Goal: Task Accomplishment & Management: Complete application form

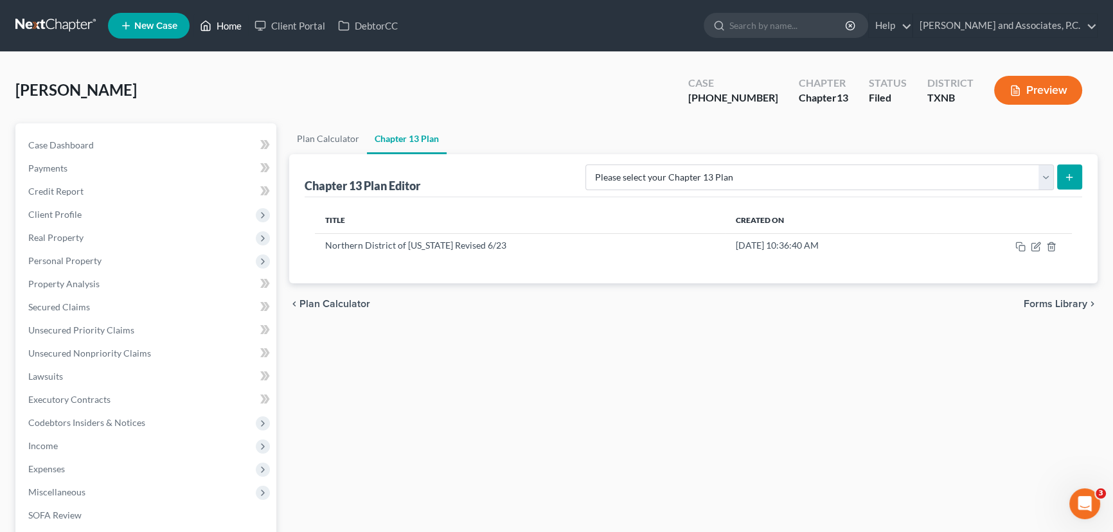
drag, startPoint x: 221, startPoint y: 31, endPoint x: 267, endPoint y: 43, distance: 47.2
click at [221, 31] on link "Home" at bounding box center [220, 25] width 55 height 23
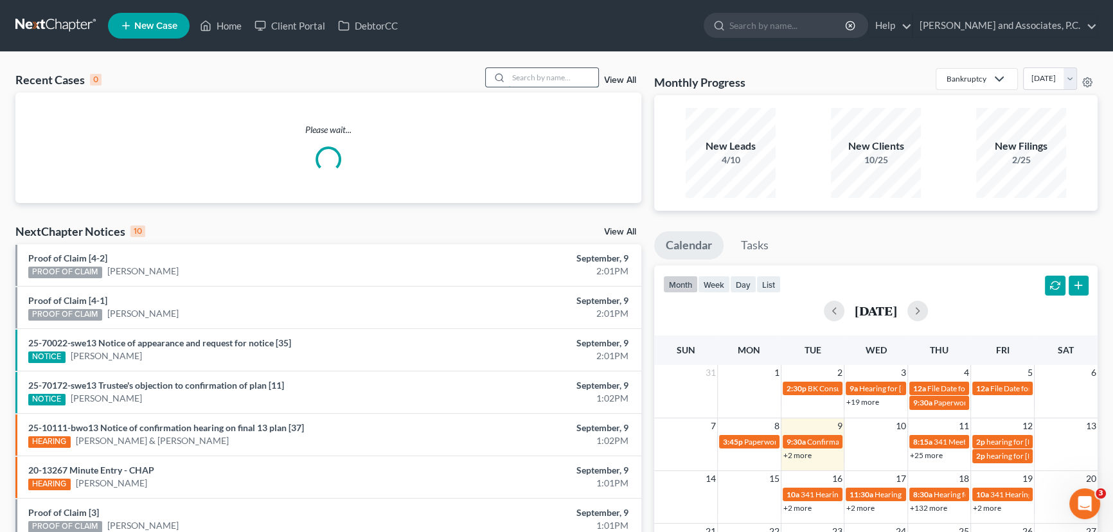
click at [527, 76] on input "search" at bounding box center [553, 77] width 90 height 19
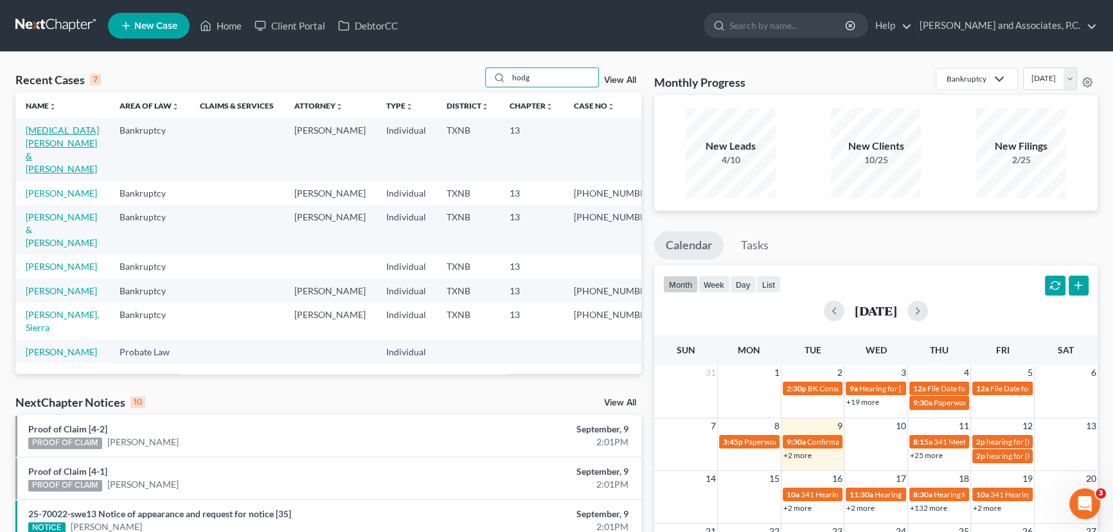
type input "hodg"
click at [60, 130] on link "[MEDICAL_DATA][PERSON_NAME] & [PERSON_NAME]" at bounding box center [62, 149] width 73 height 49
select select "6"
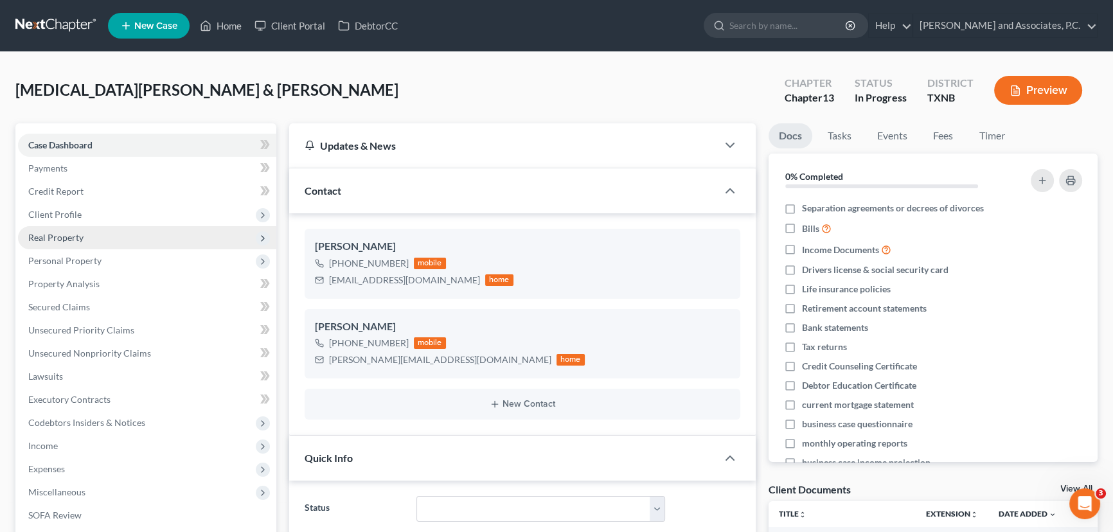
scroll to position [58, 0]
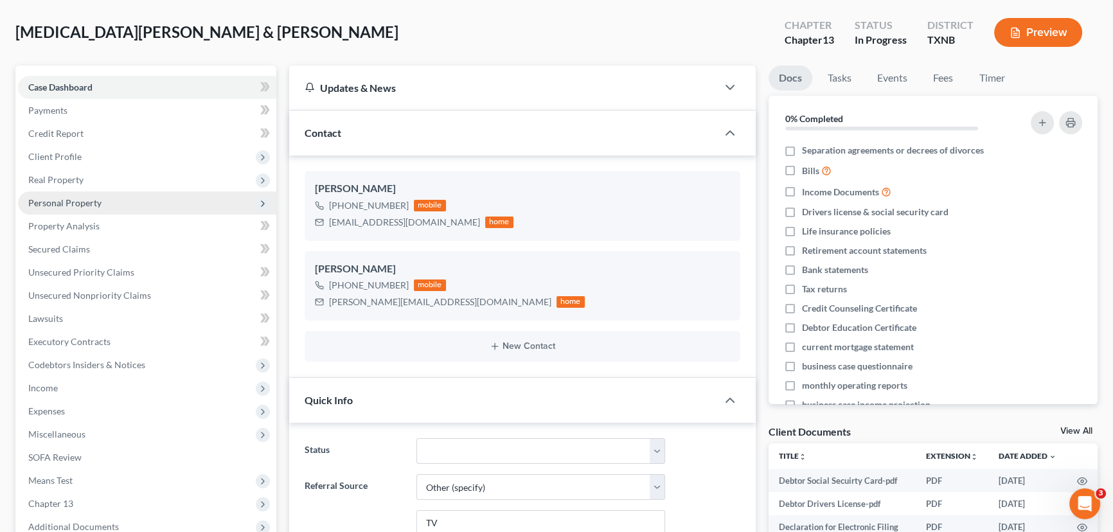
click at [65, 201] on span "Personal Property" at bounding box center [64, 202] width 73 height 11
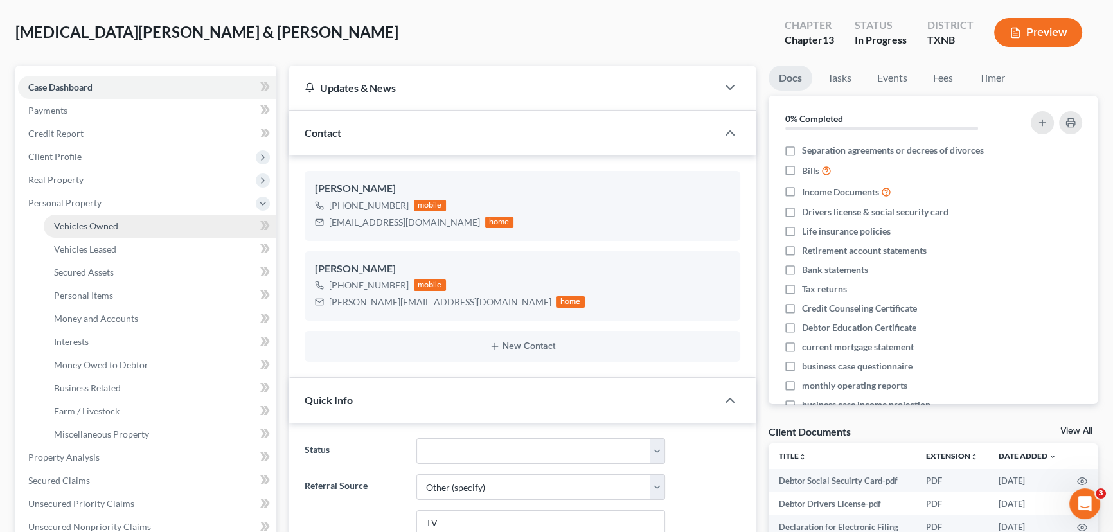
click at [66, 220] on span "Vehicles Owned" at bounding box center [86, 225] width 64 height 11
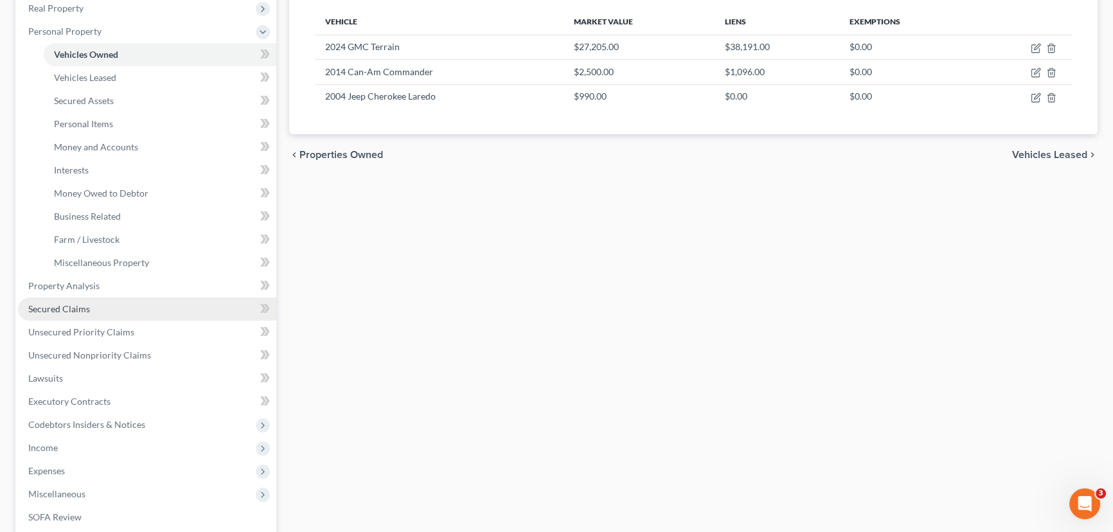
scroll to position [292, 0]
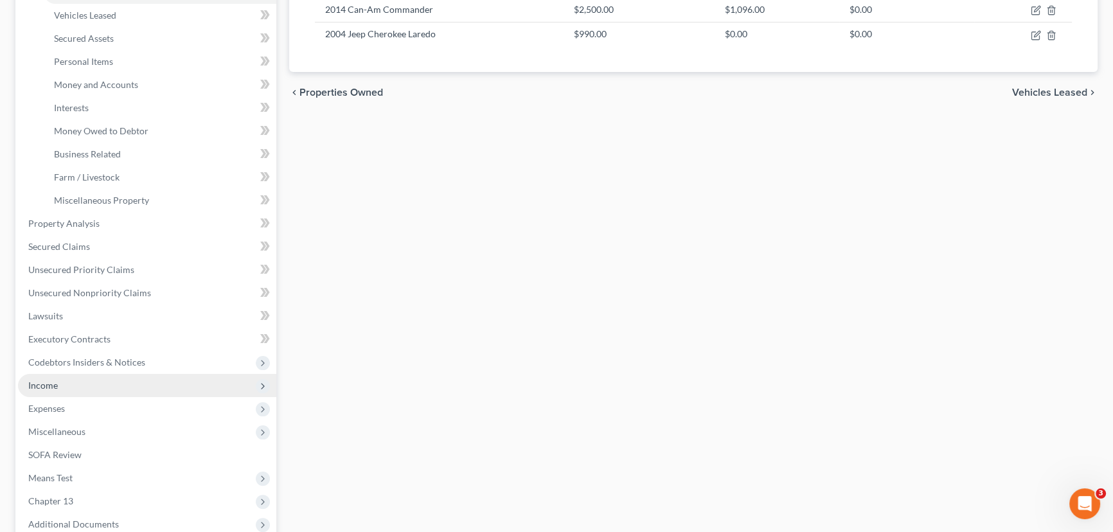
click at [60, 378] on span "Income" at bounding box center [147, 385] width 258 height 23
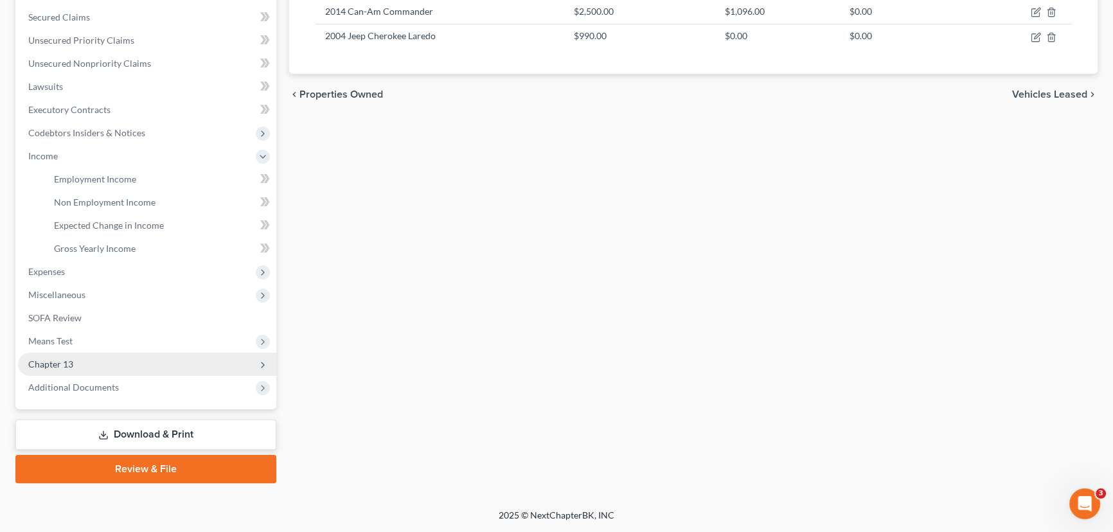
scroll to position [288, 0]
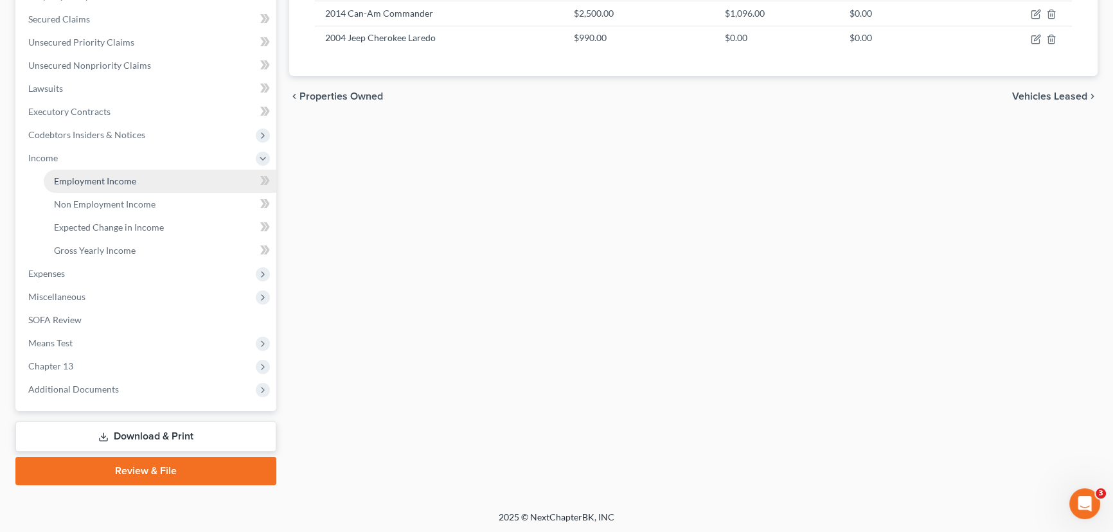
click at [122, 186] on link "Employment Income" at bounding box center [160, 181] width 233 height 23
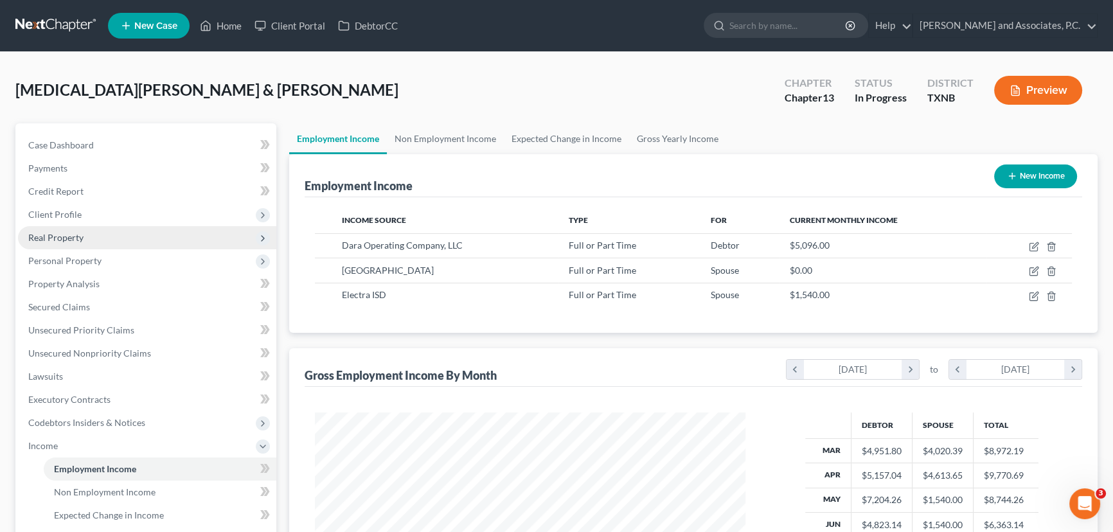
scroll to position [230, 456]
click at [449, 140] on link "Non Employment Income" at bounding box center [445, 138] width 117 height 31
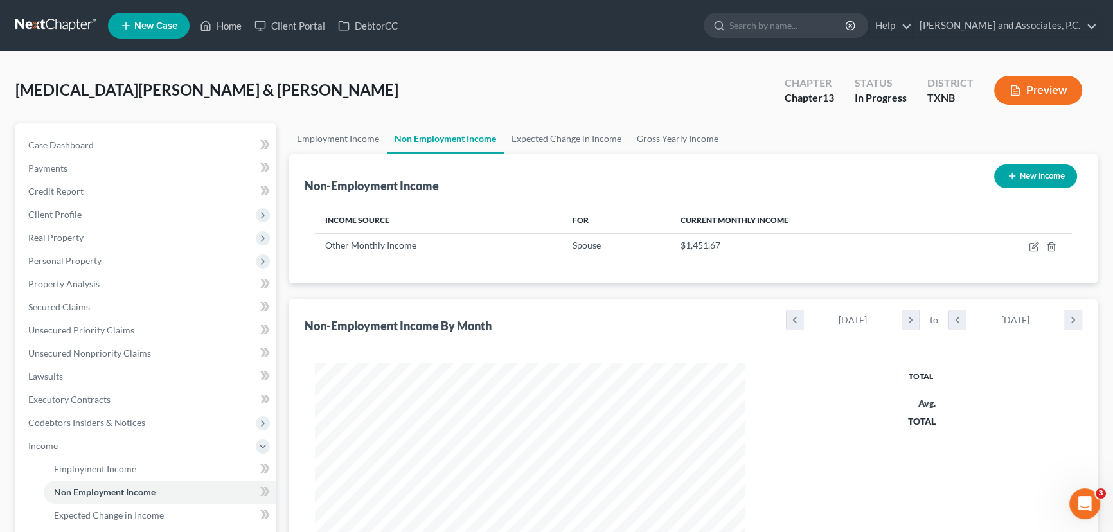
scroll to position [215, 456]
click at [534, 136] on link "Expected Change in Income" at bounding box center [566, 138] width 125 height 31
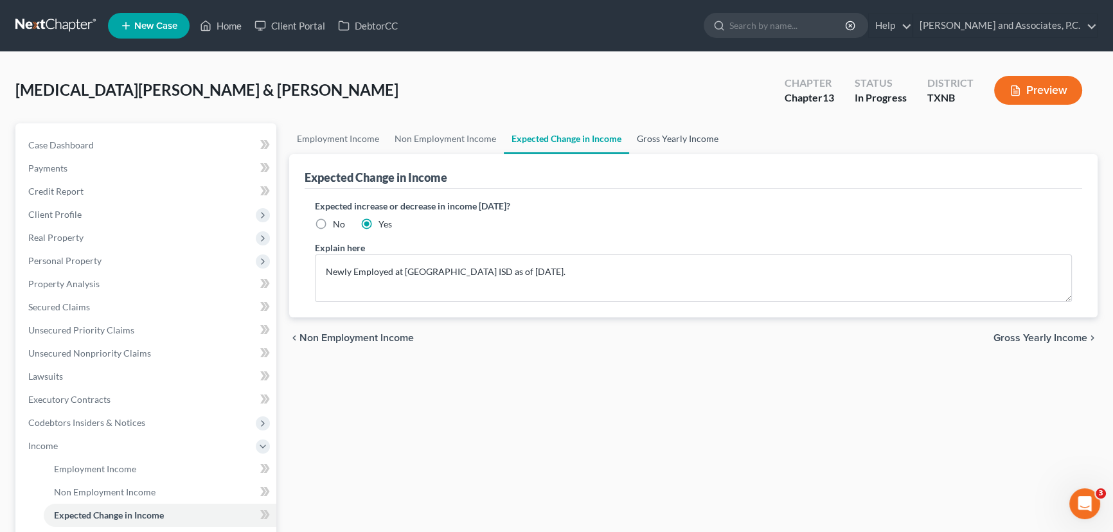
click at [663, 131] on link "Gross Yearly Income" at bounding box center [677, 138] width 97 height 31
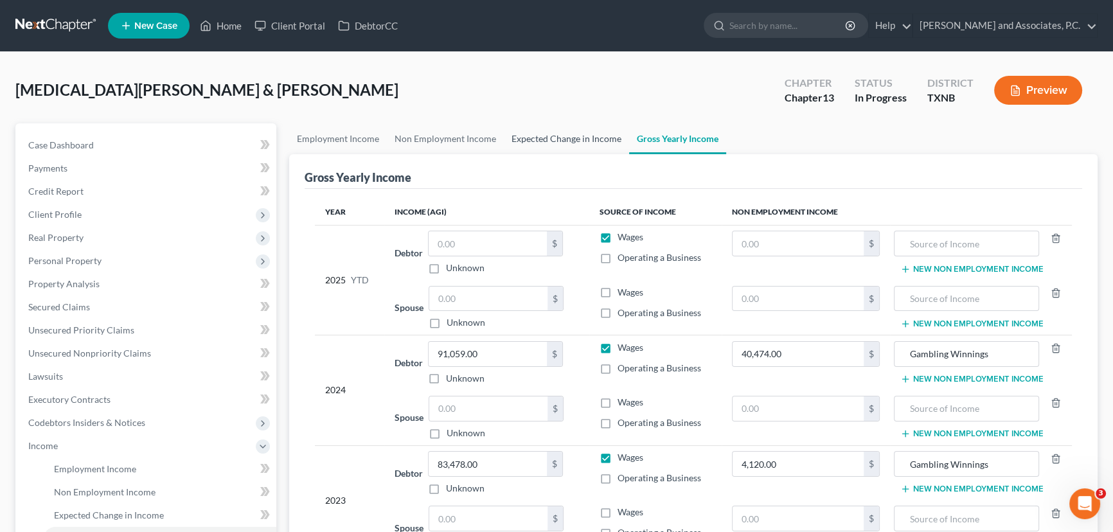
click at [548, 138] on link "Expected Change in Income" at bounding box center [566, 138] width 125 height 31
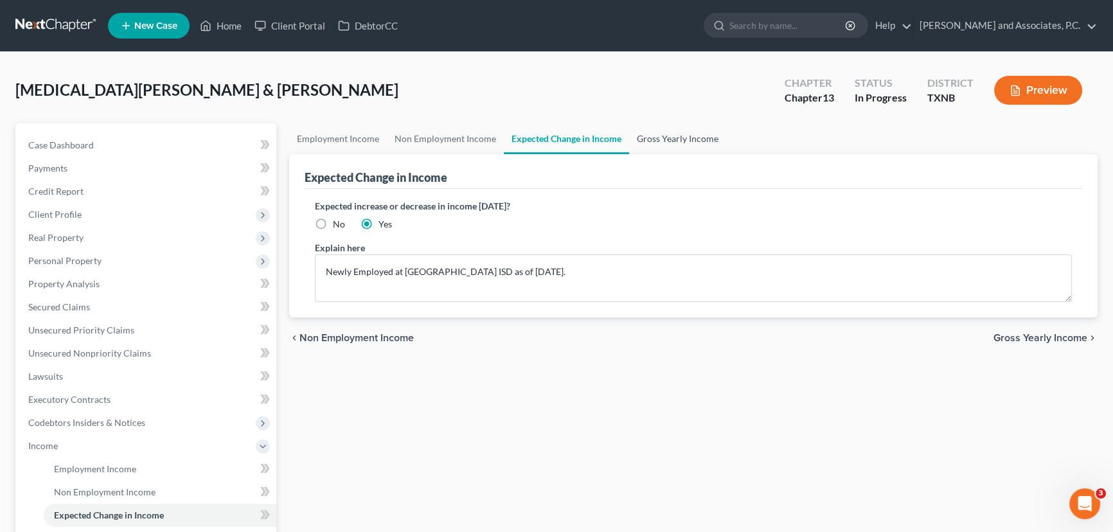
click at [694, 146] on link "Gross Yearly Income" at bounding box center [677, 138] width 97 height 31
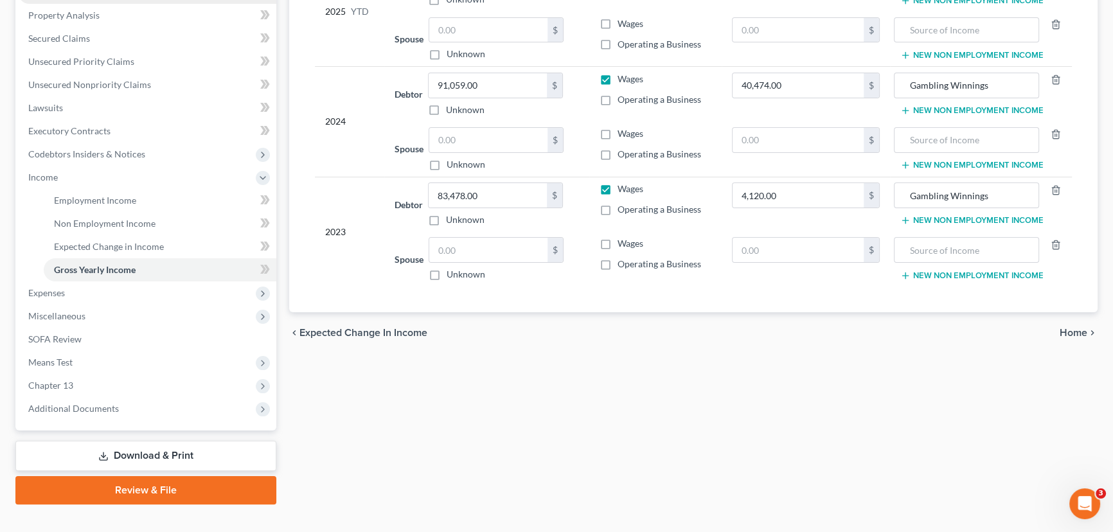
scroll to position [288, 0]
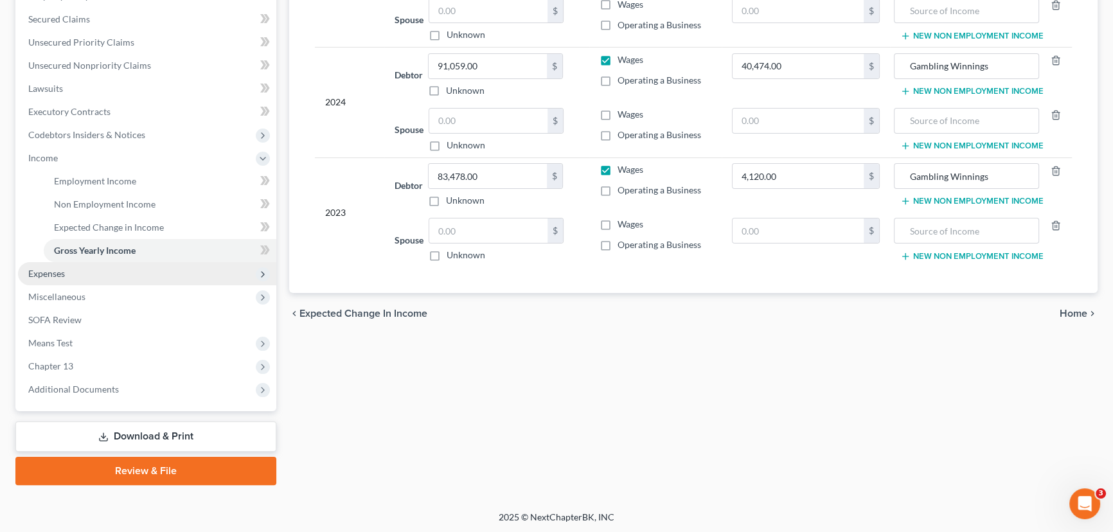
click at [94, 274] on span "Expenses" at bounding box center [147, 273] width 258 height 23
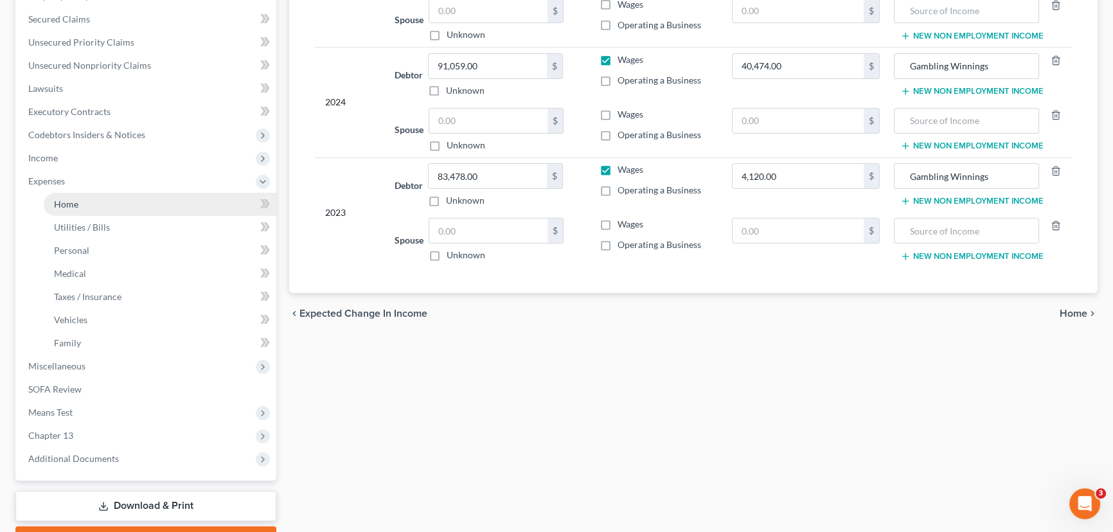
click at [105, 202] on link "Home" at bounding box center [160, 204] width 233 height 23
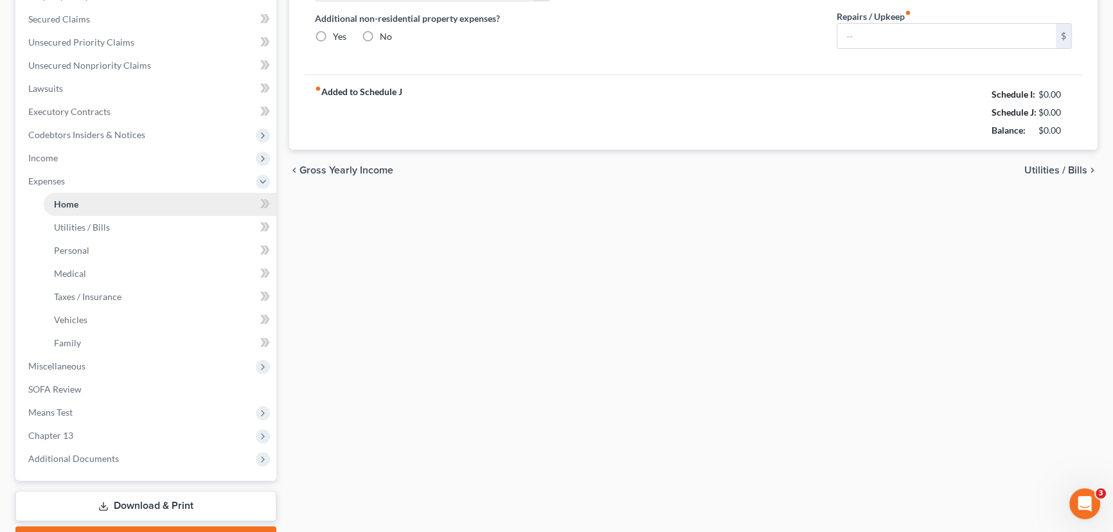
scroll to position [111, 0]
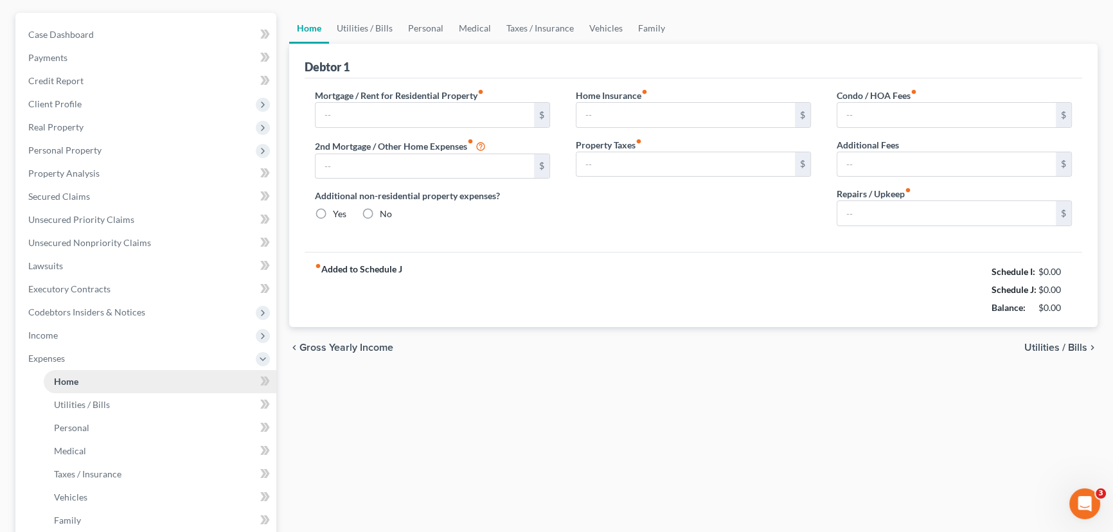
type input "796.00"
type input "0.00"
radio input "true"
type input "0.00"
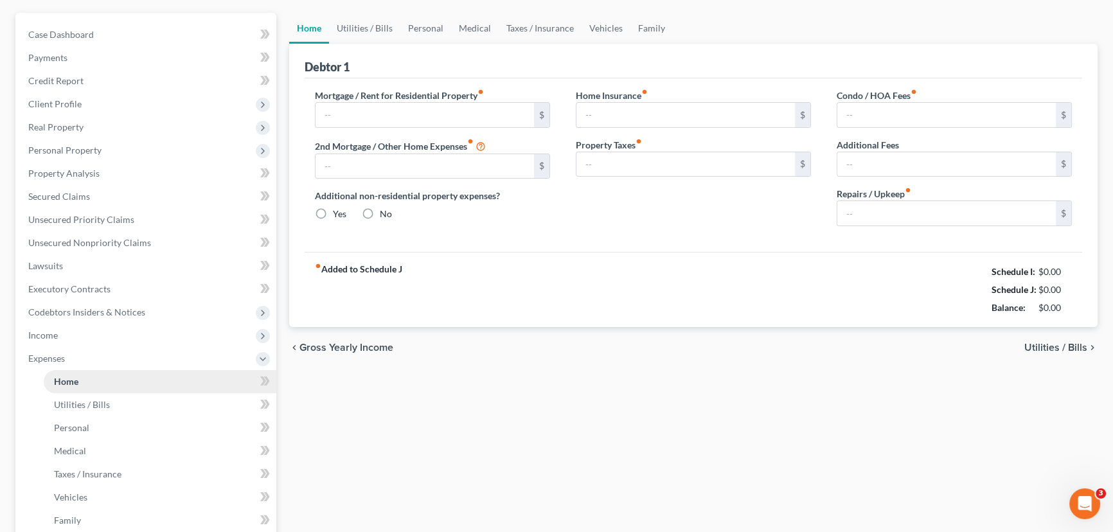
type input "0.00"
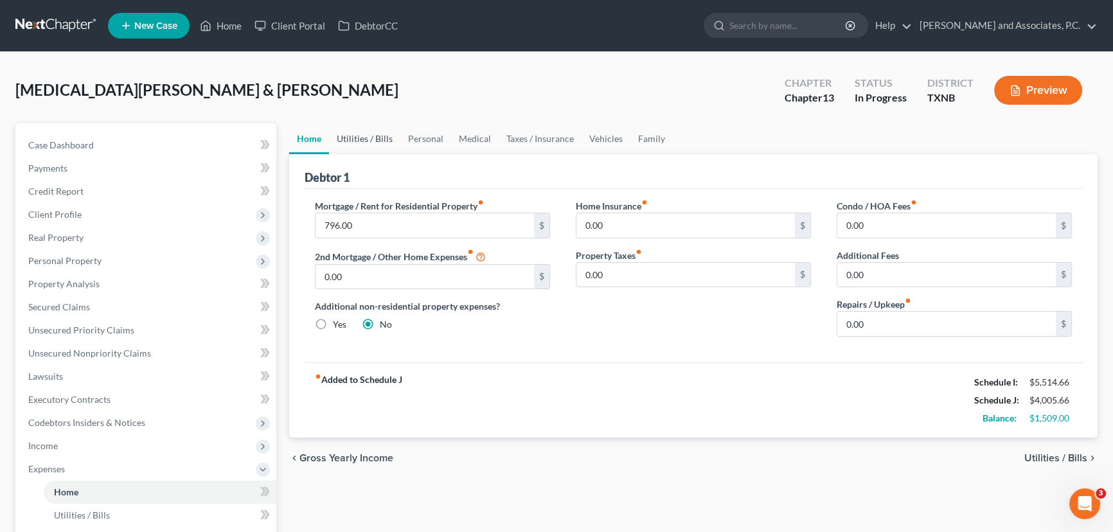
click at [371, 143] on link "Utilities / Bills" at bounding box center [364, 138] width 71 height 31
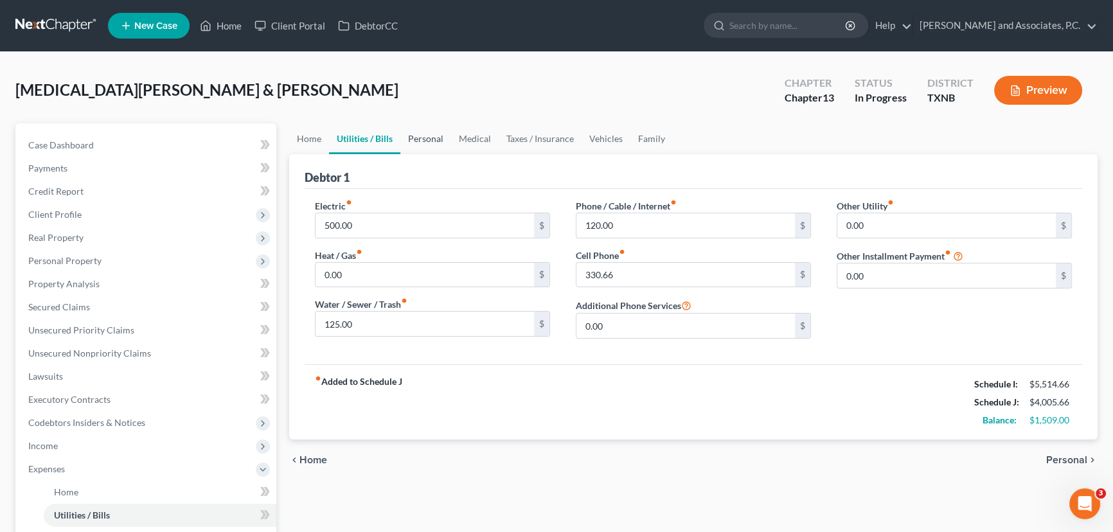
click at [422, 137] on link "Personal" at bounding box center [425, 138] width 51 height 31
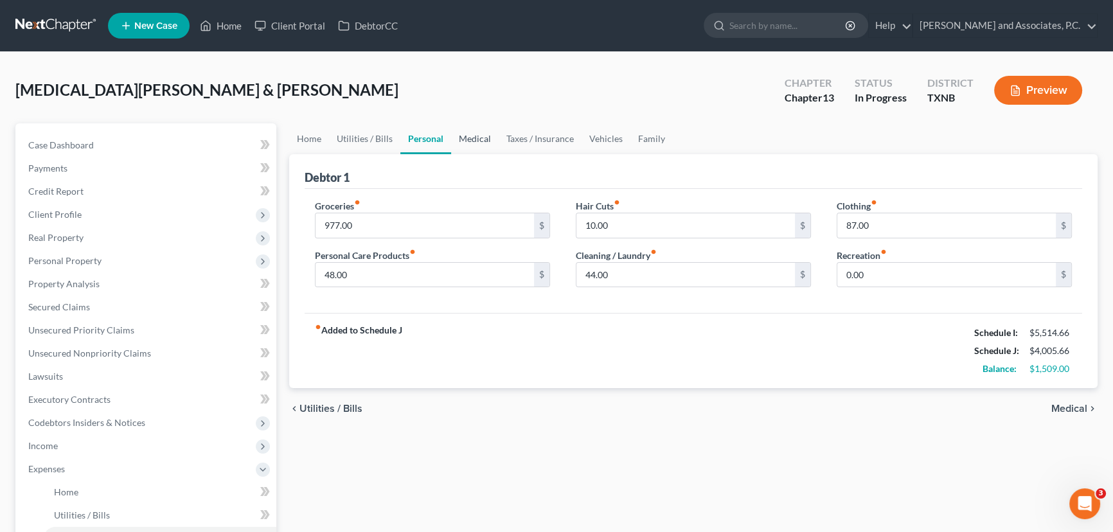
click at [484, 132] on link "Medical" at bounding box center [475, 138] width 48 height 31
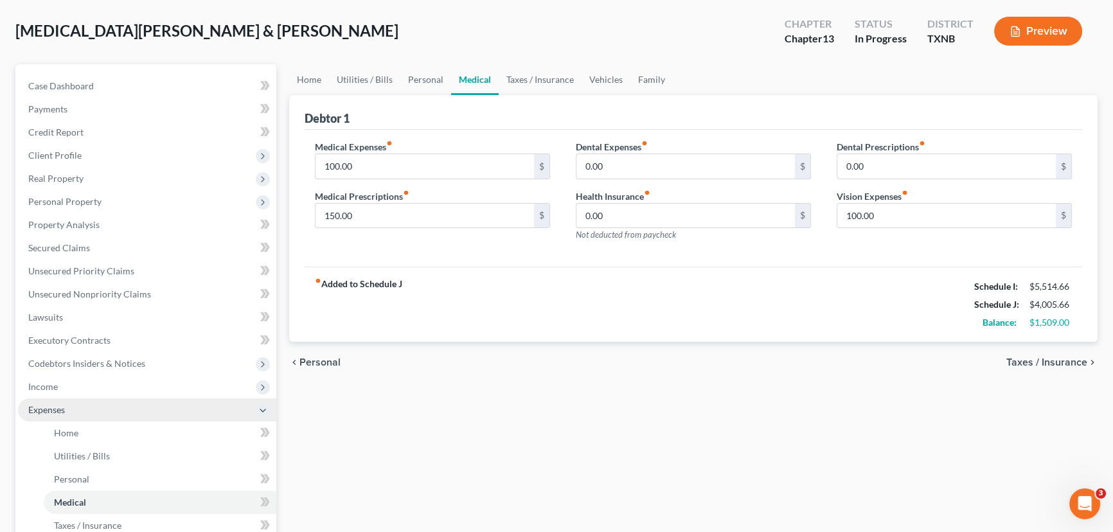
scroll to position [116, 0]
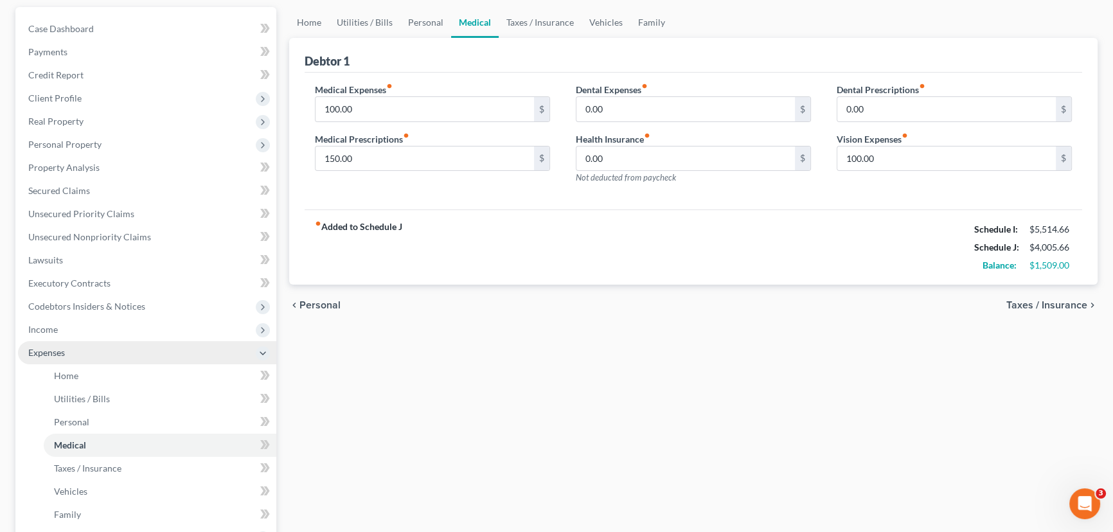
drag, startPoint x: 67, startPoint y: 325, endPoint x: 85, endPoint y: 341, distance: 24.6
click at [67, 325] on span "Income" at bounding box center [147, 329] width 258 height 23
drag, startPoint x: 82, startPoint y: 348, endPoint x: 505, endPoint y: 355, distance: 423.0
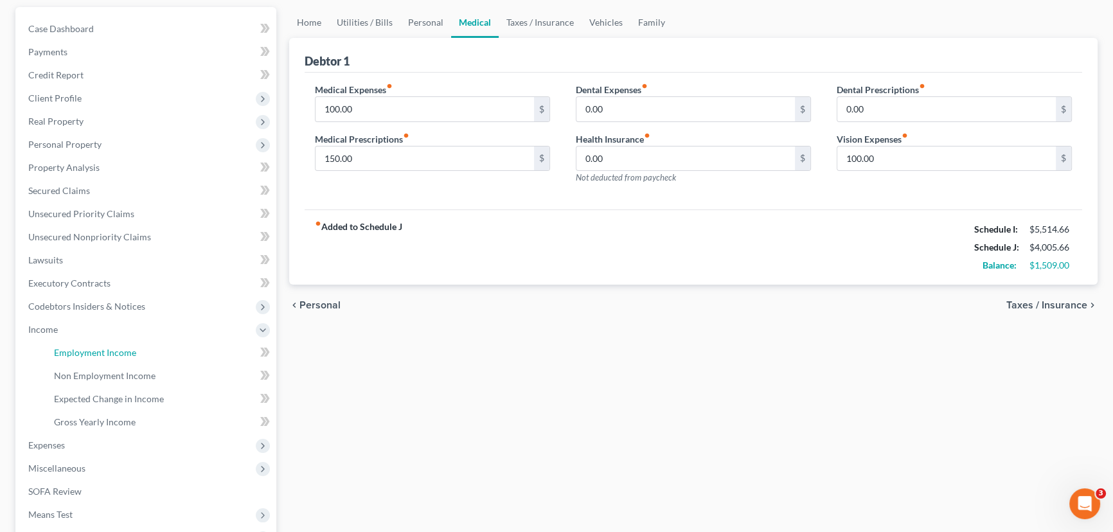
click at [83, 348] on span "Employment Income" at bounding box center [95, 352] width 82 height 11
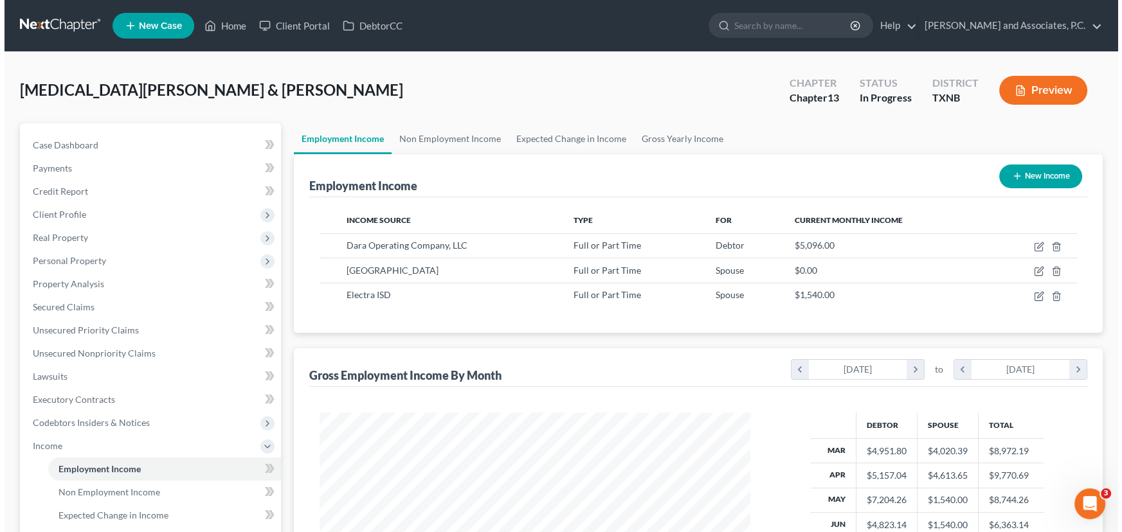
scroll to position [230, 456]
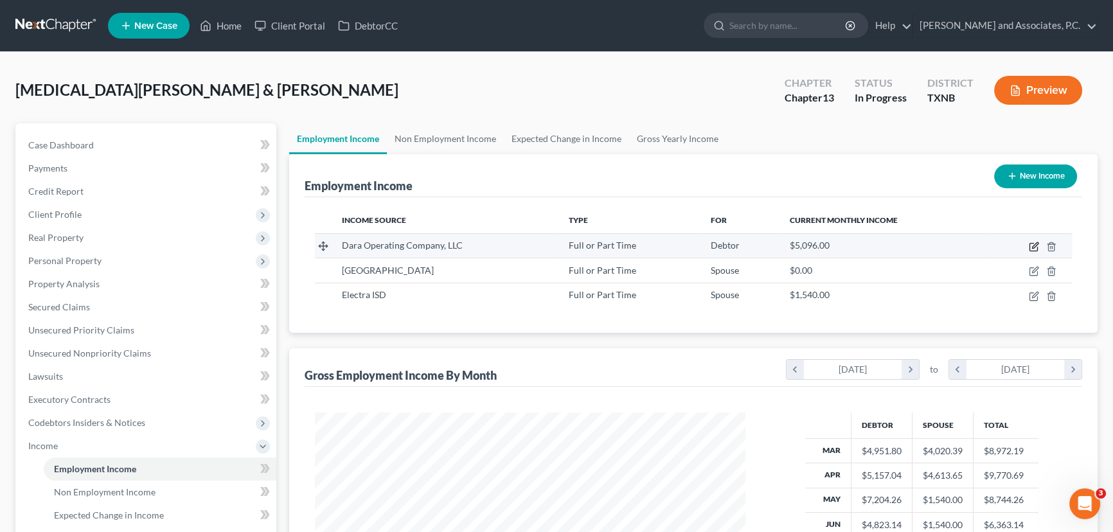
click at [1033, 246] on icon "button" at bounding box center [1035, 245] width 6 height 6
select select "0"
select select "18"
select select "2"
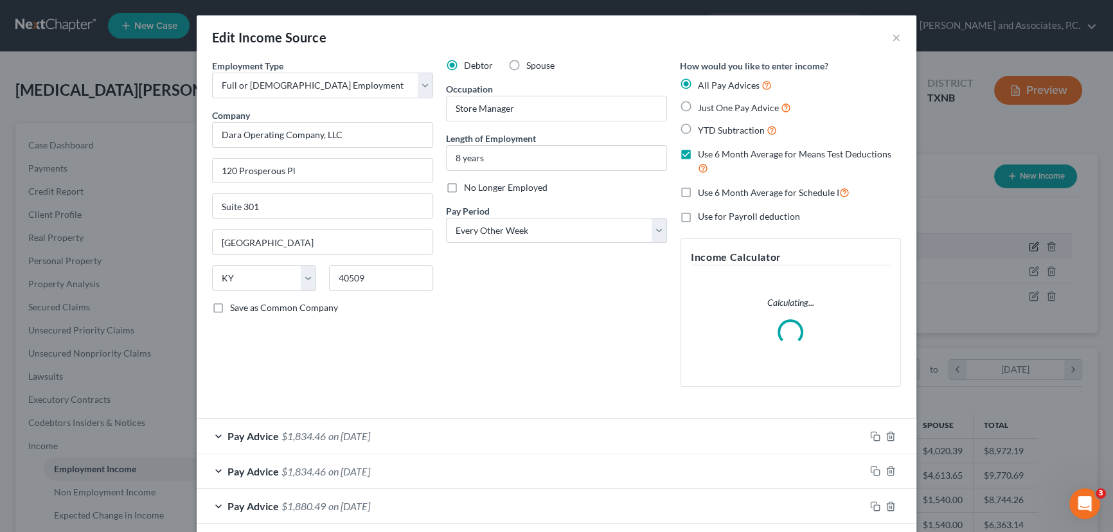
scroll to position [230, 460]
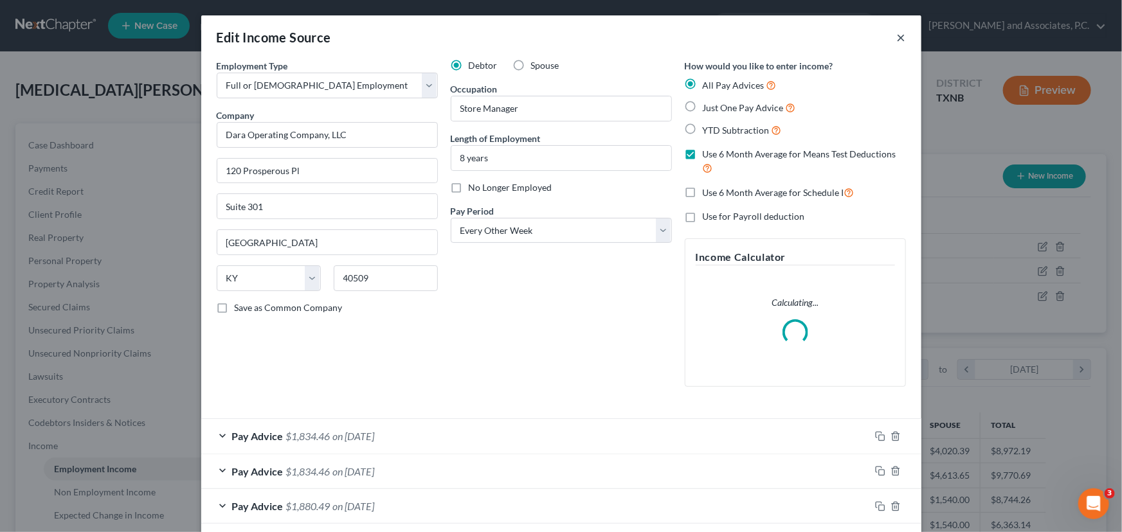
click at [897, 39] on button "×" at bounding box center [901, 37] width 9 height 15
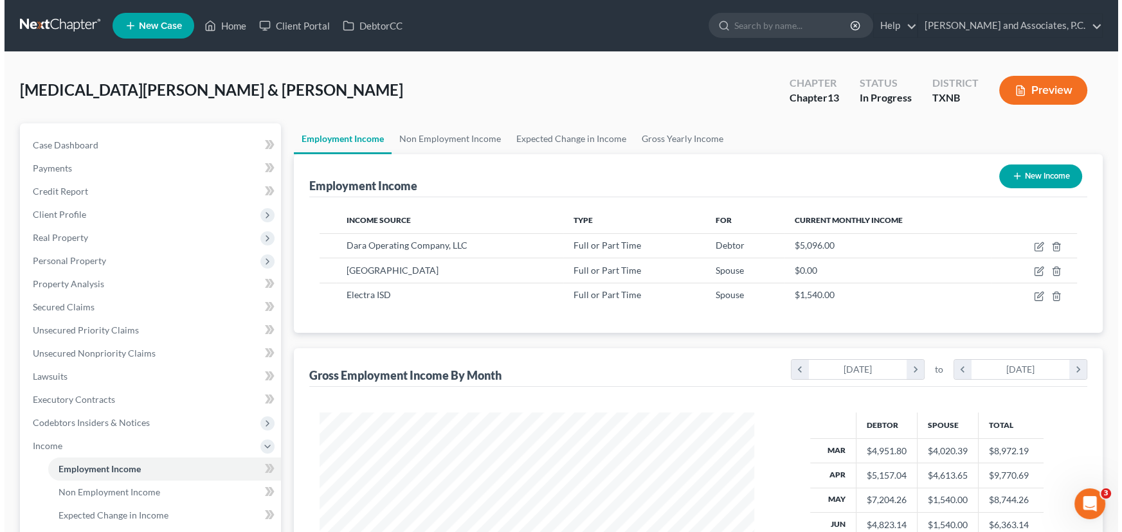
scroll to position [642569, 642343]
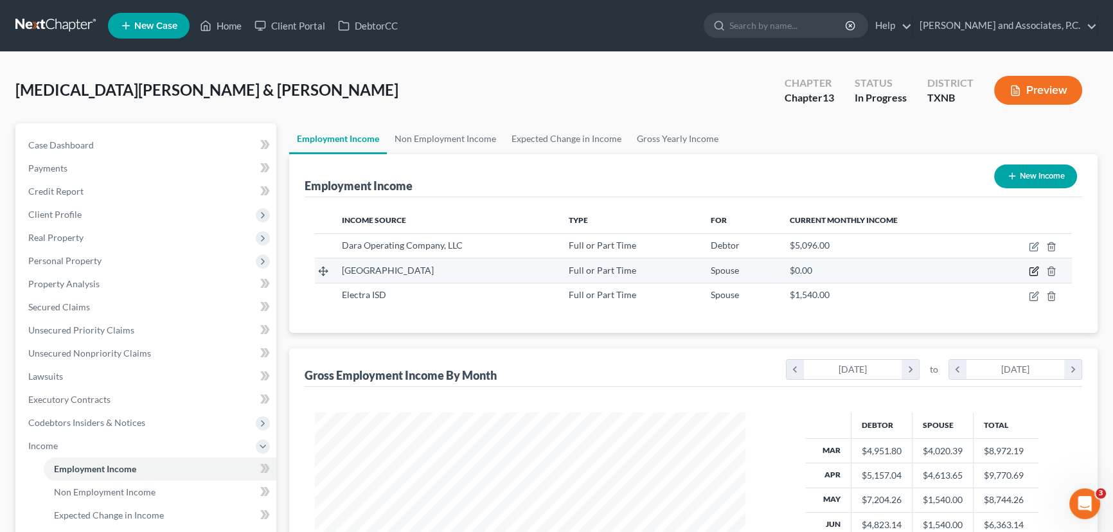
click at [1031, 269] on icon "button" at bounding box center [1034, 271] width 10 height 10
select select "0"
select select "45"
select select "2"
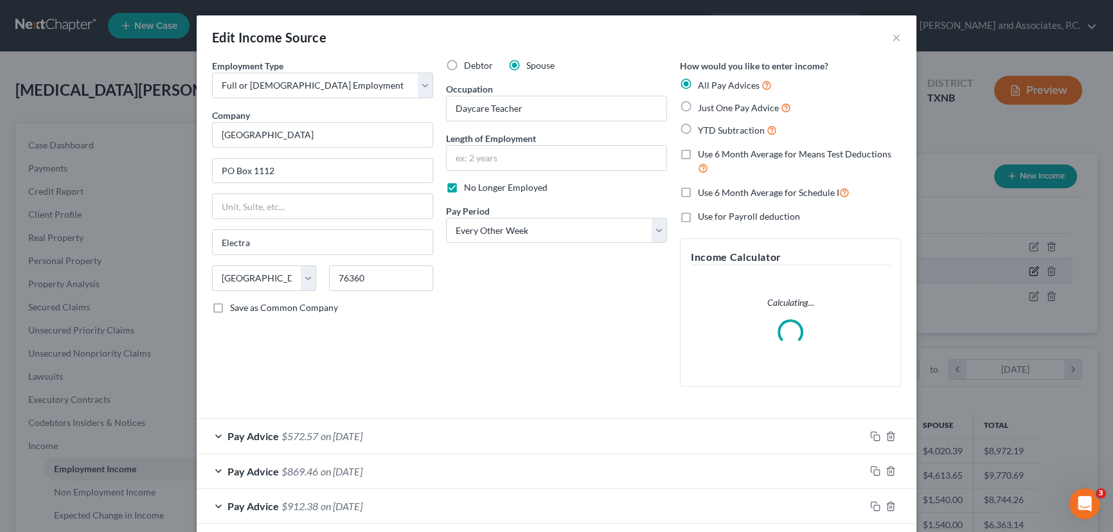
scroll to position [230, 460]
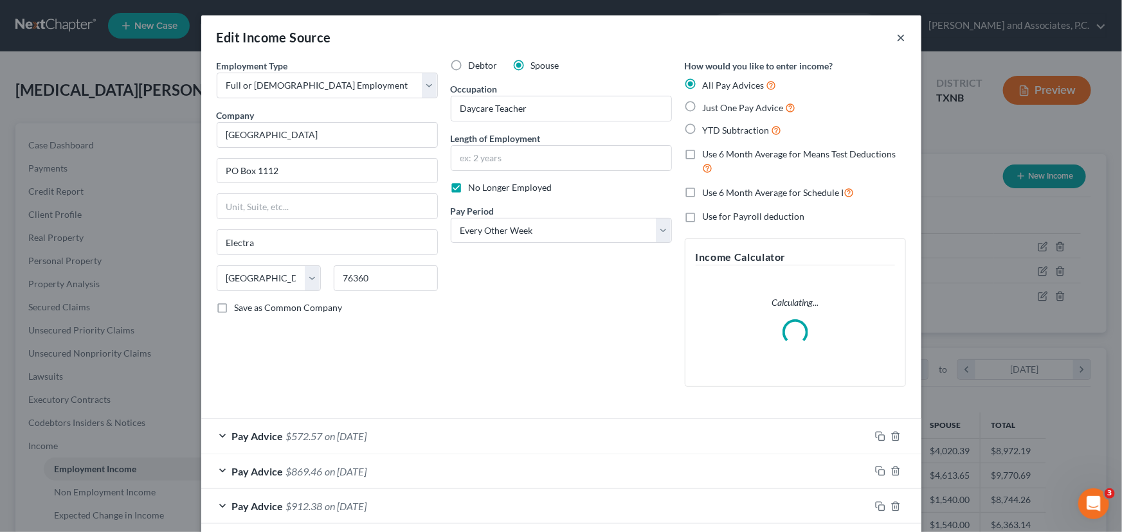
click at [898, 35] on button "×" at bounding box center [901, 37] width 9 height 15
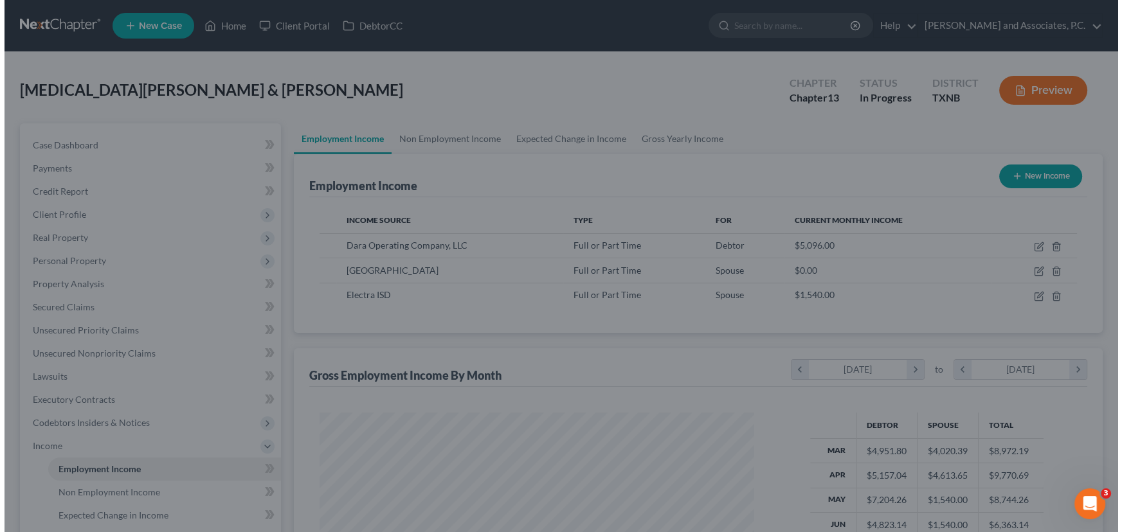
scroll to position [642569, 642343]
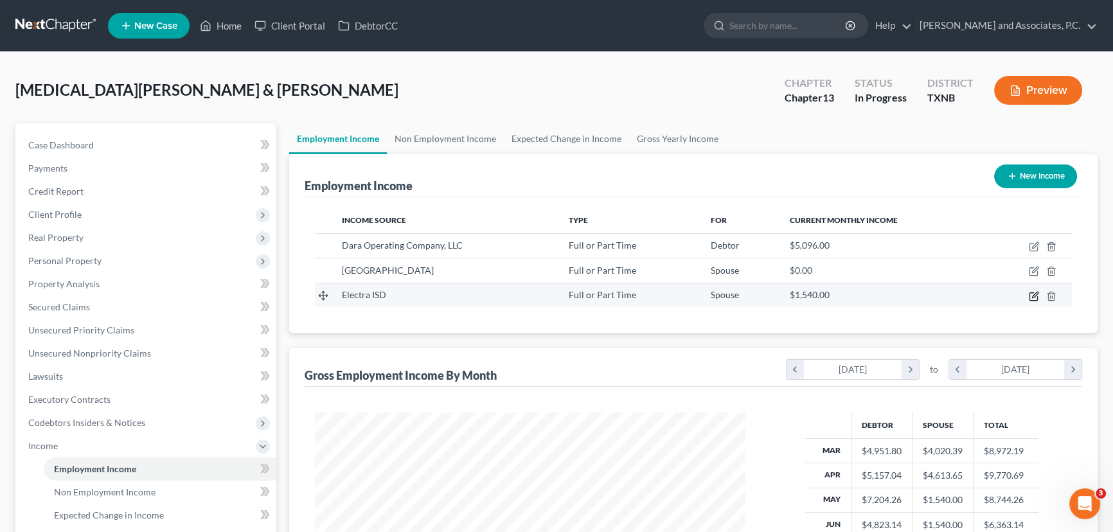
click at [1030, 294] on icon "button" at bounding box center [1034, 296] width 10 height 10
select select "0"
select select "45"
select select "0"
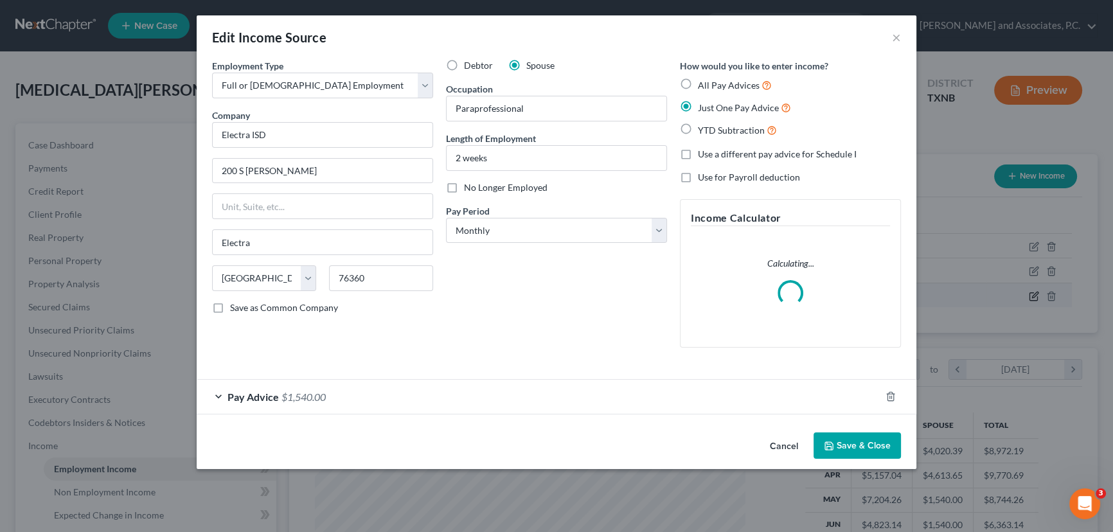
scroll to position [230, 460]
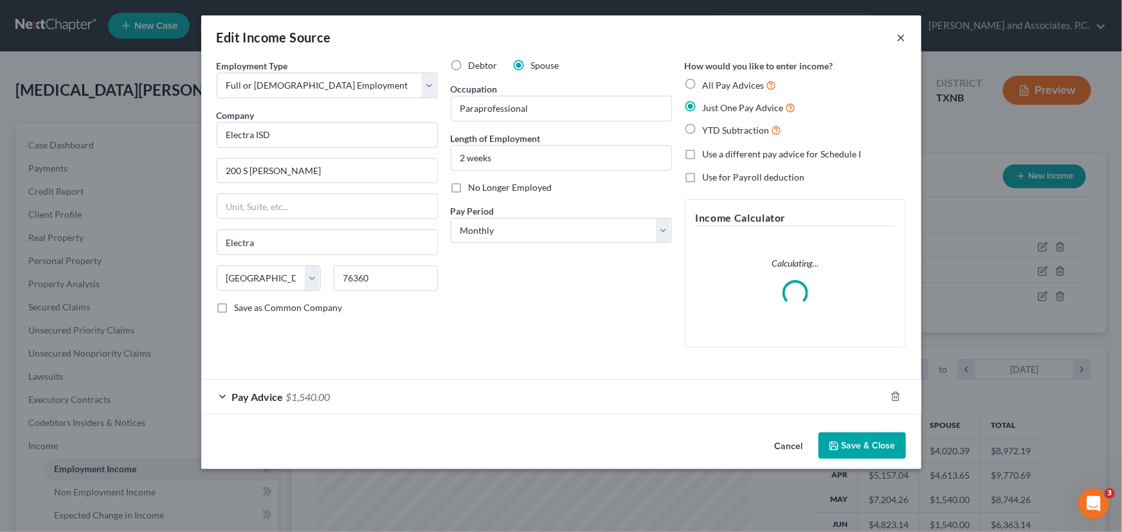
click at [900, 38] on button "×" at bounding box center [901, 37] width 9 height 15
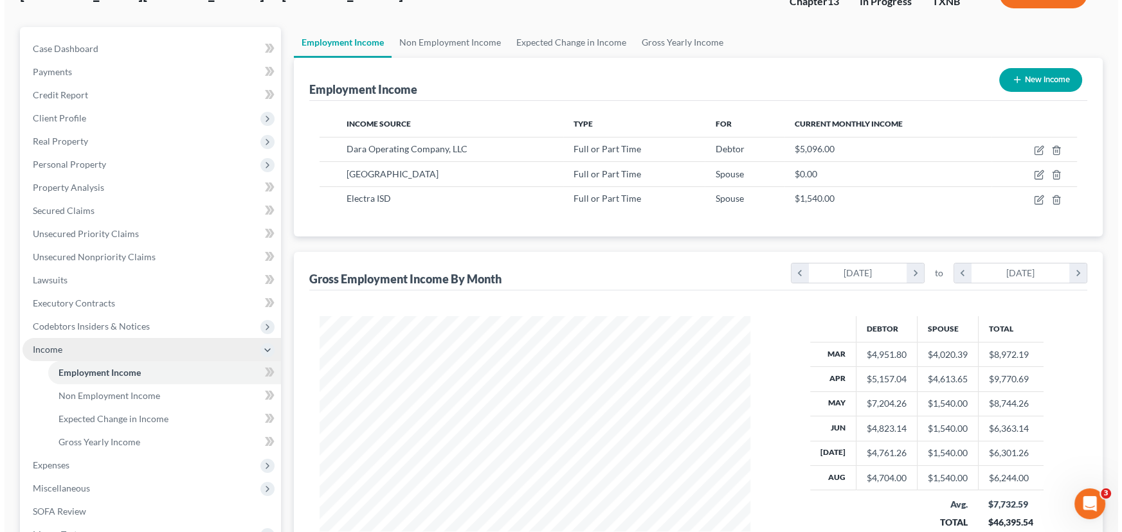
scroll to position [116, 0]
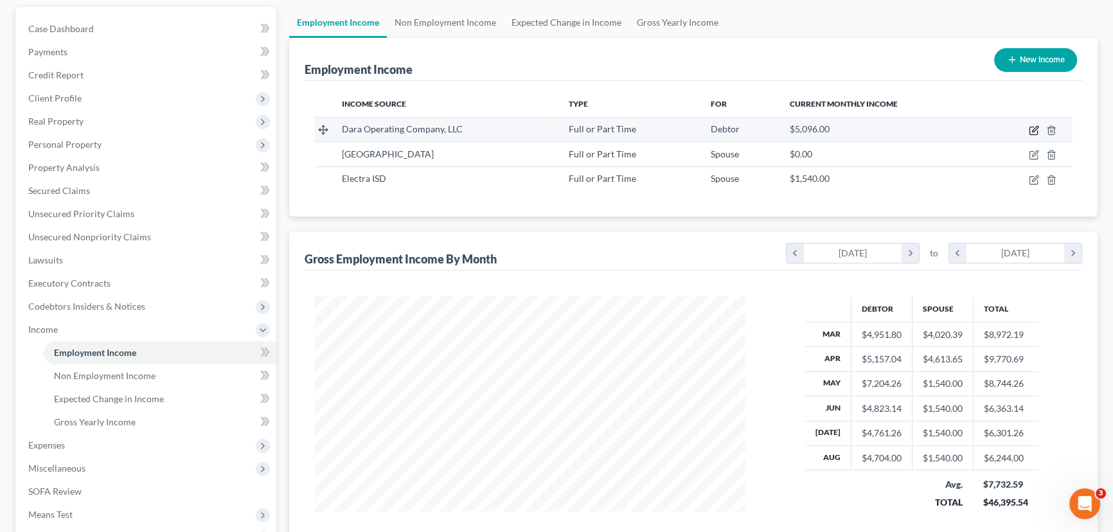
click at [1032, 127] on icon "button" at bounding box center [1034, 130] width 10 height 10
select select "0"
select select "18"
select select "2"
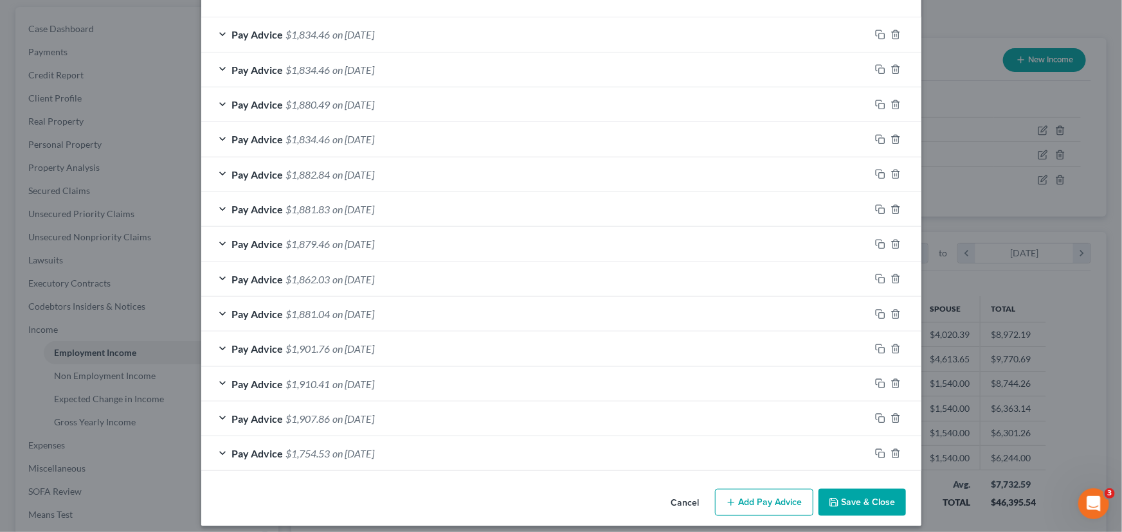
scroll to position [451, 0]
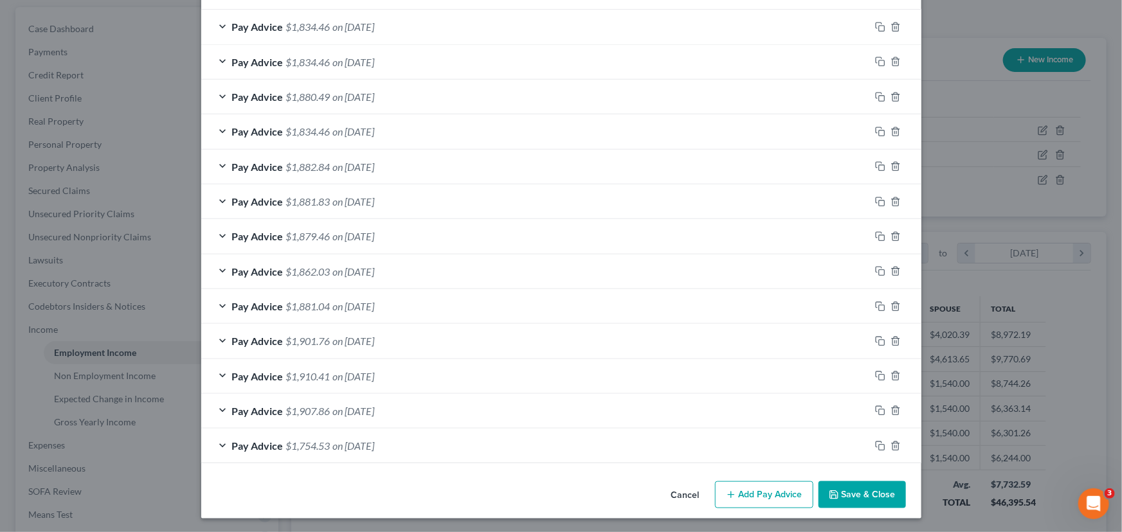
click at [854, 487] on button "Save & Close" at bounding box center [861, 494] width 87 height 27
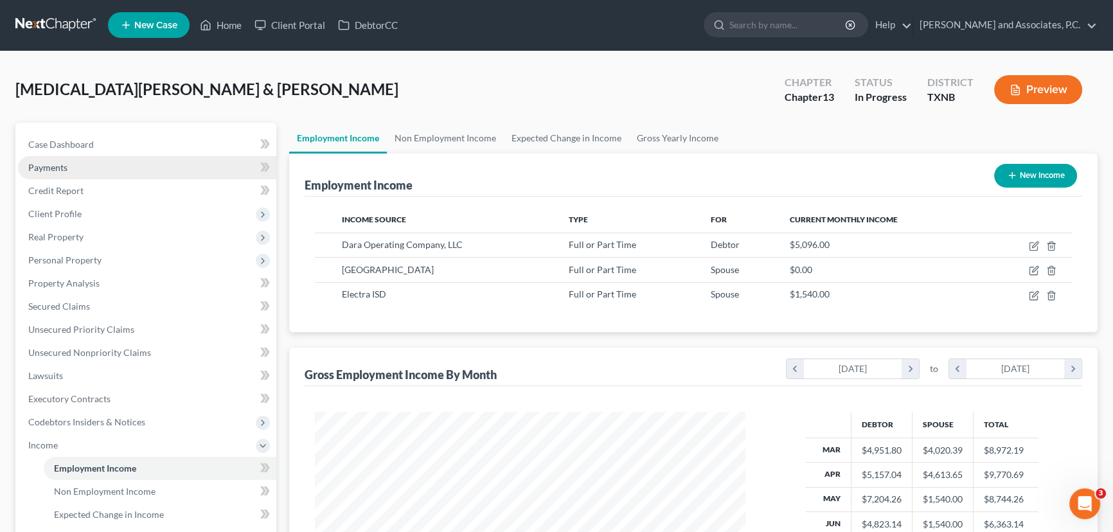
scroll to position [0, 0]
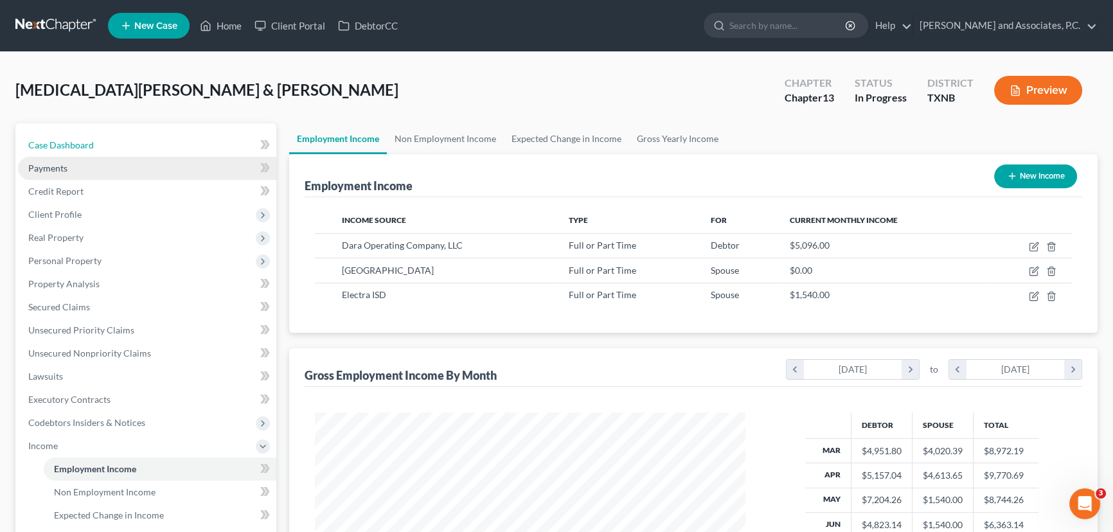
drag, startPoint x: 111, startPoint y: 141, endPoint x: 152, endPoint y: 160, distance: 46.0
click at [111, 141] on link "Case Dashboard" at bounding box center [147, 145] width 258 height 23
select select "6"
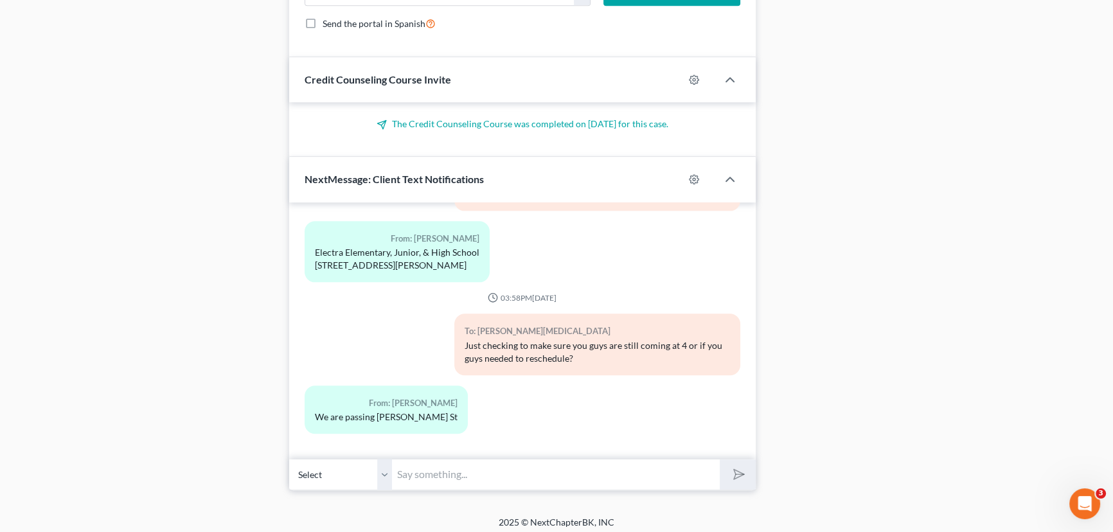
scroll to position [1162, 0]
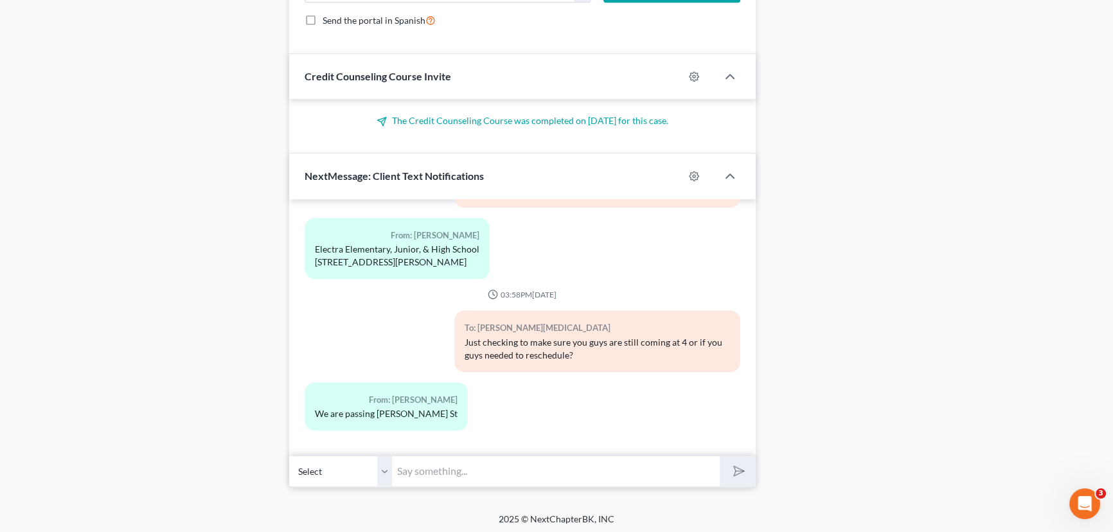
drag, startPoint x: 384, startPoint y: 464, endPoint x: 467, endPoint y: 468, distance: 83.7
click at [384, 464] on select "Select [PHONE_NUMBER] - [PERSON_NAME] [PHONE_NUMBER] - [PERSON_NAME]" at bounding box center [340, 471] width 103 height 31
click at [467, 468] on input "text" at bounding box center [556, 471] width 328 height 31
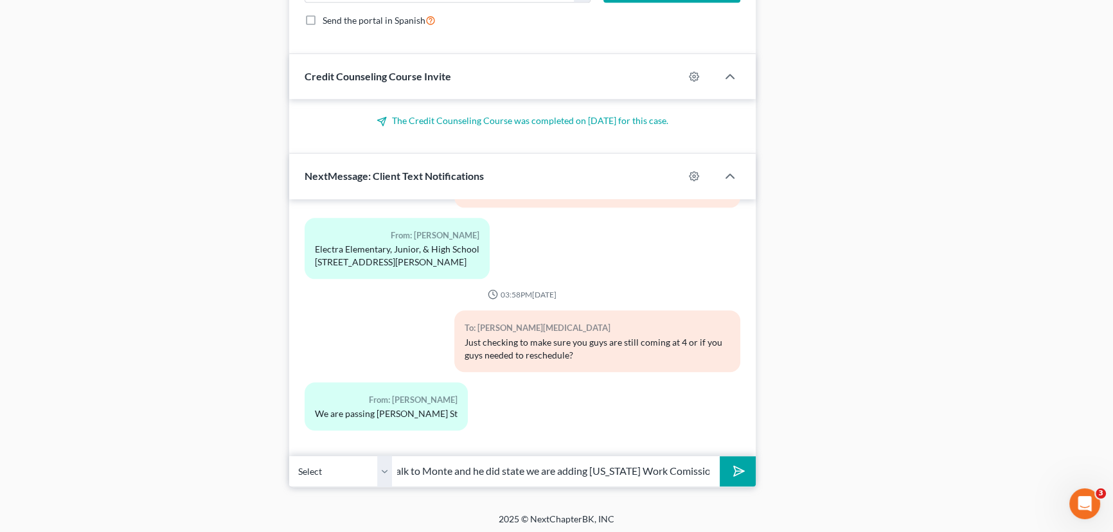
type input "[PERSON_NAME] just got a moment to talk to Monte and he did state we are adding…"
click at [720, 456] on button "submit" at bounding box center [737, 471] width 35 height 30
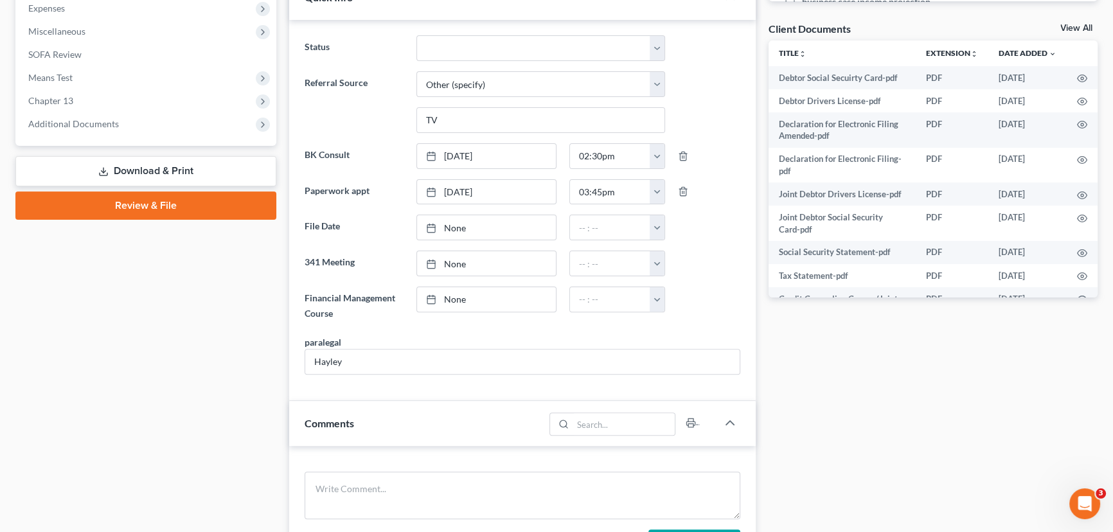
scroll to position [168, 0]
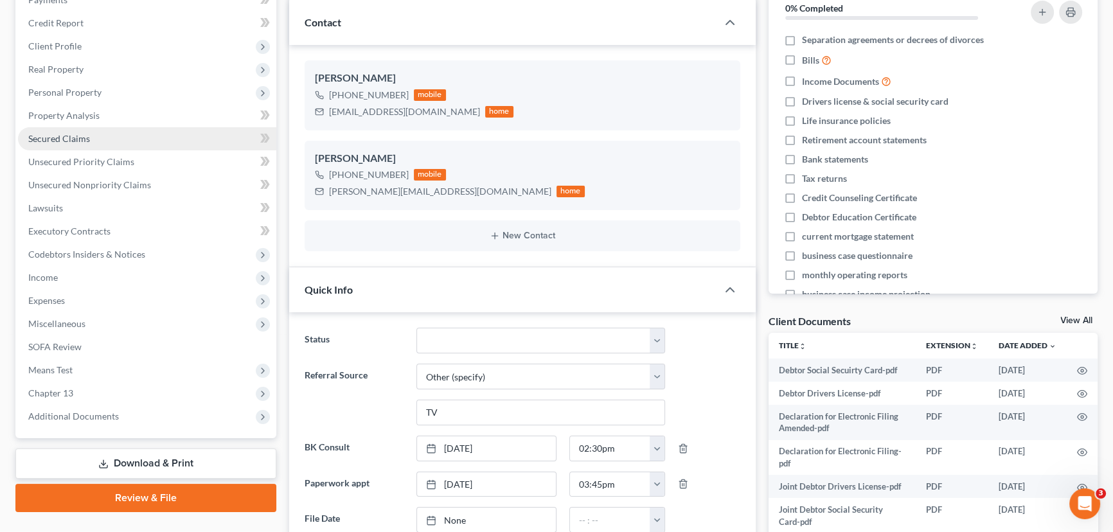
click at [70, 127] on link "Secured Claims" at bounding box center [147, 138] width 258 height 23
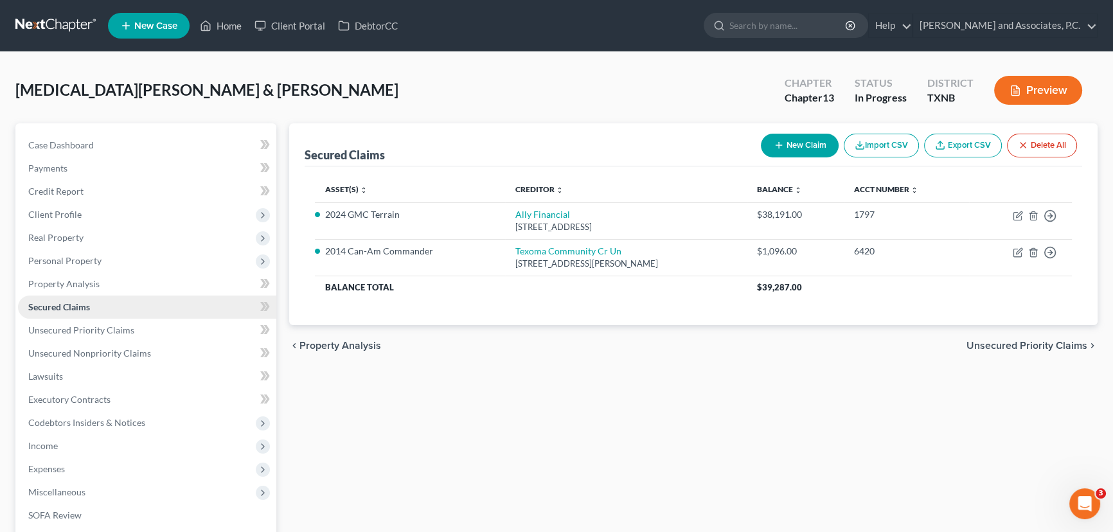
scroll to position [58, 0]
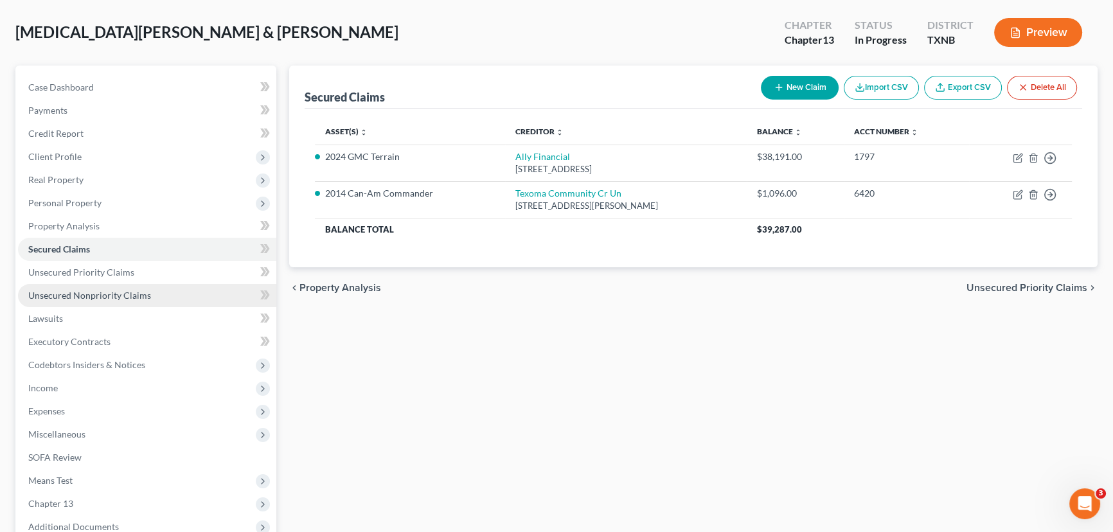
click at [59, 294] on span "Unsecured Nonpriority Claims" at bounding box center [89, 295] width 123 height 11
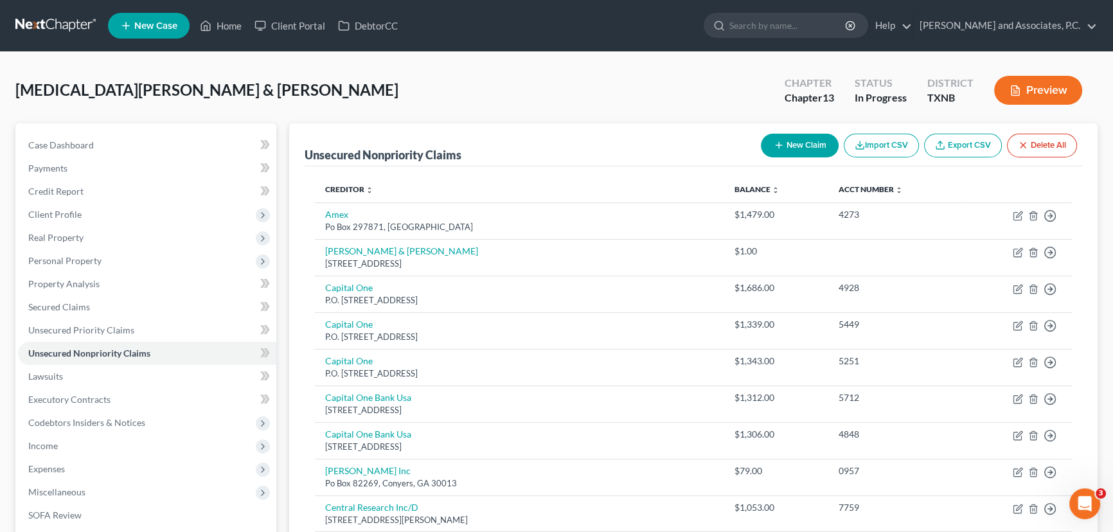
click at [796, 147] on button "New Claim" at bounding box center [800, 146] width 78 height 24
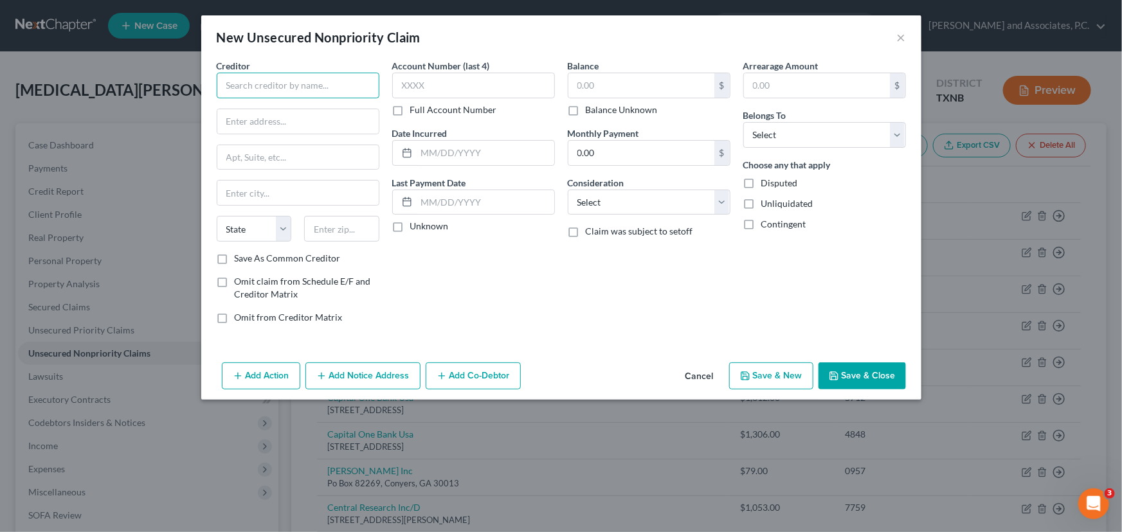
click at [304, 93] on input "text" at bounding box center [298, 86] width 163 height 26
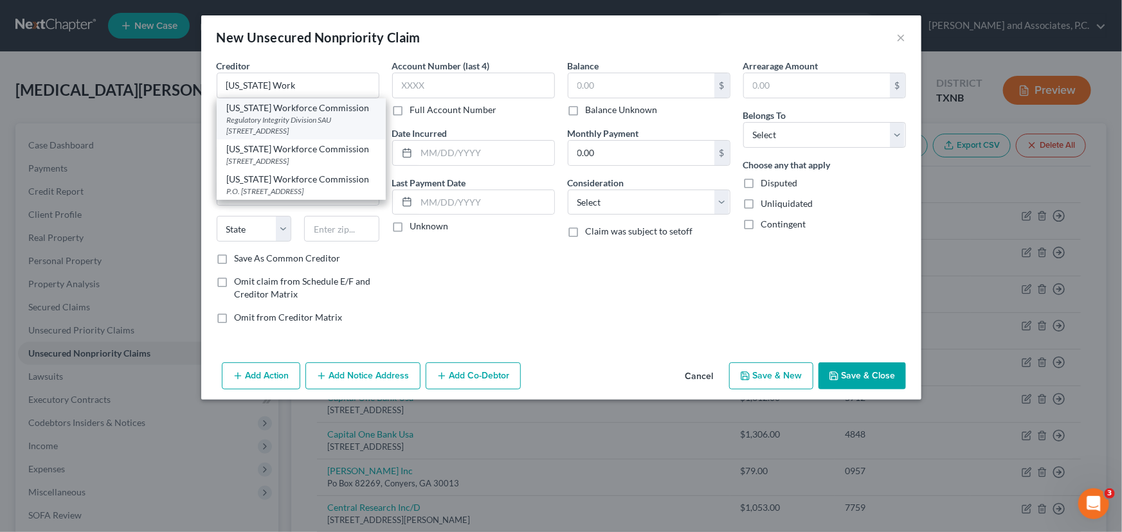
click at [299, 121] on div "Regulatory Integrity Division SAU [STREET_ADDRESS]" at bounding box center [301, 125] width 148 height 22
type input "[US_STATE] Workforce Commission"
type input "Regulatory Integrity Division SAU"
type input "[STREET_ADDRESS]"
type input "Austin"
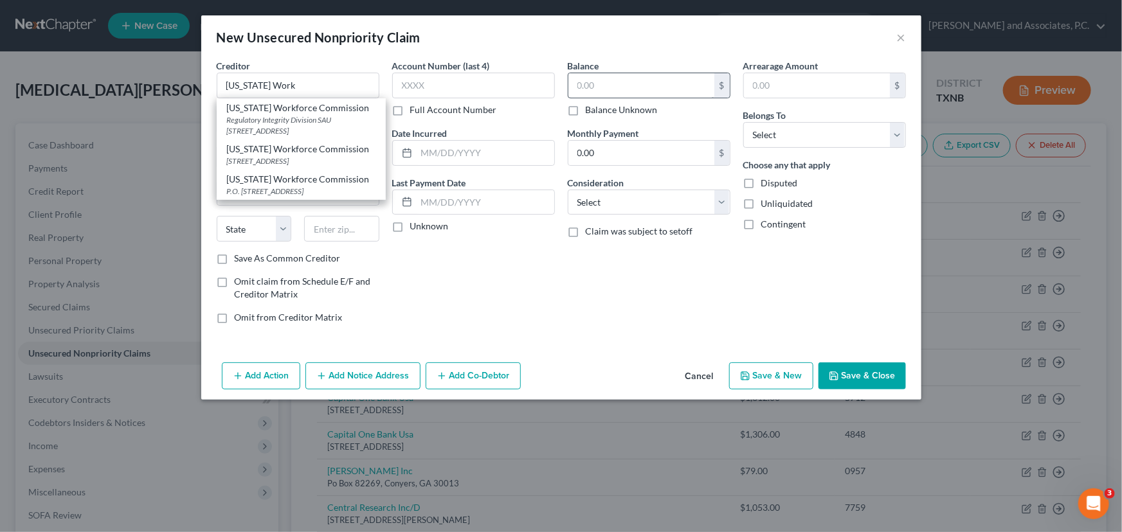
select select "45"
type input "78778"
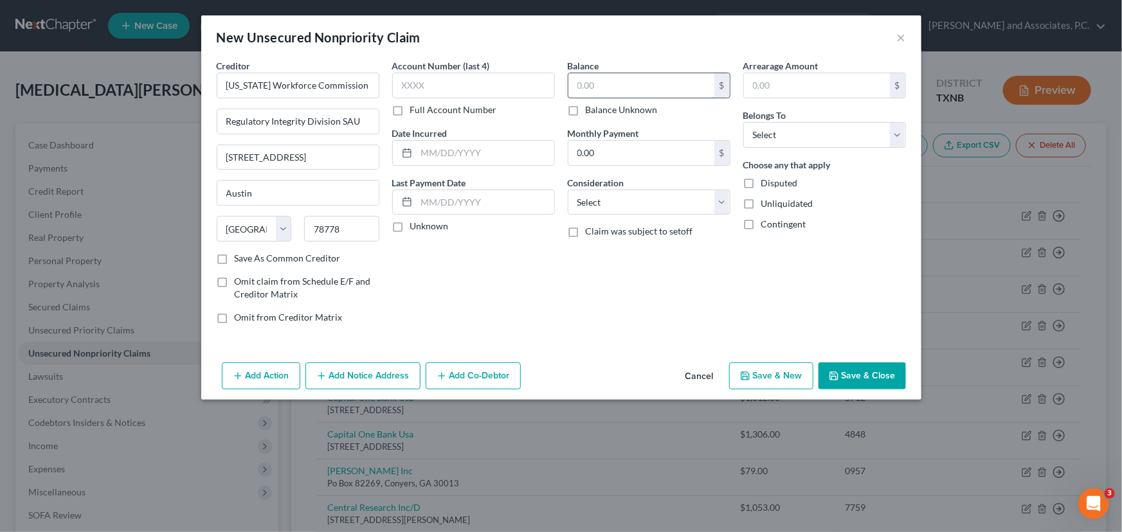
click at [611, 83] on input "text" at bounding box center [641, 85] width 146 height 24
type input "5,360.00"
click at [774, 140] on select "Select Debtor 1 Only Debtor 2 Only Debtor 1 And Debtor 2 Only At Least One Of T…" at bounding box center [824, 135] width 163 height 26
select select "1"
click at [743, 122] on select "Select Debtor 1 Only Debtor 2 Only Debtor 1 And Debtor 2 Only At Least One Of T…" at bounding box center [824, 135] width 163 height 26
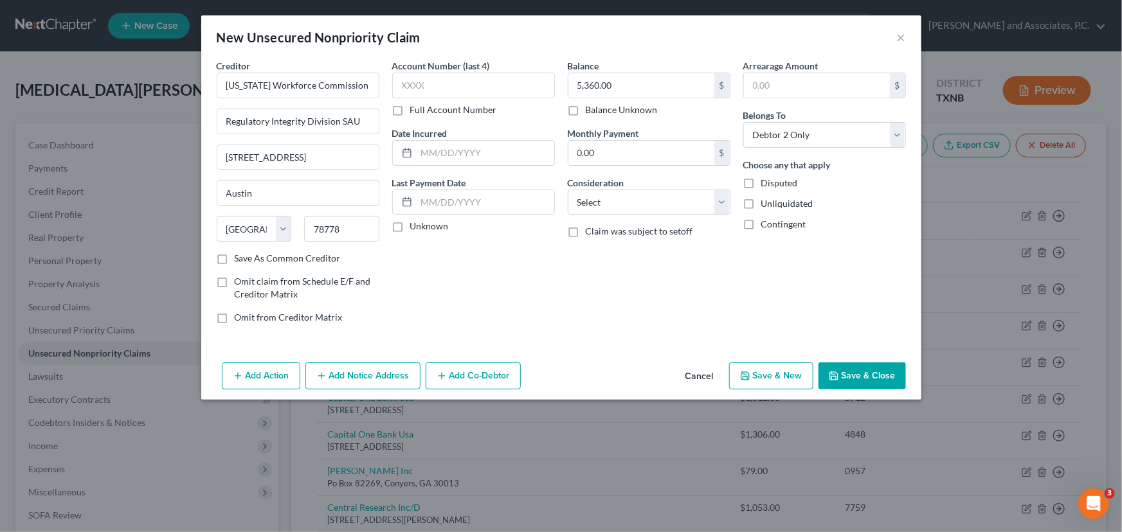
click at [867, 366] on button "Save & Close" at bounding box center [861, 376] width 87 height 27
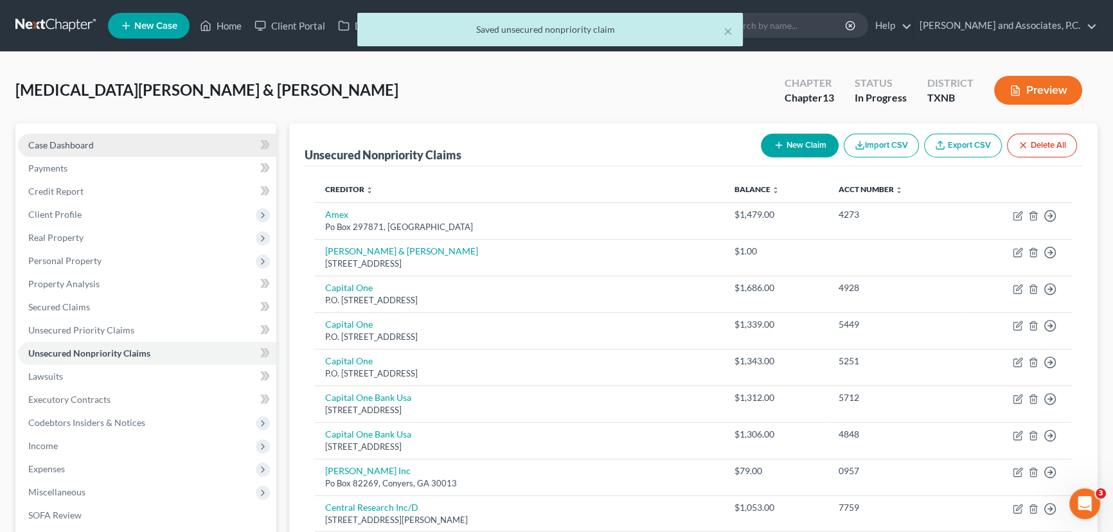
click at [105, 142] on link "Case Dashboard" at bounding box center [147, 145] width 258 height 23
select select "6"
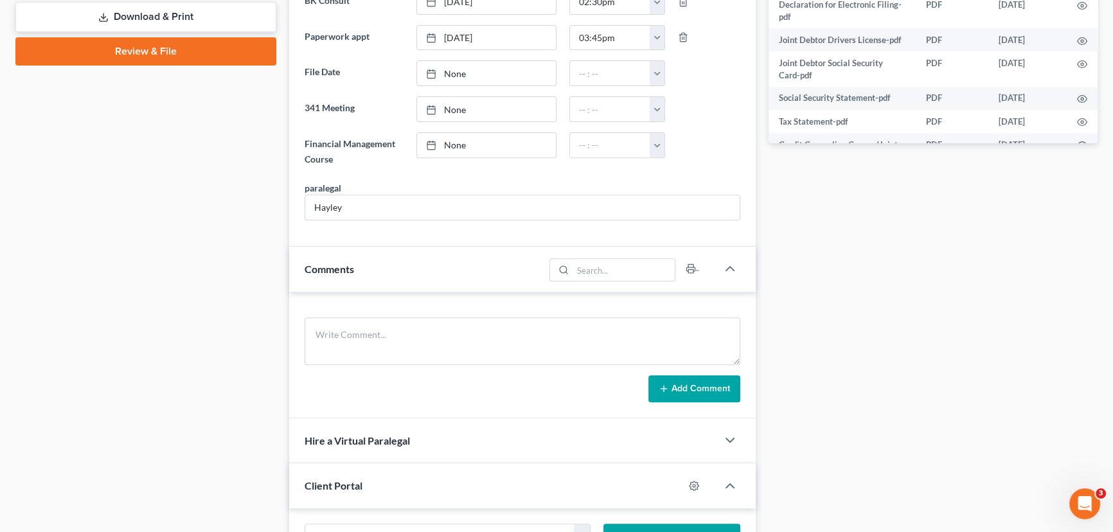
scroll to position [636, 0]
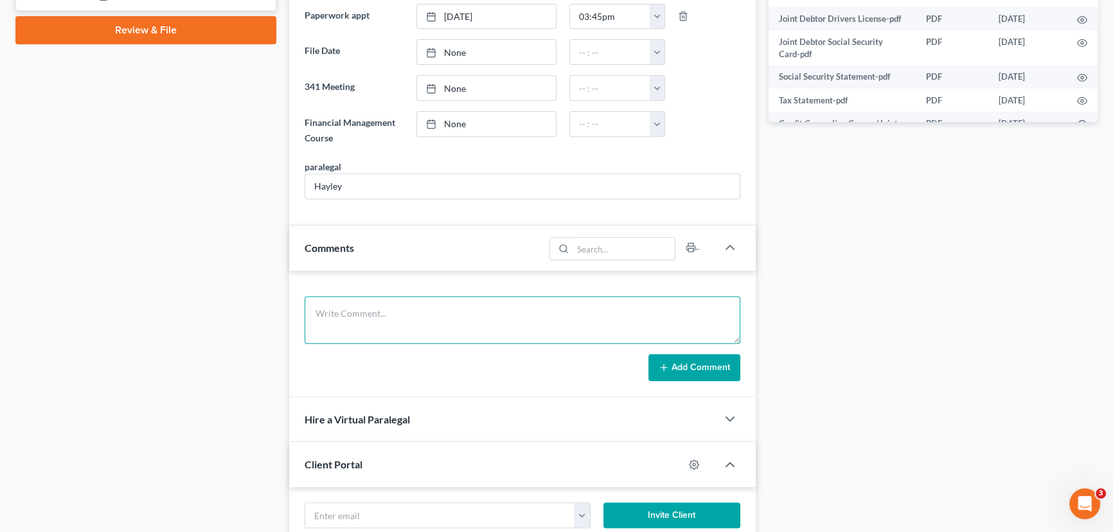
click at [321, 316] on textarea at bounding box center [523, 320] width 436 height 48
type textarea "V"
click at [98, 305] on div "Case Dashboard Payments Invoices Payments Payments Credit Report Client Profile" at bounding box center [146, 250] width 274 height 1526
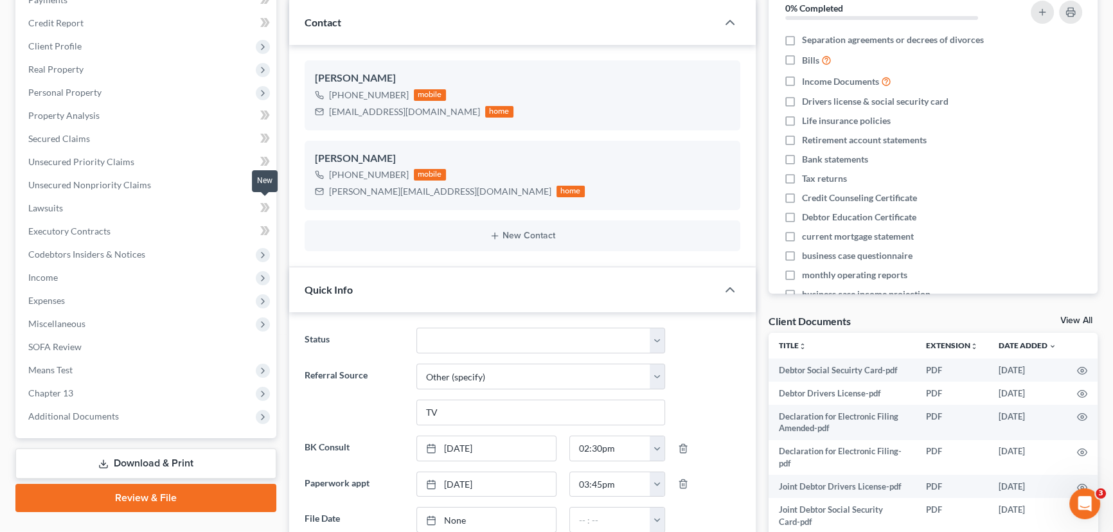
scroll to position [2246, 0]
click at [186, 158] on link "Unsecured Priority Claims" at bounding box center [147, 161] width 258 height 23
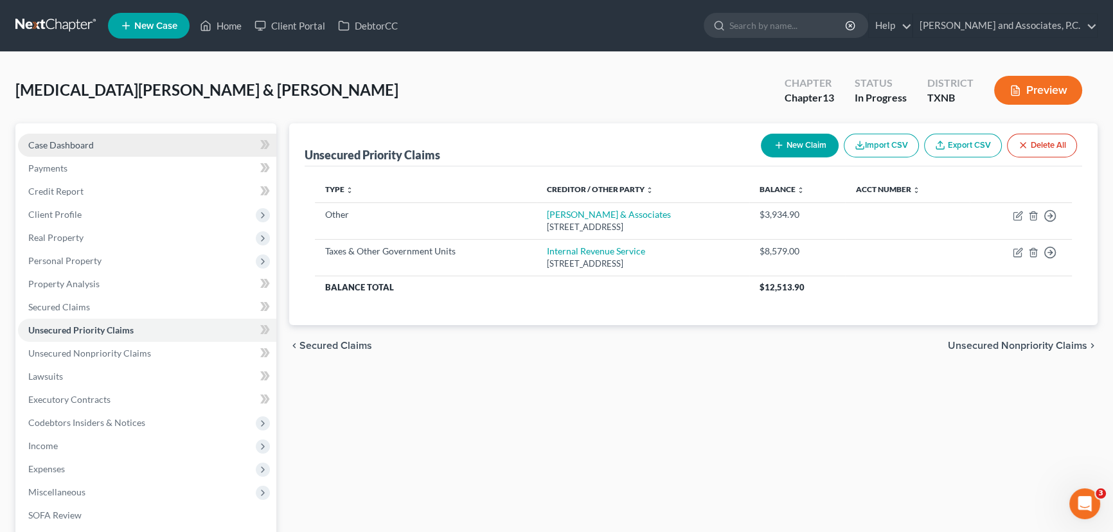
click at [122, 151] on link "Case Dashboard" at bounding box center [147, 145] width 258 height 23
select select "6"
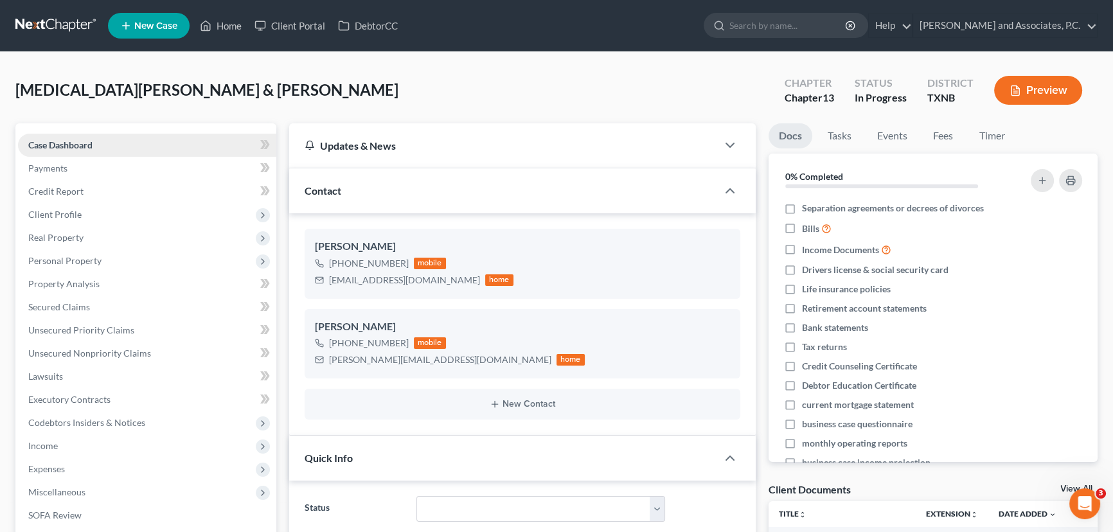
scroll to position [2246, 0]
click at [228, 16] on link "Home" at bounding box center [220, 25] width 55 height 23
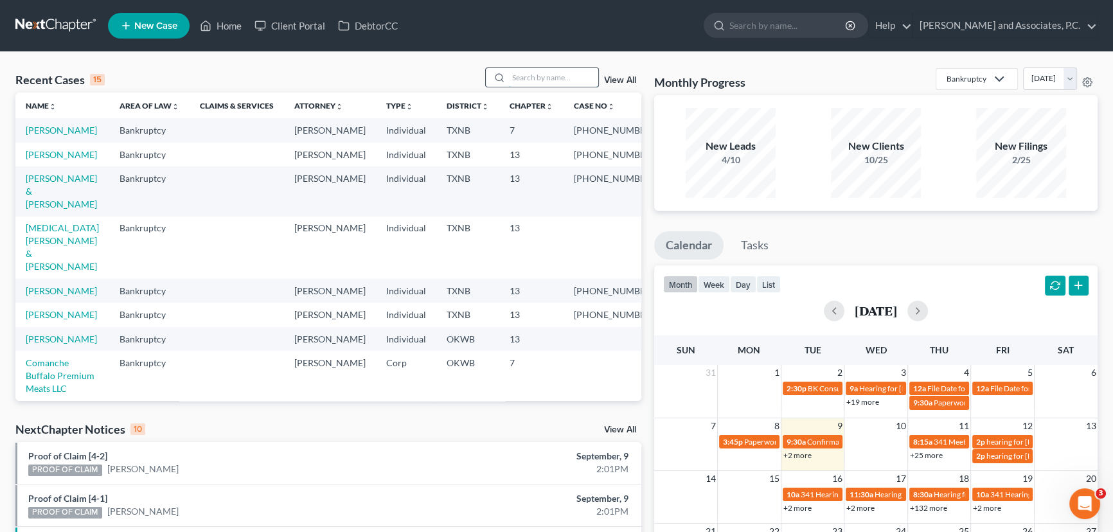
click at [528, 75] on input "search" at bounding box center [553, 77] width 90 height 19
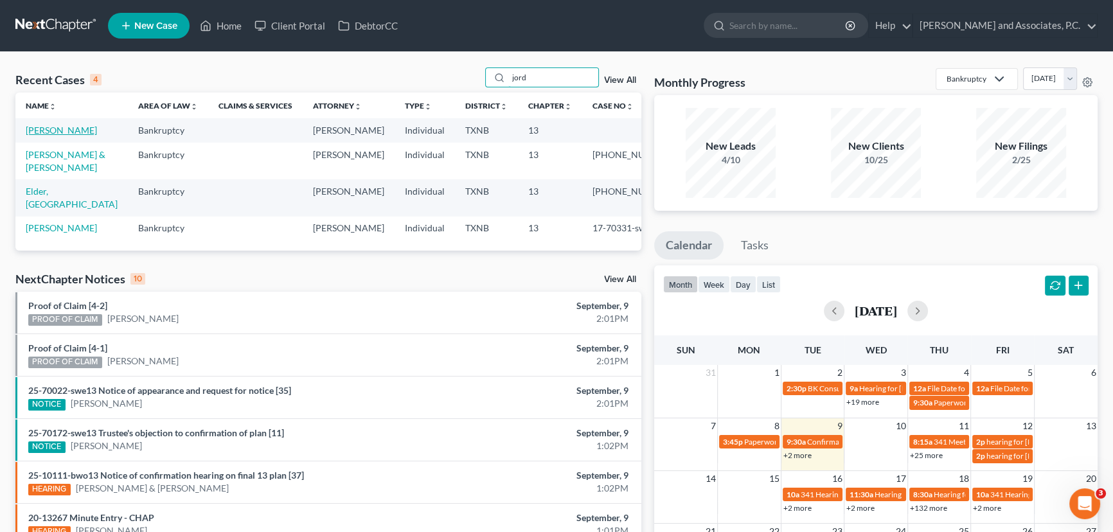
type input "jord"
click at [57, 132] on link "[PERSON_NAME]" at bounding box center [61, 130] width 71 height 11
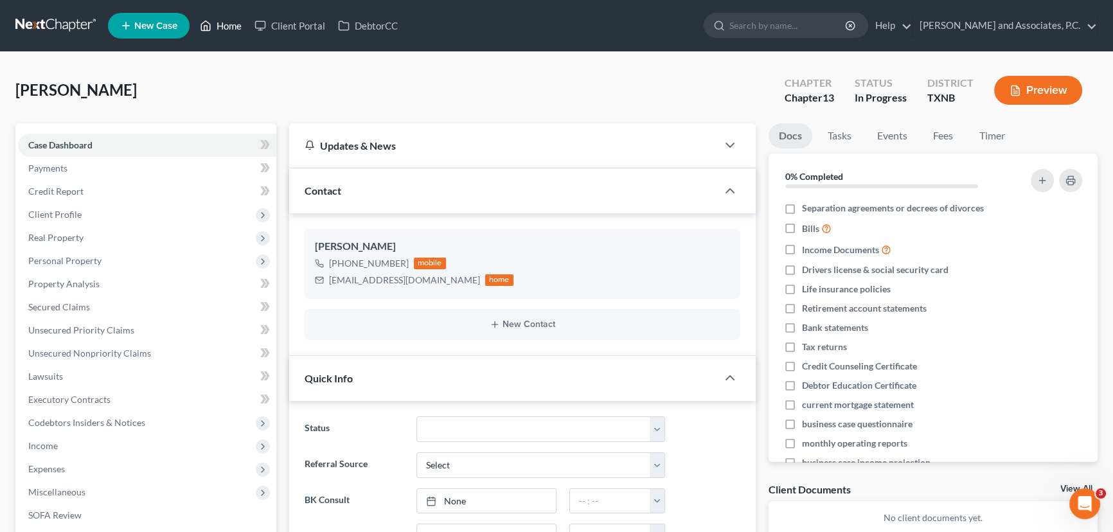
click at [217, 36] on link "Home" at bounding box center [220, 25] width 55 height 23
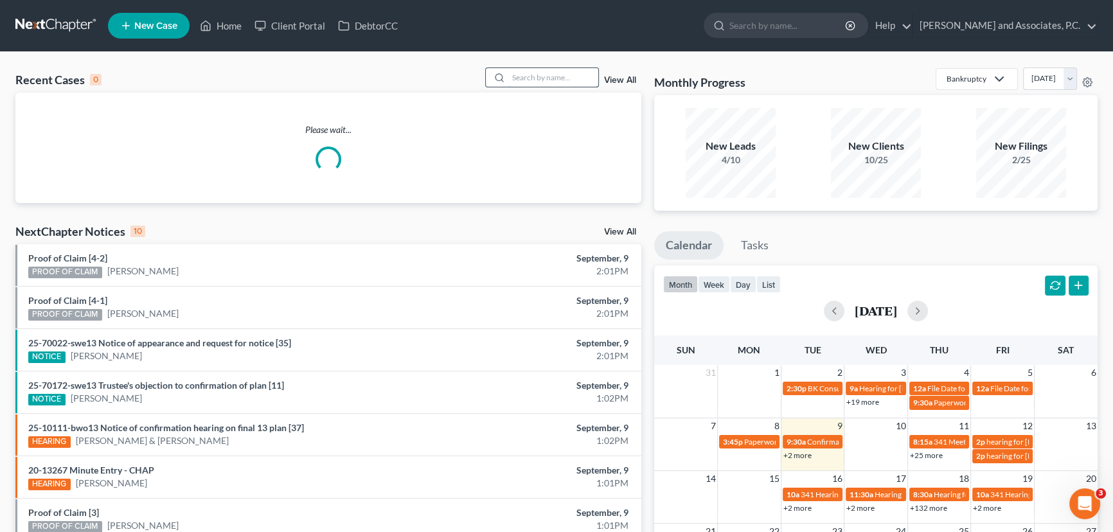
click at [575, 76] on input "search" at bounding box center [553, 77] width 90 height 19
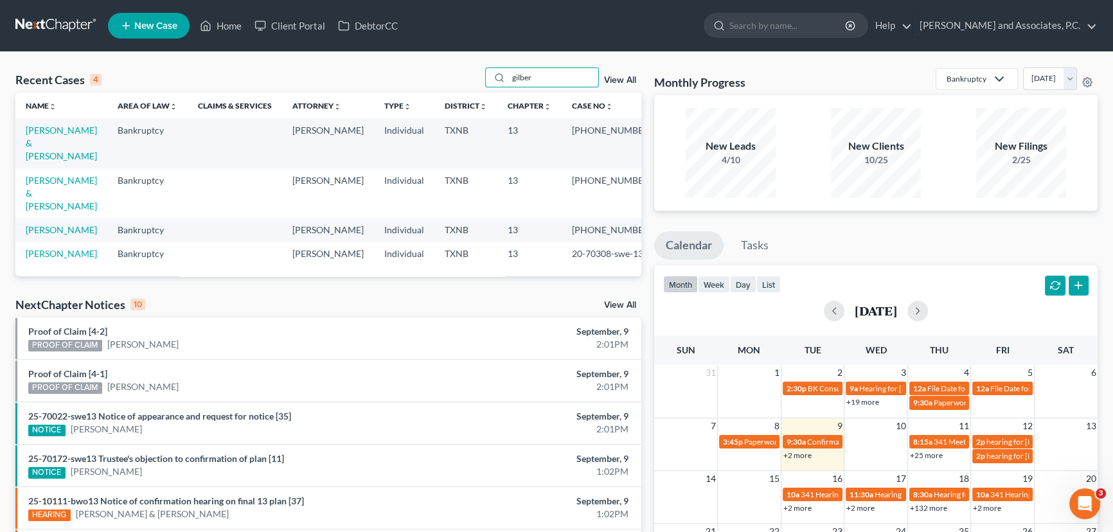
drag, startPoint x: 554, startPoint y: 76, endPoint x: 458, endPoint y: 80, distance: 95.9
click at [458, 80] on div "Recent Cases 4 gilber View All" at bounding box center [328, 79] width 626 height 25
type input "hunter"
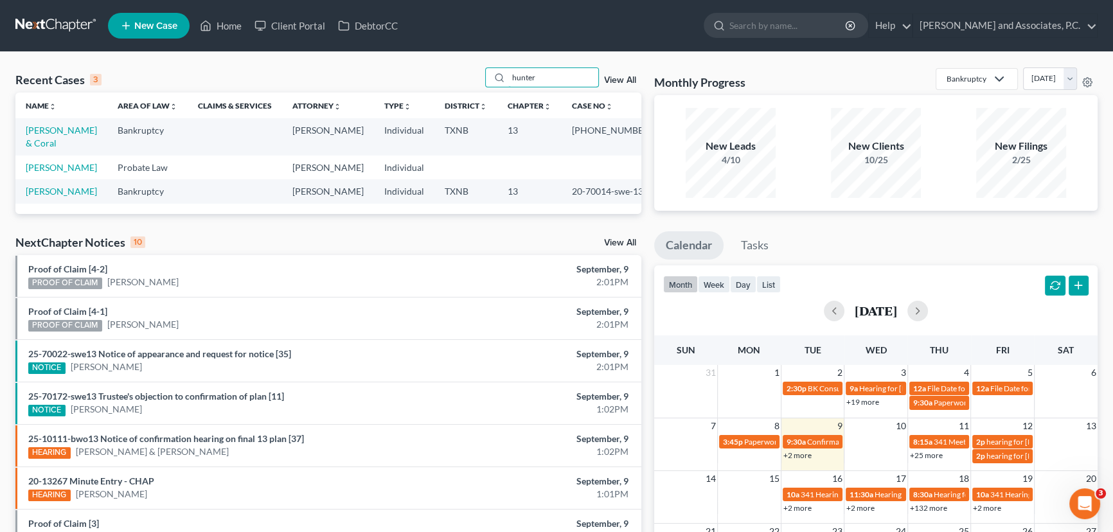
drag, startPoint x: 556, startPoint y: 78, endPoint x: 393, endPoint y: 76, distance: 163.3
click at [393, 76] on div "Recent Cases 3 hunter View All" at bounding box center [328, 79] width 626 height 25
click at [31, 132] on link "[PERSON_NAME] & Coral" at bounding box center [61, 137] width 71 height 24
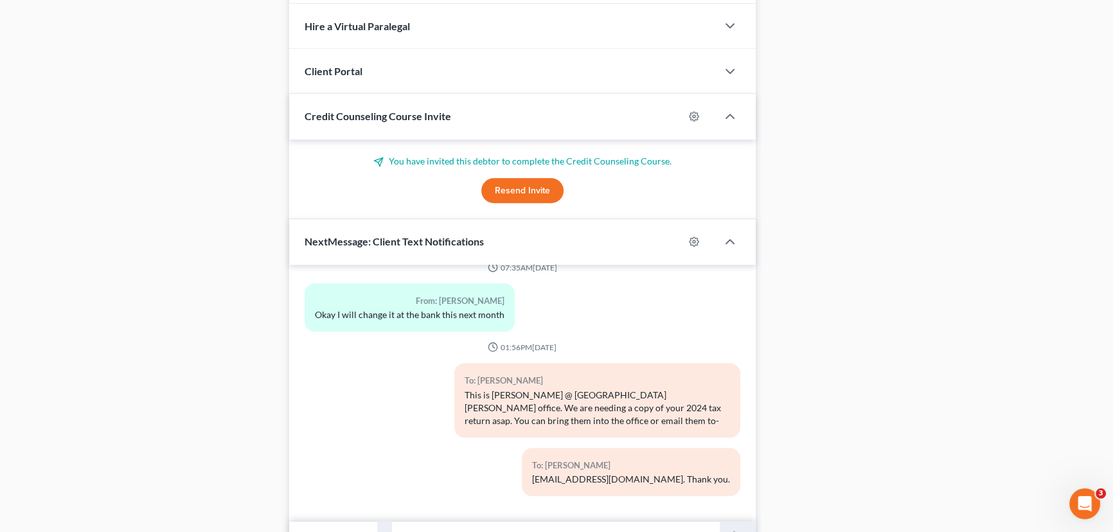
scroll to position [1248, 0]
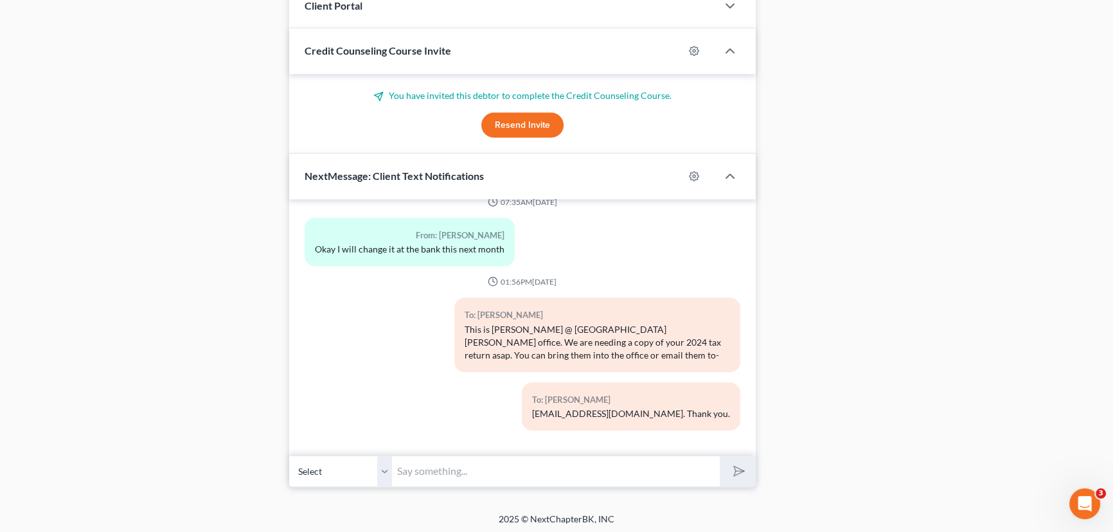
click at [412, 465] on input "text" at bounding box center [556, 471] width 328 height 31
type input "M"
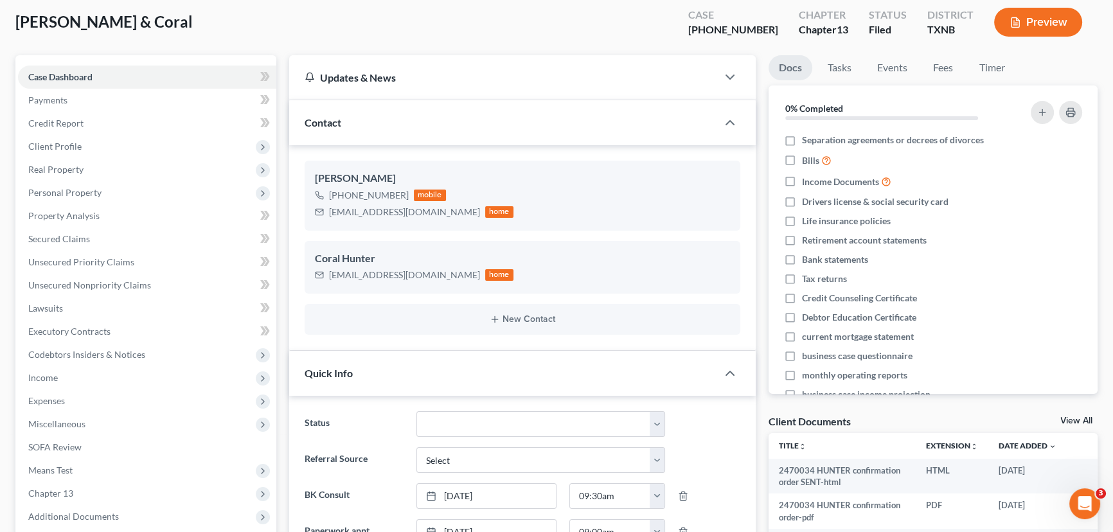
scroll to position [0, 0]
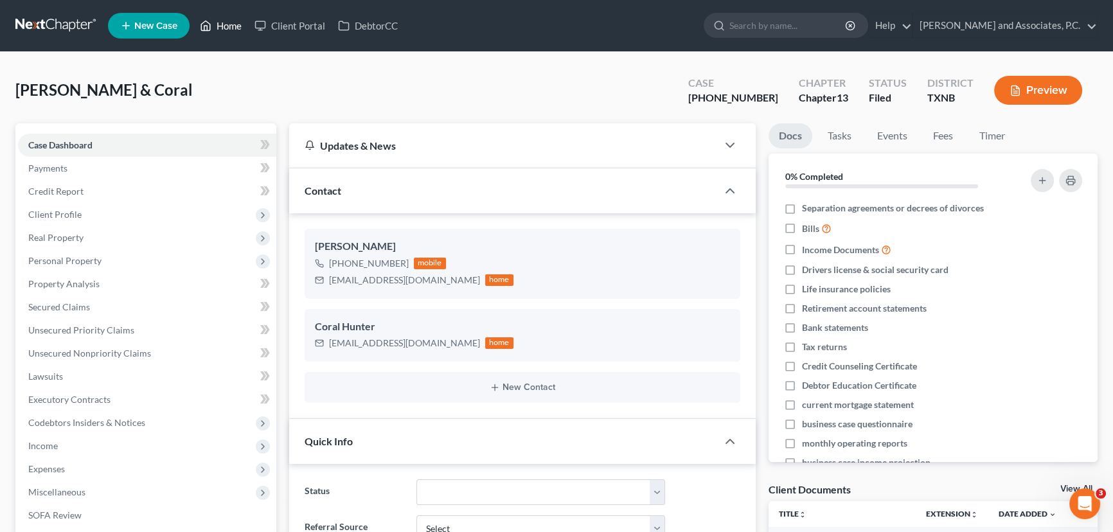
click at [229, 26] on link "Home" at bounding box center [220, 25] width 55 height 23
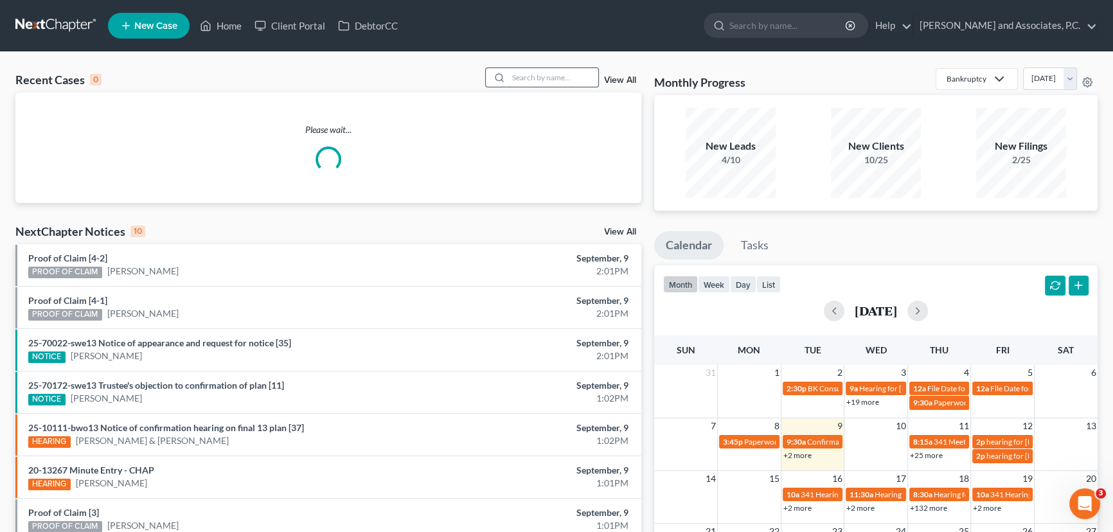
click at [564, 80] on input "search" at bounding box center [553, 77] width 90 height 19
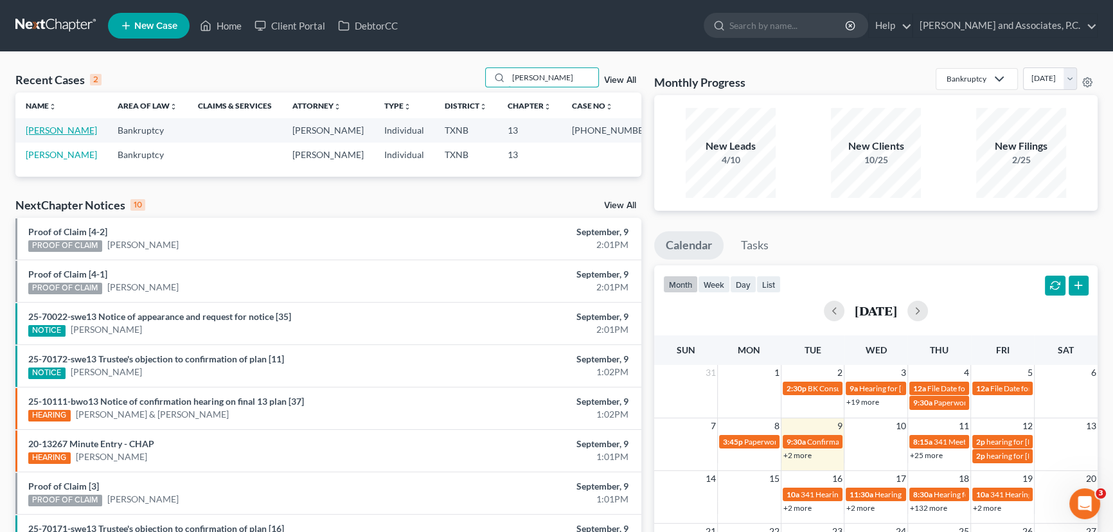
type input "[PERSON_NAME]"
click at [76, 131] on link "[PERSON_NAME]" at bounding box center [61, 130] width 71 height 11
select select "3"
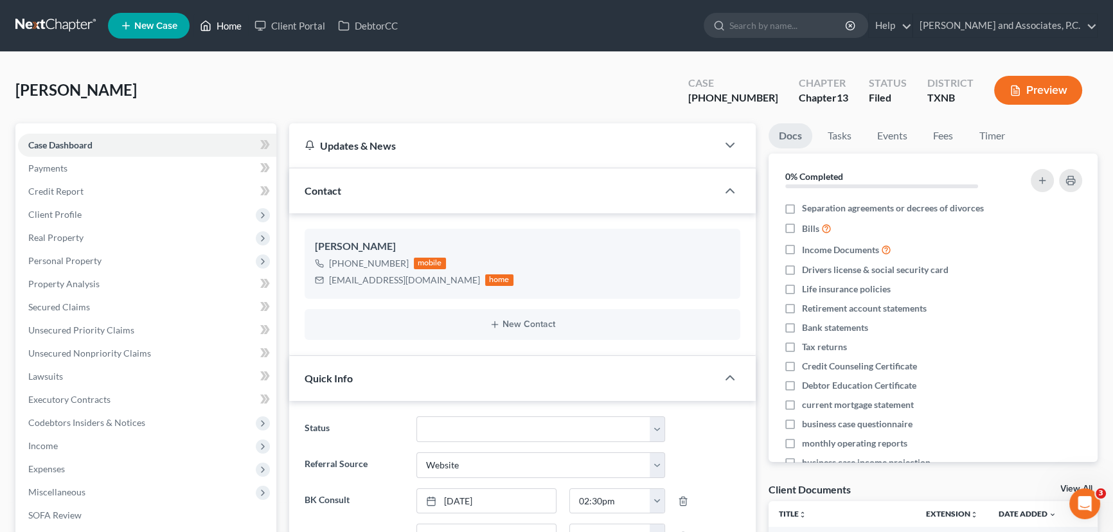
drag, startPoint x: 212, startPoint y: 23, endPoint x: 584, endPoint y: 69, distance: 375.0
click at [212, 23] on link "Home" at bounding box center [220, 25] width 55 height 23
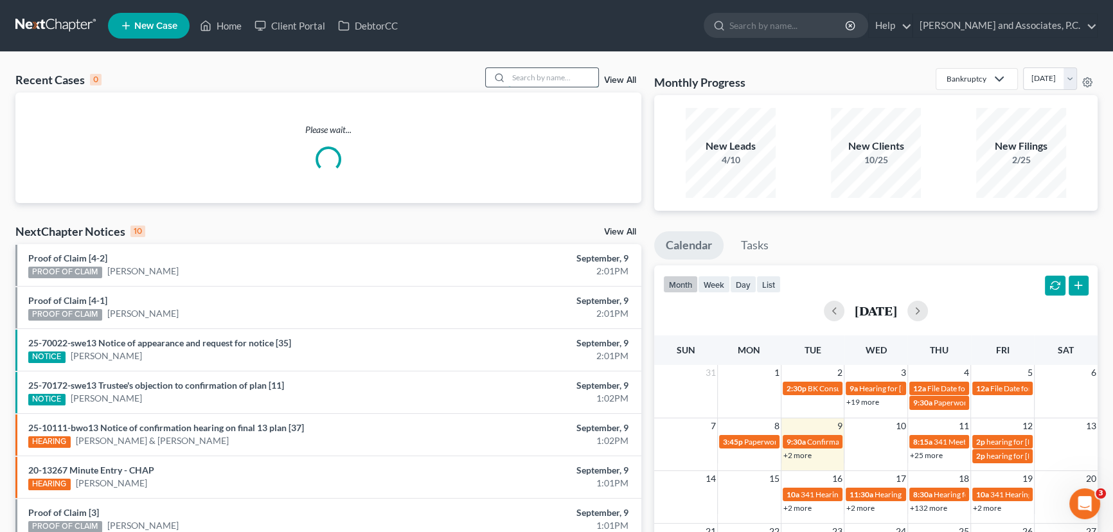
click at [555, 80] on input "search" at bounding box center [553, 77] width 90 height 19
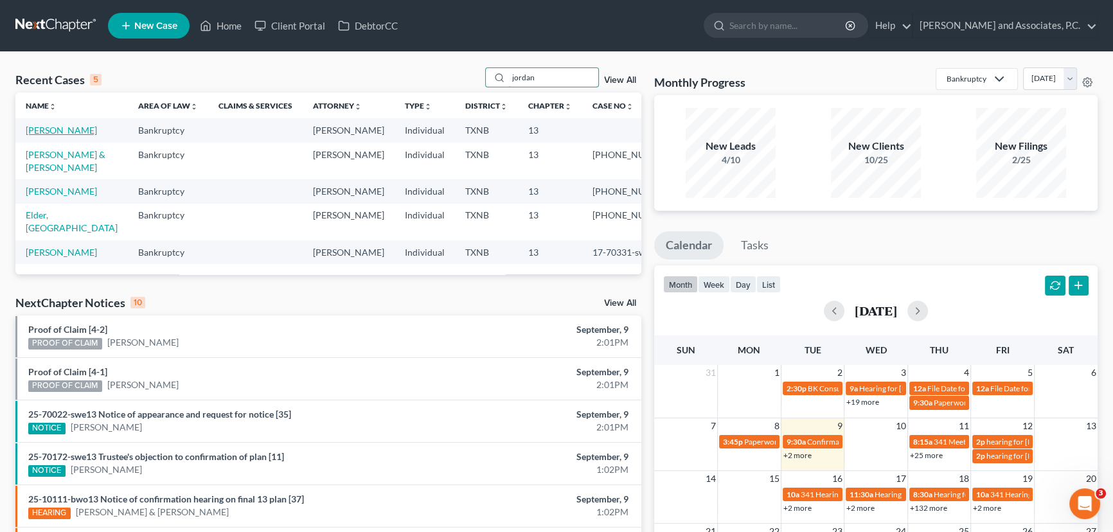
type input "jordan"
click at [57, 131] on link "[PERSON_NAME]" at bounding box center [61, 130] width 71 height 11
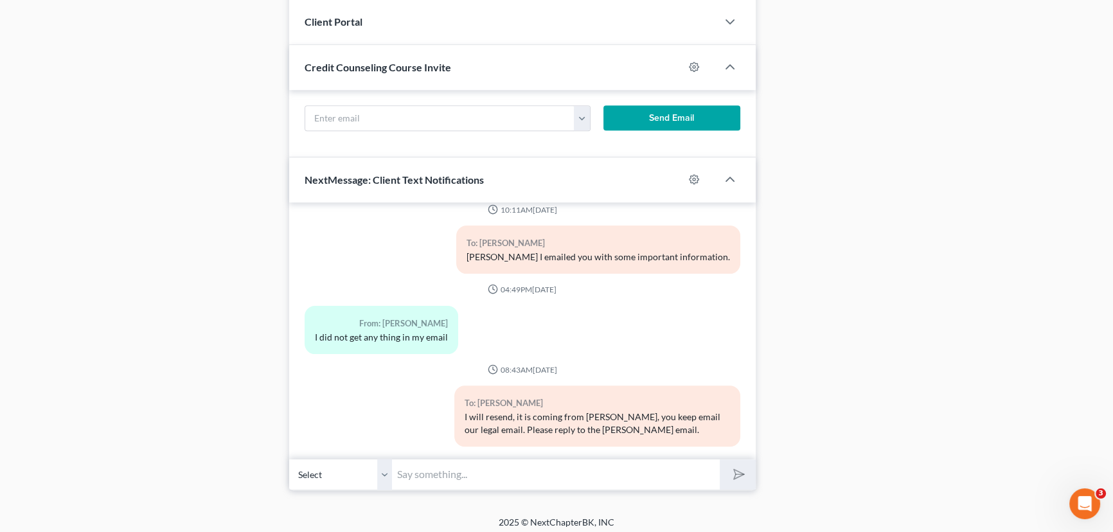
scroll to position [841, 0]
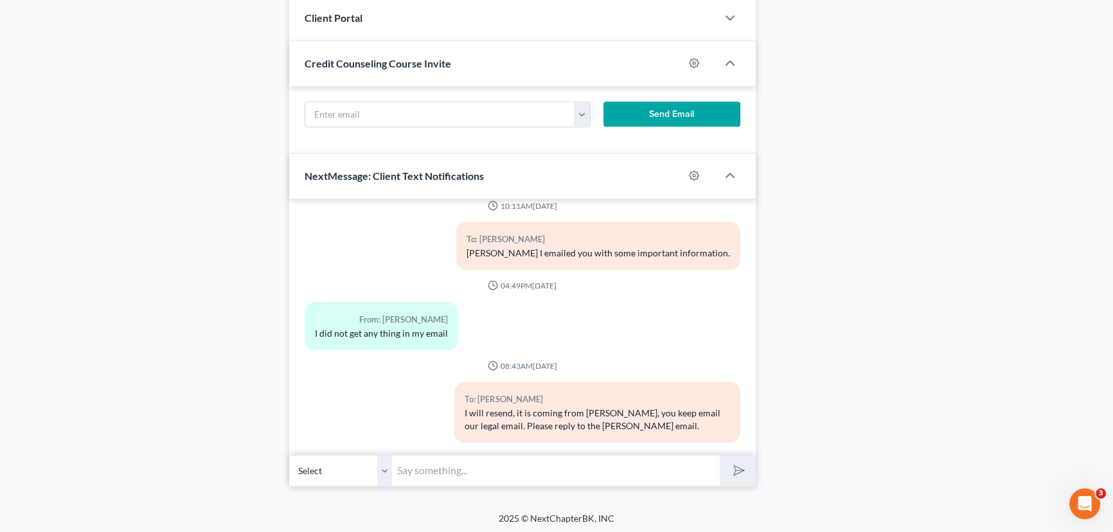
click at [456, 463] on input "text" at bounding box center [556, 470] width 328 height 31
type input "Just need that information, but when would you like to schedule your phone pape…"
click at [720, 456] on button "submit" at bounding box center [737, 471] width 35 height 30
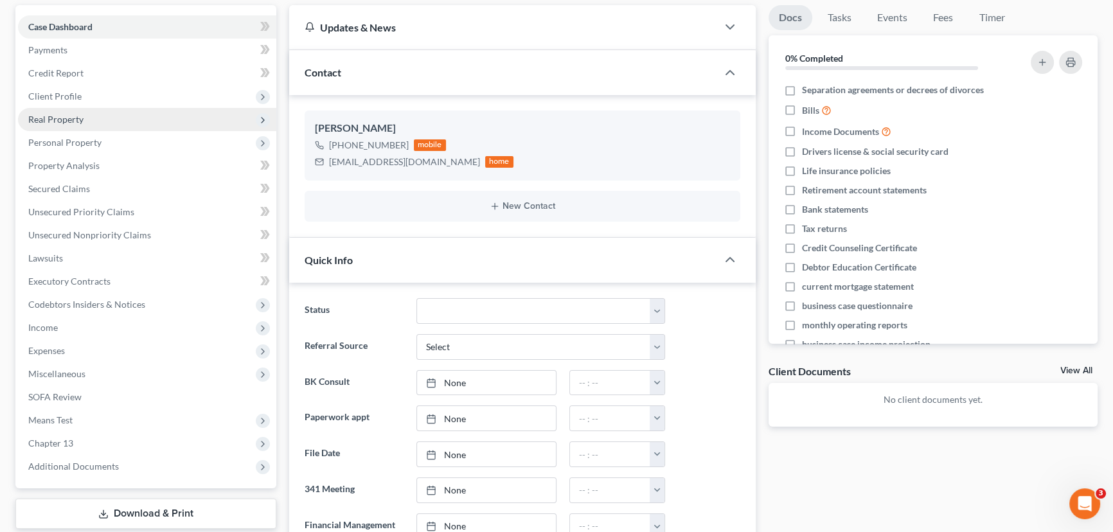
scroll to position [0, 0]
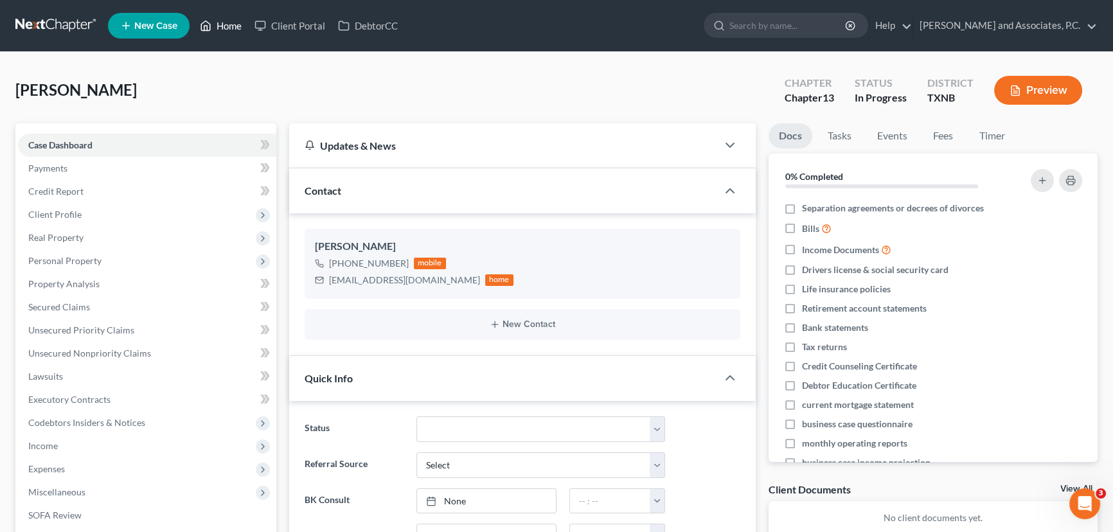
drag, startPoint x: 222, startPoint y: 22, endPoint x: 237, endPoint y: 6, distance: 22.3
click at [222, 22] on link "Home" at bounding box center [220, 25] width 55 height 23
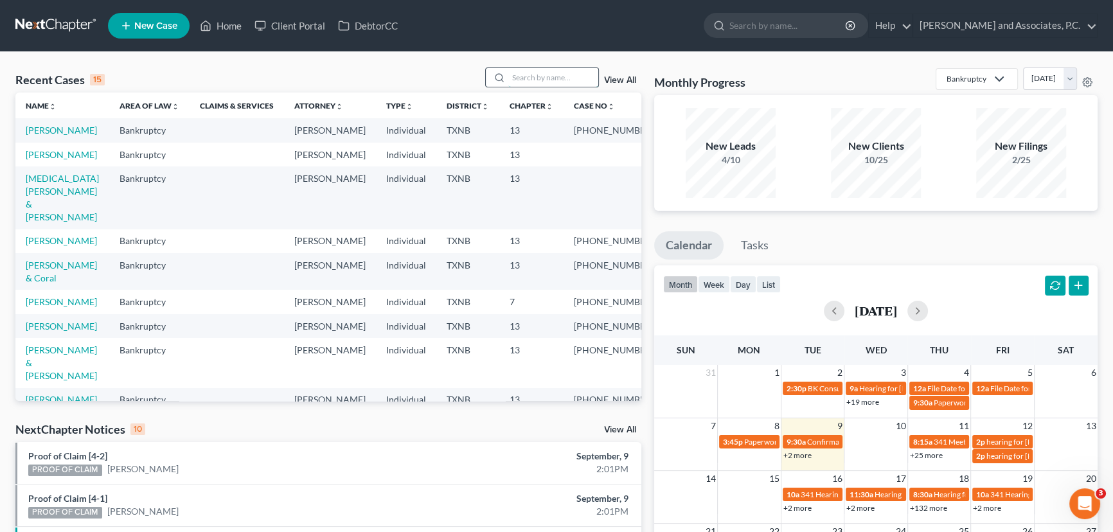
click at [524, 78] on input "search" at bounding box center [553, 77] width 90 height 19
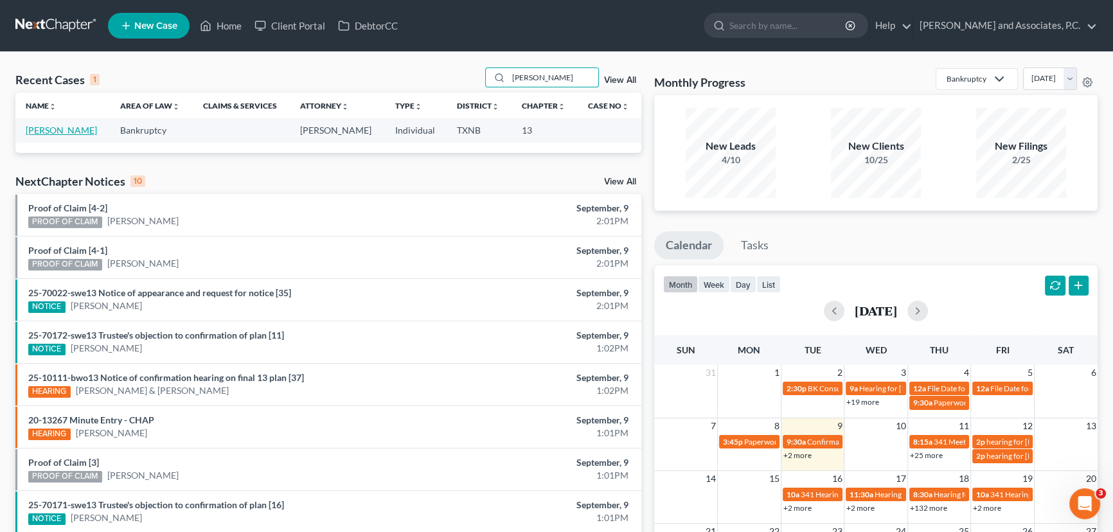
type input "[PERSON_NAME]"
click at [49, 133] on link "[PERSON_NAME]" at bounding box center [61, 130] width 71 height 11
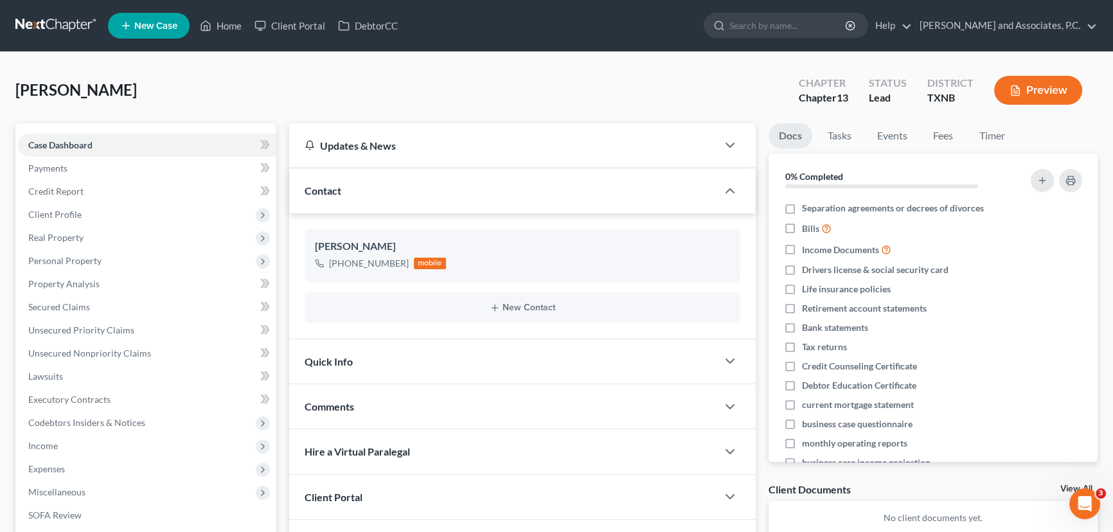
scroll to position [58, 0]
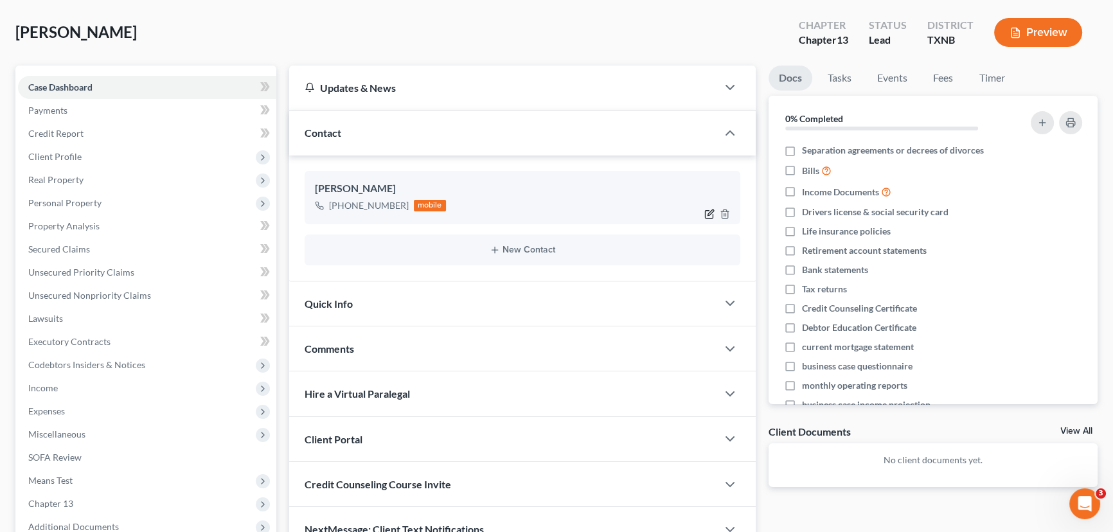
click at [708, 213] on icon "button" at bounding box center [711, 213] width 6 height 6
select select "0"
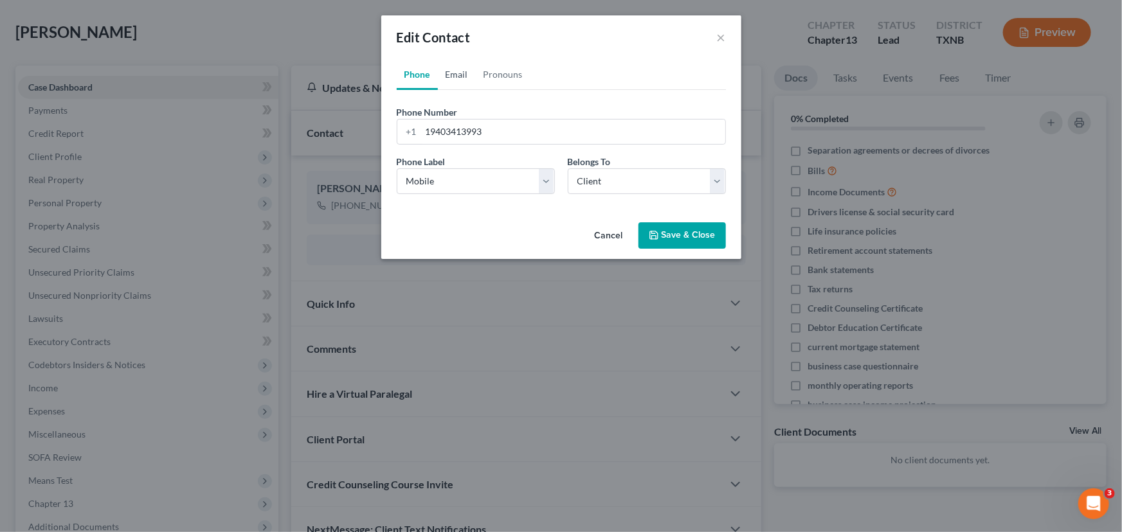
click at [473, 80] on link "Email" at bounding box center [457, 74] width 38 height 31
click at [463, 128] on input "email" at bounding box center [573, 132] width 304 height 24
type input "[EMAIL_ADDRESS][DOMAIN_NAME]"
drag, startPoint x: 418, startPoint y: 180, endPoint x: 418, endPoint y: 192, distance: 11.6
click at [418, 180] on select "Select Home Work Other" at bounding box center [476, 181] width 158 height 26
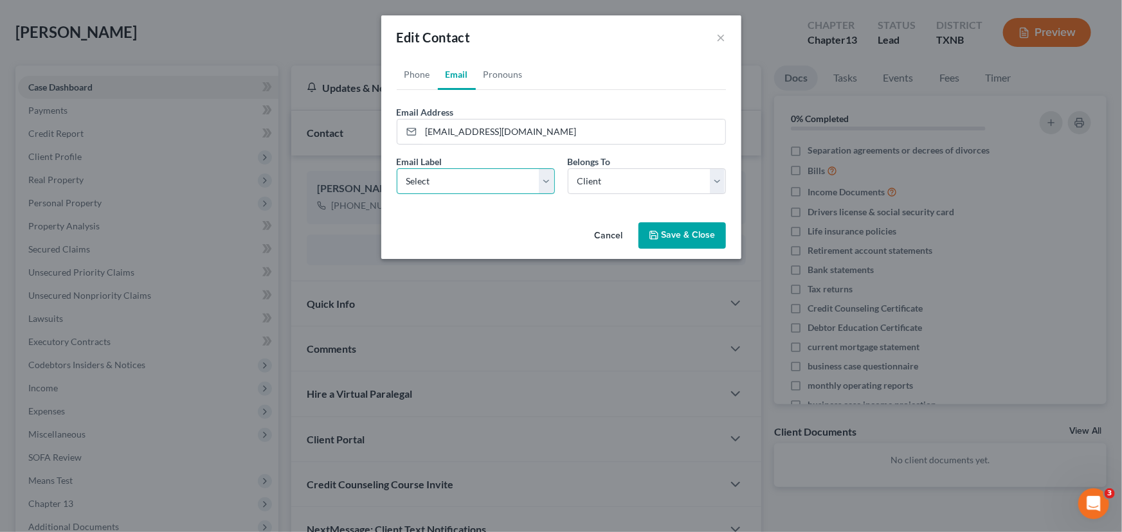
select select "0"
click at [397, 168] on select "Select Home Work Other" at bounding box center [476, 181] width 158 height 26
click at [677, 236] on button "Save & Close" at bounding box center [681, 235] width 87 height 27
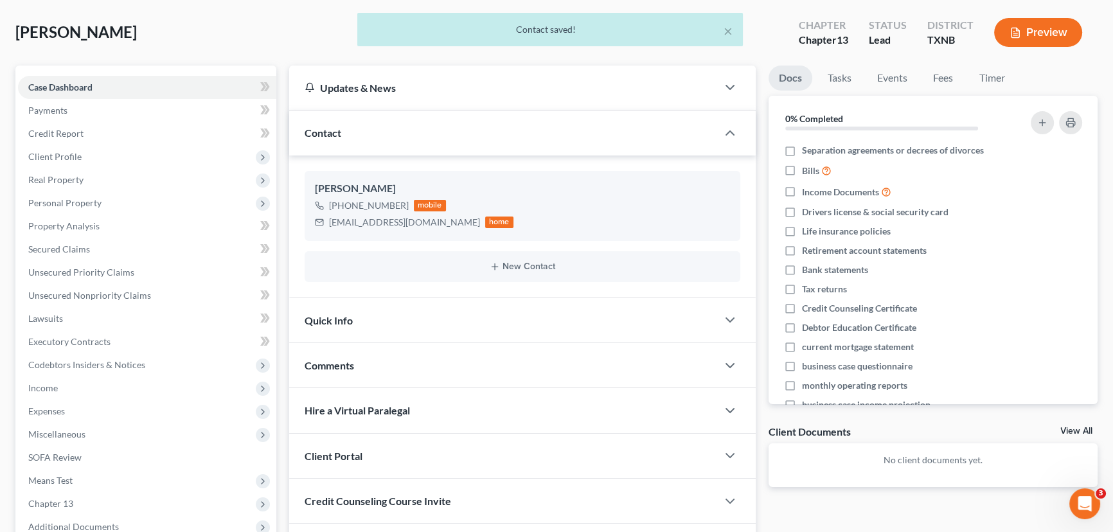
click at [386, 321] on div "Quick Info" at bounding box center [503, 320] width 428 height 44
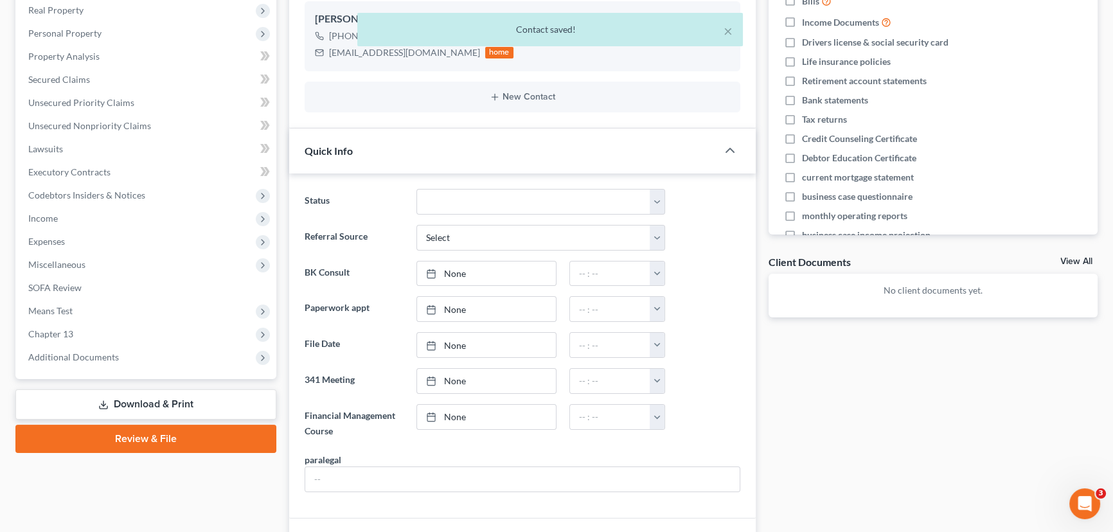
scroll to position [233, 0]
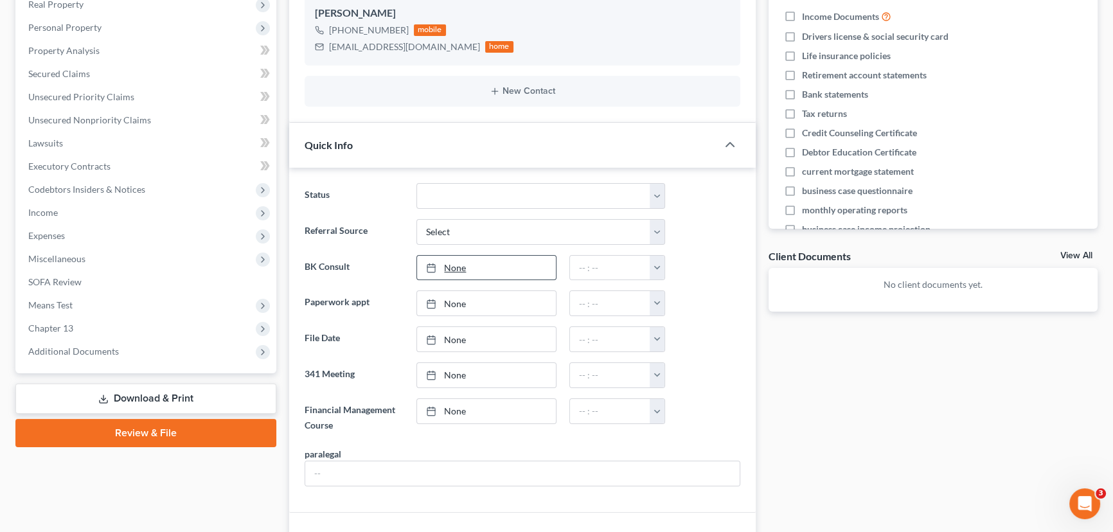
type input "[DATE]"
click at [462, 265] on link "None" at bounding box center [486, 268] width 138 height 24
click at [590, 267] on input "text" at bounding box center [610, 268] width 81 height 24
click at [658, 265] on button "button" at bounding box center [657, 268] width 15 height 24
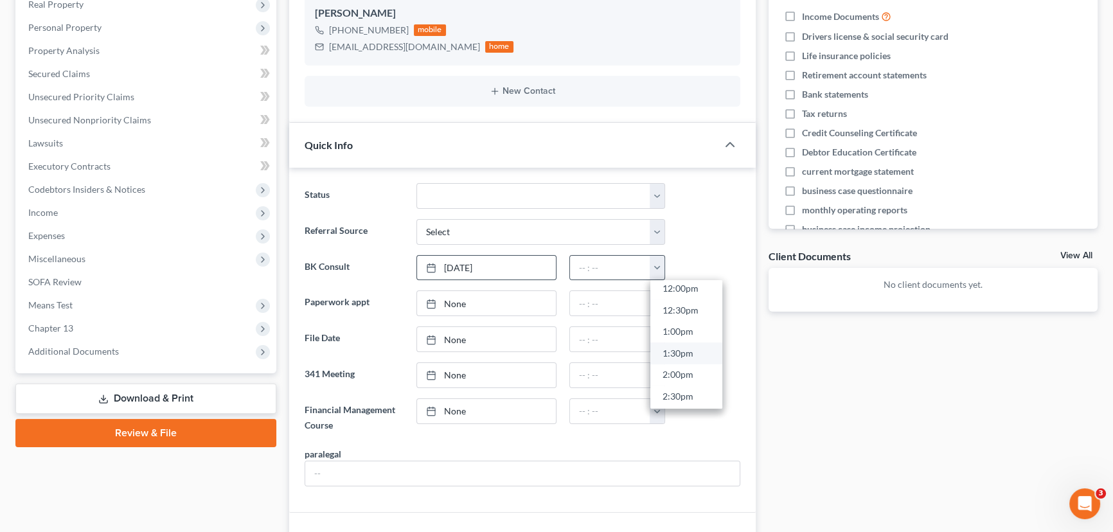
click at [687, 351] on link "1:30pm" at bounding box center [687, 354] width 72 height 22
type input "1:30pm"
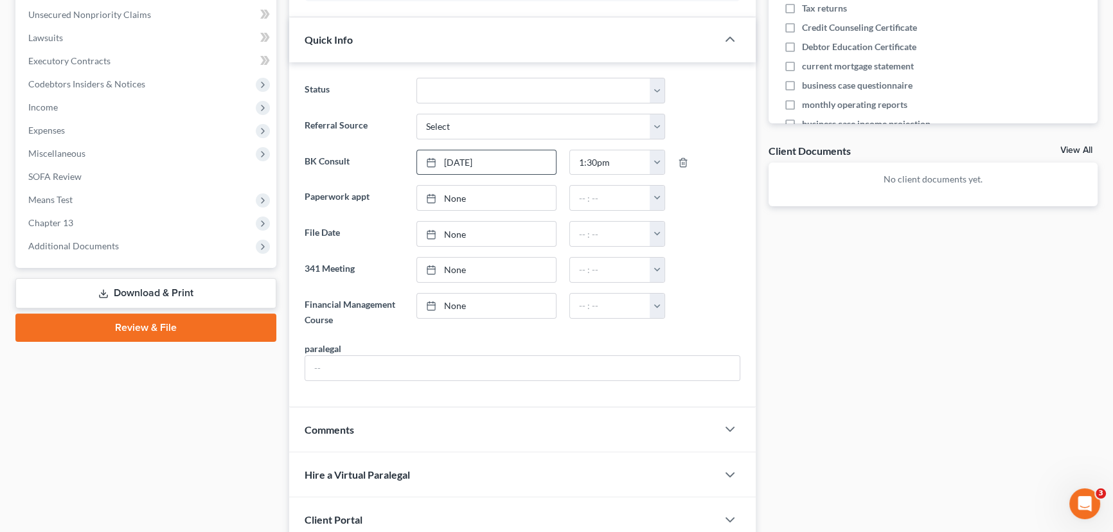
scroll to position [350, 0]
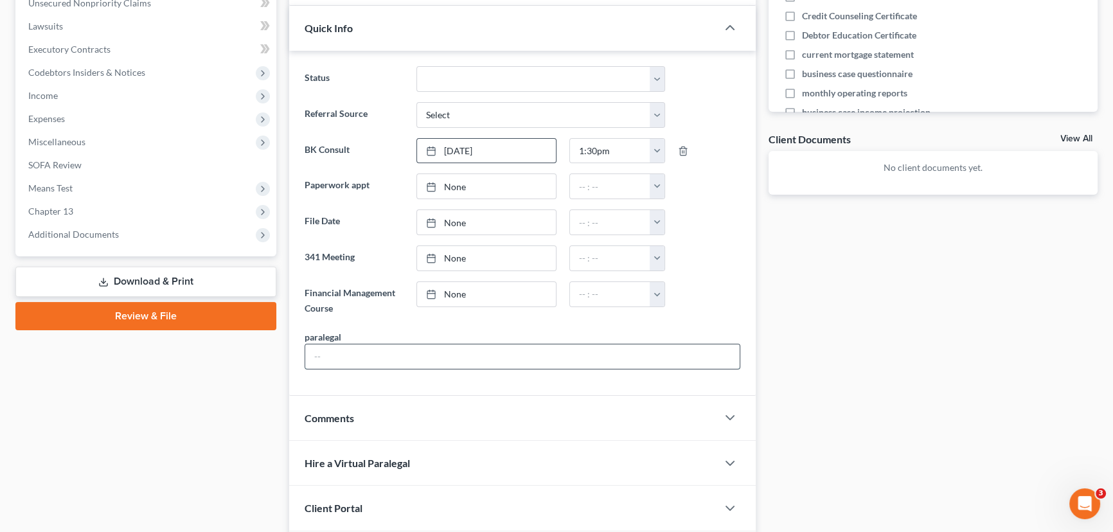
click at [375, 356] on input "text" at bounding box center [522, 357] width 435 height 24
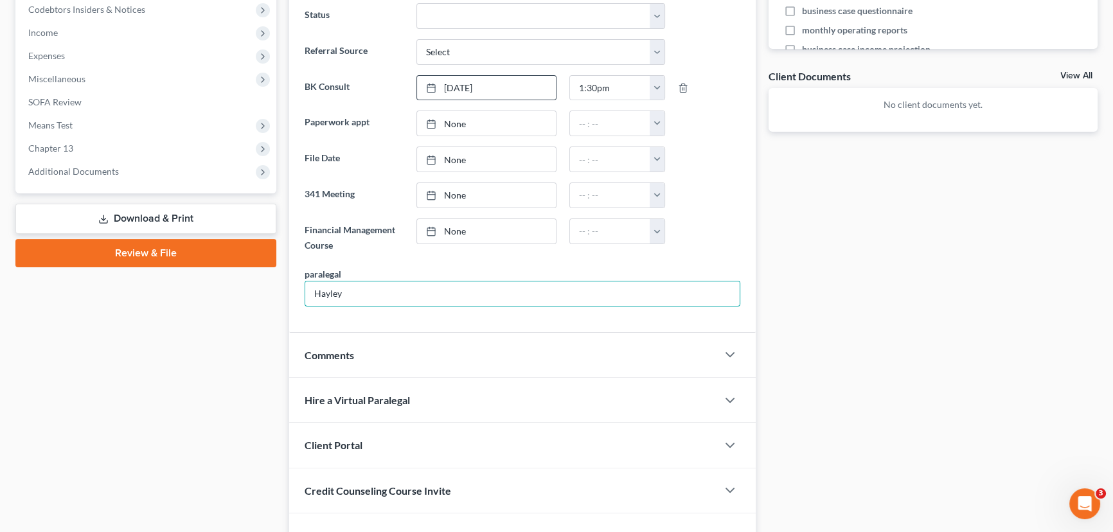
scroll to position [467, 0]
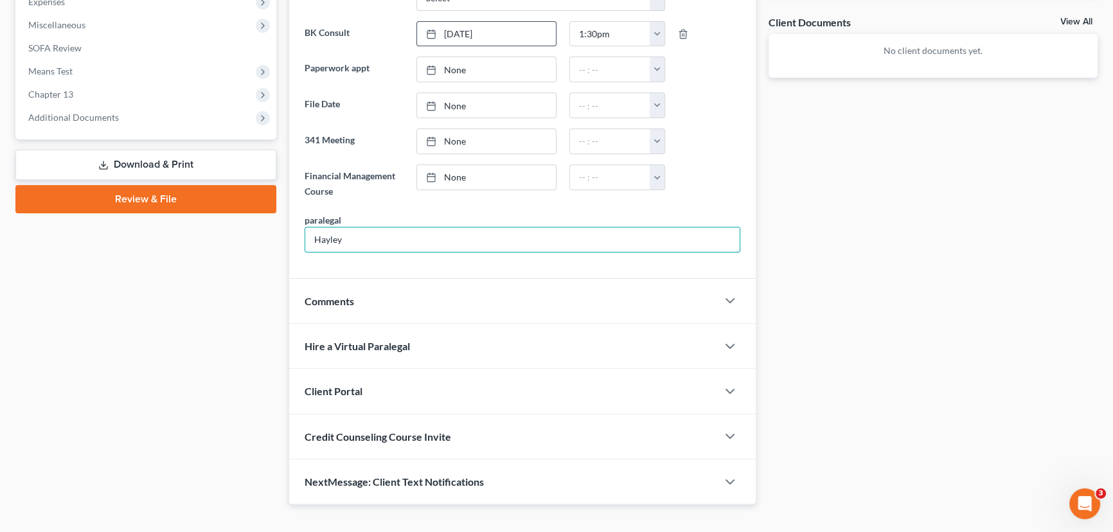
type input "Hayley"
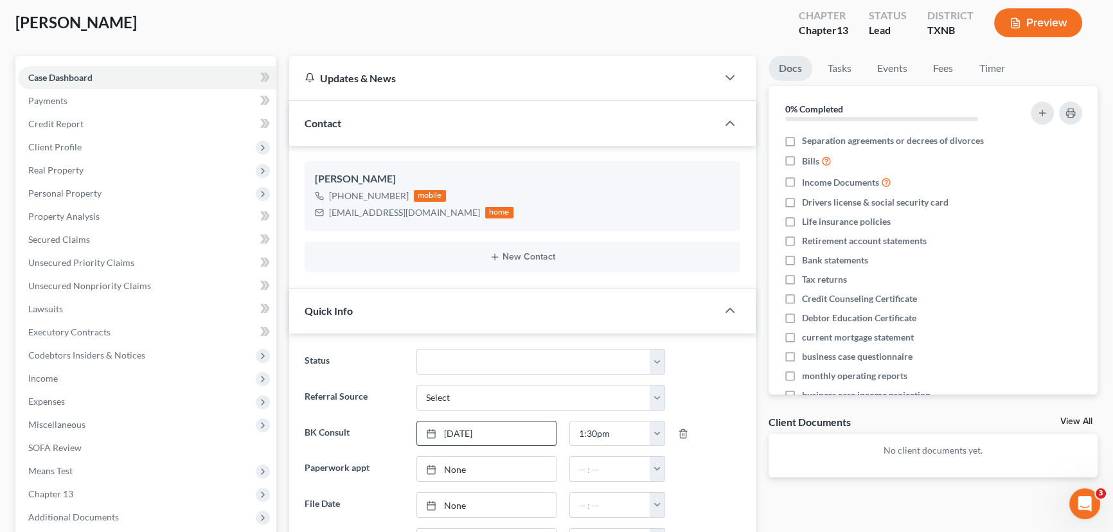
scroll to position [0, 0]
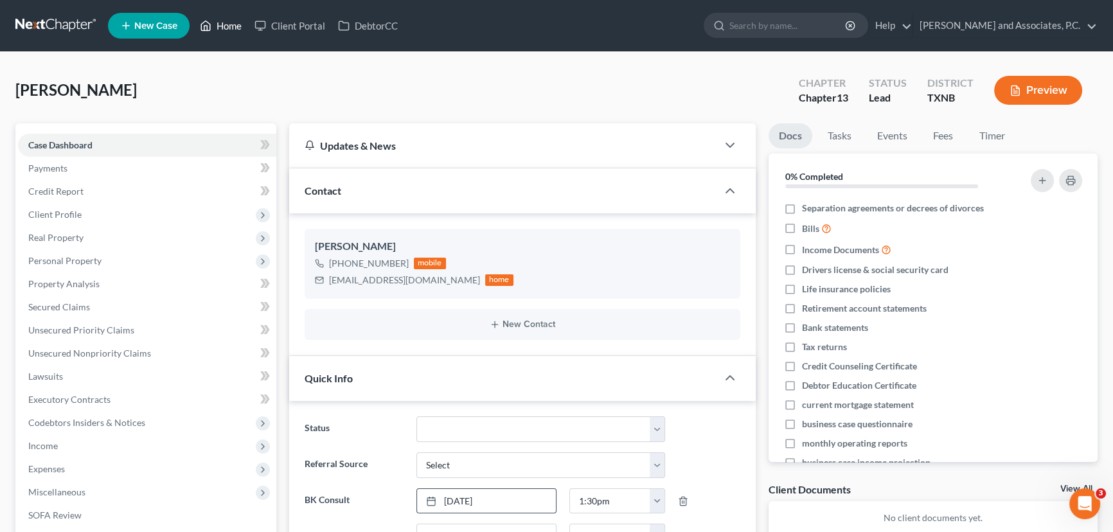
drag, startPoint x: 219, startPoint y: 30, endPoint x: 567, endPoint y: 111, distance: 357.2
click at [219, 30] on link "Home" at bounding box center [220, 25] width 55 height 23
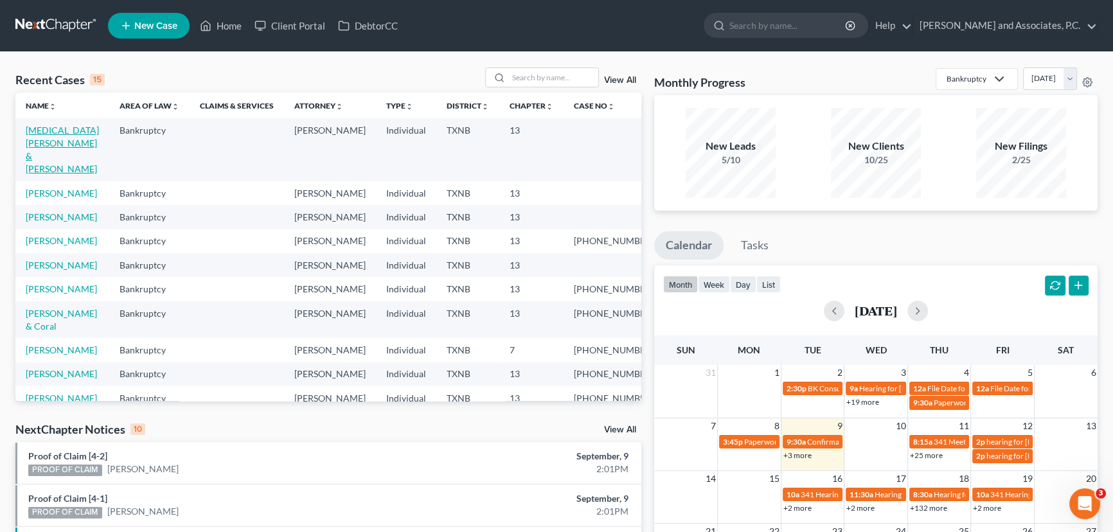
click at [35, 130] on link "[MEDICAL_DATA][PERSON_NAME] & [PERSON_NAME]" at bounding box center [62, 149] width 73 height 49
select select "7"
select select "6"
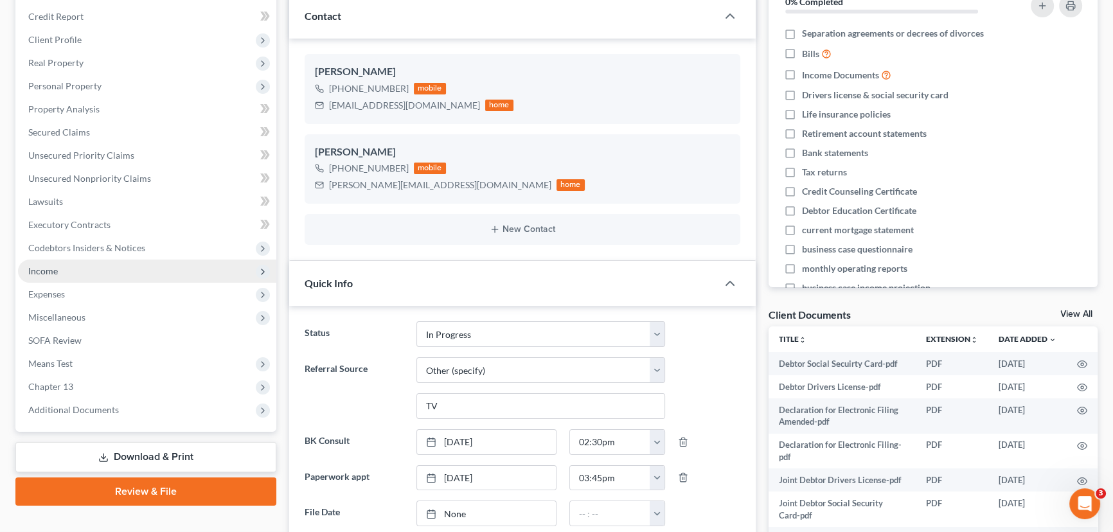
scroll to position [2246, 0]
click at [66, 277] on span "Income" at bounding box center [147, 271] width 258 height 23
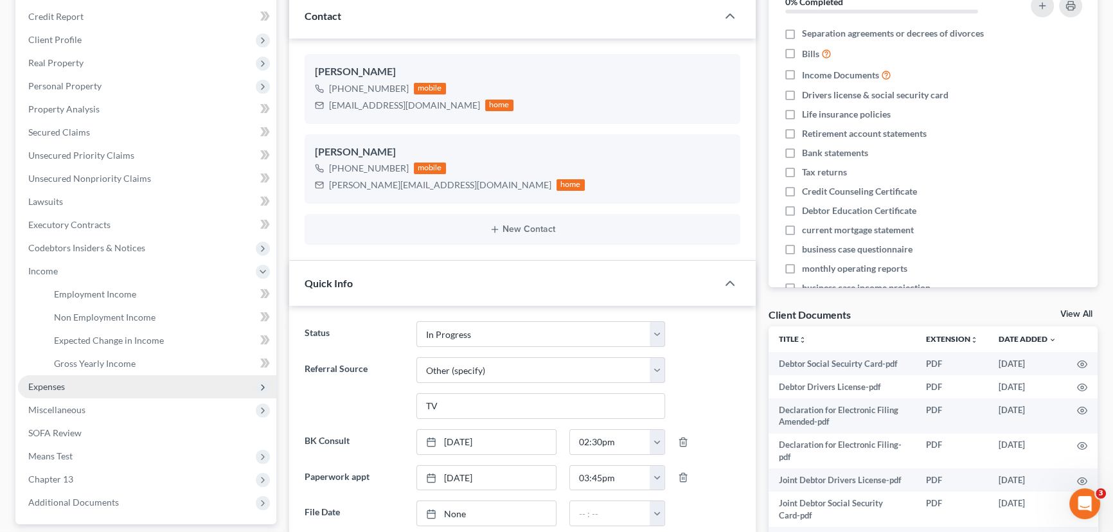
click at [58, 390] on span "Expenses" at bounding box center [46, 386] width 37 height 11
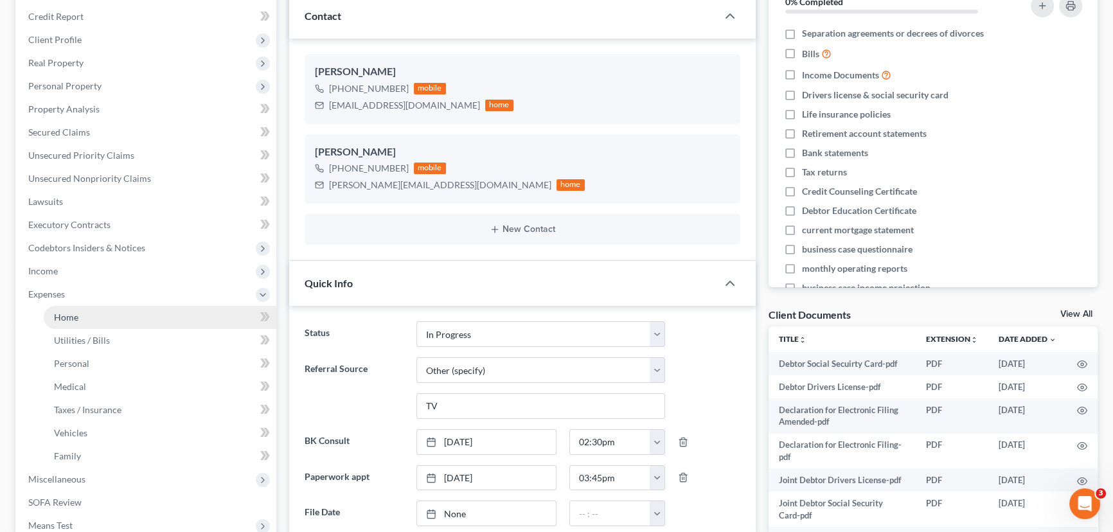
click at [77, 315] on span "Home" at bounding box center [66, 317] width 24 height 11
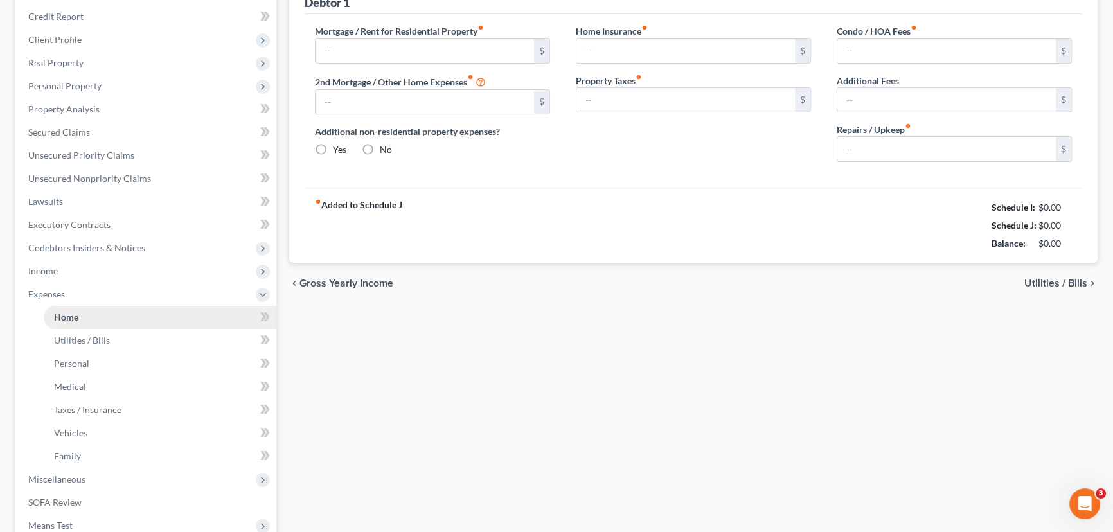
scroll to position [40, 0]
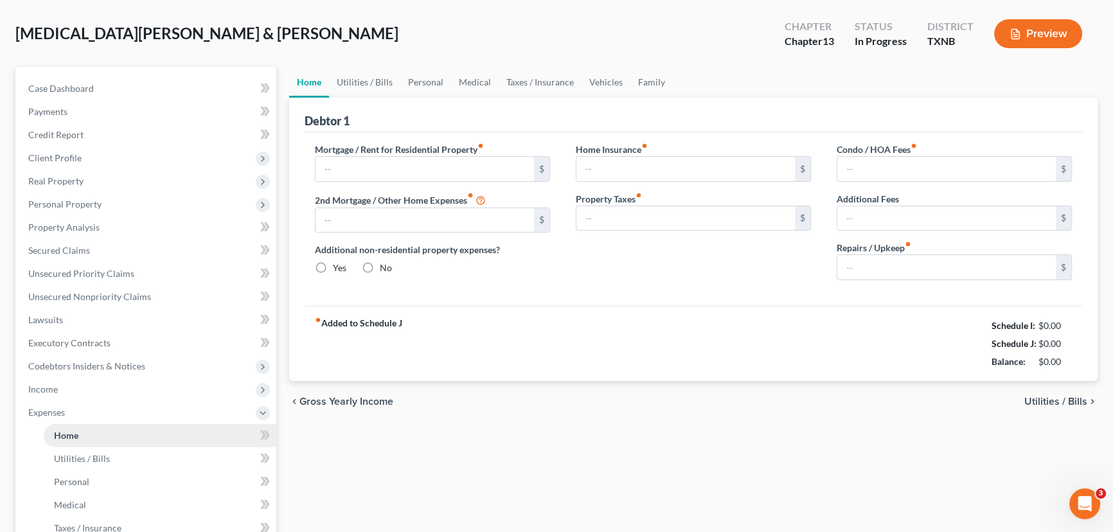
type input "796.00"
type input "0.00"
radio input "true"
type input "0.00"
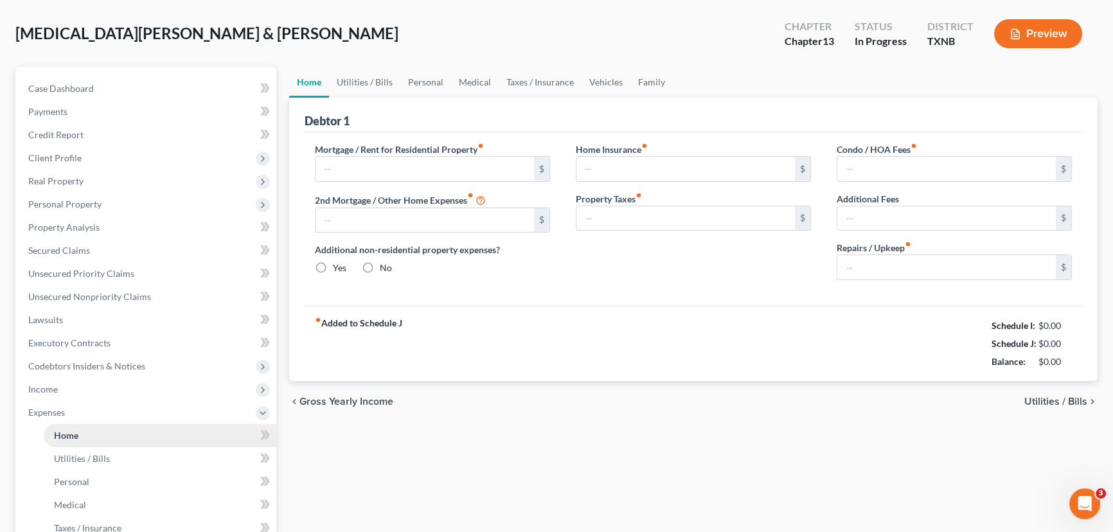
type input "0.00"
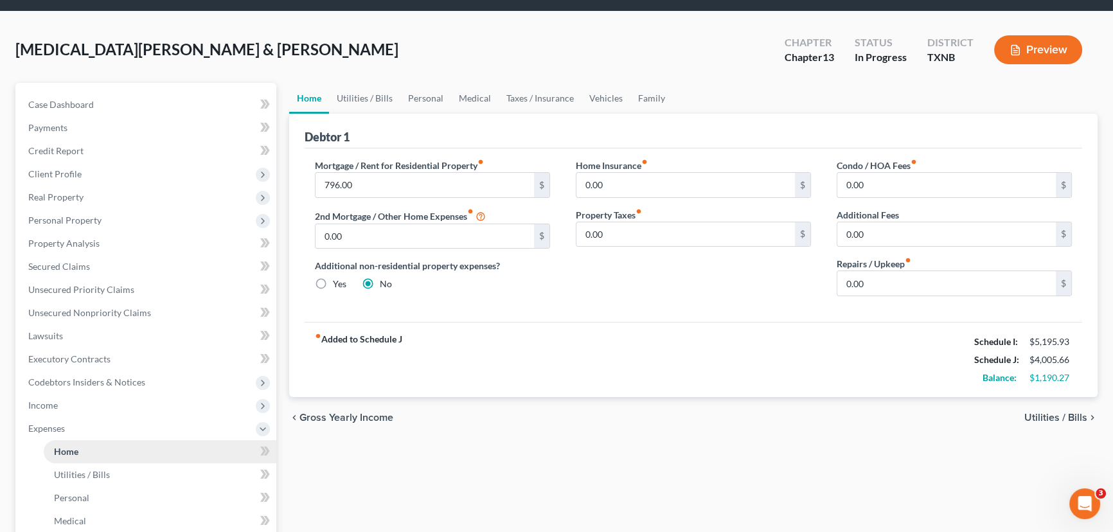
scroll to position [0, 0]
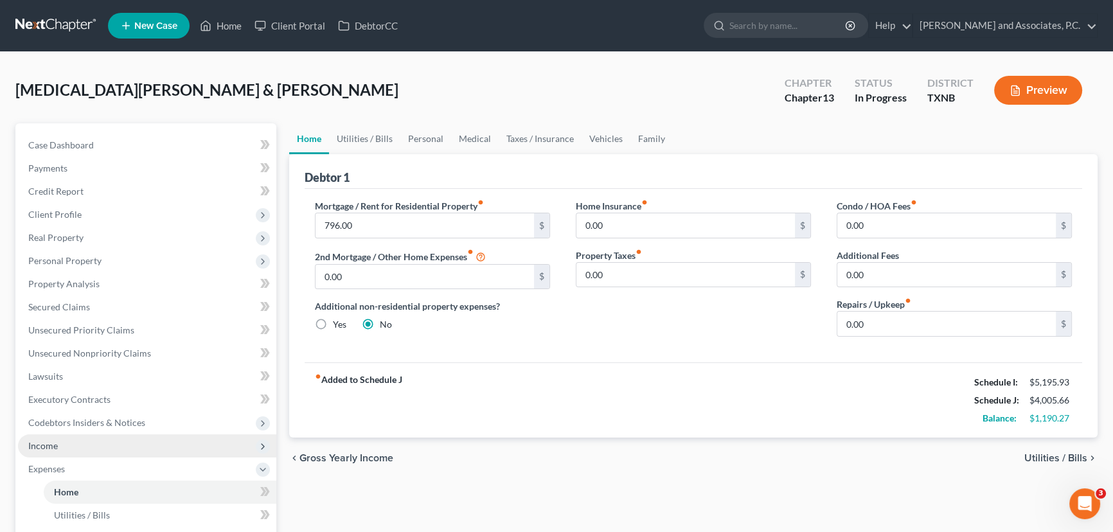
click at [67, 445] on span "Income" at bounding box center [147, 446] width 258 height 23
click at [80, 489] on span "Non Employment Income" at bounding box center [105, 492] width 102 height 11
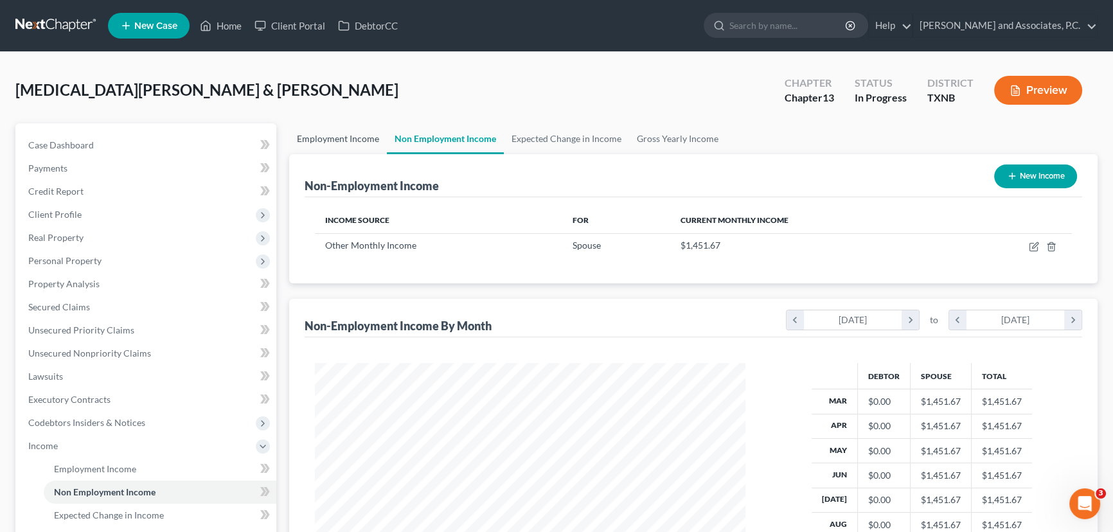
scroll to position [230, 456]
click at [341, 138] on link "Employment Income" at bounding box center [338, 138] width 98 height 31
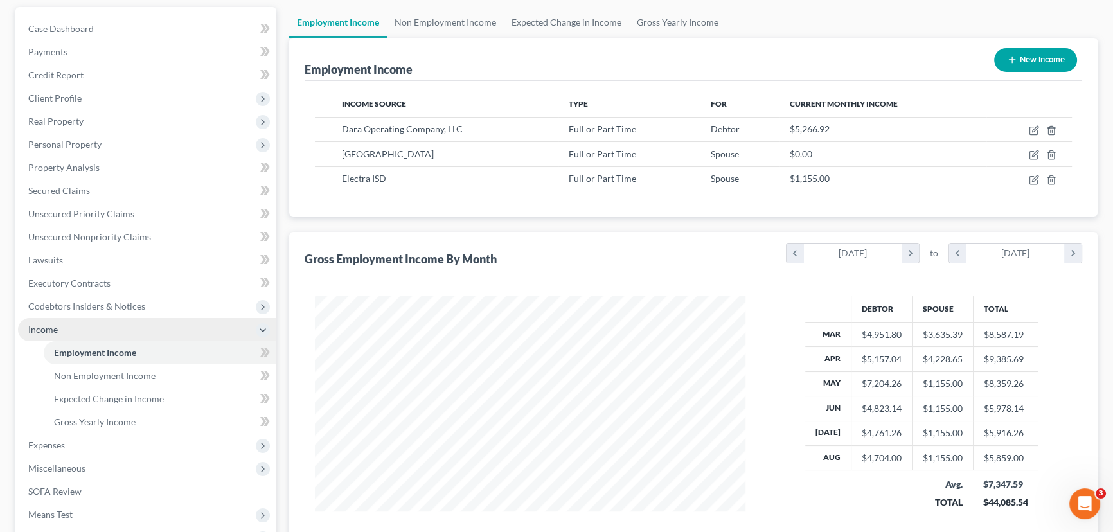
scroll to position [175, 0]
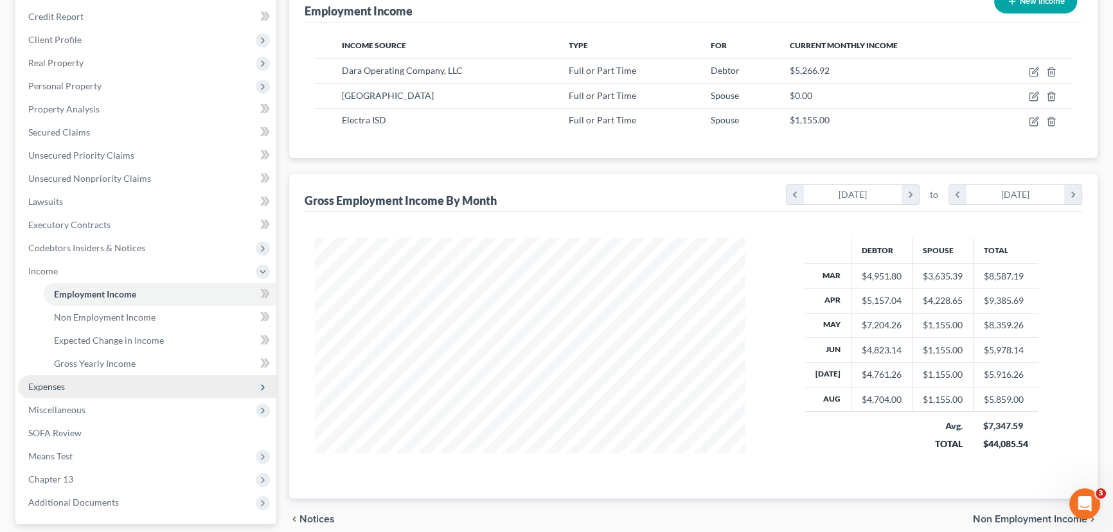
click at [55, 390] on span "Expenses" at bounding box center [46, 386] width 37 height 11
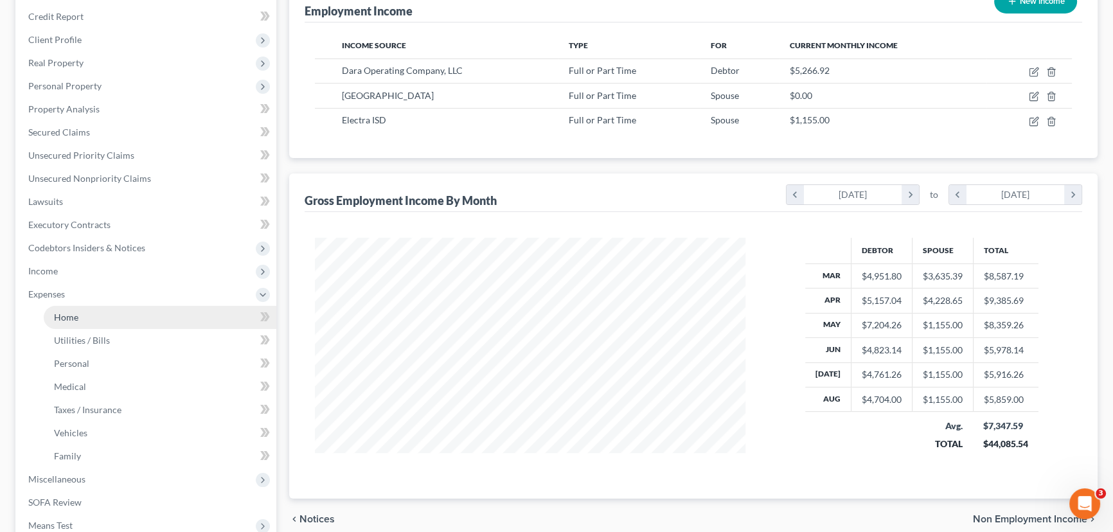
click at [103, 314] on link "Home" at bounding box center [160, 317] width 233 height 23
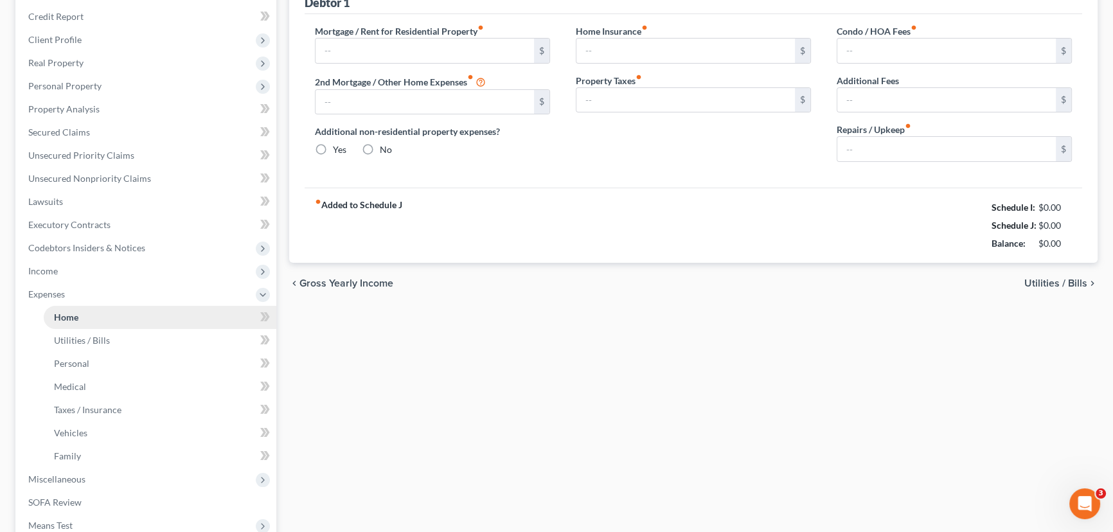
scroll to position [30, 0]
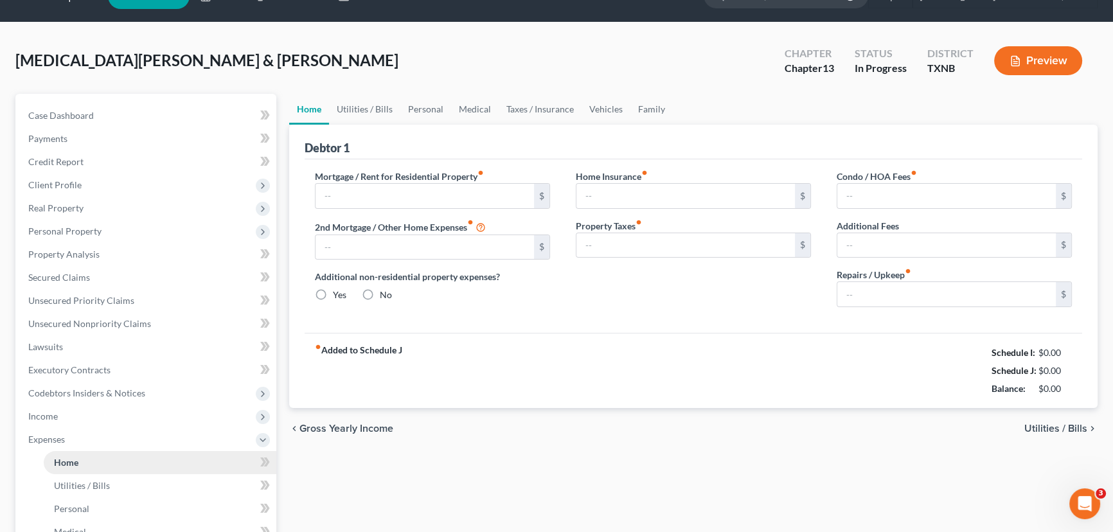
type input "796.00"
type input "0.00"
radio input "true"
type input "0.00"
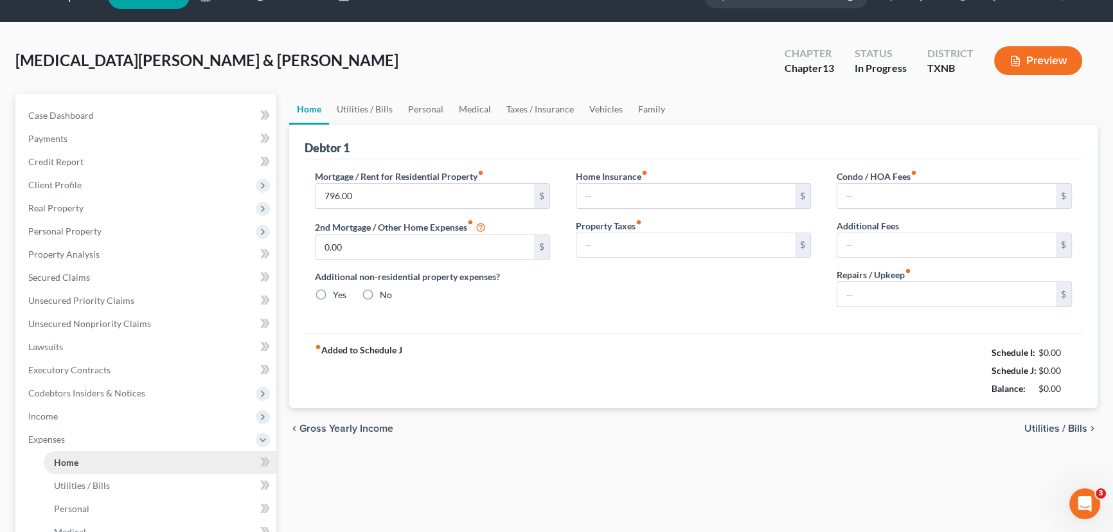
type input "0.00"
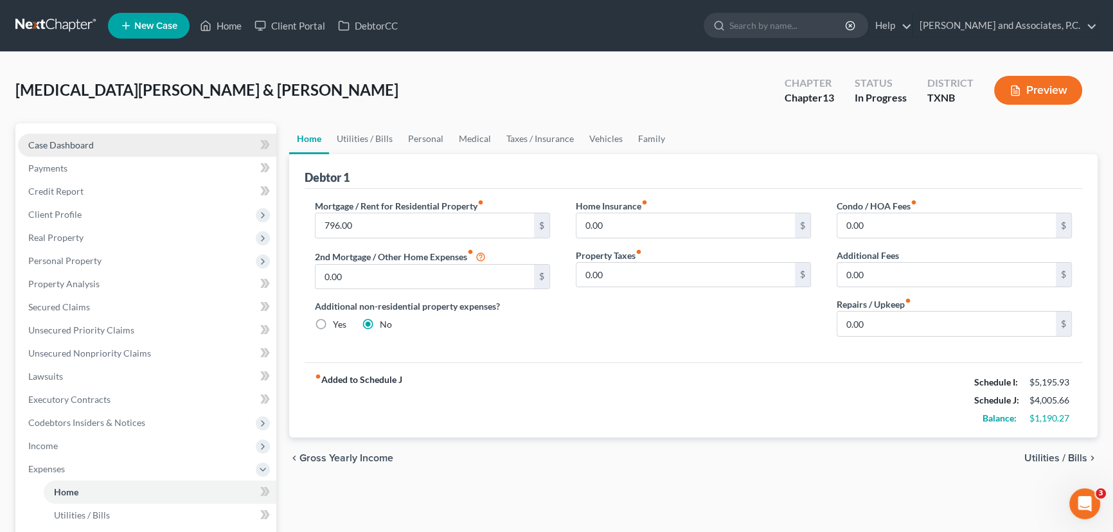
click at [159, 144] on link "Case Dashboard" at bounding box center [147, 145] width 258 height 23
select select "6"
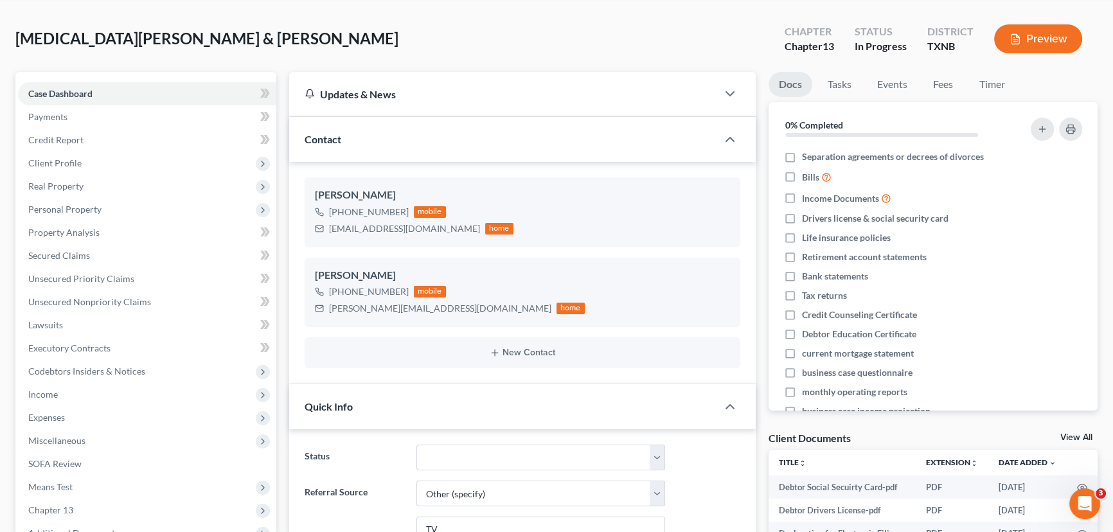
scroll to position [116, 0]
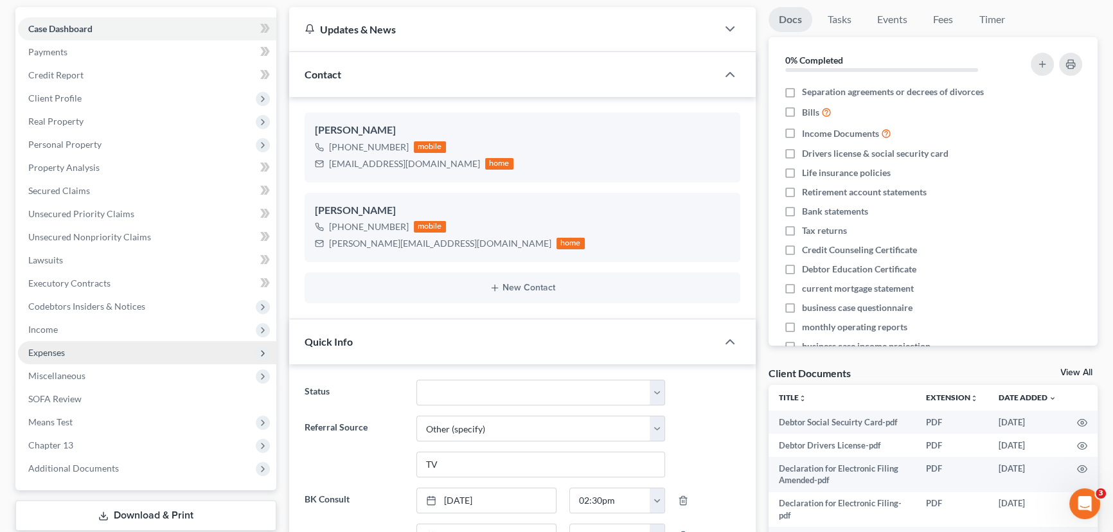
drag, startPoint x: 94, startPoint y: 335, endPoint x: 76, endPoint y: 352, distance: 24.6
click at [93, 335] on span "Income" at bounding box center [147, 329] width 258 height 23
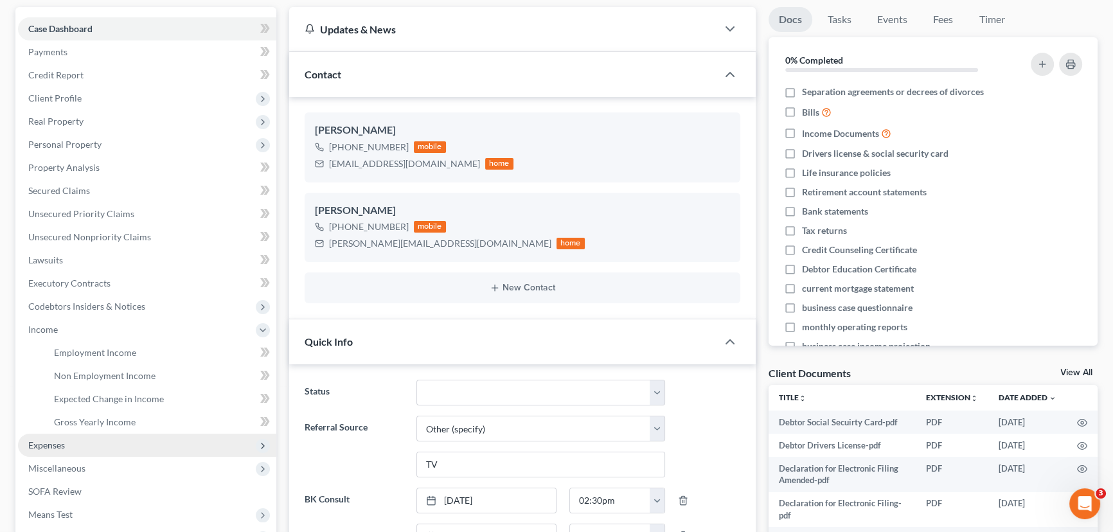
click at [57, 444] on span "Expenses" at bounding box center [46, 445] width 37 height 11
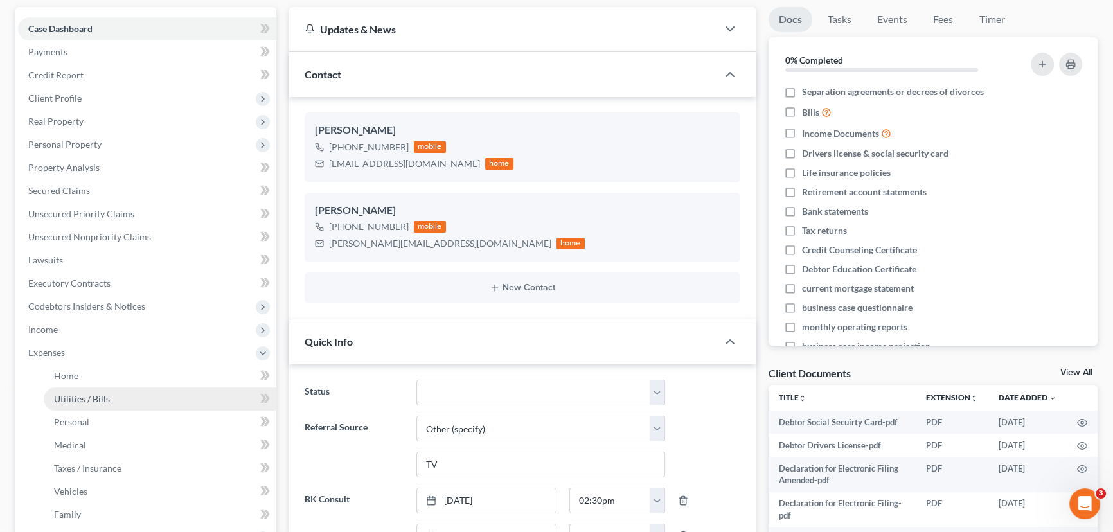
click at [102, 388] on link "Utilities / Bills" at bounding box center [160, 399] width 233 height 23
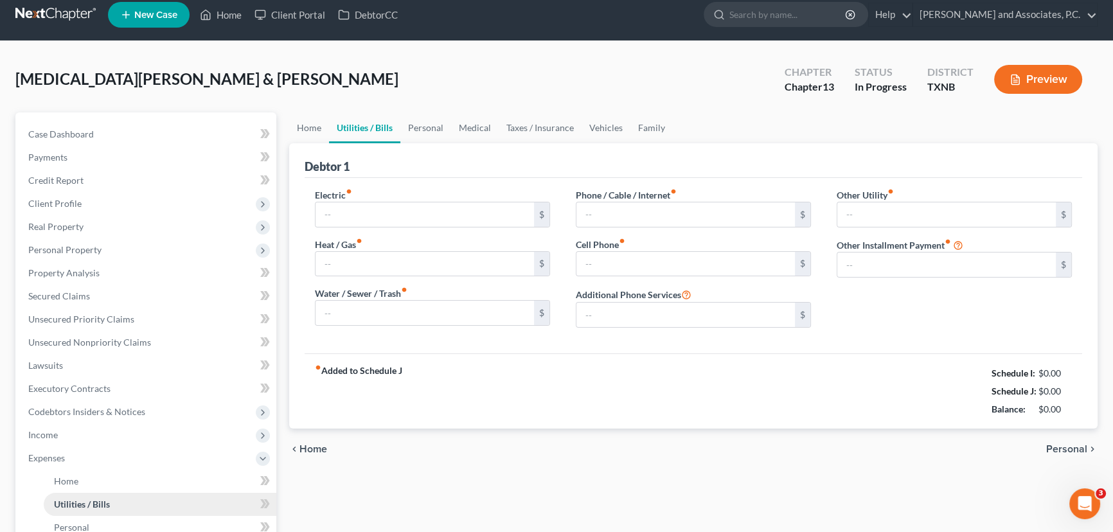
type input "500.00"
type input "0.00"
type input "125.00"
type input "120.00"
type input "330.66"
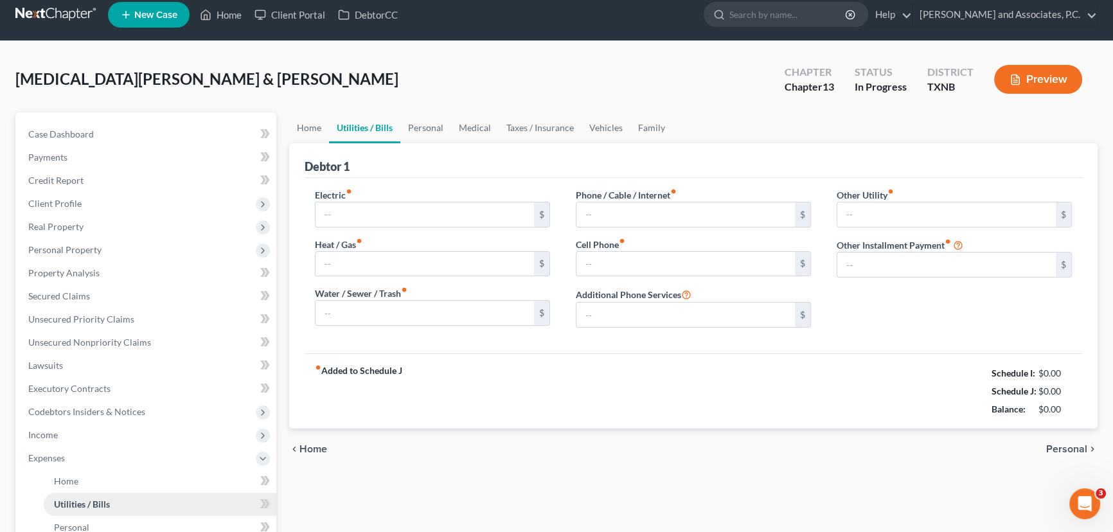
type input "0.00"
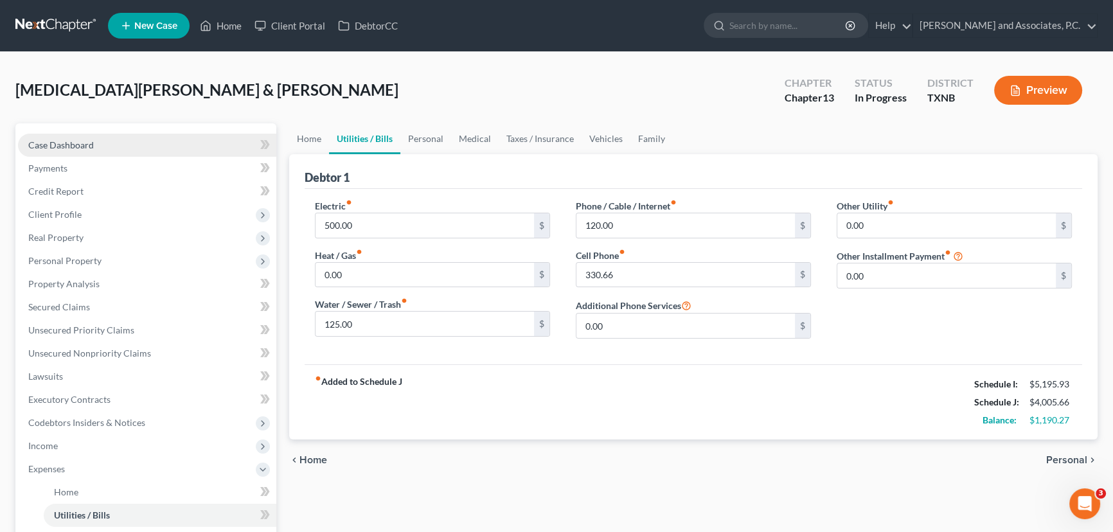
click at [55, 137] on link "Case Dashboard" at bounding box center [147, 145] width 258 height 23
select select "6"
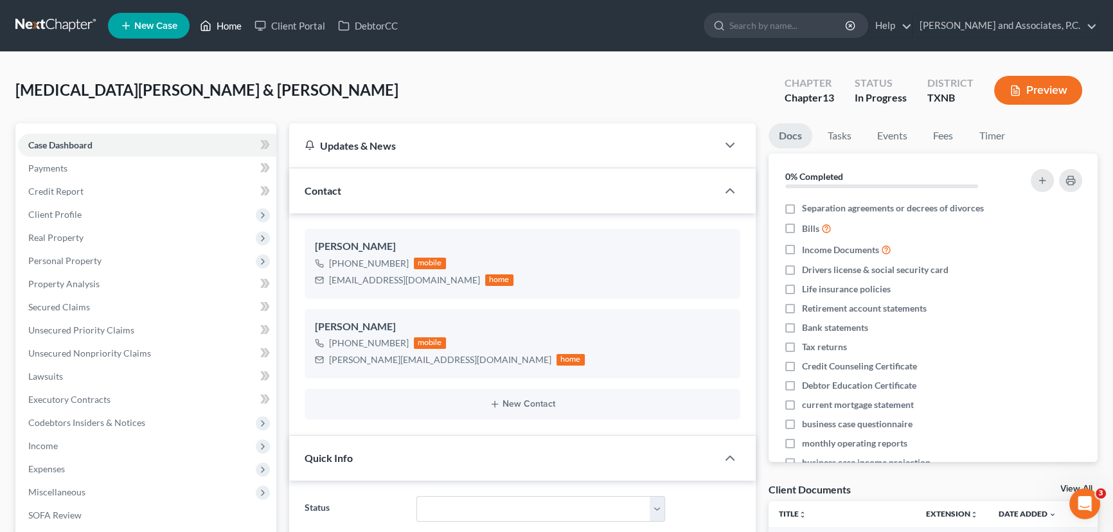
click at [231, 35] on link "Home" at bounding box center [220, 25] width 55 height 23
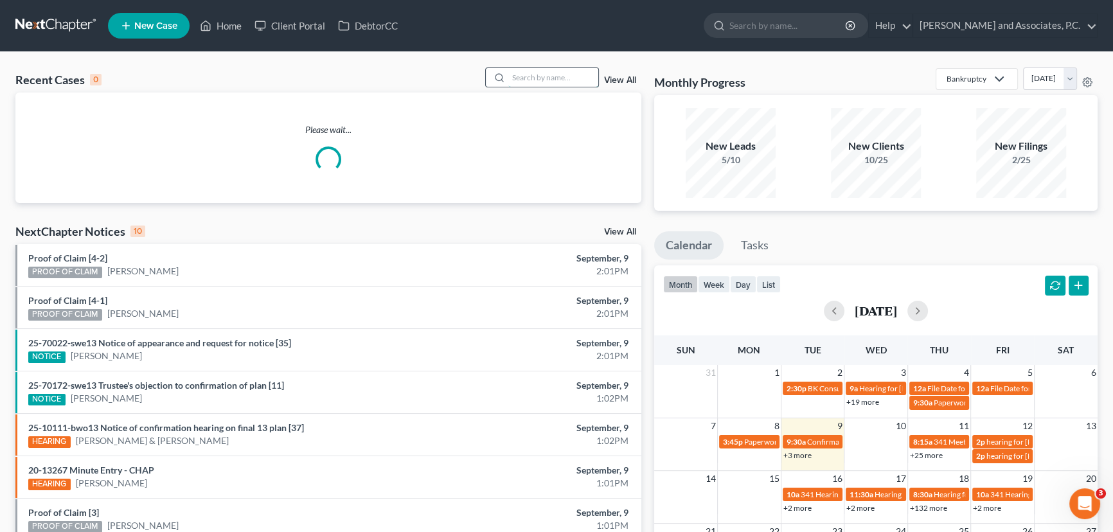
click at [569, 79] on input "search" at bounding box center [553, 77] width 90 height 19
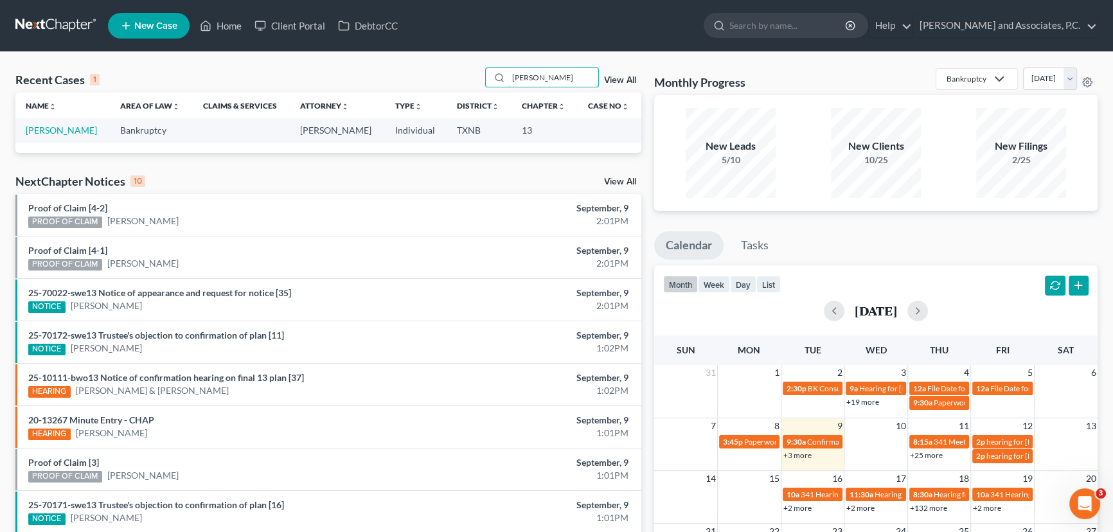
type input "[PERSON_NAME]"
click at [59, 126] on link "[PERSON_NAME]" at bounding box center [61, 130] width 71 height 11
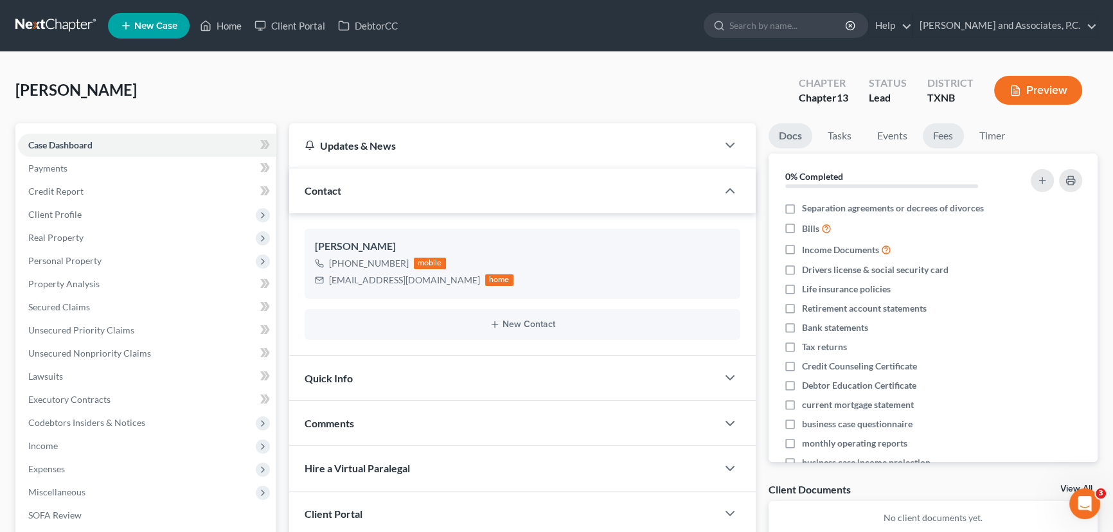
click at [953, 135] on link "Fees" at bounding box center [943, 135] width 41 height 25
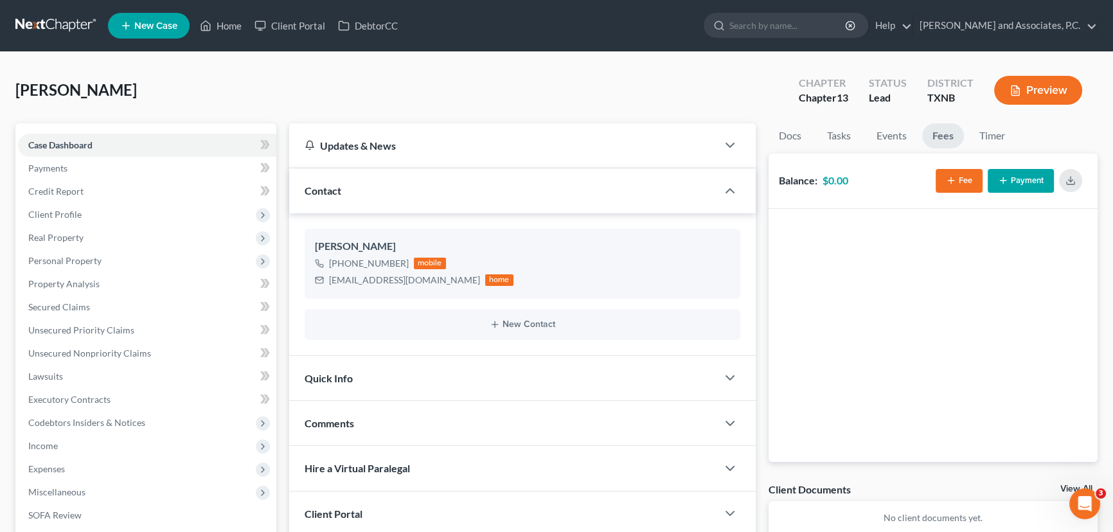
click at [955, 178] on icon "button" at bounding box center [951, 180] width 10 height 10
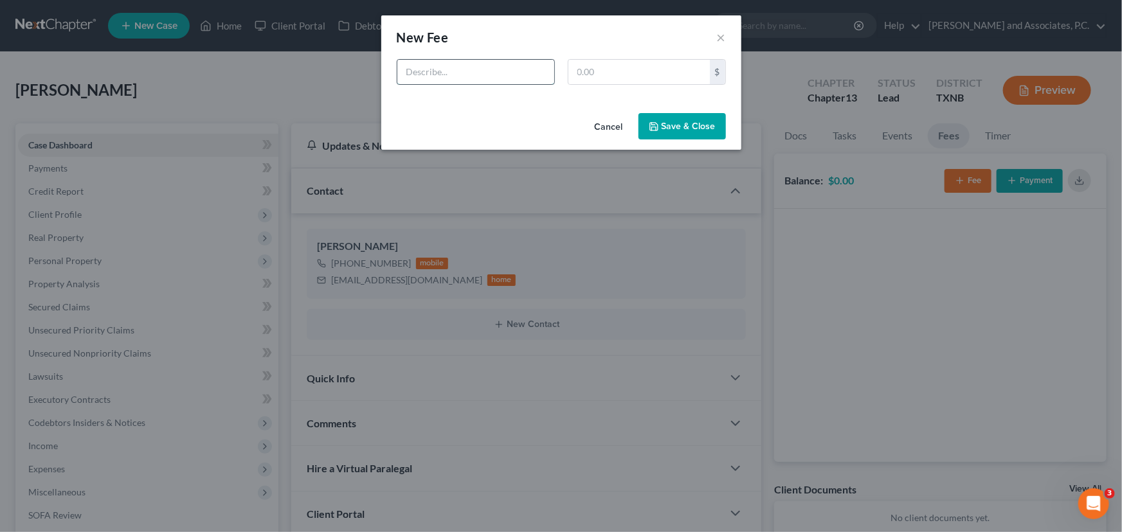
click at [464, 75] on input "text" at bounding box center [475, 72] width 157 height 24
type input "Chp 13"
type input "688.00"
click at [696, 117] on button "Save & Close" at bounding box center [681, 126] width 87 height 27
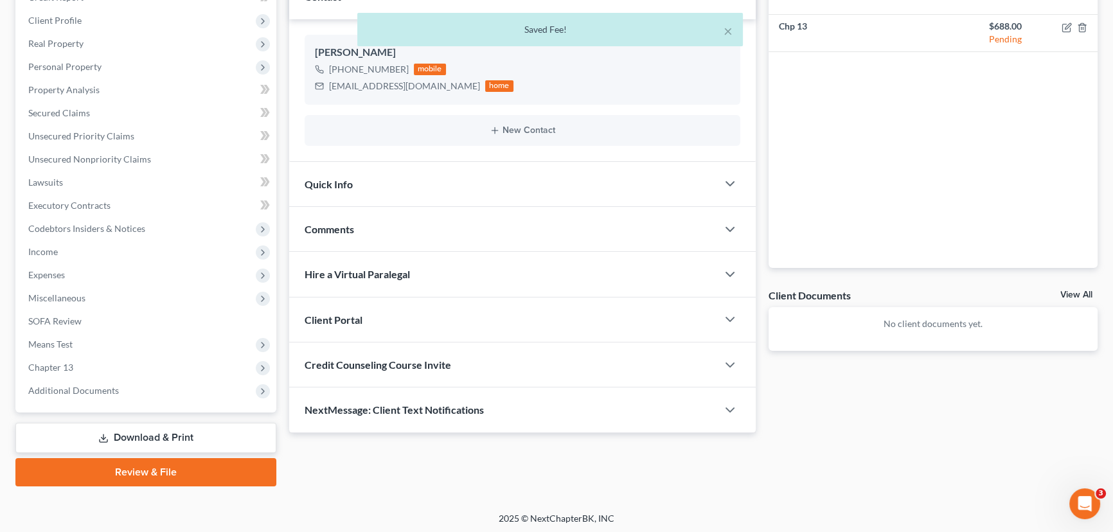
scroll to position [195, 0]
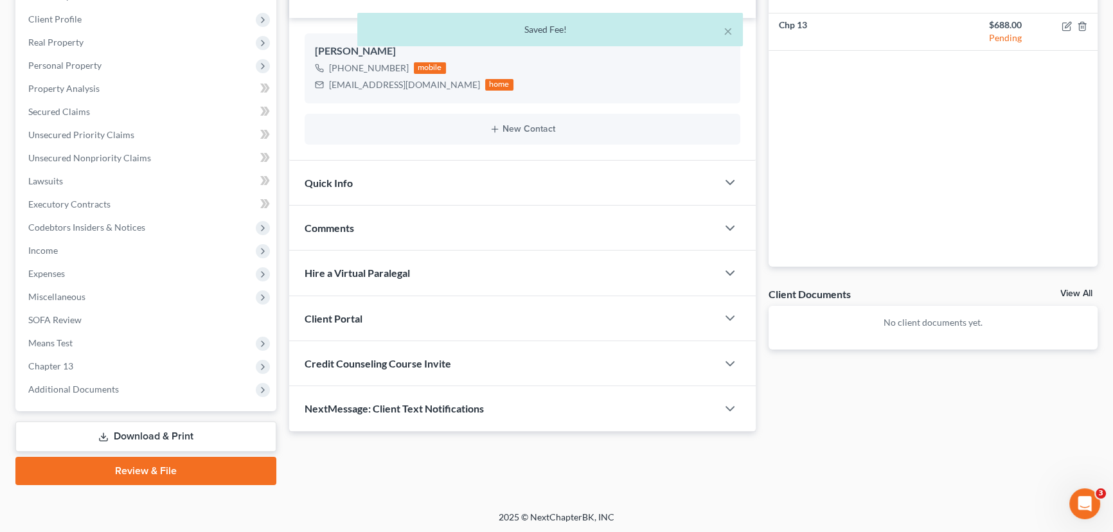
click at [371, 233] on div "Comments" at bounding box center [503, 228] width 428 height 44
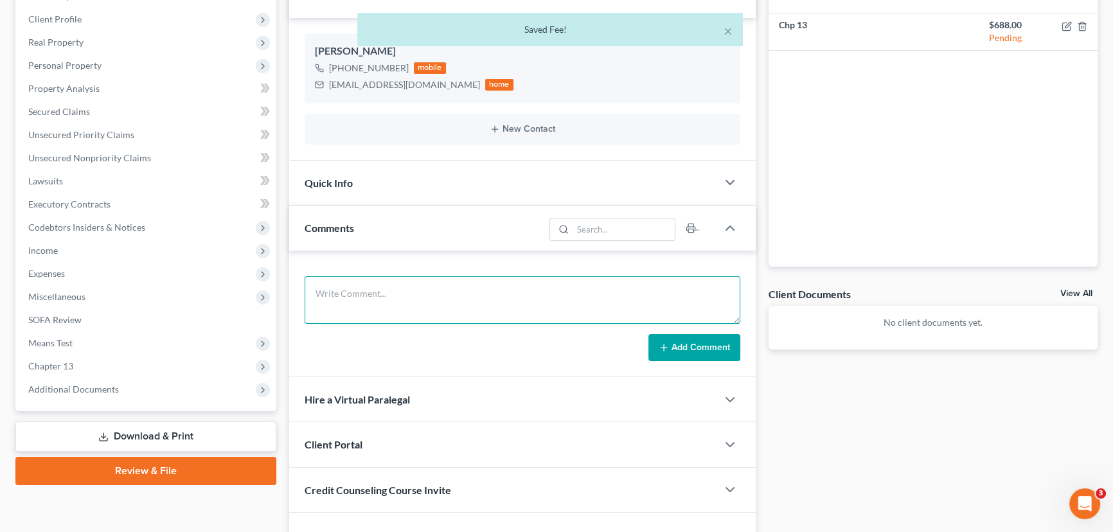
click at [343, 294] on textarea at bounding box center [523, 300] width 436 height 48
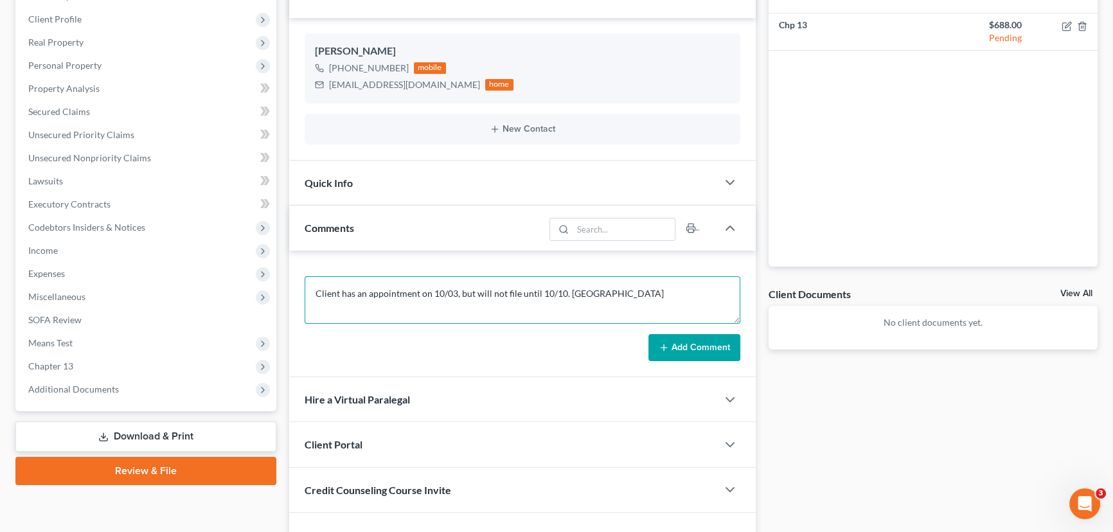
type textarea "Client has an appointment on 10/03, but will not file until 10/10. [GEOGRAPHIC_…"
click at [692, 346] on button "Add Comment" at bounding box center [695, 347] width 92 height 27
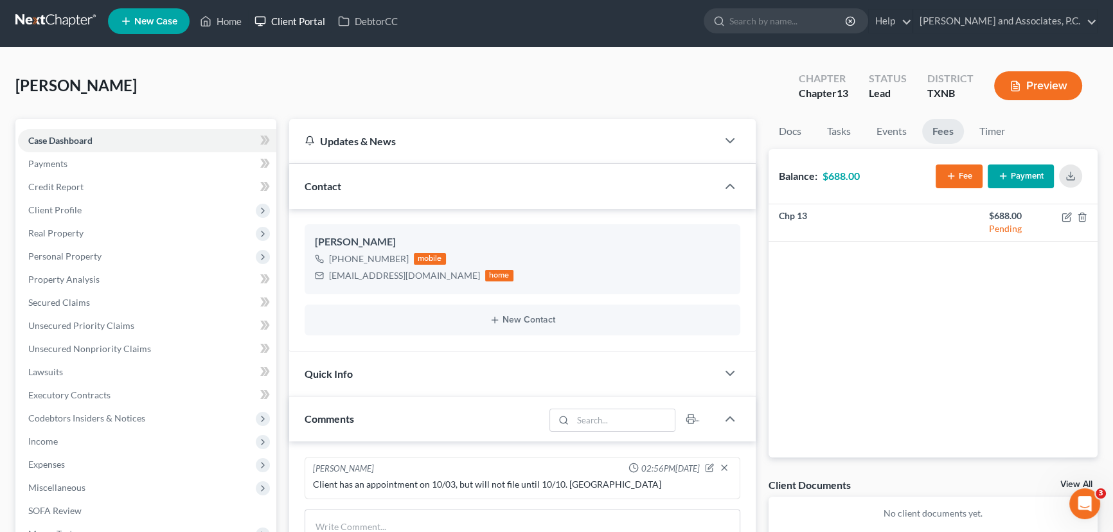
scroll to position [0, 0]
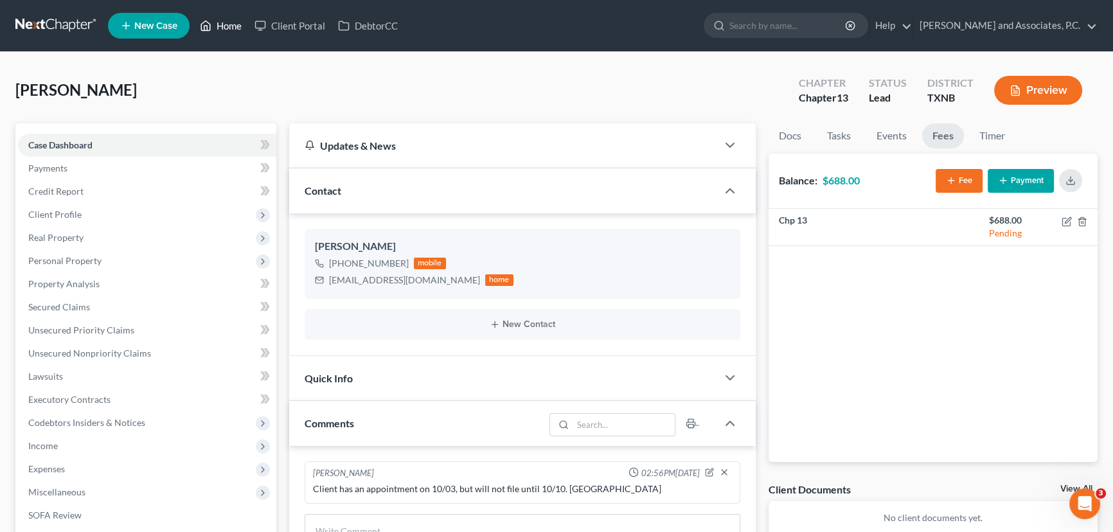
click at [228, 26] on link "Home" at bounding box center [220, 25] width 55 height 23
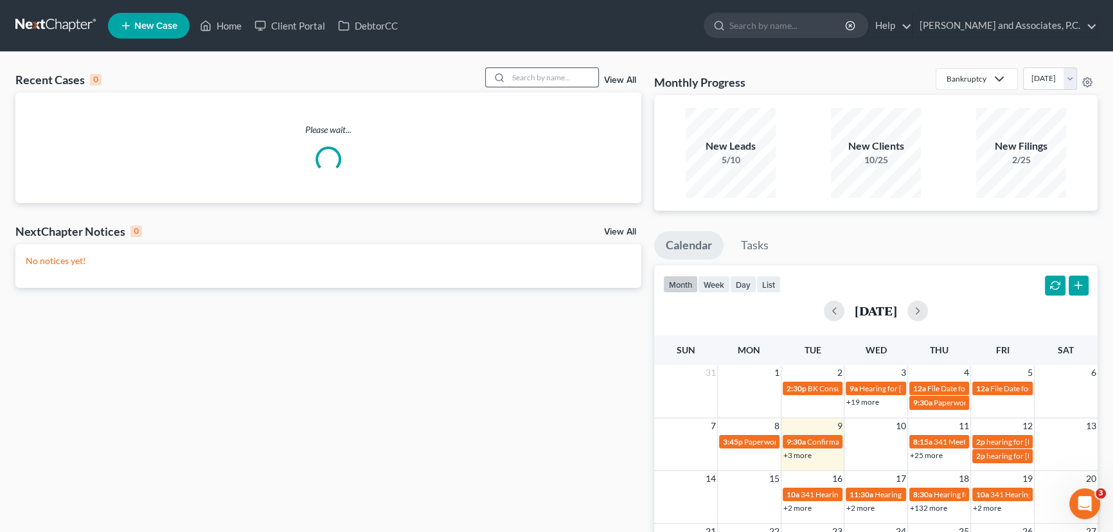
click at [569, 74] on input "search" at bounding box center [553, 77] width 90 height 19
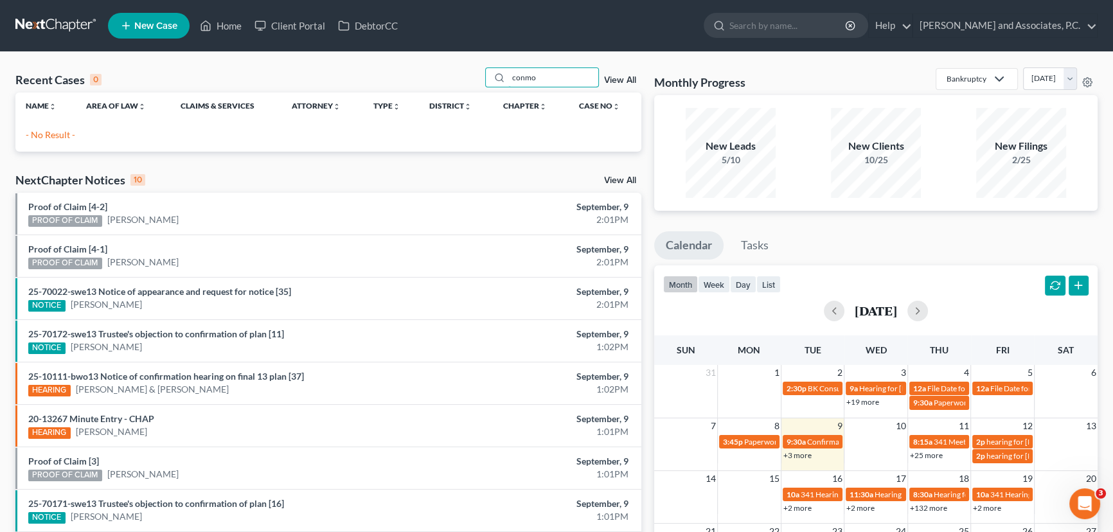
drag, startPoint x: 559, startPoint y: 75, endPoint x: 458, endPoint y: 69, distance: 101.1
click at [458, 69] on div "Recent Cases 0 conmo View All" at bounding box center [328, 79] width 626 height 25
drag, startPoint x: 541, startPoint y: 81, endPoint x: 437, endPoint y: 86, distance: 104.3
click at [440, 85] on div "Recent Cases 0 comms View All" at bounding box center [328, 79] width 626 height 25
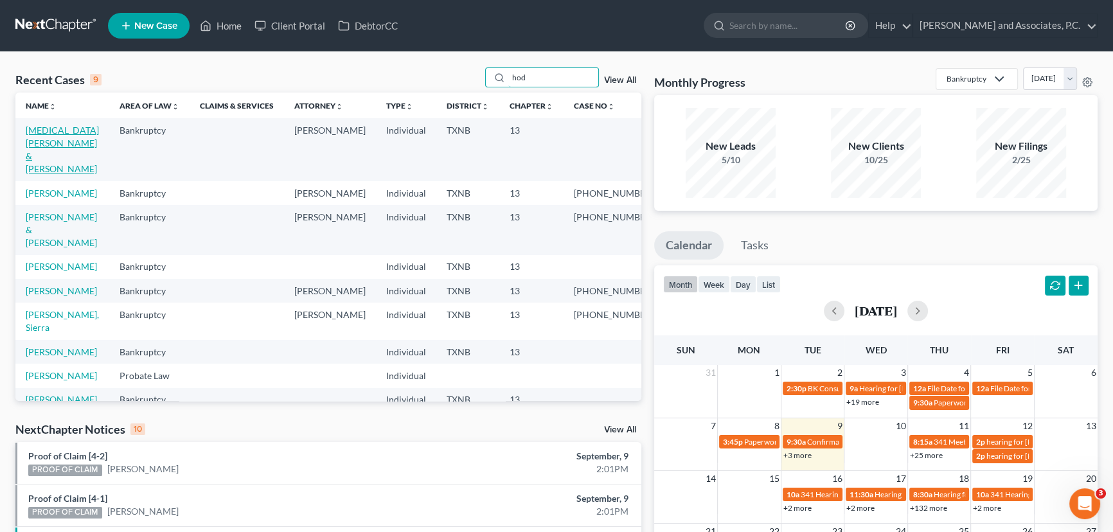
type input "hod"
click at [45, 129] on link "[MEDICAL_DATA][PERSON_NAME] & [PERSON_NAME]" at bounding box center [62, 149] width 73 height 49
select select "6"
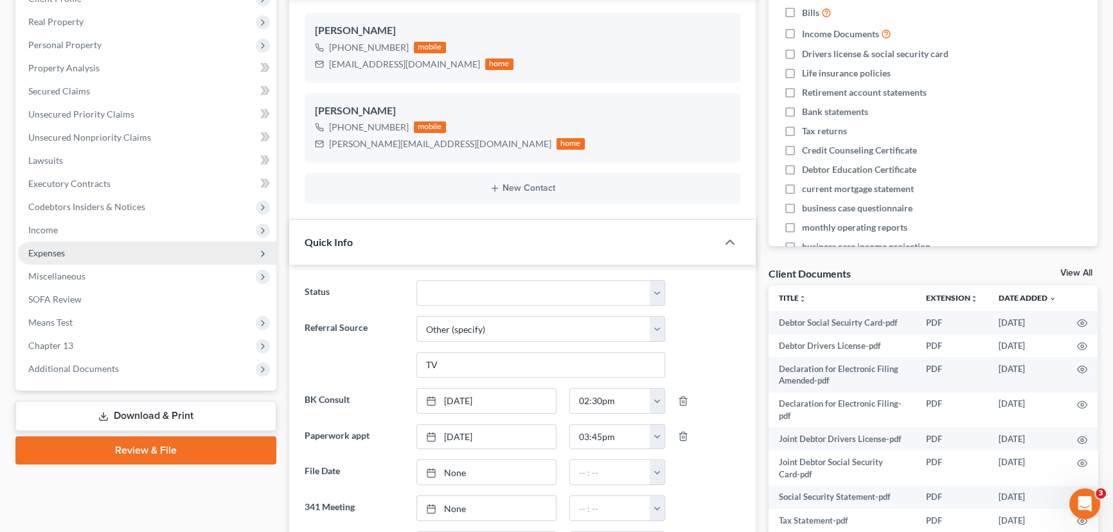
scroll to position [2246, 0]
click at [102, 251] on span "Expenses" at bounding box center [147, 253] width 258 height 23
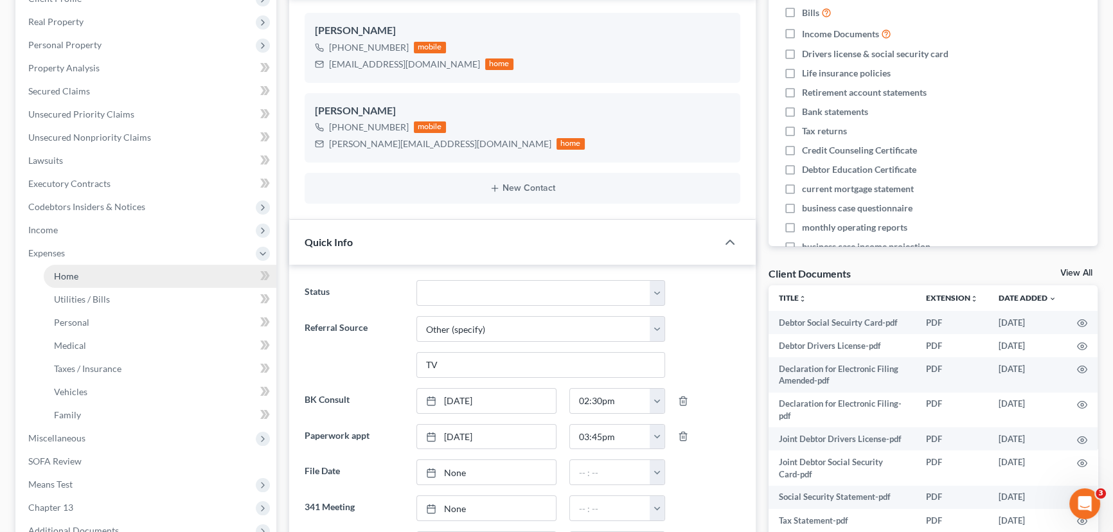
click at [105, 275] on link "Home" at bounding box center [160, 276] width 233 height 23
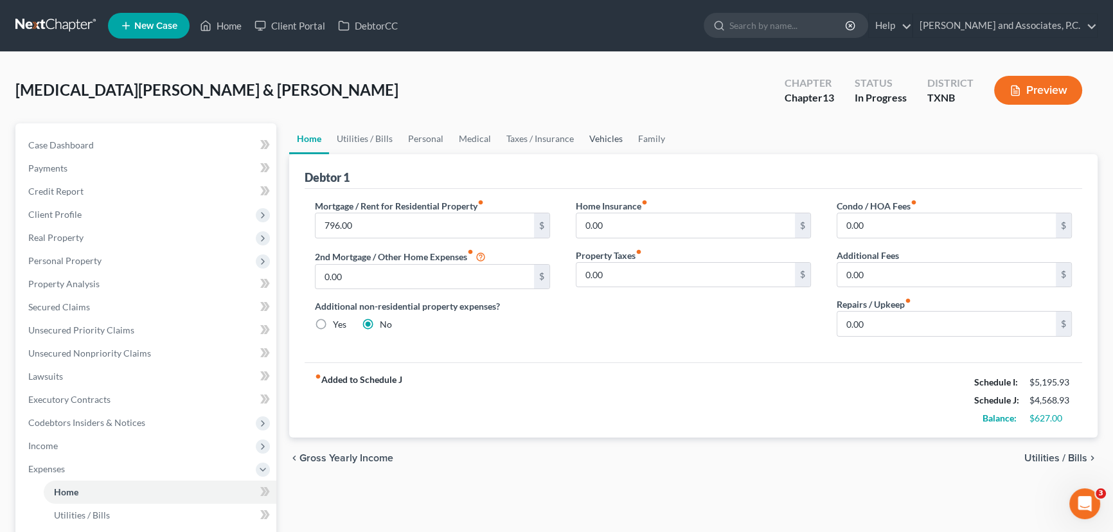
click at [589, 130] on link "Vehicles" at bounding box center [606, 138] width 49 height 31
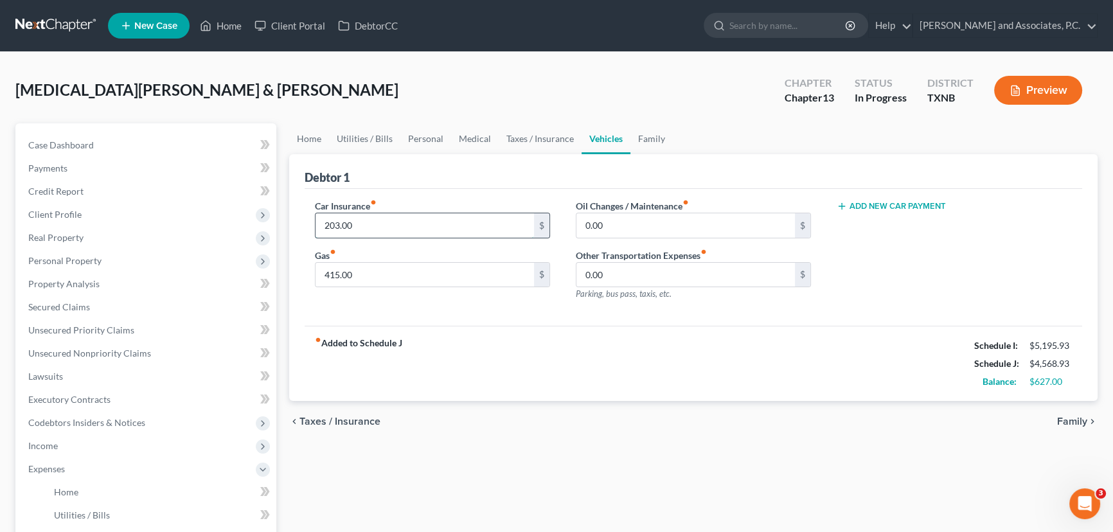
click at [449, 224] on input "203.00" at bounding box center [425, 225] width 219 height 24
click at [322, 138] on link "Home" at bounding box center [309, 138] width 40 height 31
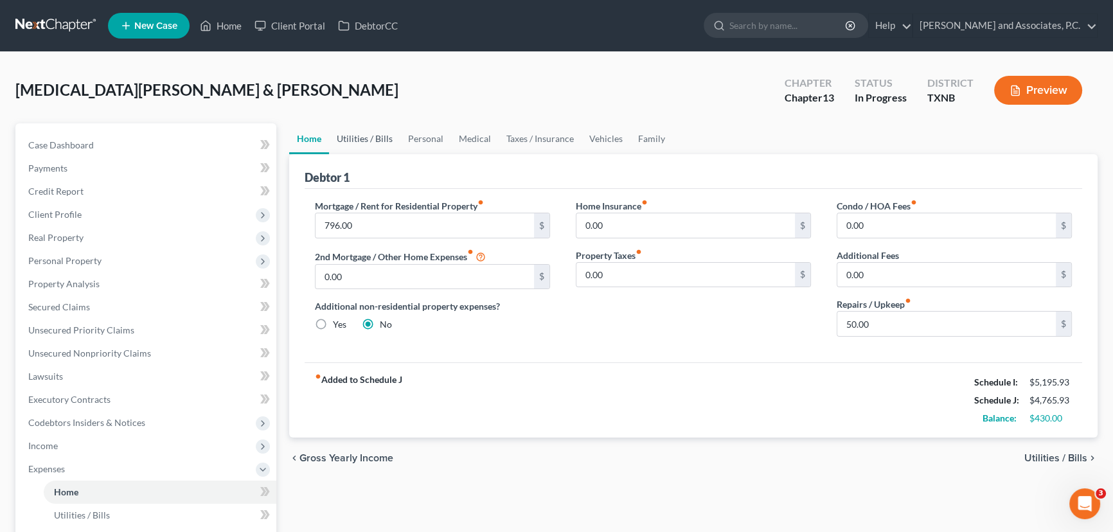
click at [342, 136] on link "Utilities / Bills" at bounding box center [364, 138] width 71 height 31
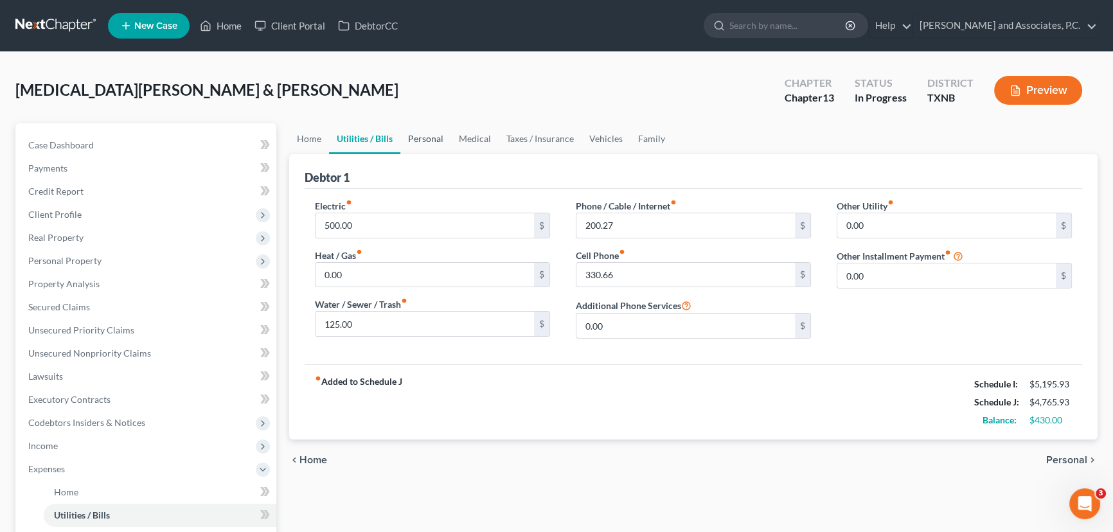
click at [429, 147] on link "Personal" at bounding box center [425, 138] width 51 height 31
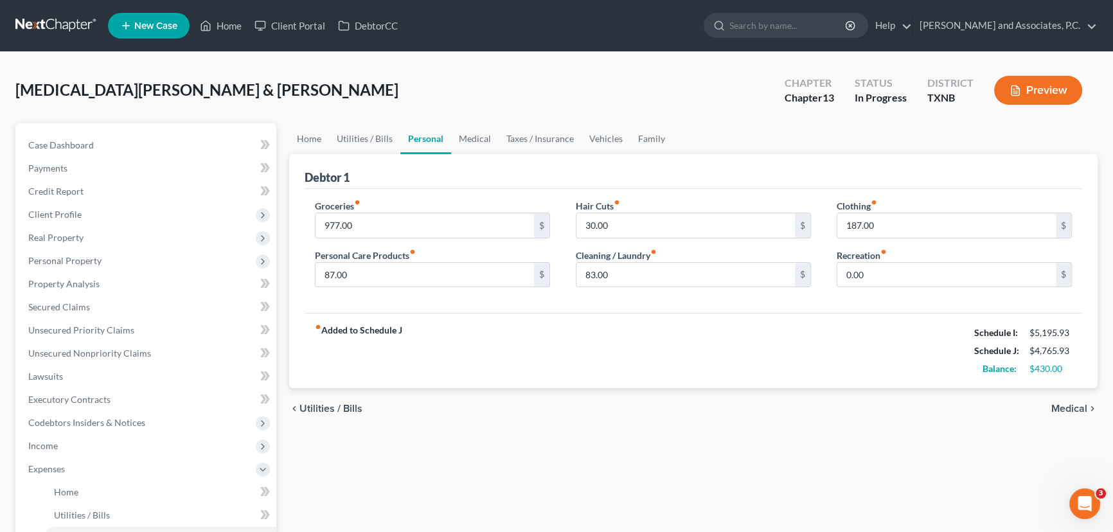
click at [429, 147] on link "Personal" at bounding box center [425, 138] width 51 height 31
click at [467, 147] on link "Medical" at bounding box center [475, 138] width 48 height 31
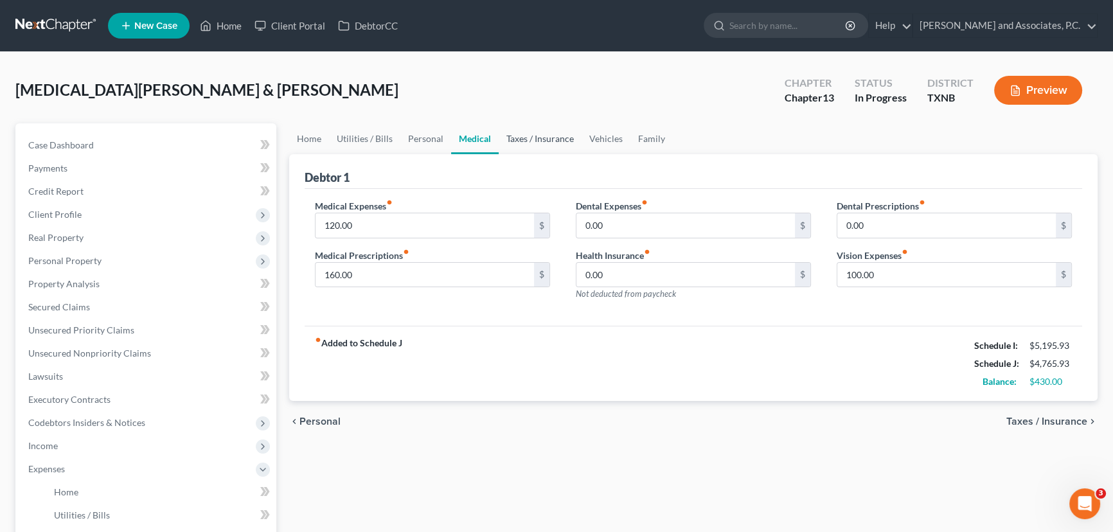
click at [530, 141] on link "Taxes / Insurance" at bounding box center [540, 138] width 83 height 31
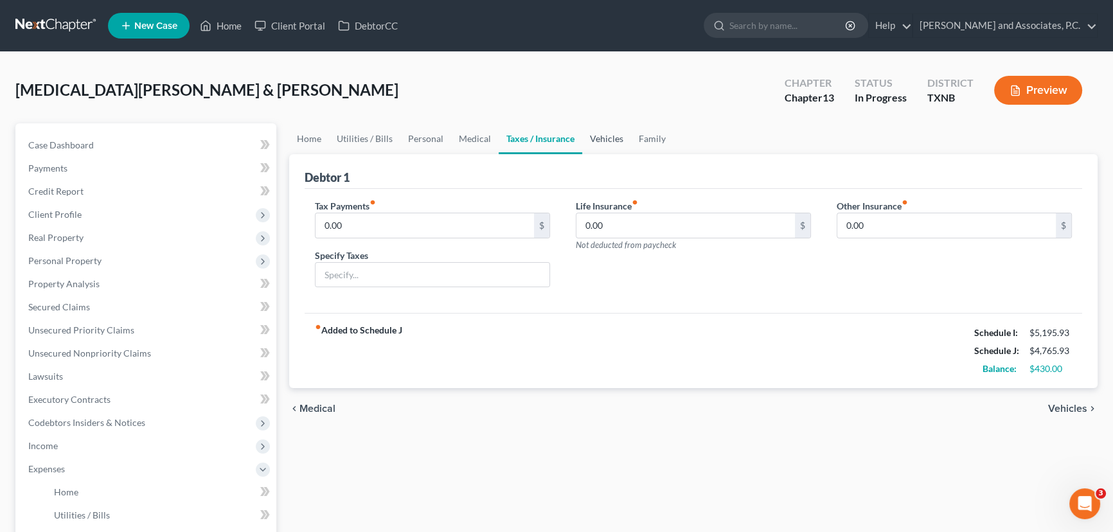
click at [604, 141] on link "Vehicles" at bounding box center [606, 138] width 49 height 31
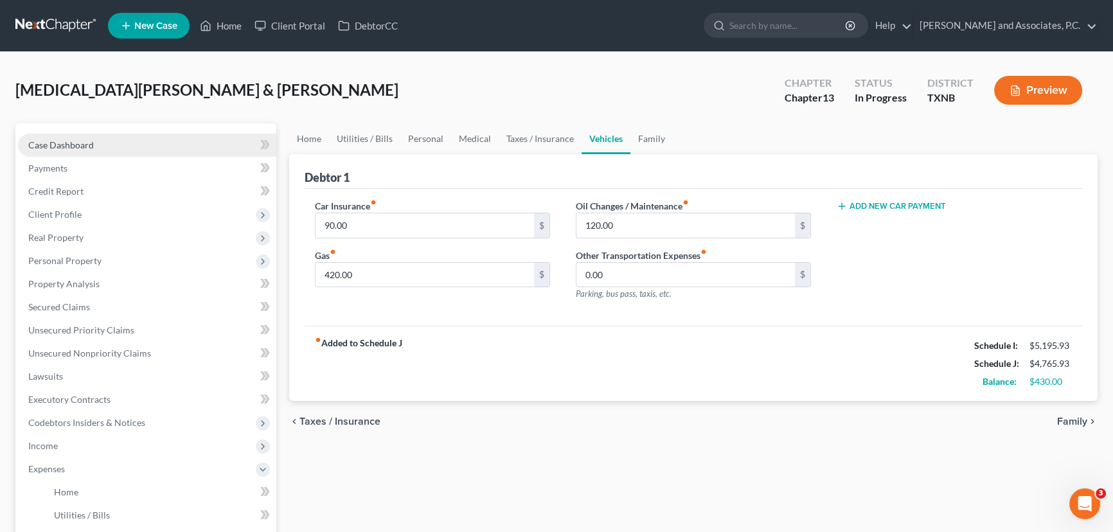
click at [105, 139] on link "Case Dashboard" at bounding box center [147, 145] width 258 height 23
select select "6"
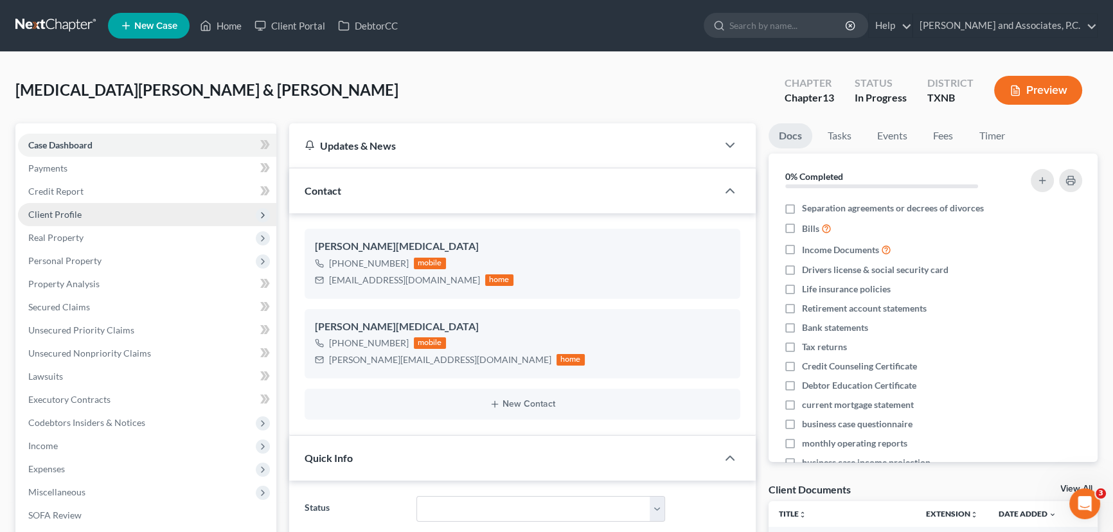
scroll to position [2246, 0]
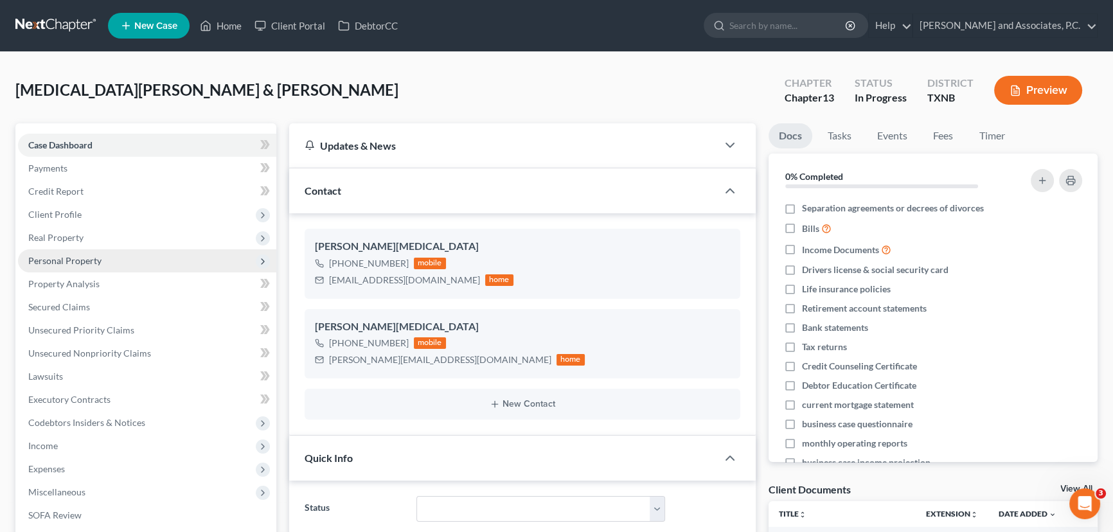
click at [76, 253] on span "Personal Property" at bounding box center [147, 260] width 258 height 23
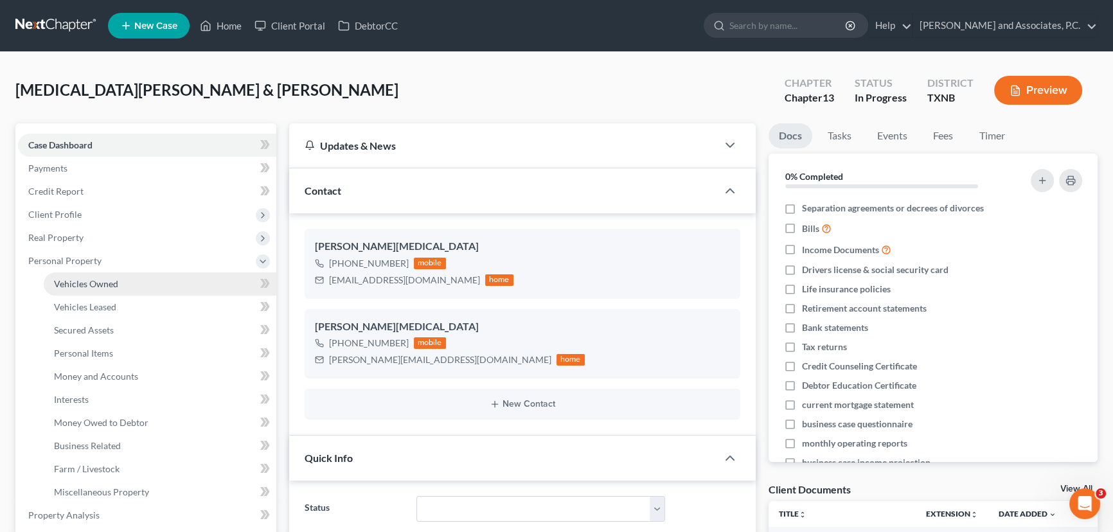
click at [80, 280] on span "Vehicles Owned" at bounding box center [86, 283] width 64 height 11
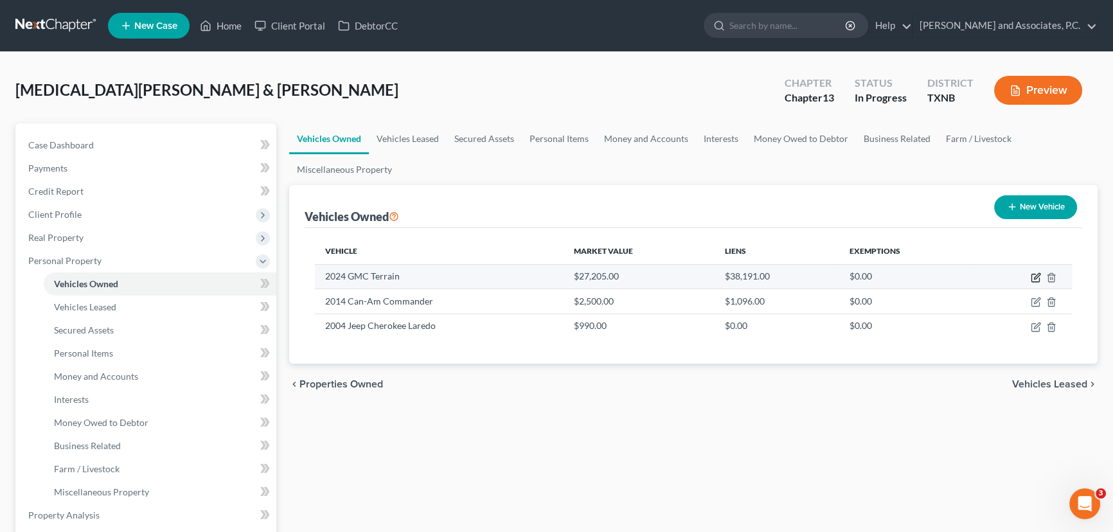
click at [1035, 276] on icon "button" at bounding box center [1036, 278] width 10 height 10
select select "0"
select select "2"
select select "1"
select select "2"
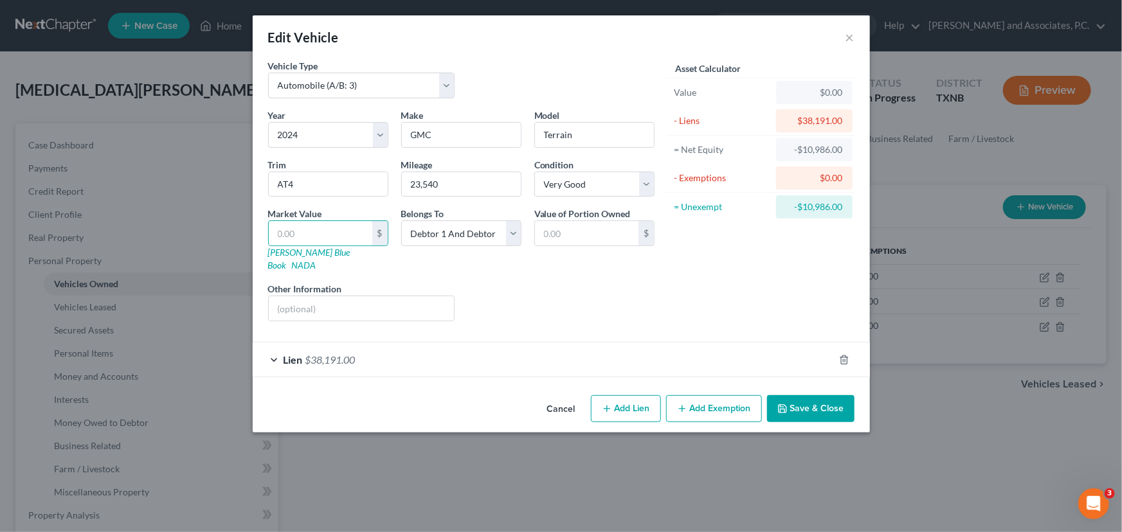
click at [604, 319] on form "Vehicle Type Select Automobile (A/B: 3) Truck (A/B: 3) Trailer (A/B: 4) Watercr…" at bounding box center [561, 218] width 586 height 318
click at [299, 232] on input "text" at bounding box center [320, 233] width 103 height 24
type input "3"
type input "3.00"
type input "38"
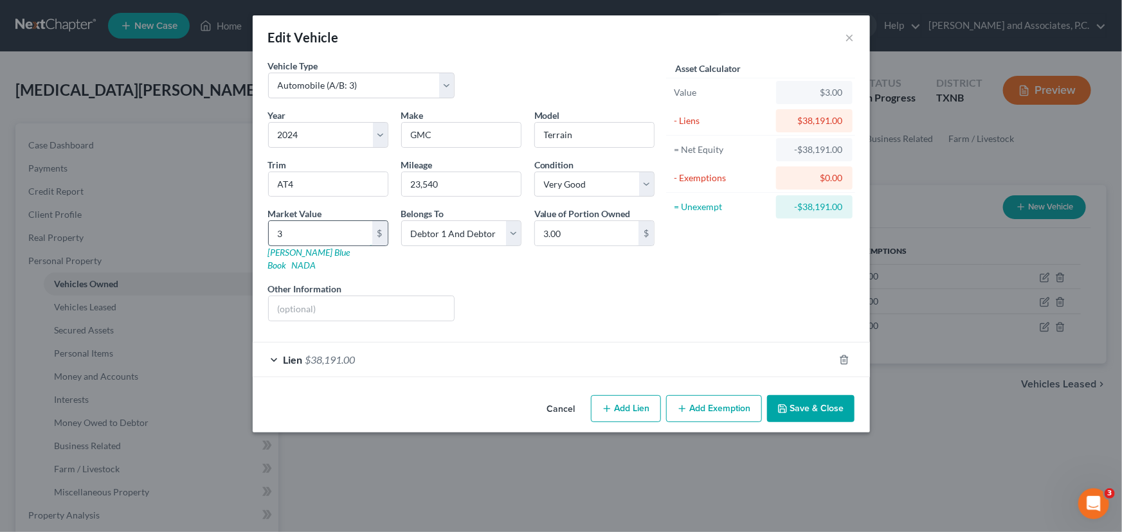
type input "38.00"
type input "381"
type input "381.00"
type input "3819"
type input "3,819.00"
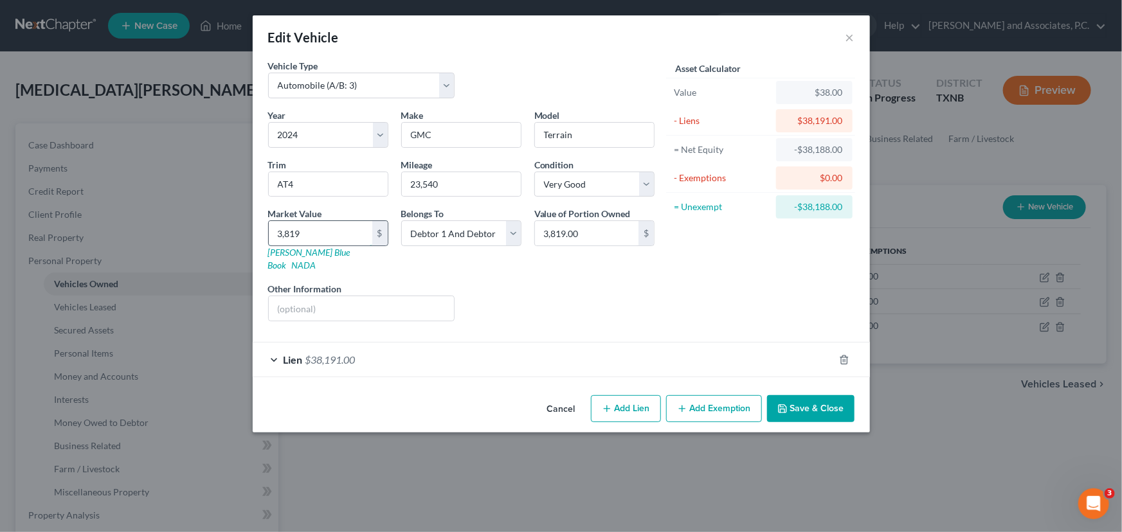
type input "3,8191"
type input "38,191.00"
click at [821, 399] on button "Save & Close" at bounding box center [810, 408] width 87 height 27
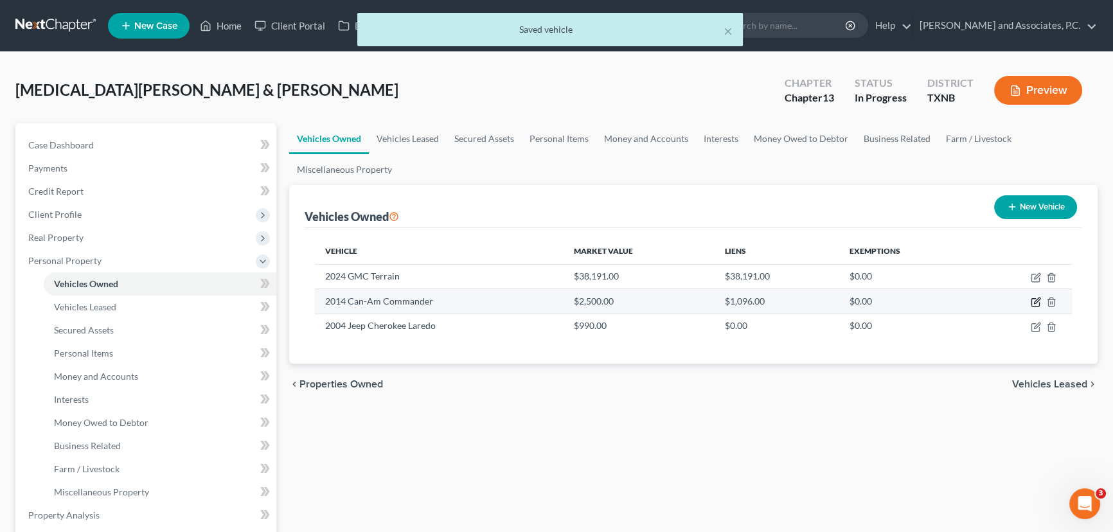
click at [1035, 302] on icon "button" at bounding box center [1037, 301] width 6 height 6
select select "6"
select select "12"
select select "3"
select select "2"
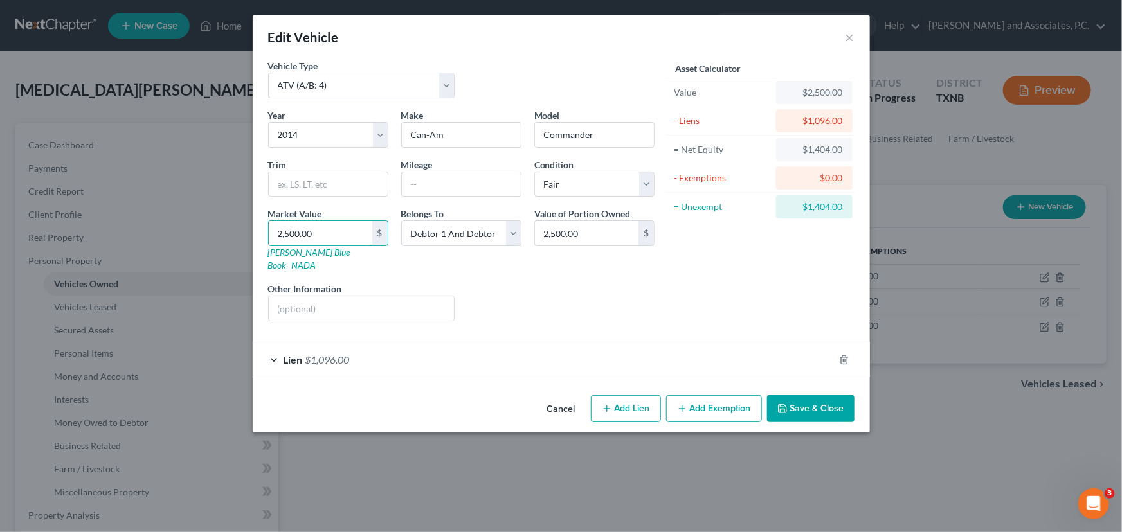
type input "1"
type input "1.00"
type input "10"
type input "10.00"
type input "109"
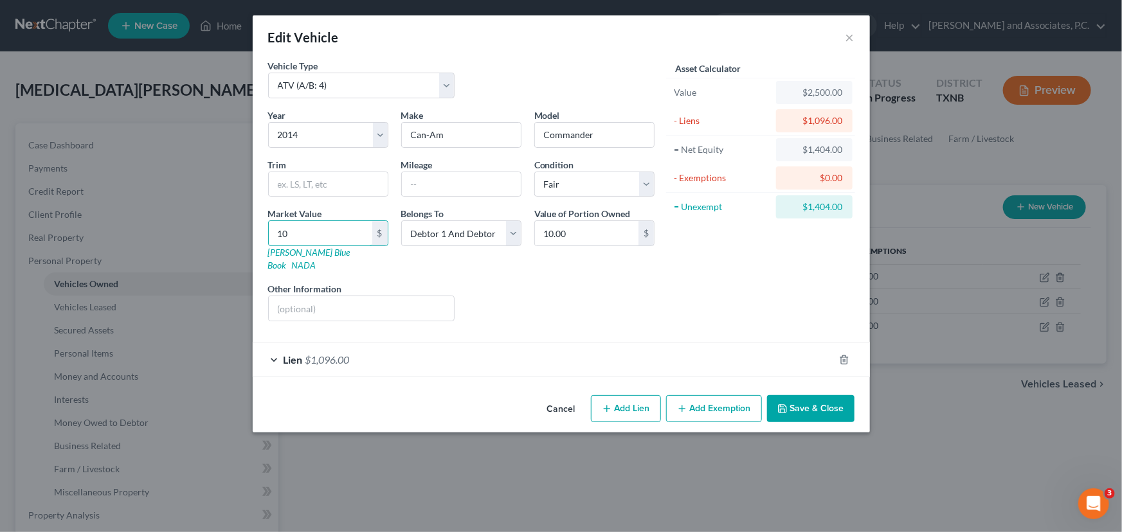
type input "109.00"
type input "1096"
type input "1,096.00"
drag, startPoint x: 768, startPoint y: 393, endPoint x: 827, endPoint y: 399, distance: 60.1
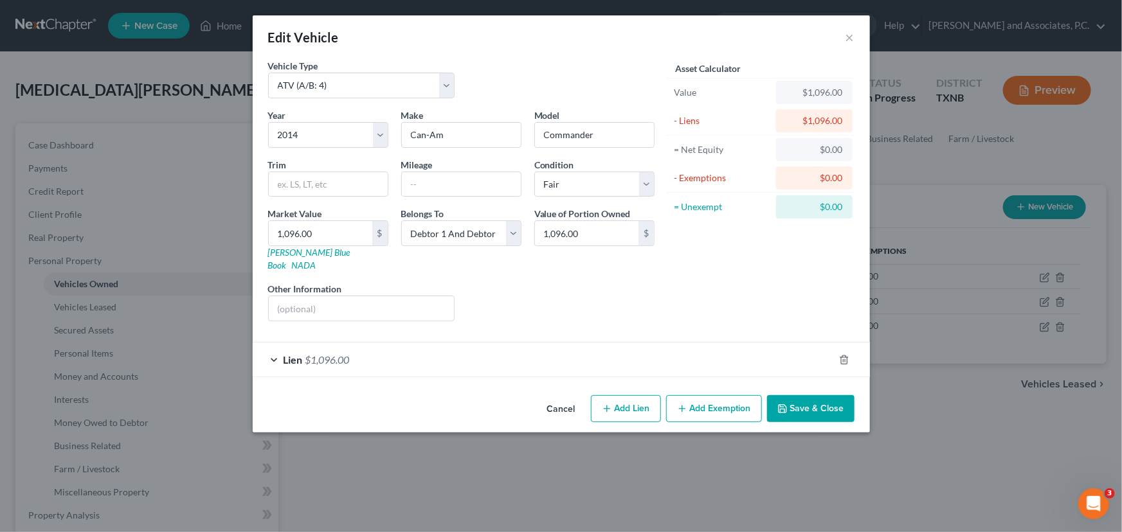
click at [781, 395] on div "Cancel Add Lien Add Lease Add Exemption Save & Close" at bounding box center [561, 411] width 617 height 42
click at [831, 399] on button "Save & Close" at bounding box center [810, 408] width 87 height 27
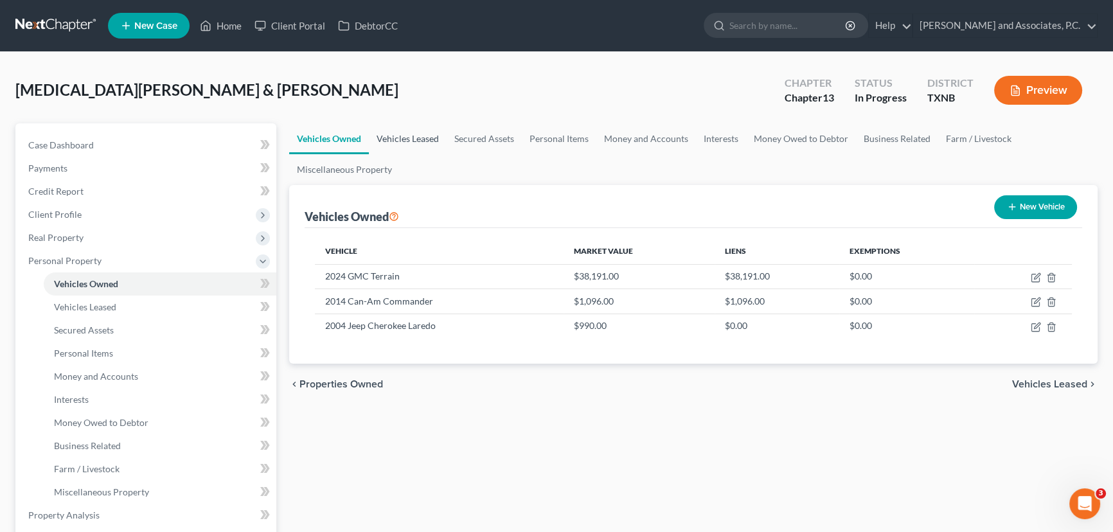
click at [405, 133] on link "Vehicles Leased" at bounding box center [408, 138] width 78 height 31
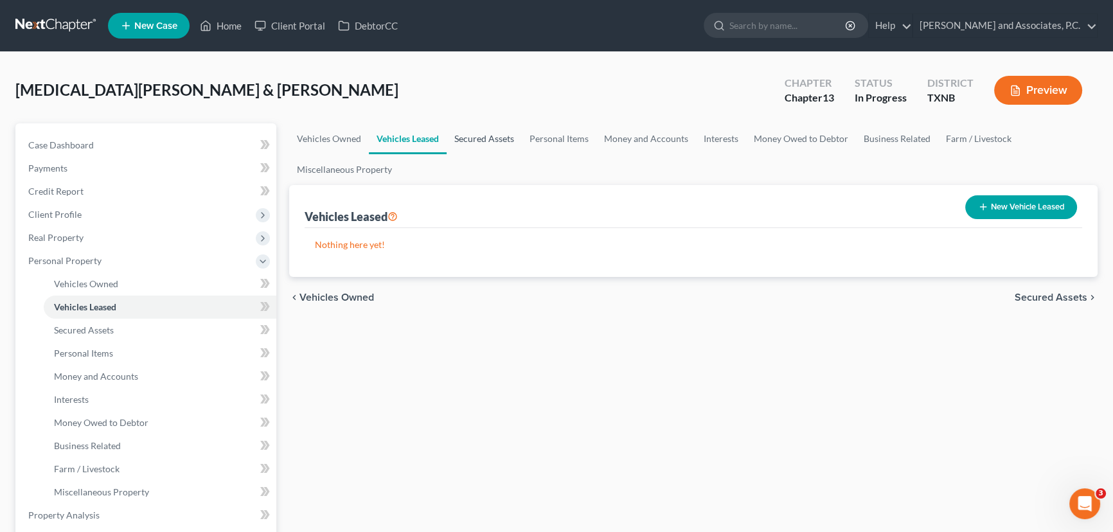
click at [480, 131] on link "Secured Assets" at bounding box center [484, 138] width 75 height 31
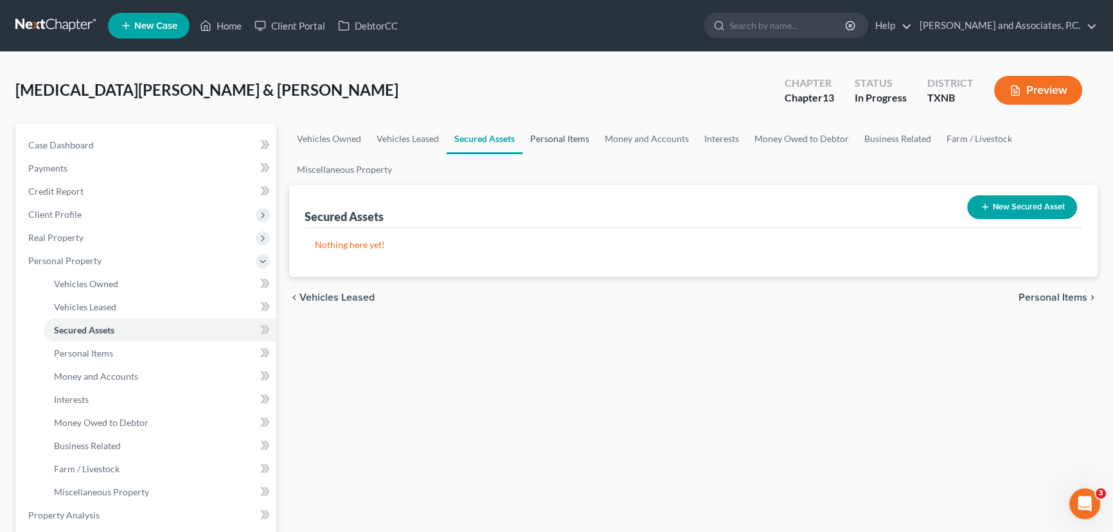
click at [553, 141] on link "Personal Items" at bounding box center [560, 138] width 75 height 31
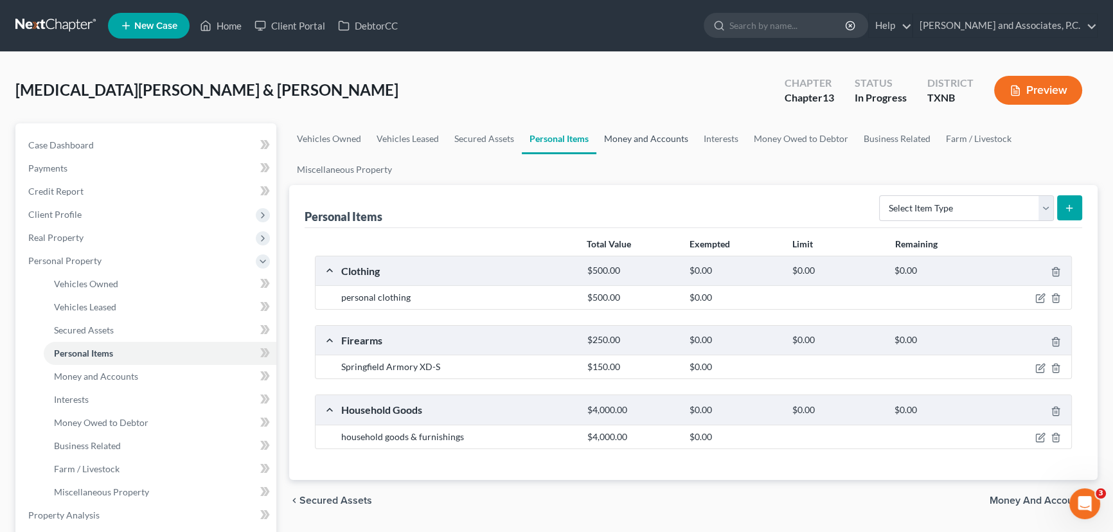
click at [646, 143] on link "Money and Accounts" at bounding box center [647, 138] width 100 height 31
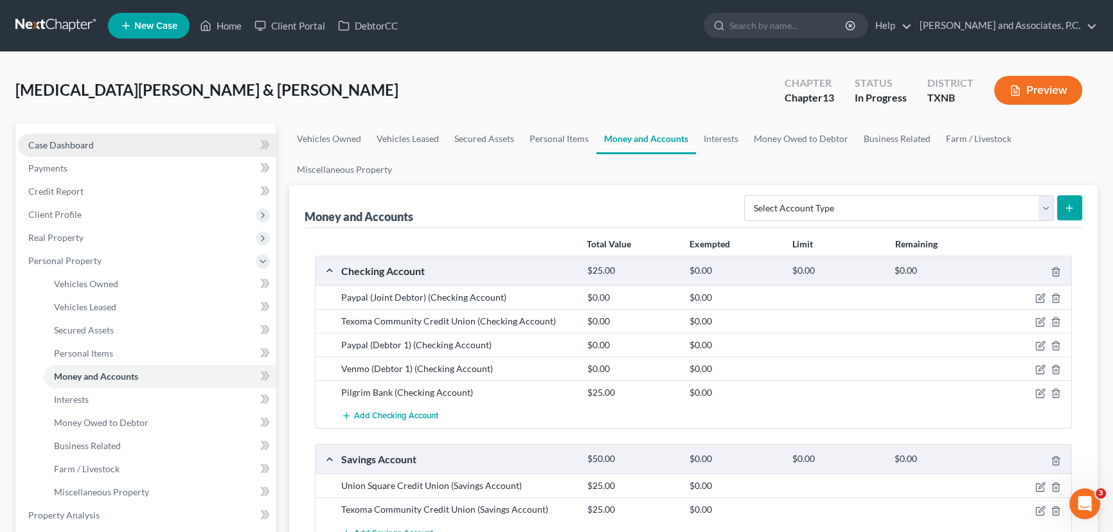
click at [60, 147] on span "Case Dashboard" at bounding box center [61, 144] width 66 height 11
select select "6"
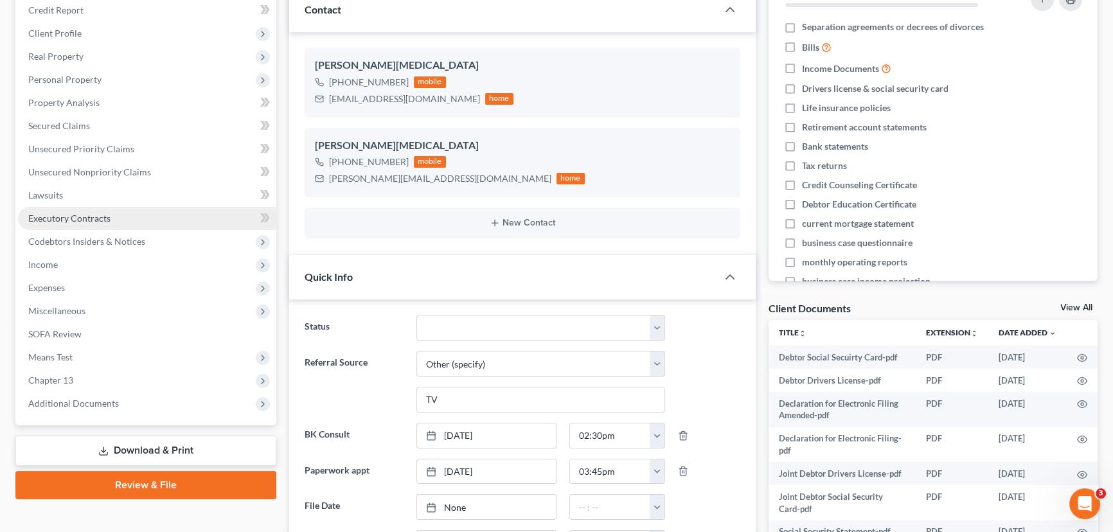
scroll to position [233, 0]
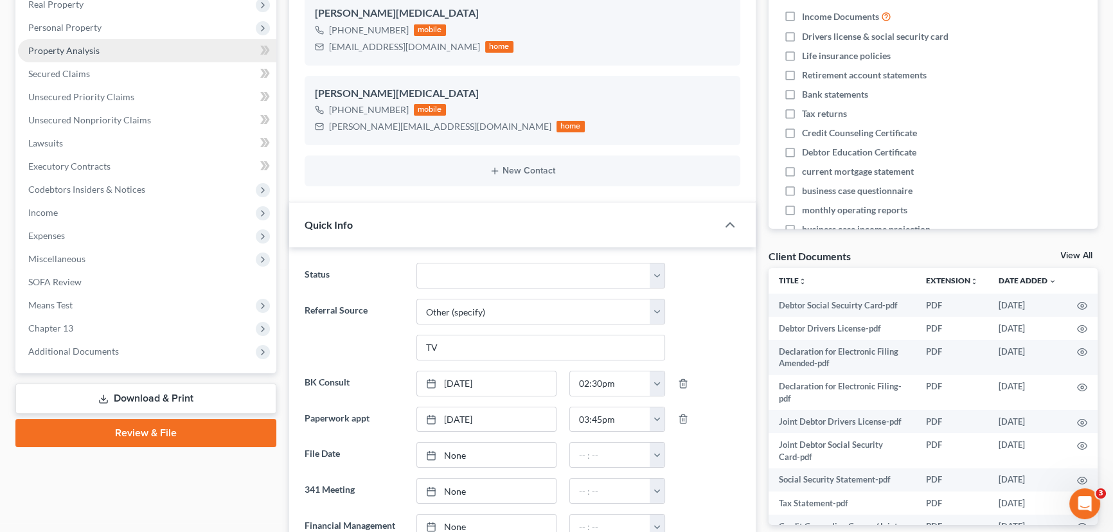
click at [75, 48] on span "Property Analysis" at bounding box center [63, 50] width 71 height 11
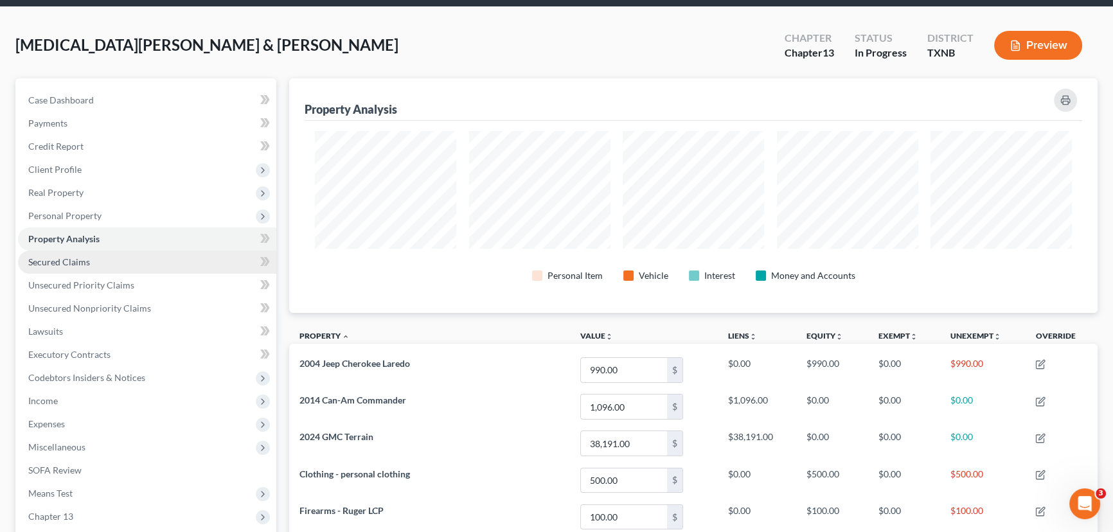
scroll to position [58, 0]
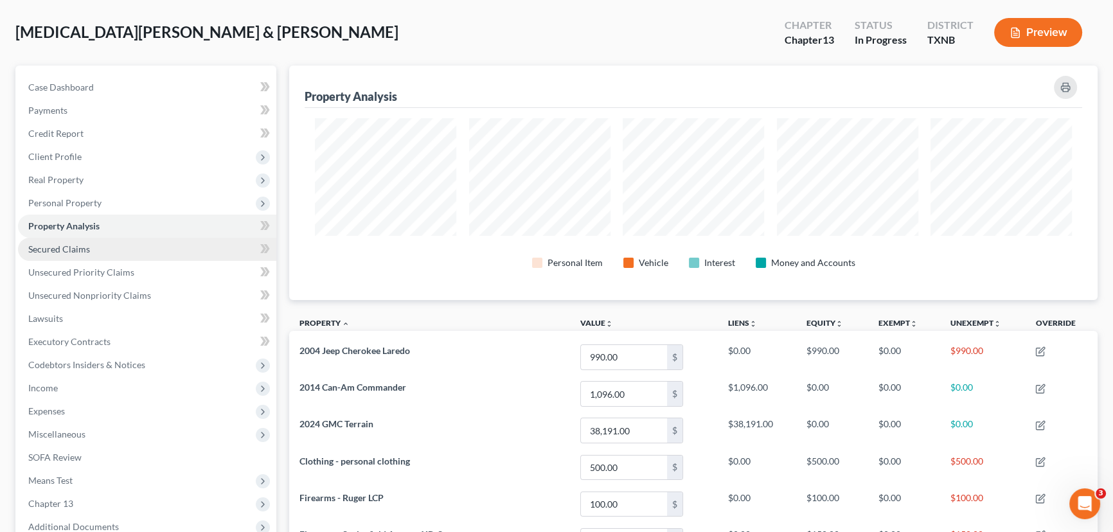
click at [121, 248] on link "Secured Claims" at bounding box center [147, 249] width 258 height 23
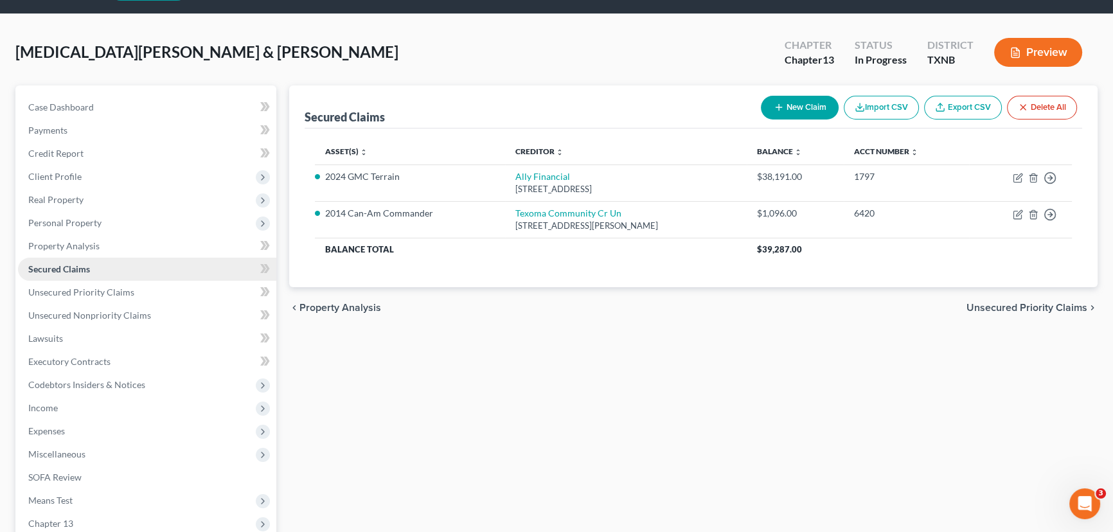
scroll to position [58, 0]
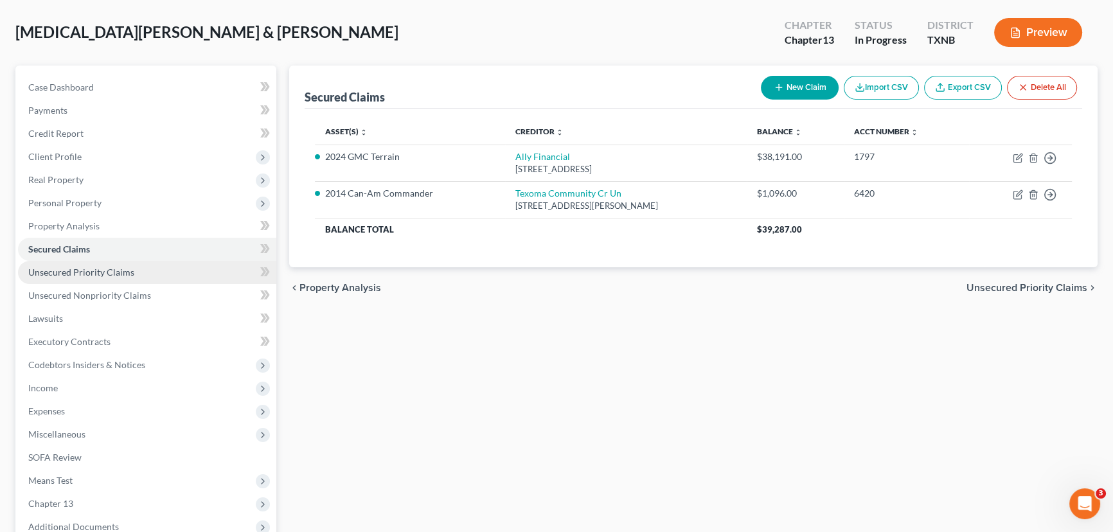
click at [86, 273] on span "Unsecured Priority Claims" at bounding box center [81, 272] width 106 height 11
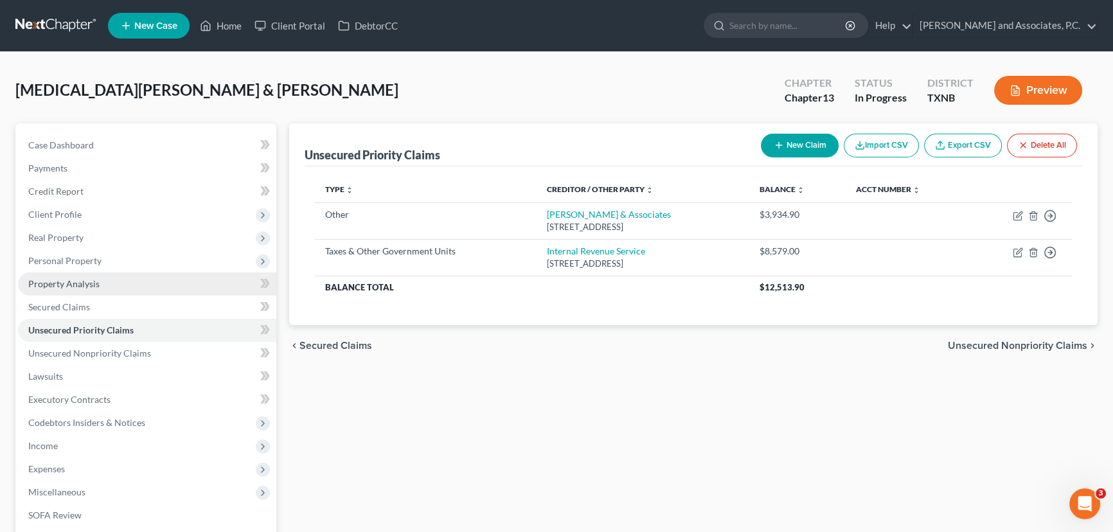
scroll to position [58, 0]
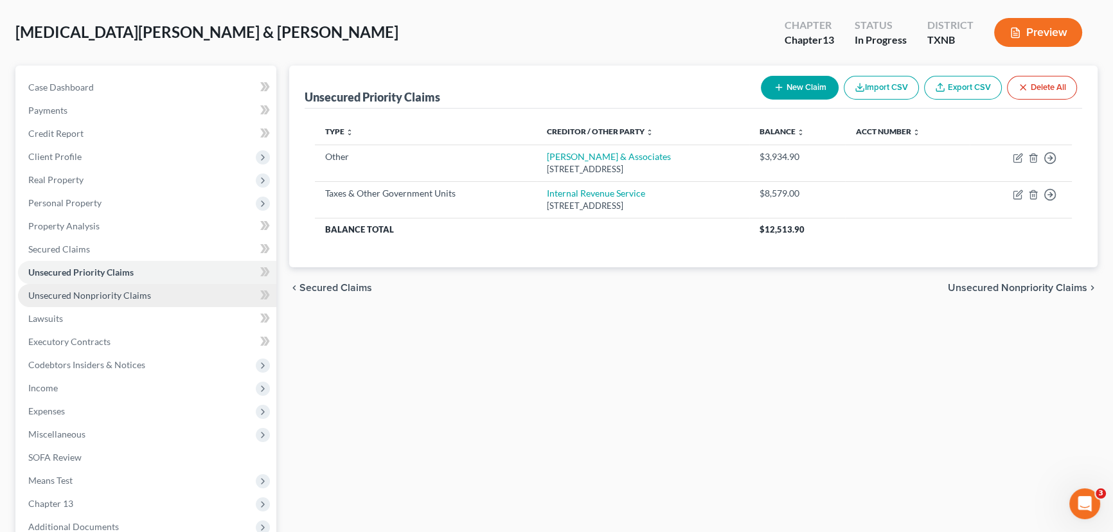
click at [89, 292] on span "Unsecured Nonpriority Claims" at bounding box center [89, 295] width 123 height 11
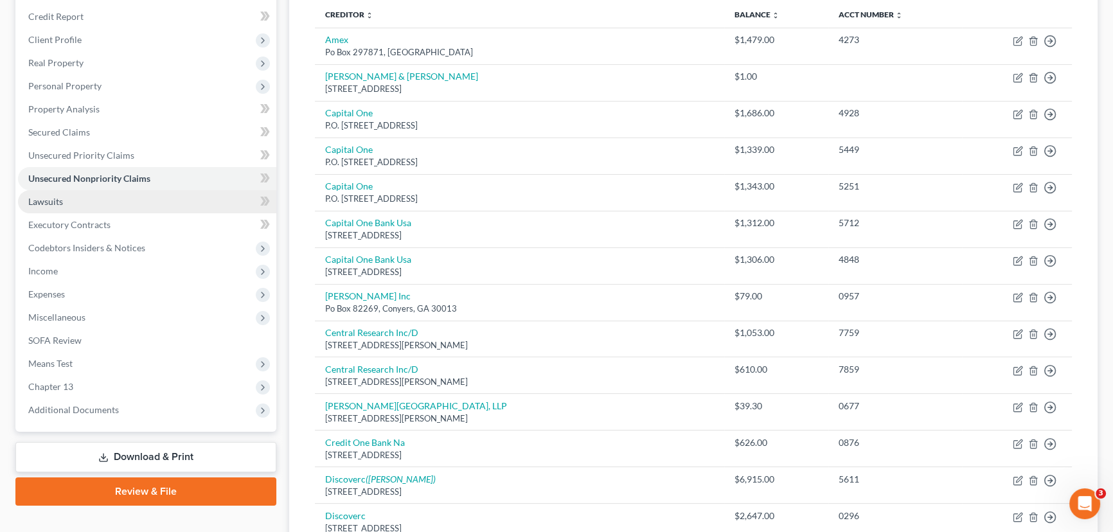
click at [92, 196] on link "Lawsuits" at bounding box center [147, 201] width 258 height 23
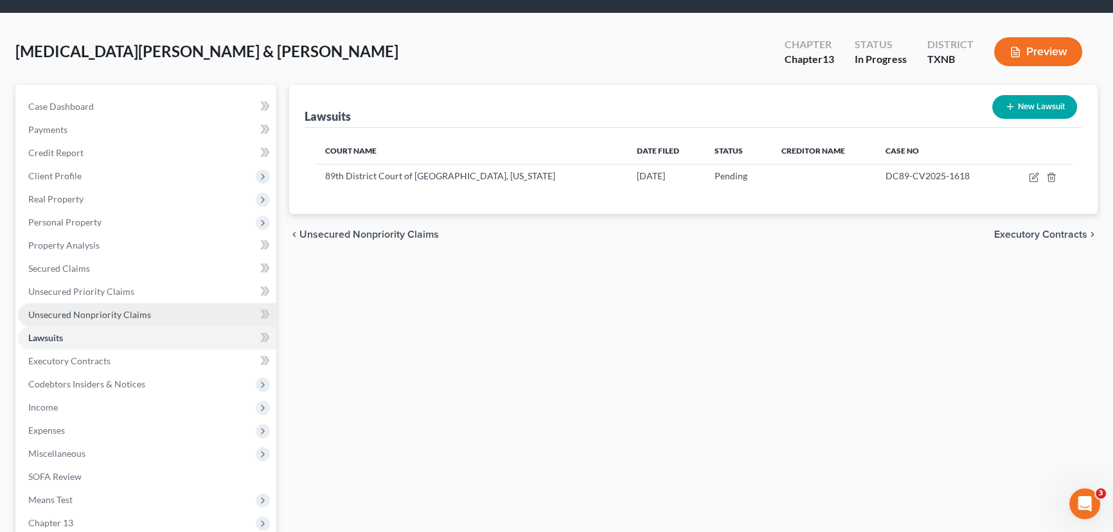
scroll to position [58, 0]
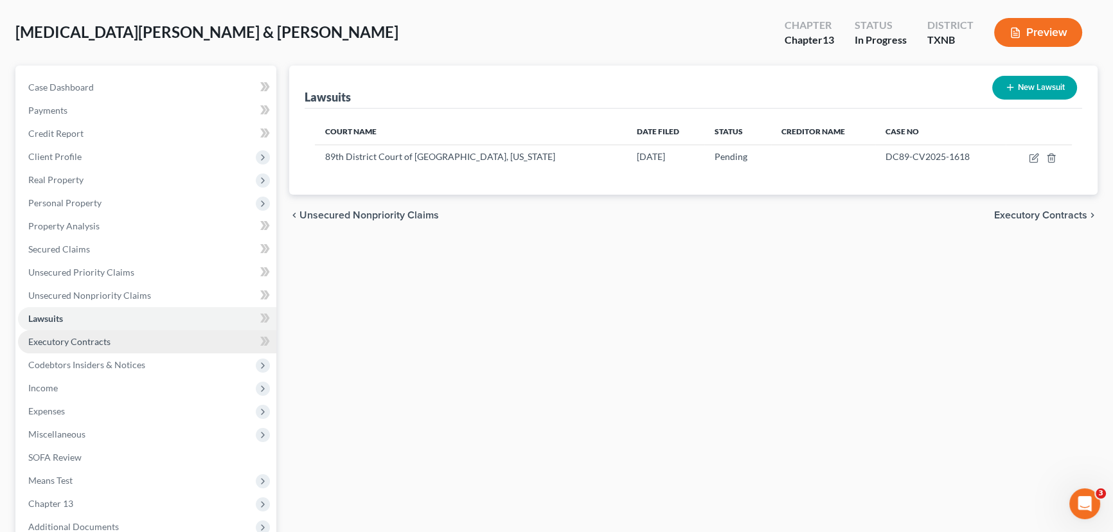
click at [98, 340] on span "Executory Contracts" at bounding box center [69, 341] width 82 height 11
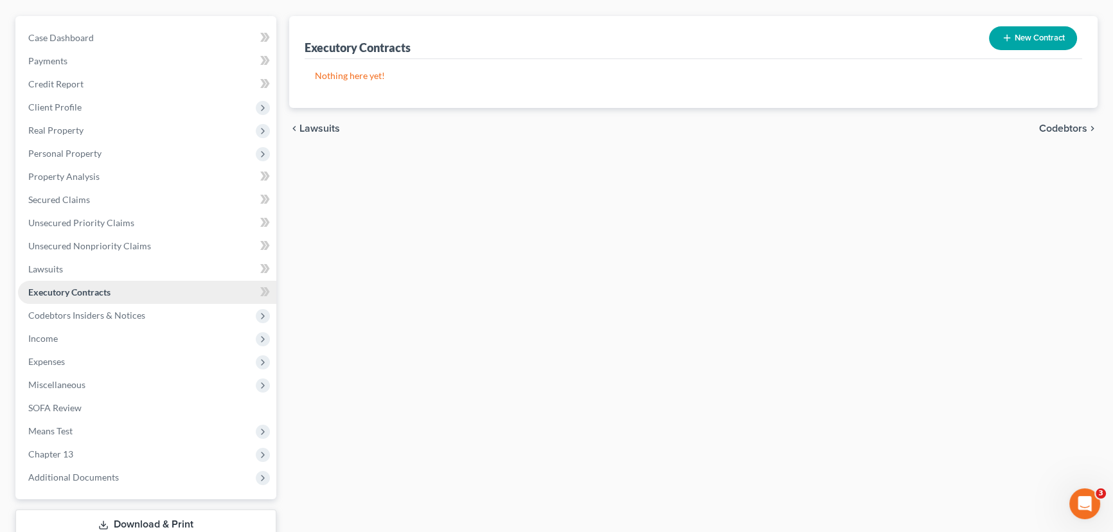
scroll to position [116, 0]
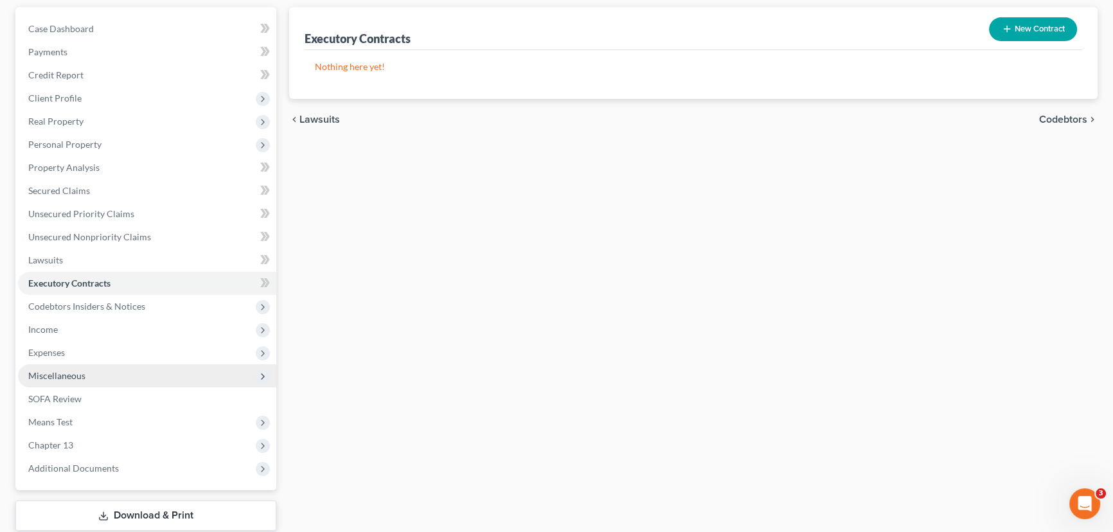
click at [97, 377] on span "Miscellaneous" at bounding box center [147, 375] width 258 height 23
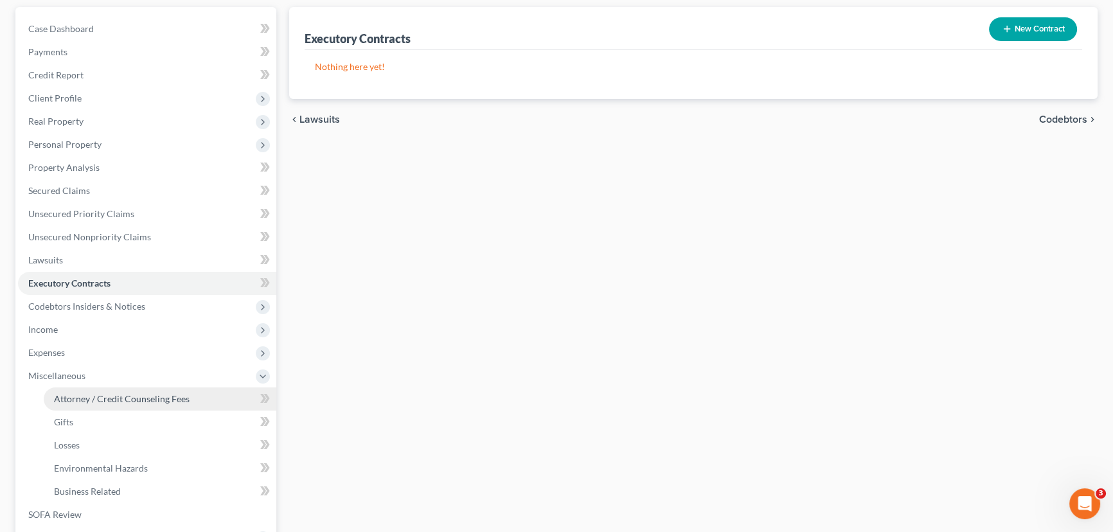
click at [103, 393] on span "Attorney / Credit Counseling Fees" at bounding box center [122, 398] width 136 height 11
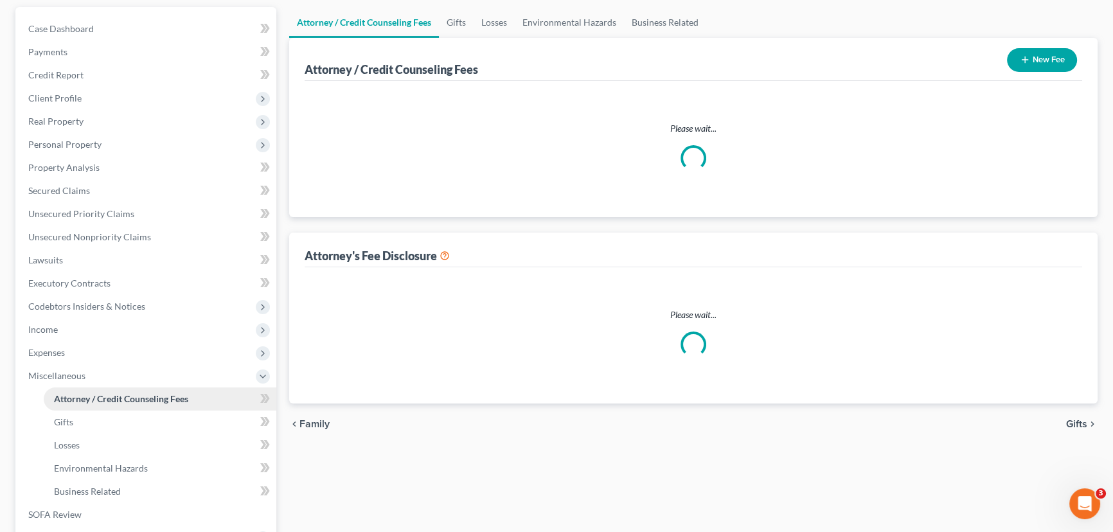
scroll to position [4, 0]
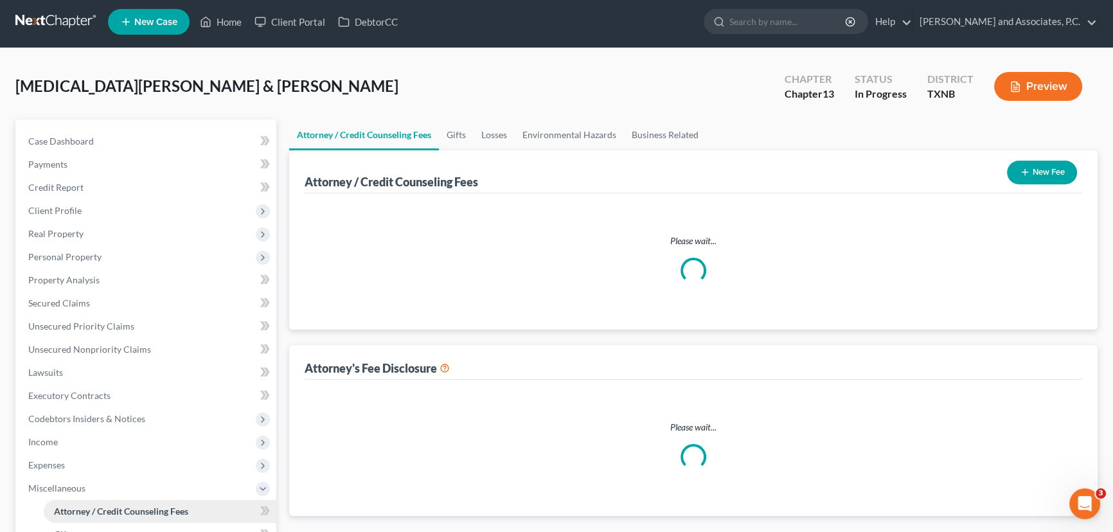
select select "1"
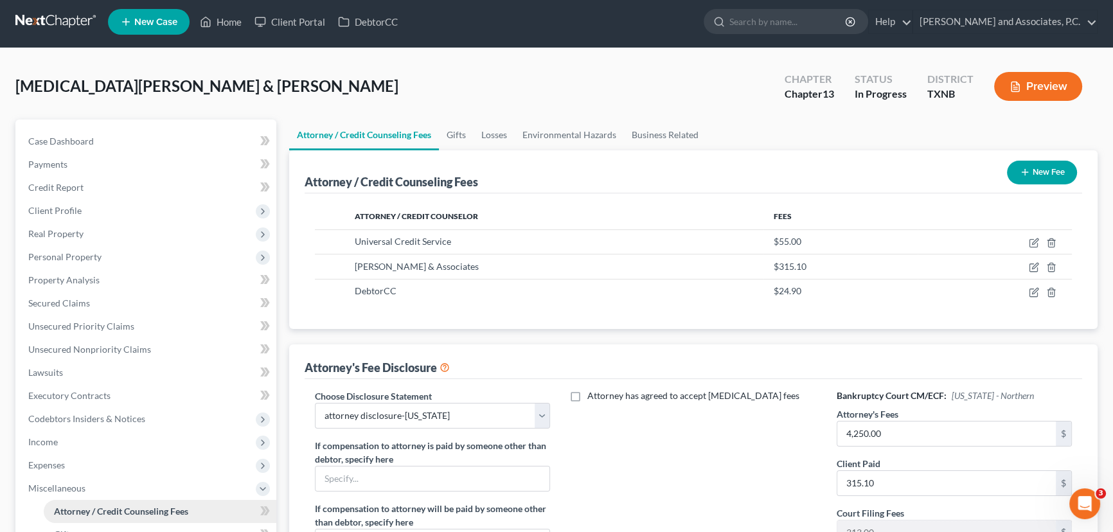
scroll to position [0, 0]
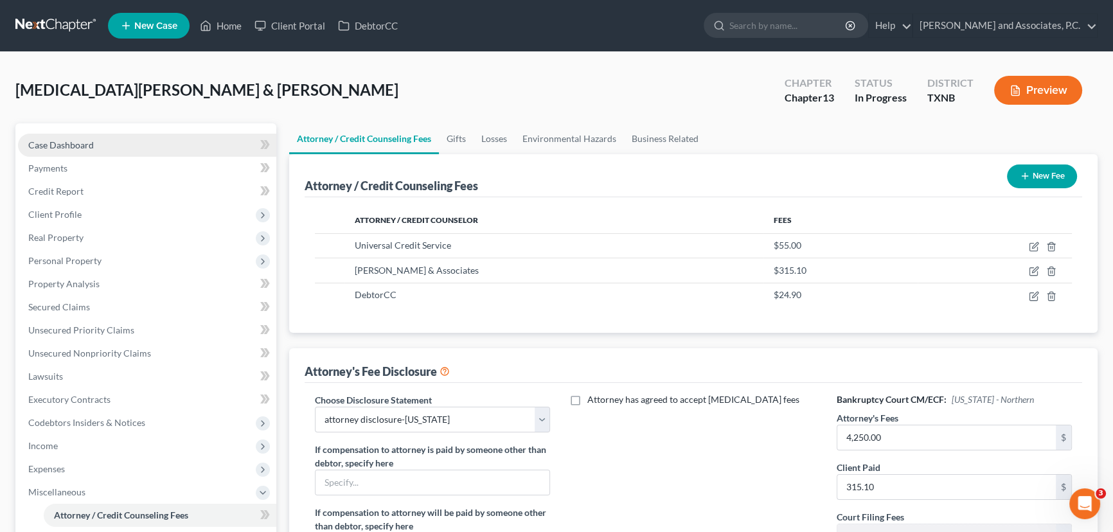
click at [105, 141] on link "Case Dashboard" at bounding box center [147, 145] width 258 height 23
select select "6"
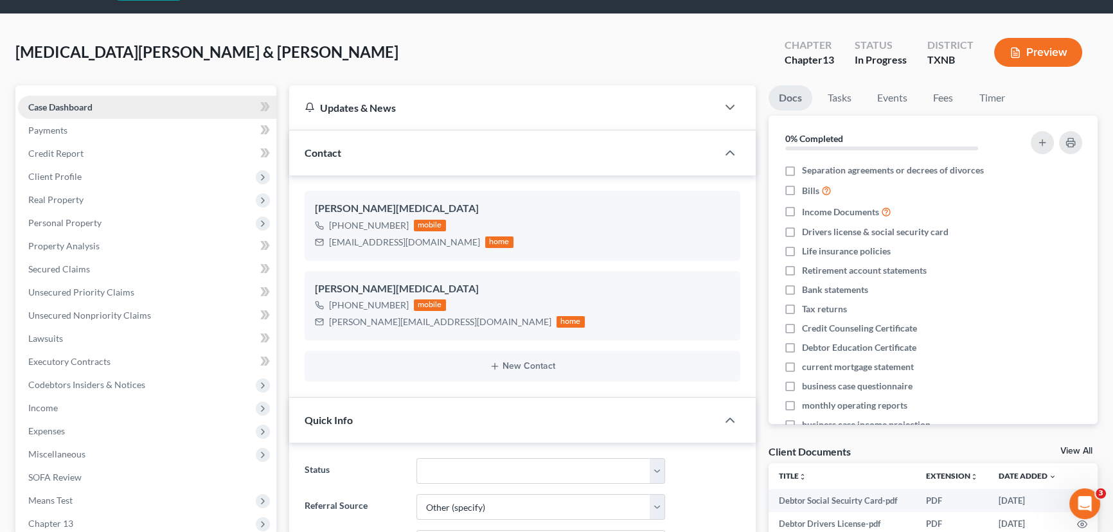
scroll to position [58, 0]
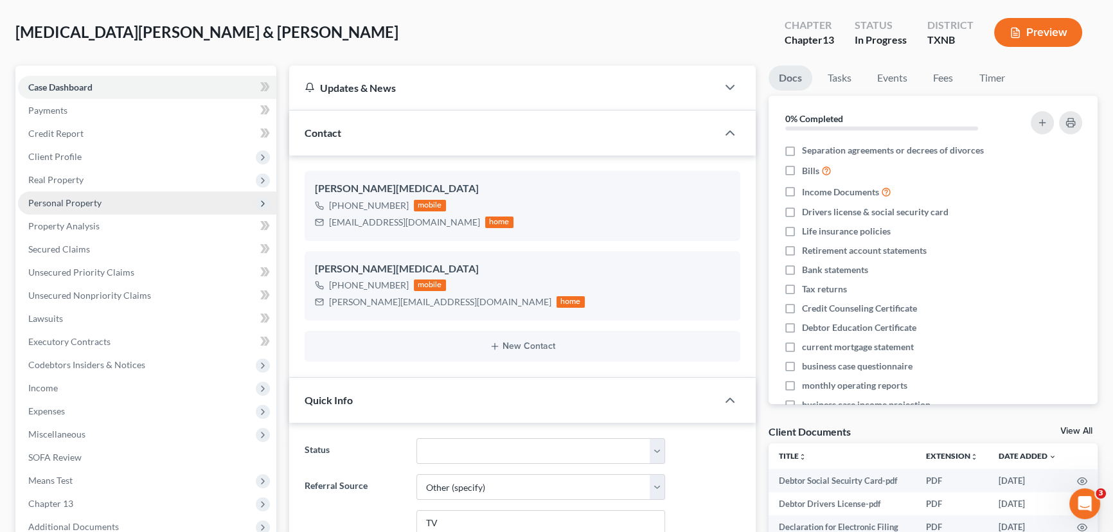
click at [82, 206] on span "Personal Property" at bounding box center [64, 202] width 73 height 11
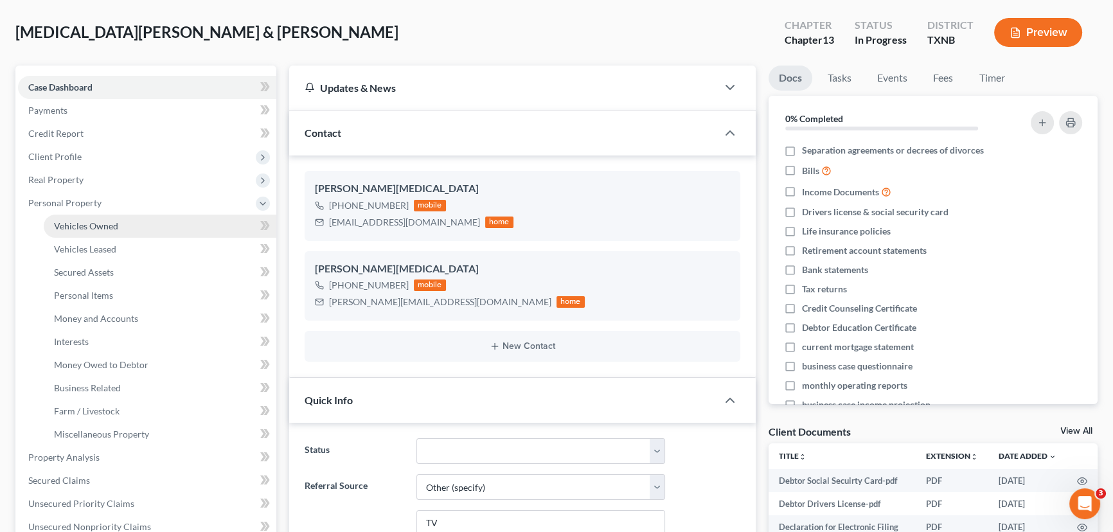
click at [78, 220] on span "Vehicles Owned" at bounding box center [86, 225] width 64 height 11
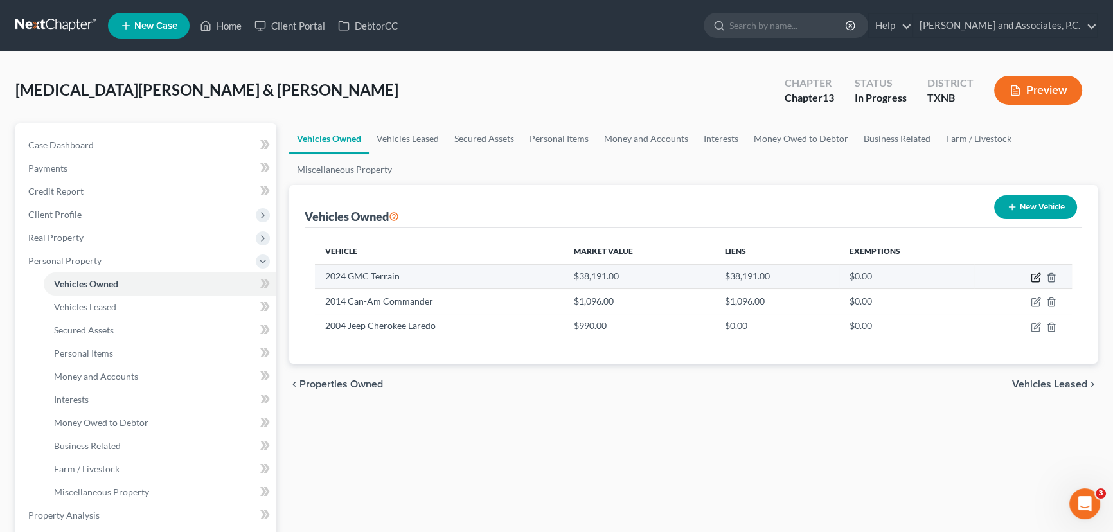
click at [1035, 276] on icon "button" at bounding box center [1037, 276] width 6 height 6
select select "0"
select select "2"
select select "1"
select select "2"
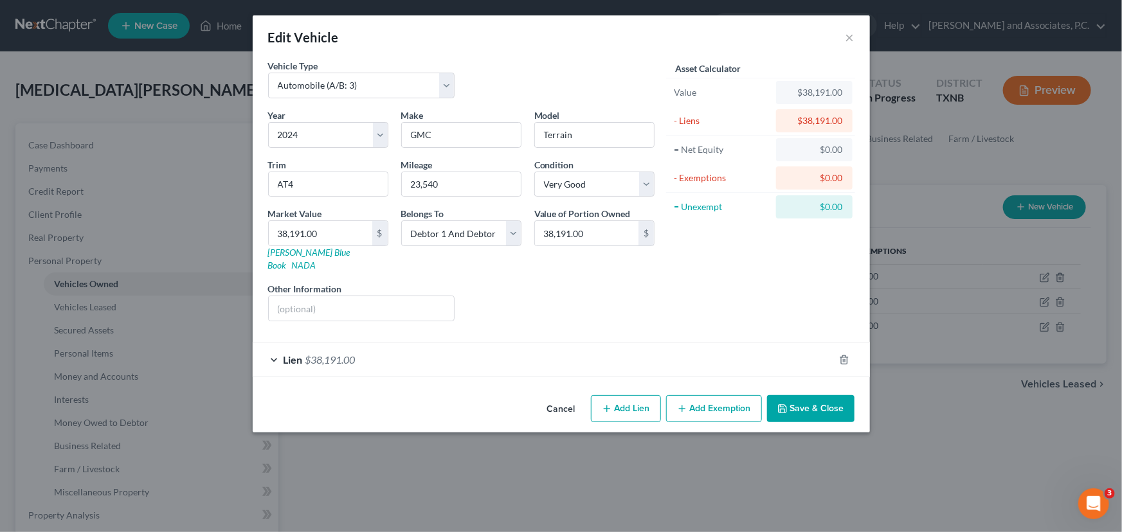
click at [814, 395] on button "Save & Close" at bounding box center [810, 408] width 87 height 27
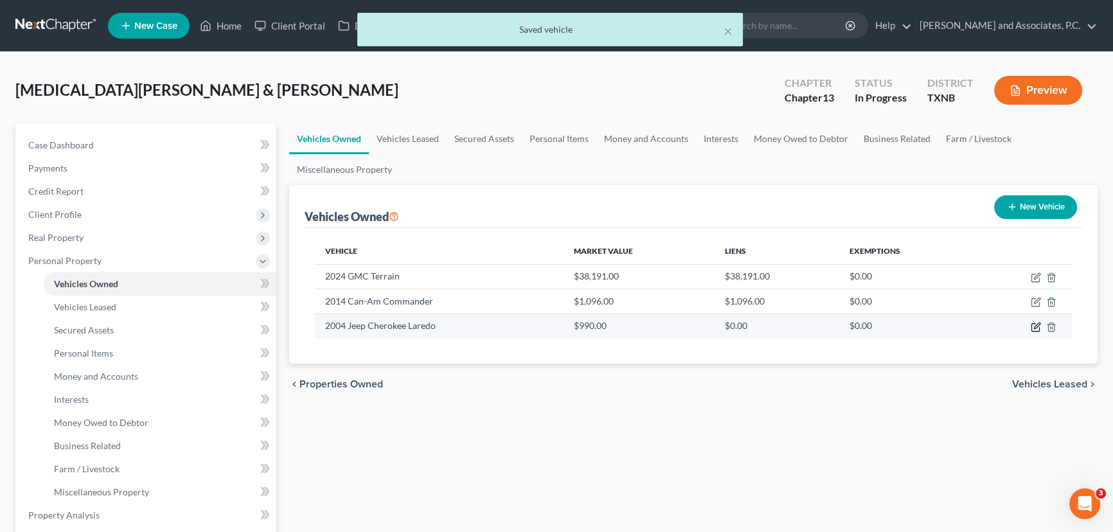
click at [1034, 325] on icon "button" at bounding box center [1036, 327] width 10 height 10
select select "0"
select select "22"
select select "3"
select select "2"
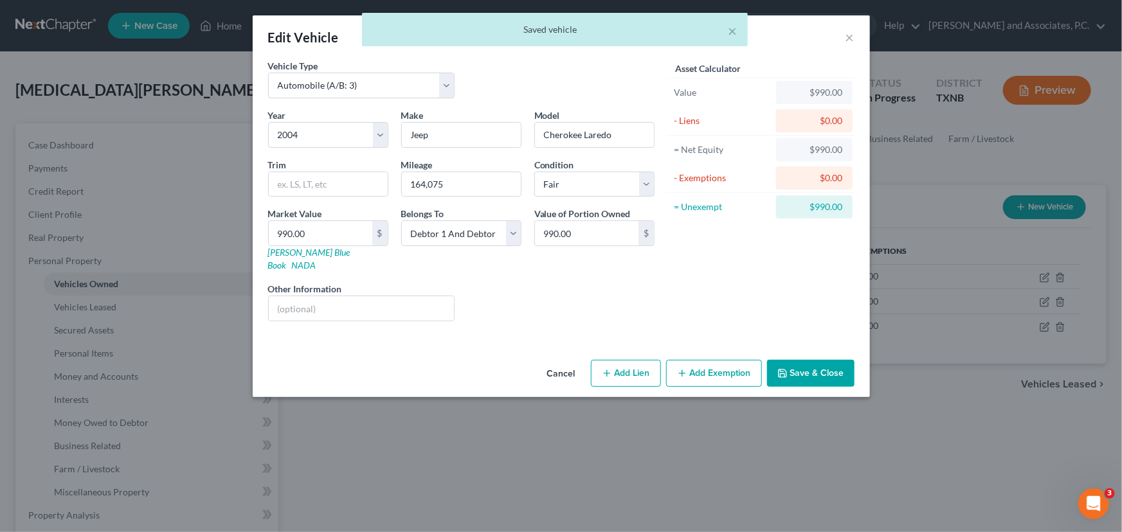
click at [733, 360] on button "Add Exemption" at bounding box center [714, 373] width 96 height 27
select select "2"
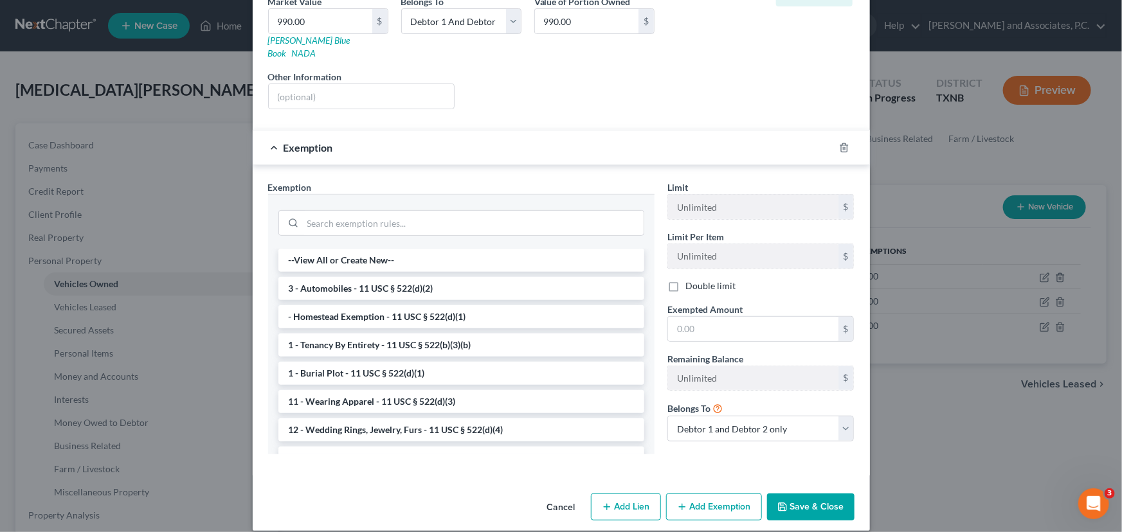
click at [359, 277] on li "3 - Automobiles - 11 USC § 522(d)(2)" at bounding box center [461, 288] width 366 height 23
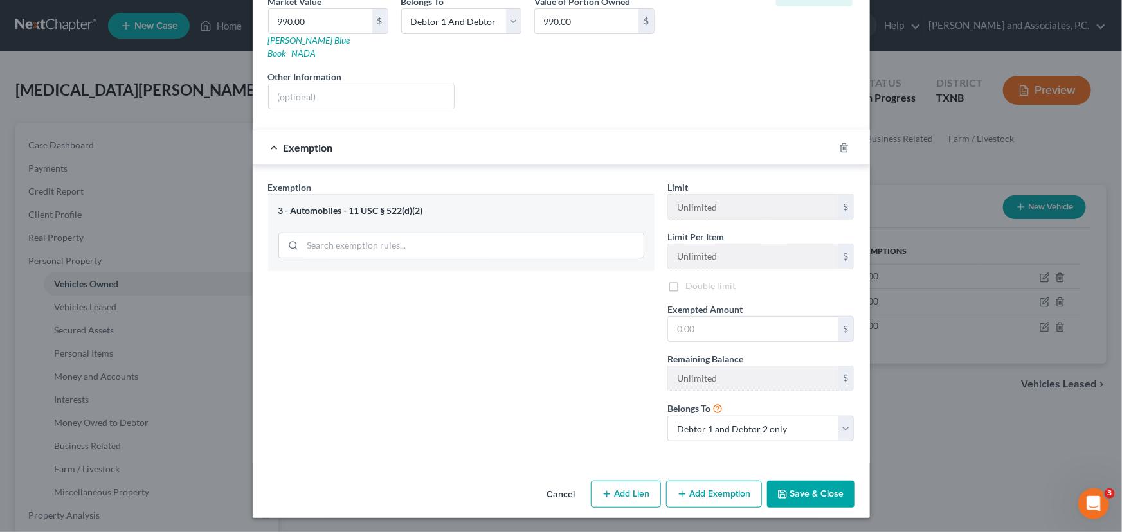
scroll to position [199, 0]
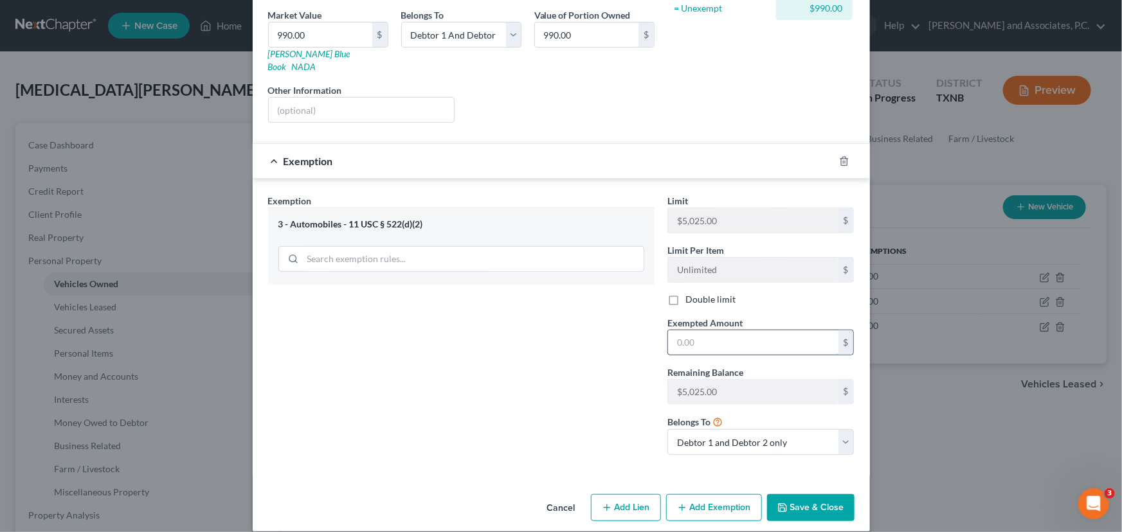
click at [701, 330] on input "text" at bounding box center [753, 342] width 170 height 24
type input "990.00"
click at [797, 500] on button "Save & Close" at bounding box center [810, 507] width 87 height 27
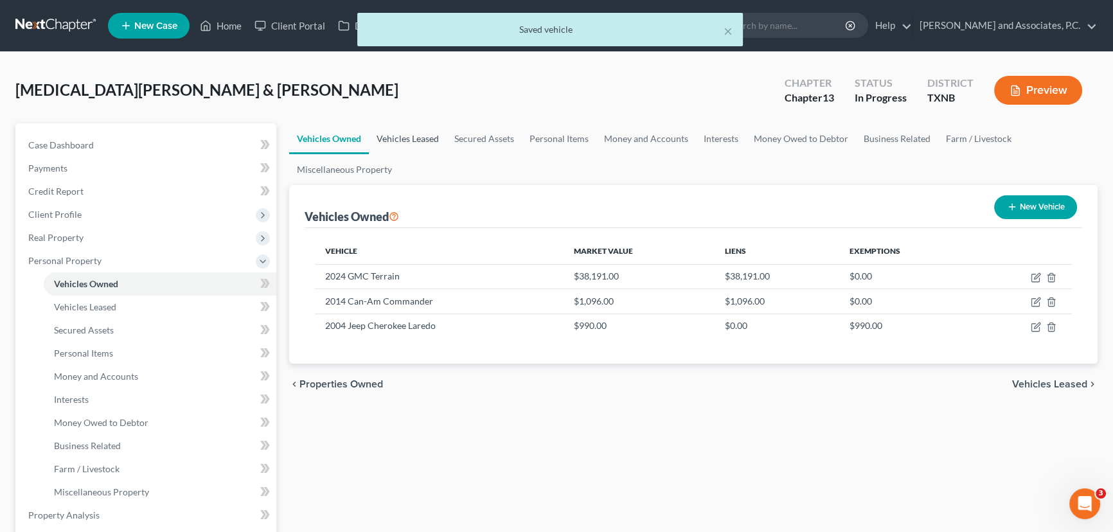
click at [403, 146] on link "Vehicles Leased" at bounding box center [408, 138] width 78 height 31
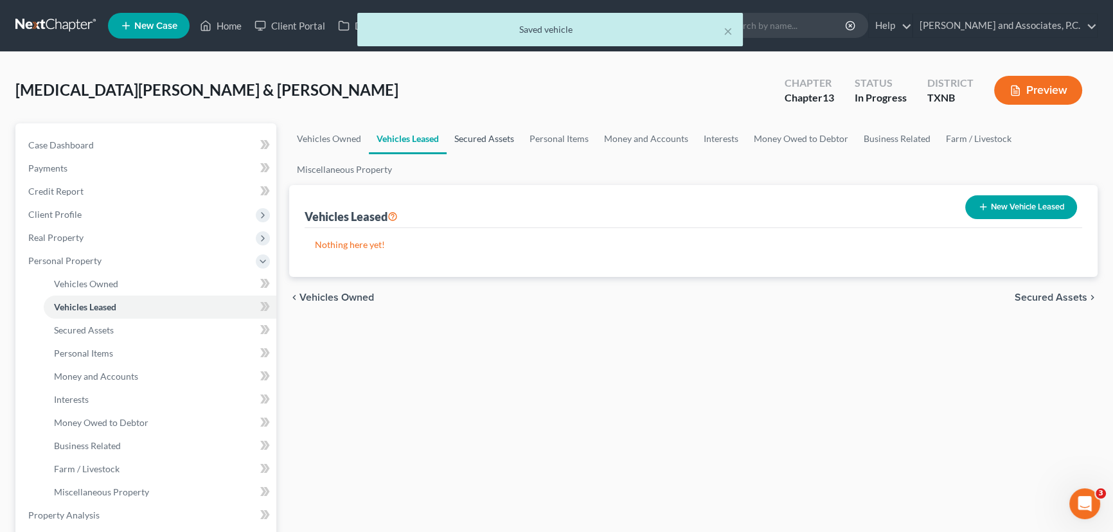
click at [469, 135] on link "Secured Assets" at bounding box center [484, 138] width 75 height 31
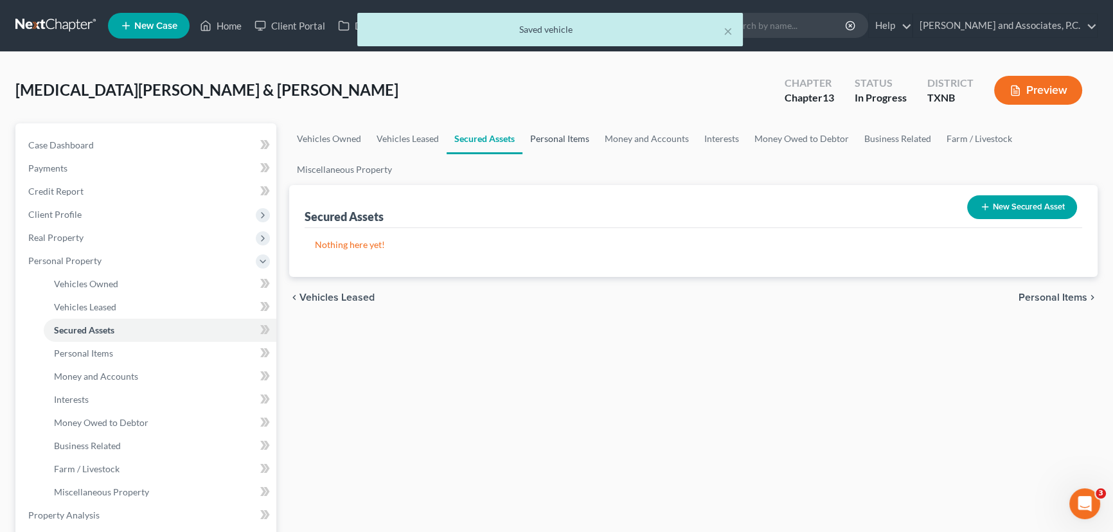
click at [561, 137] on link "Personal Items" at bounding box center [560, 138] width 75 height 31
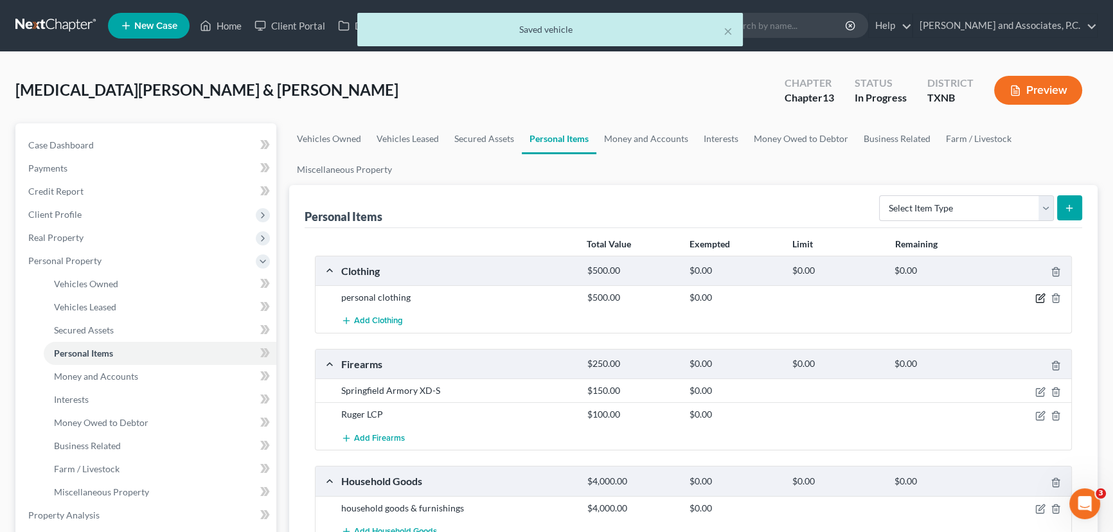
click at [1036, 296] on icon "button" at bounding box center [1040, 299] width 8 height 8
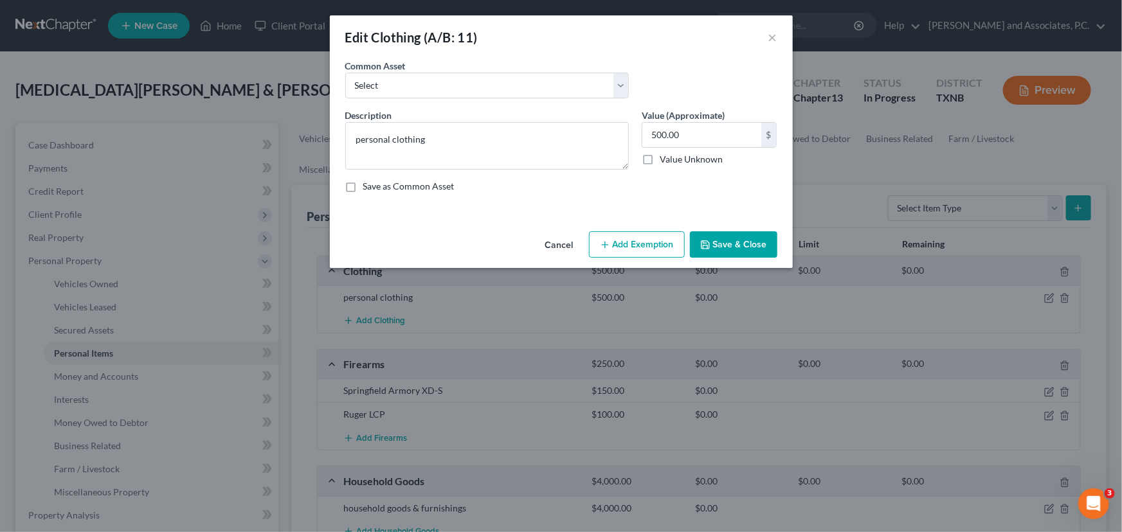
click at [655, 252] on button "Add Exemption" at bounding box center [637, 244] width 96 height 27
select select "2"
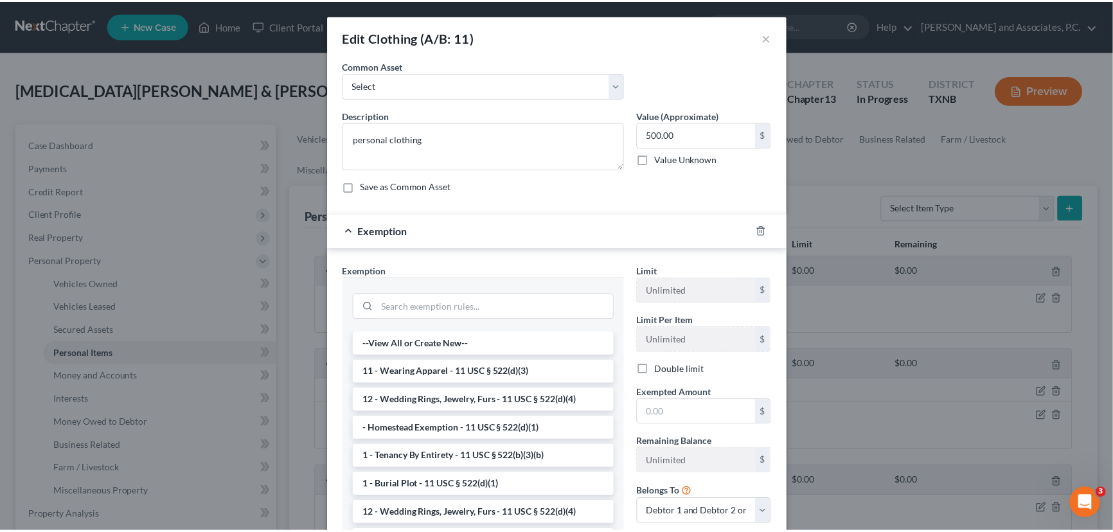
scroll to position [58, 0]
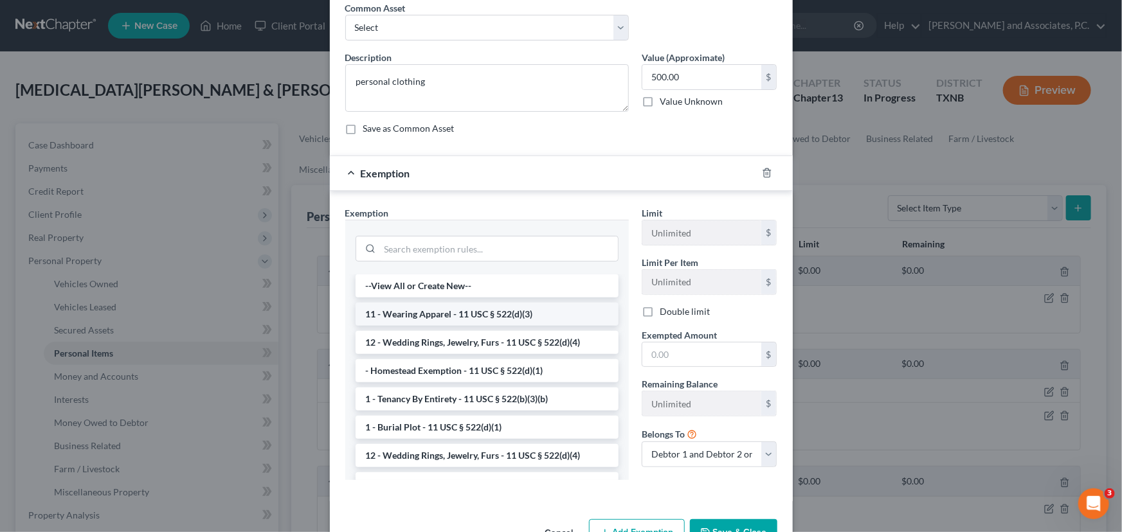
click at [541, 311] on li "11 - Wearing Apparel - 11 USC § 522(d)(3)" at bounding box center [486, 314] width 263 height 23
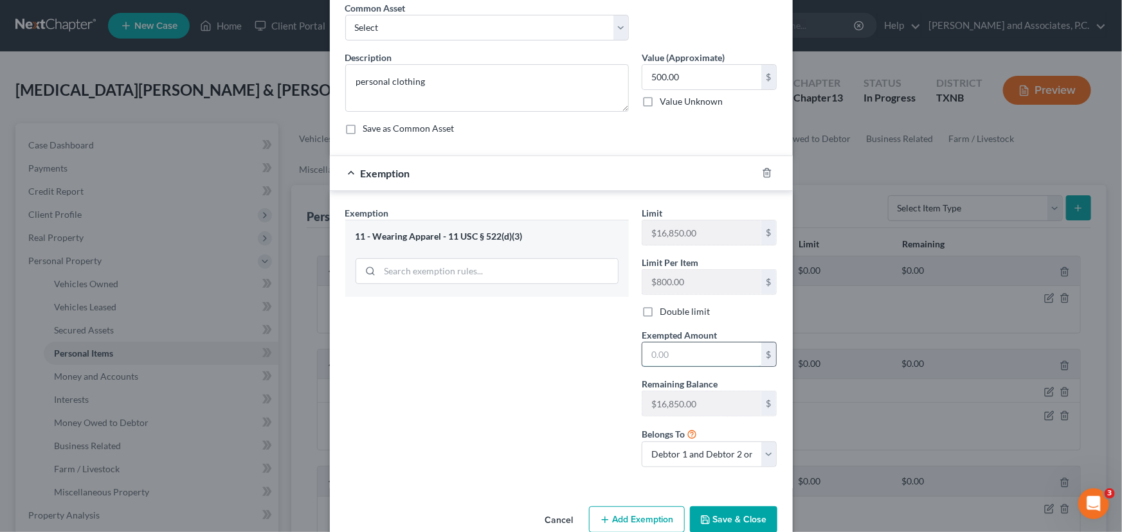
click at [679, 352] on input "text" at bounding box center [701, 355] width 119 height 24
type input "500.00"
click at [732, 516] on button "Save & Close" at bounding box center [733, 520] width 87 height 27
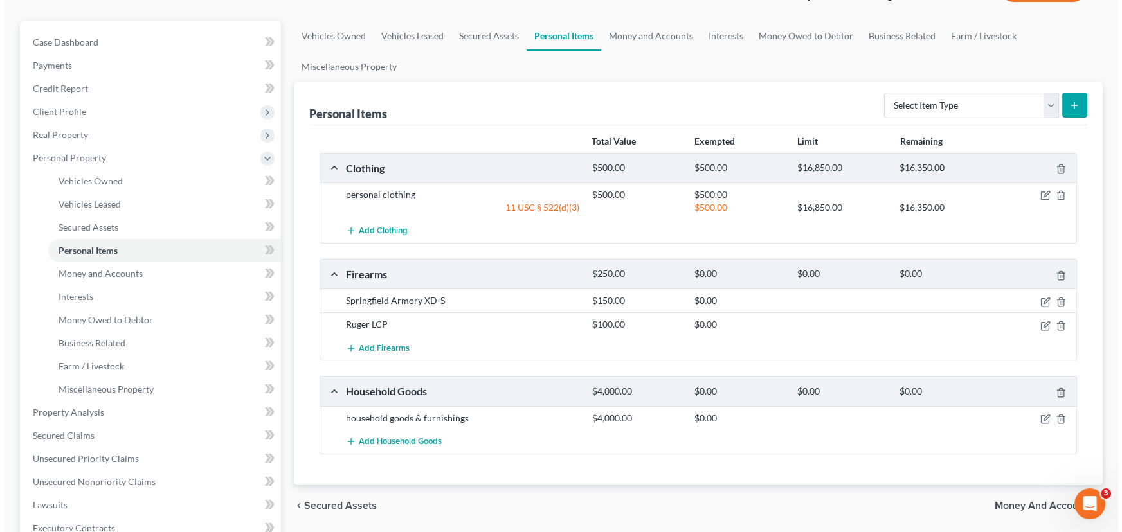
scroll to position [116, 0]
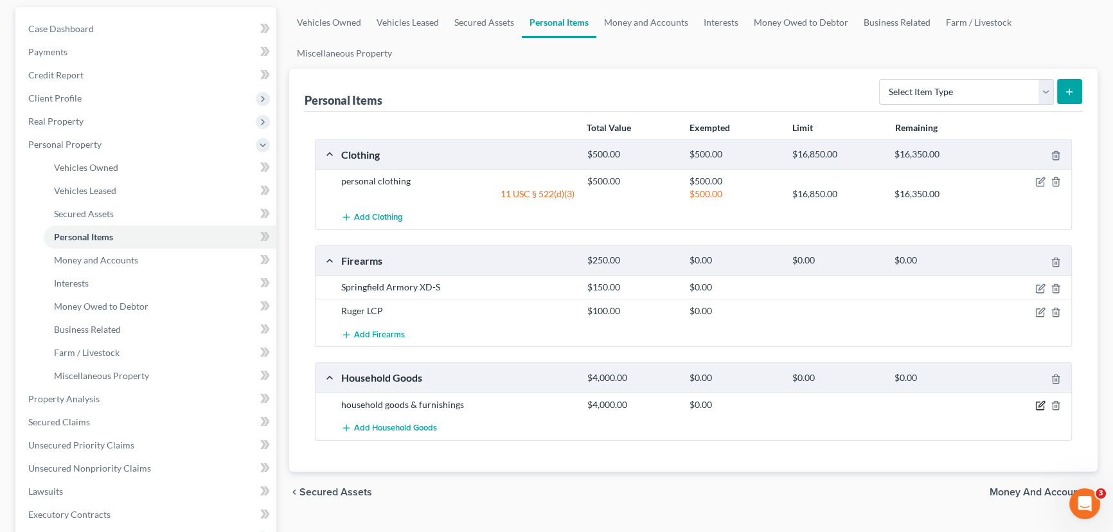
click at [1042, 406] on icon "button" at bounding box center [1041, 405] width 10 height 10
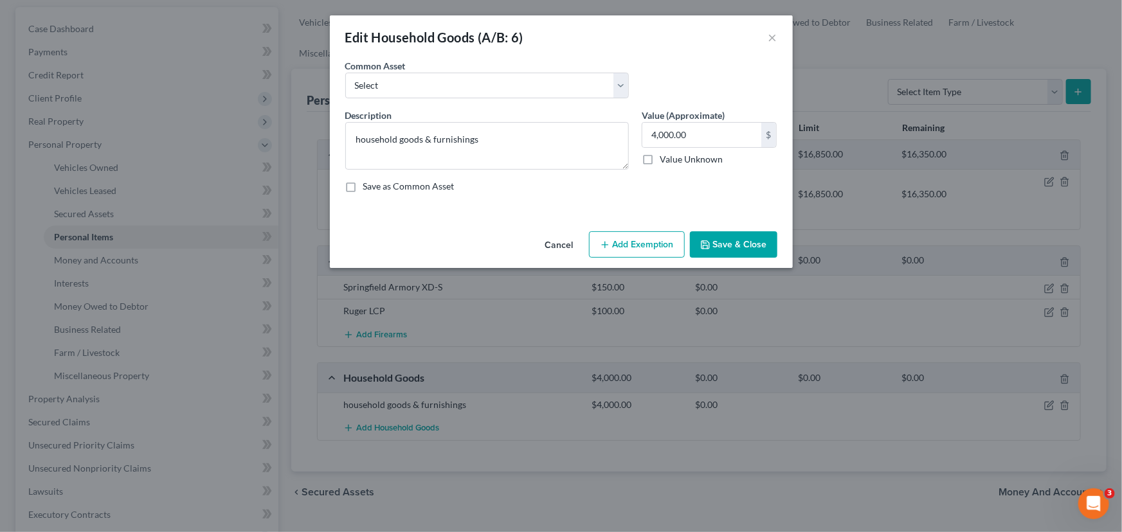
click at [628, 242] on button "Add Exemption" at bounding box center [637, 244] width 96 height 27
select select "2"
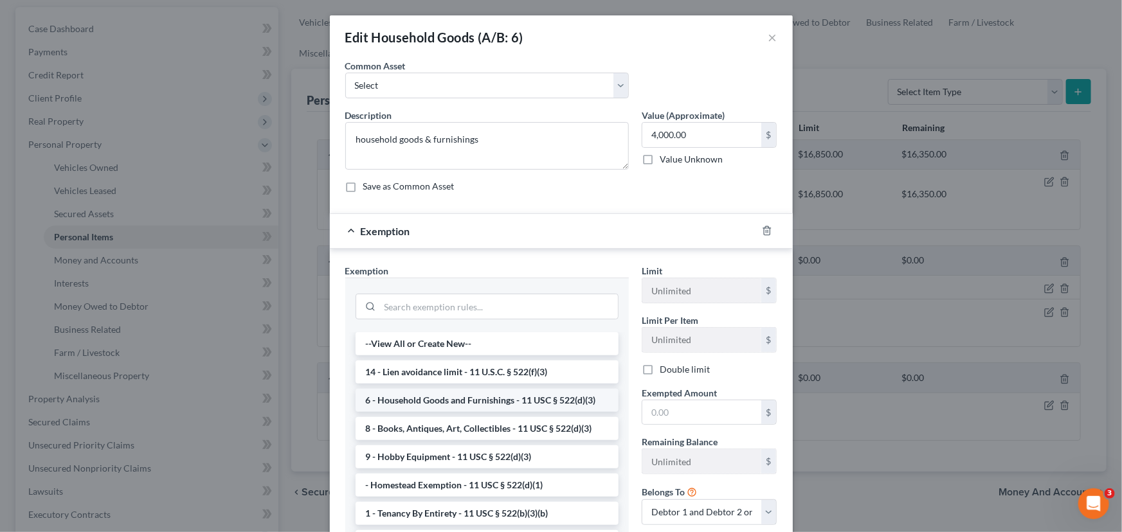
click at [447, 399] on li "6 - Household Goods and Furnishings - 11 USC § 522(d)(3)" at bounding box center [486, 400] width 263 height 23
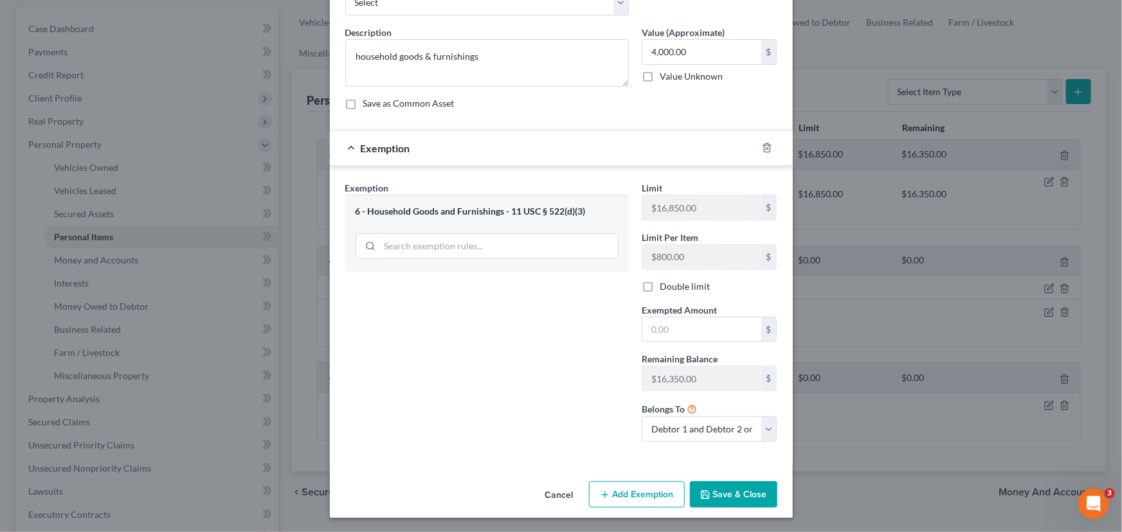
scroll to position [84, 0]
click at [651, 334] on input "text" at bounding box center [701, 329] width 119 height 24
type input "4,000.00"
click at [741, 497] on button "Save & Close" at bounding box center [733, 494] width 87 height 27
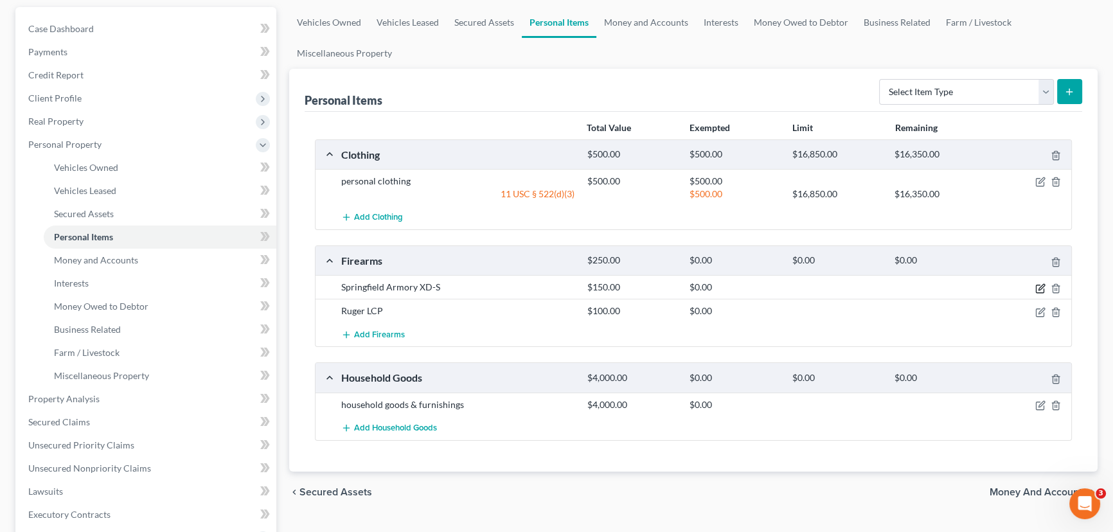
click at [1043, 283] on icon "button" at bounding box center [1041, 288] width 10 height 10
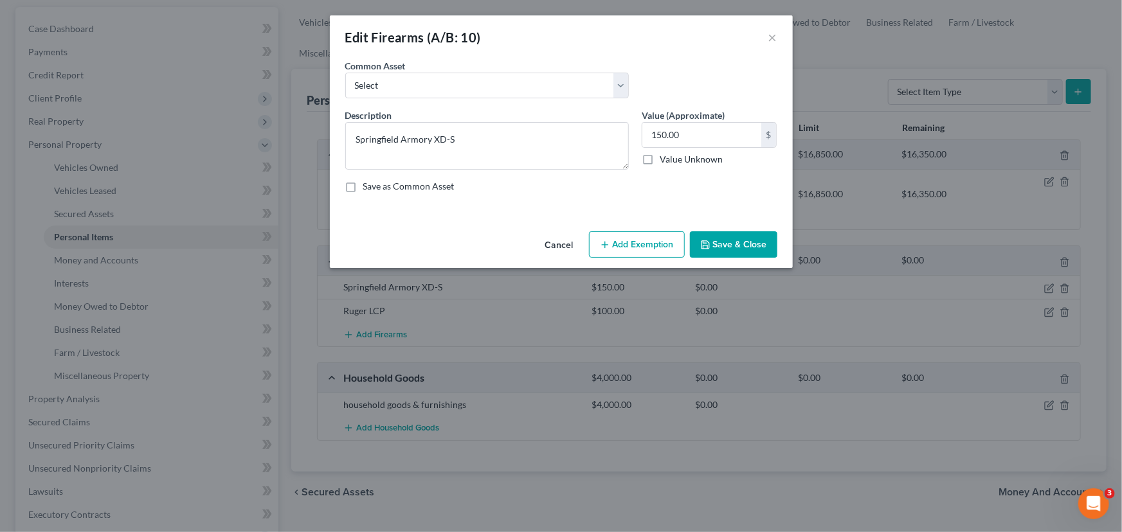
click at [636, 240] on button "Add Exemption" at bounding box center [637, 244] width 96 height 27
select select "2"
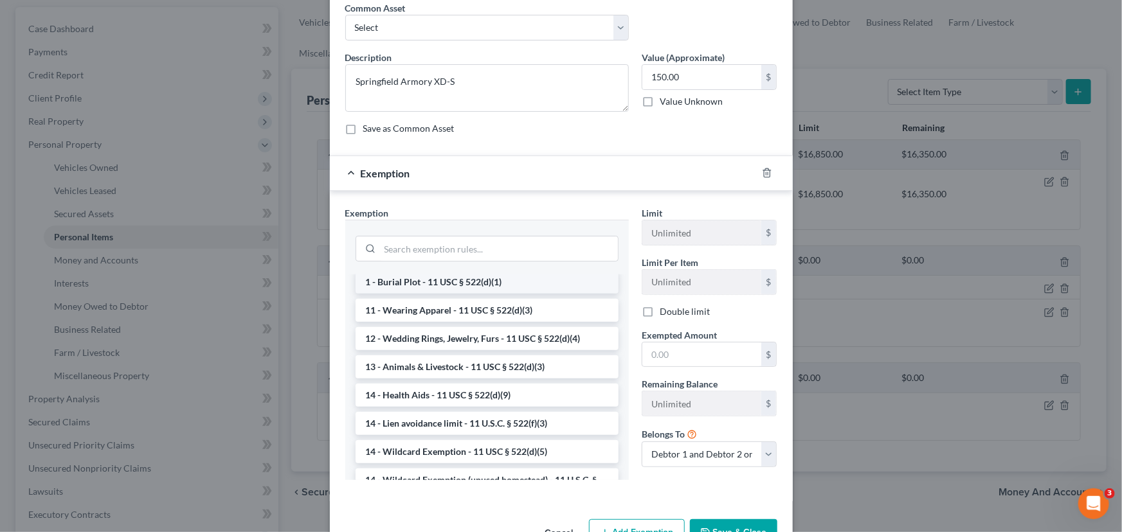
scroll to position [116, 0]
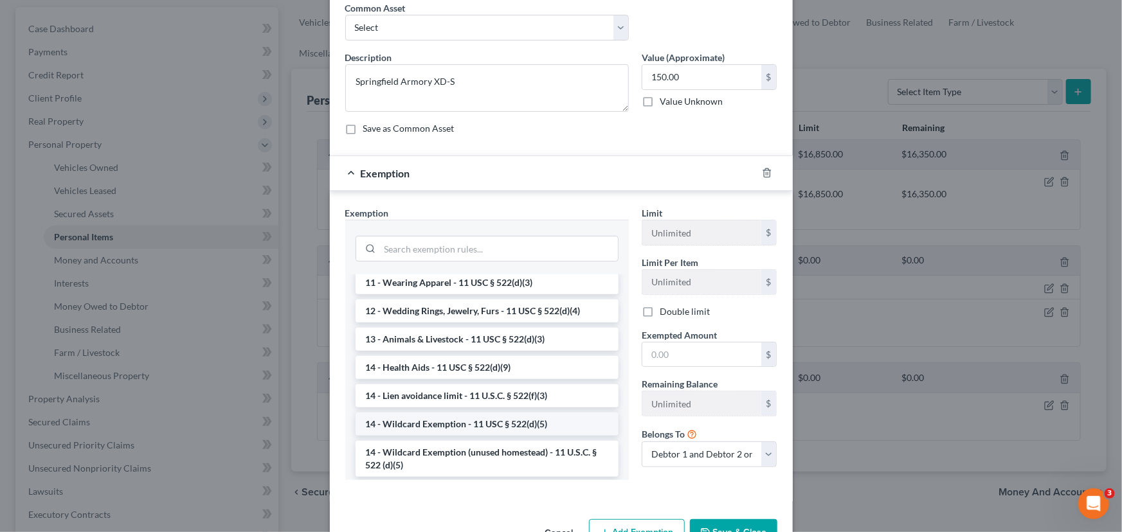
click at [495, 424] on li "14 - Wildcard Exemption - 11 USC § 522(d)(5)" at bounding box center [486, 424] width 263 height 23
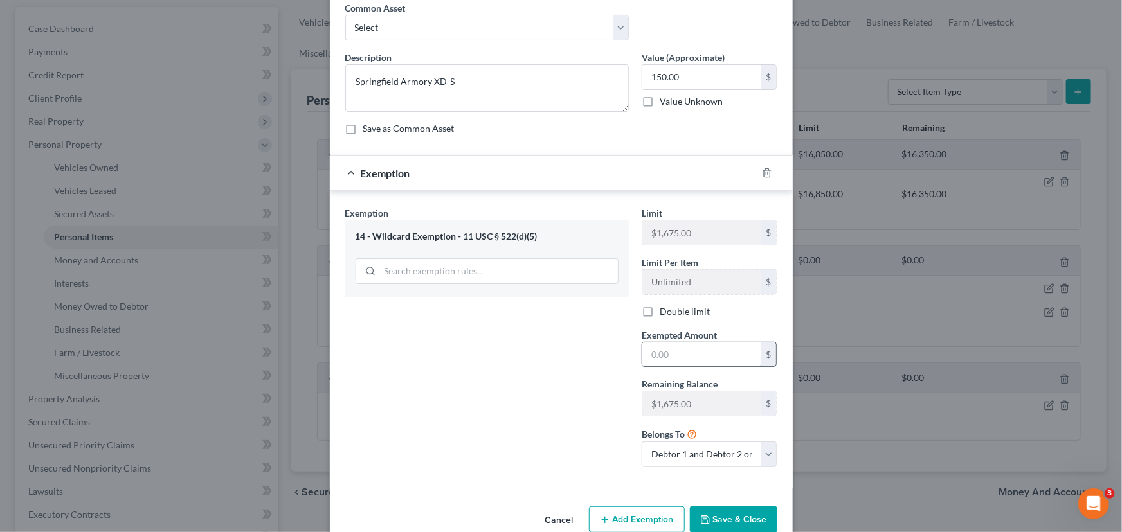
click at [687, 357] on input "text" at bounding box center [701, 355] width 119 height 24
type input "150.00"
click at [744, 511] on button "Save & Close" at bounding box center [733, 520] width 87 height 27
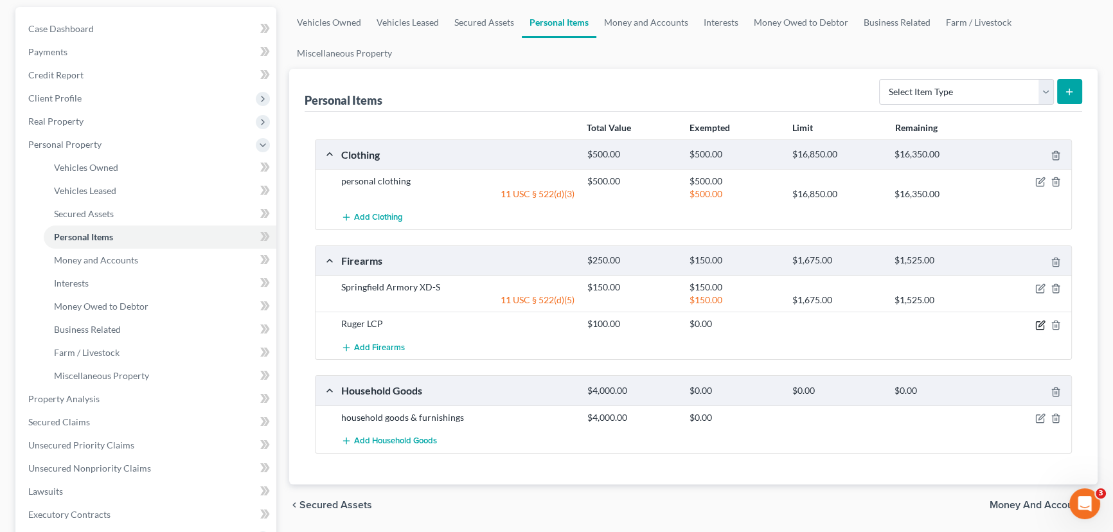
click at [1038, 321] on icon "button" at bounding box center [1041, 325] width 10 height 10
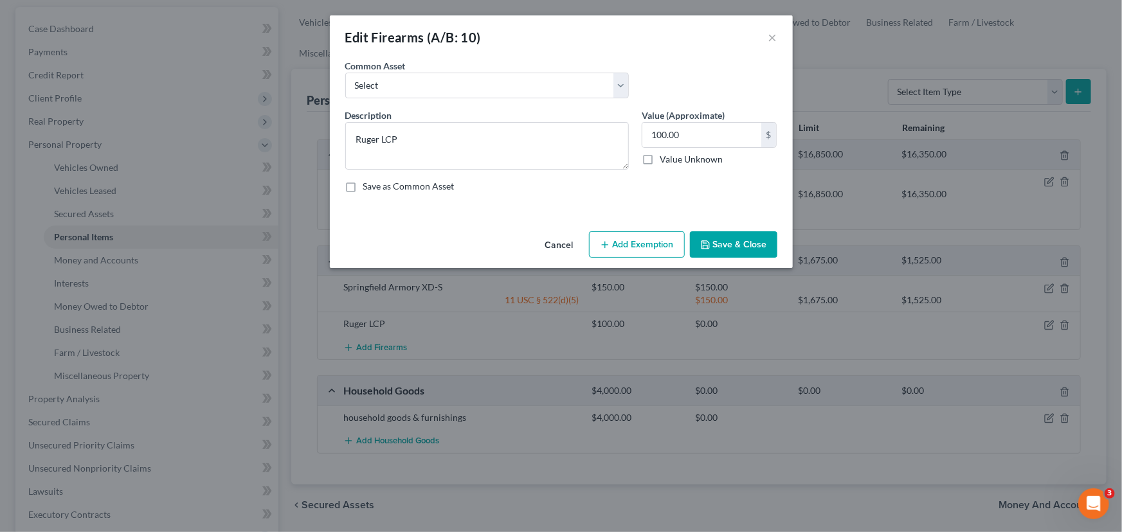
click at [642, 242] on button "Add Exemption" at bounding box center [637, 244] width 96 height 27
select select "2"
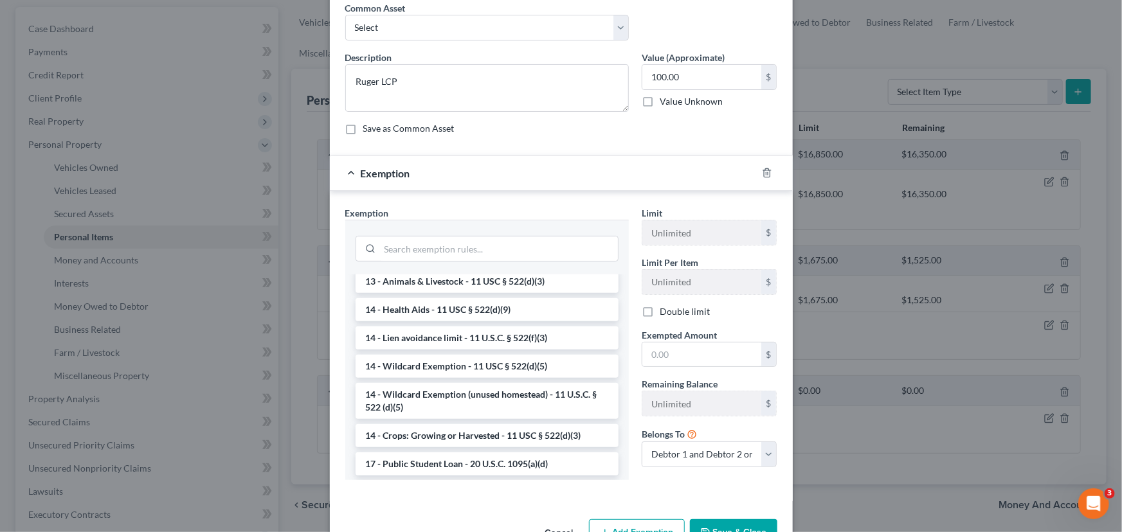
scroll to position [175, 0]
click at [455, 364] on li "14 - Wildcard Exemption - 11 USC § 522(d)(5)" at bounding box center [486, 365] width 263 height 23
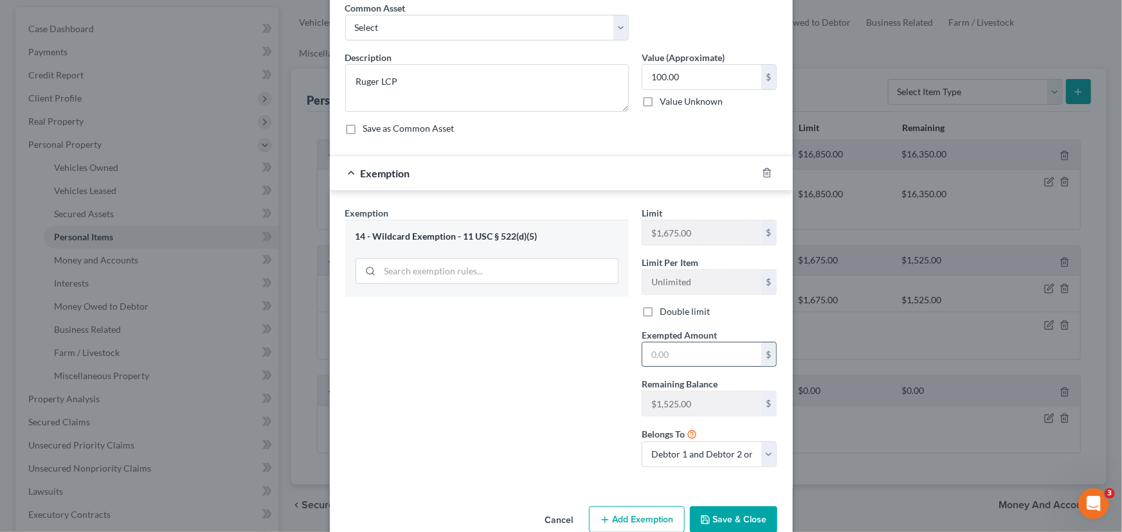
click at [683, 350] on input "text" at bounding box center [701, 355] width 119 height 24
type input "2"
type input "100.00"
click at [719, 508] on button "Save & Close" at bounding box center [733, 520] width 87 height 27
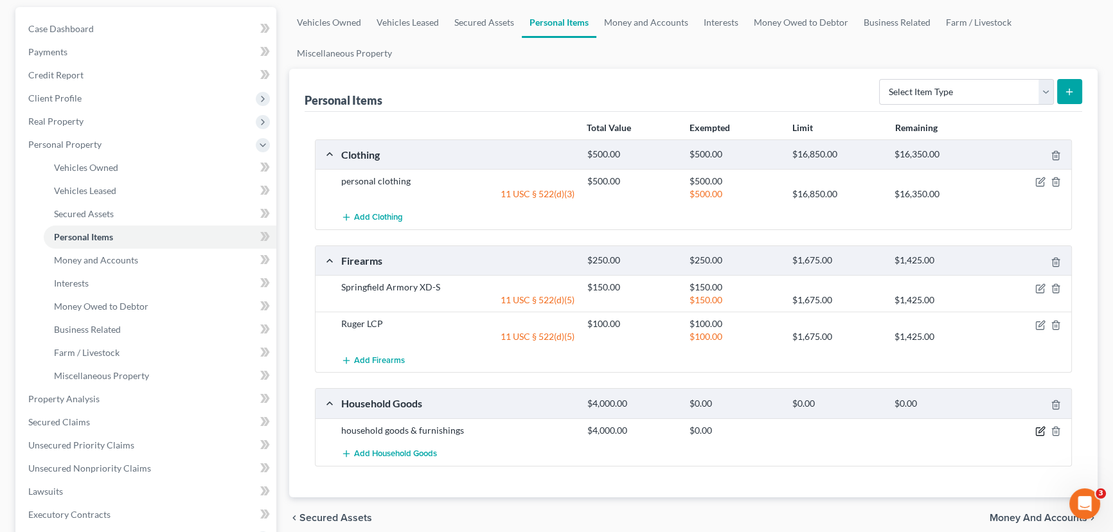
click at [1041, 427] on icon "button" at bounding box center [1042, 430] width 6 height 6
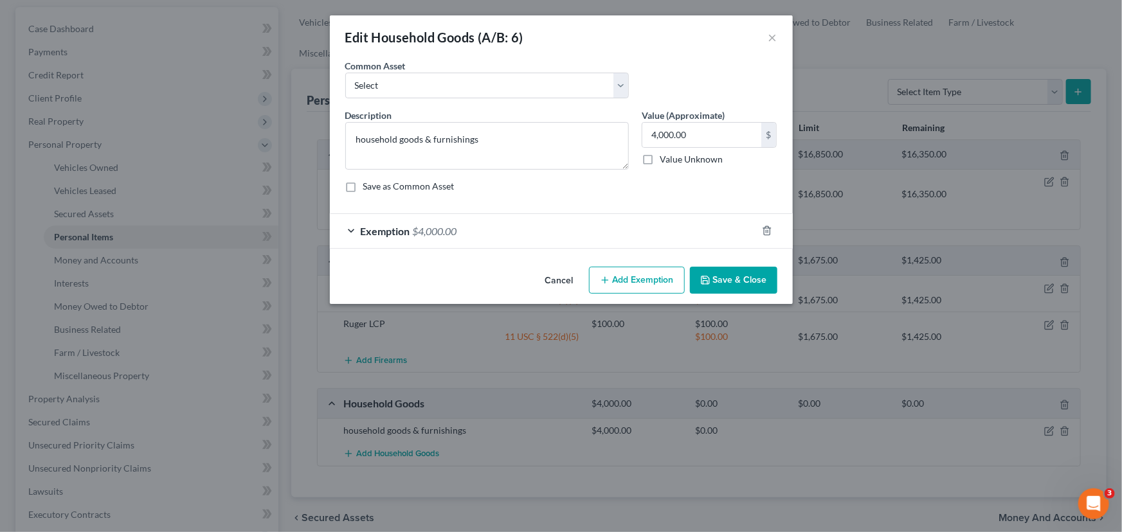
click at [658, 274] on button "Add Exemption" at bounding box center [637, 280] width 96 height 27
select select "2"
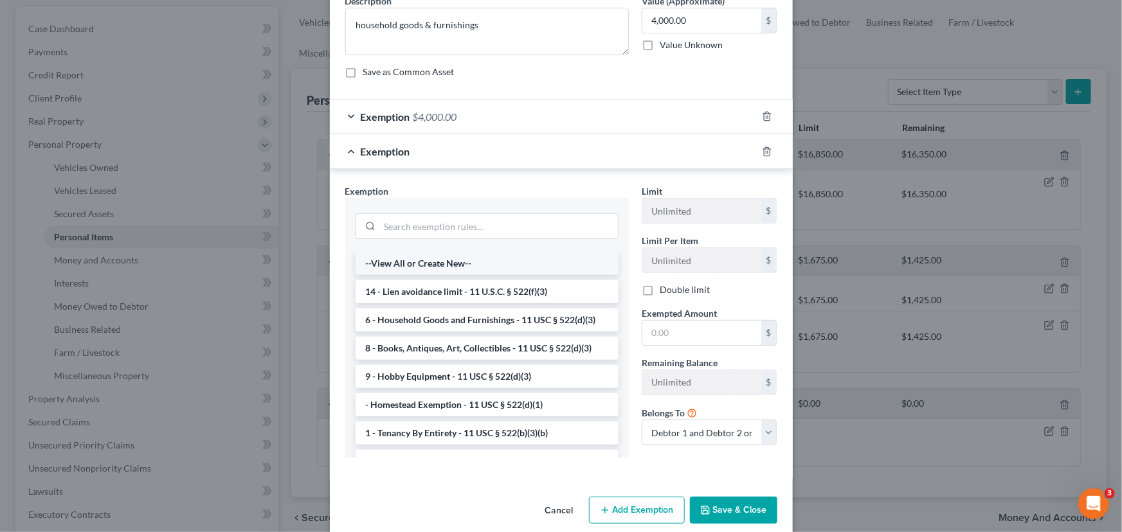
scroll to position [130, 0]
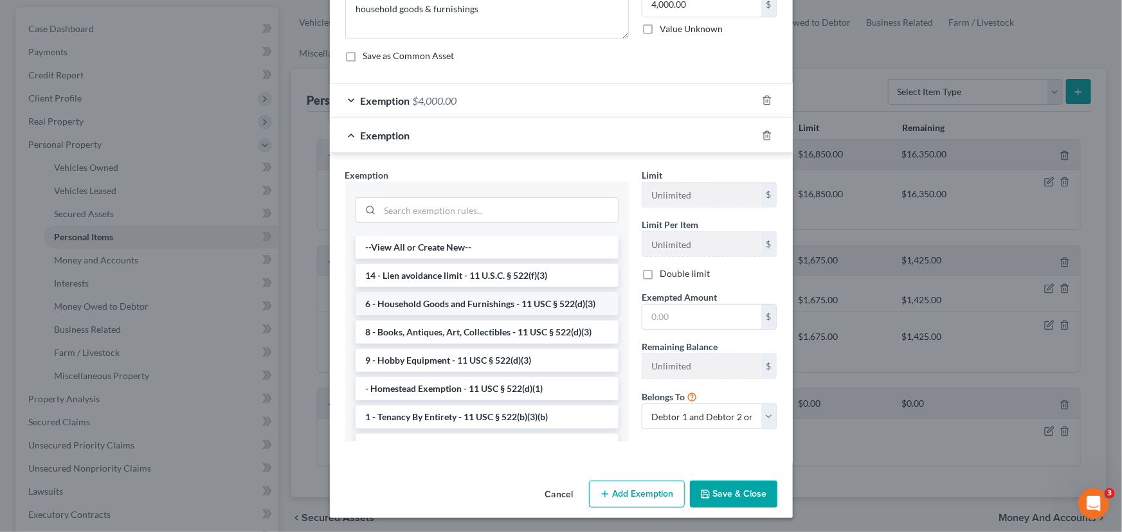
click at [484, 300] on li "6 - Household Goods and Furnishings - 11 USC § 522(d)(3)" at bounding box center [486, 303] width 263 height 23
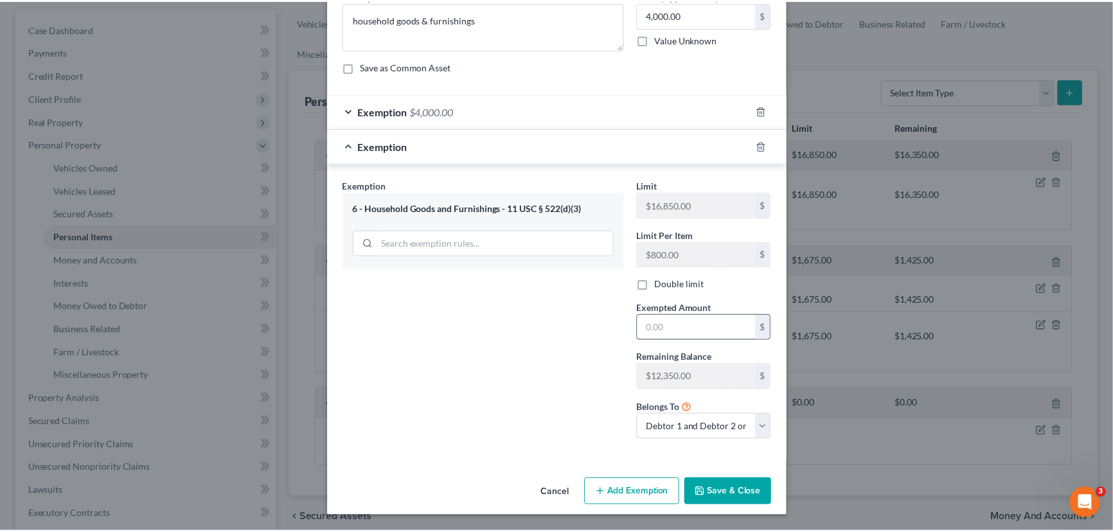
scroll to position [118, 0]
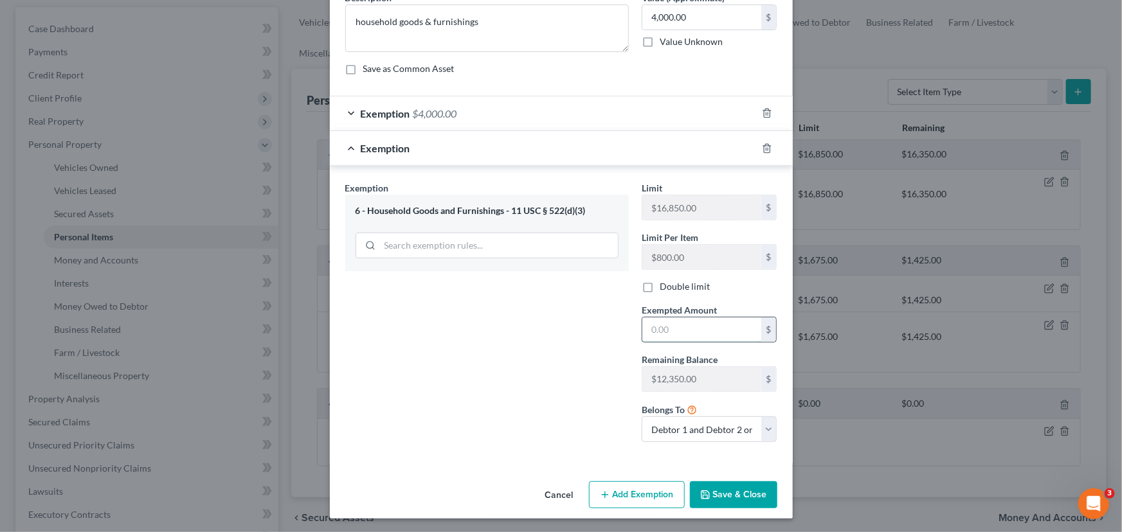
click at [675, 324] on input "text" at bounding box center [701, 330] width 119 height 24
type input "4,000.00"
click at [726, 492] on button "Save & Close" at bounding box center [733, 494] width 87 height 27
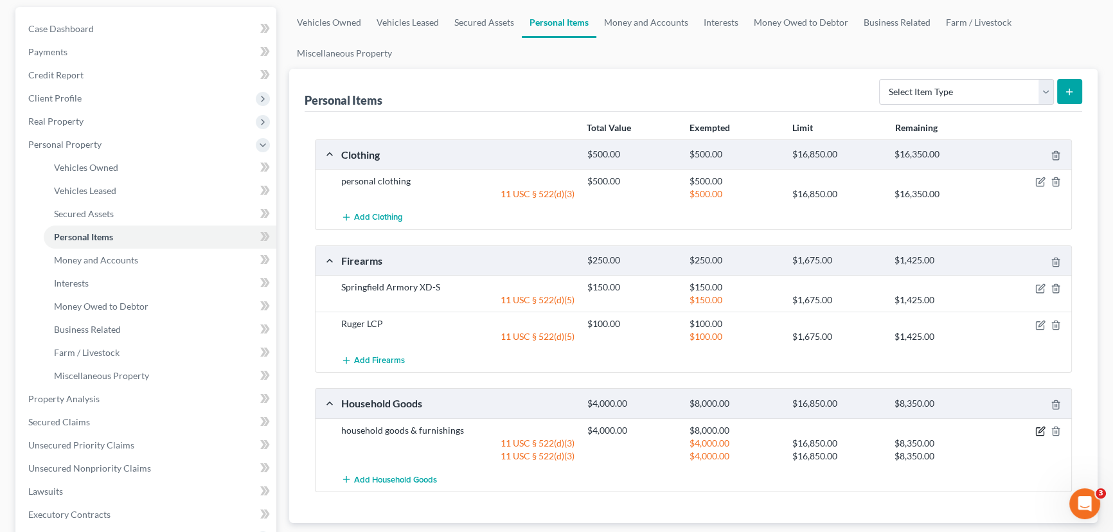
click at [1037, 427] on icon "button" at bounding box center [1041, 431] width 10 height 10
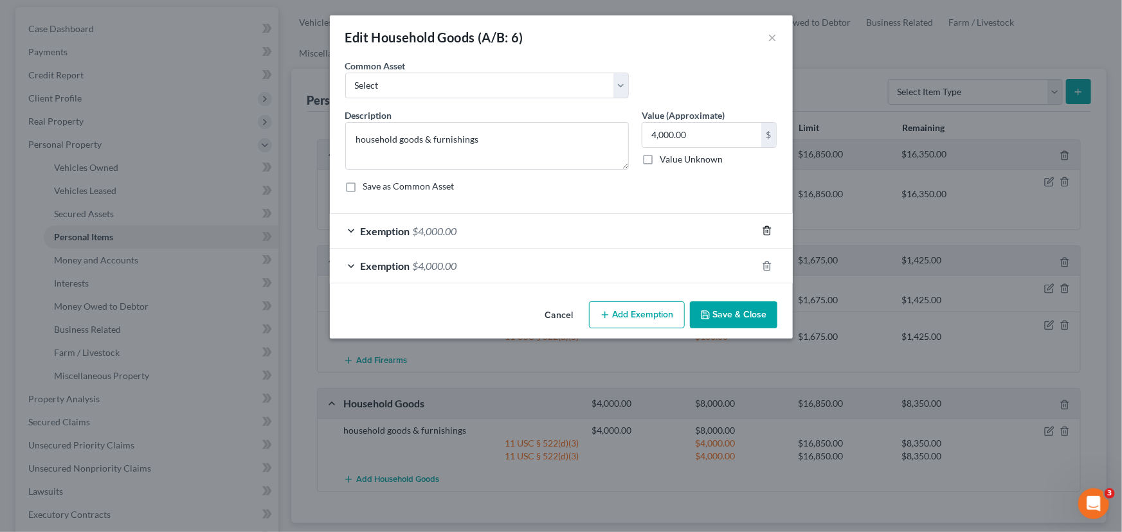
click at [762, 229] on icon "button" at bounding box center [767, 231] width 10 height 10
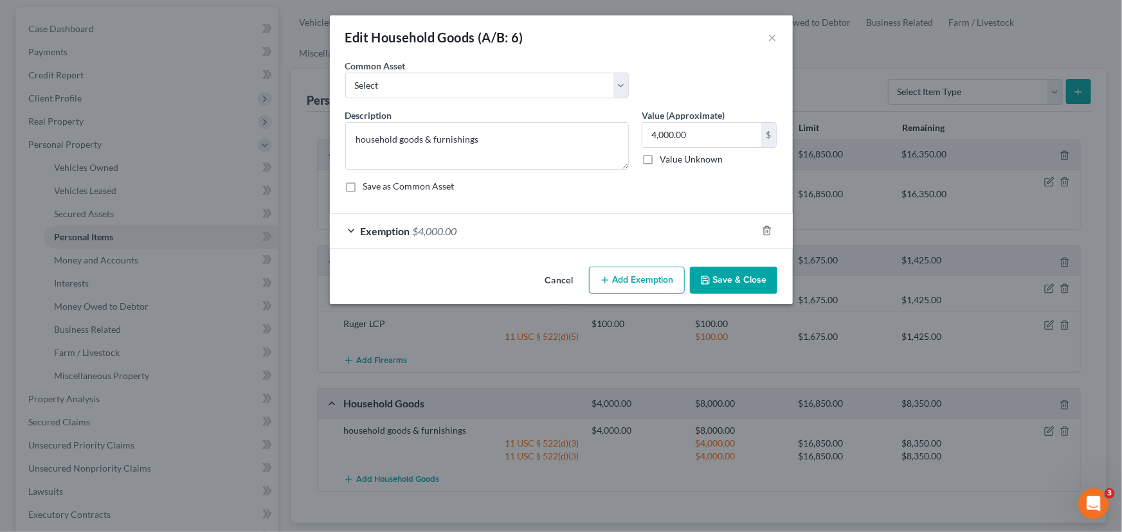
click at [755, 279] on button "Save & Close" at bounding box center [733, 280] width 87 height 27
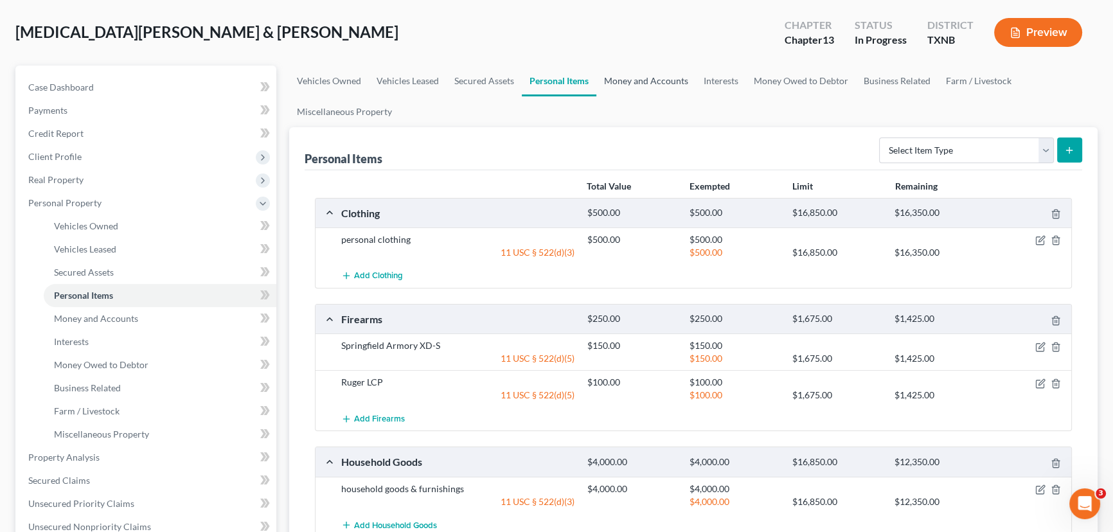
click at [640, 73] on link "Money and Accounts" at bounding box center [647, 81] width 100 height 31
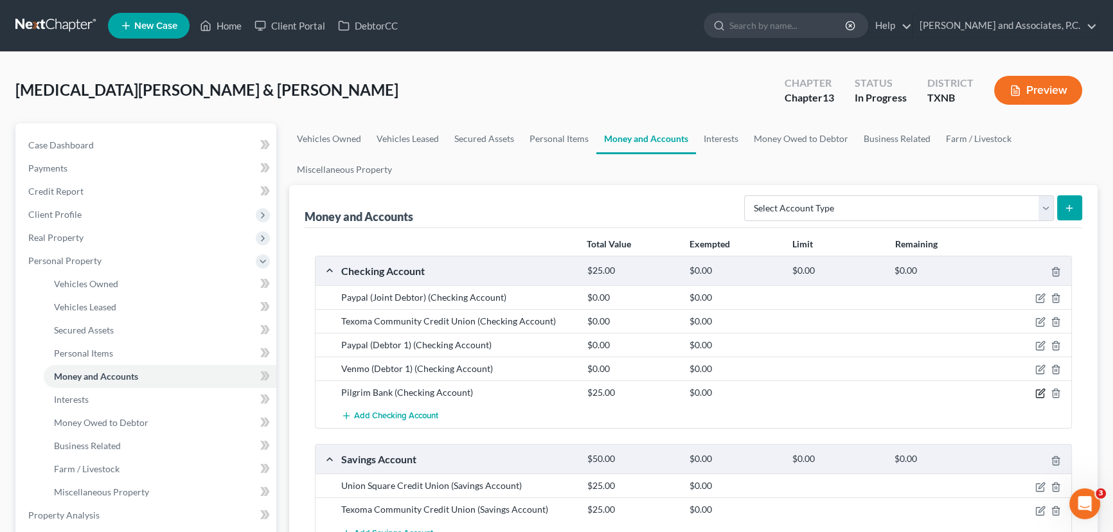
click at [1040, 392] on icon "button" at bounding box center [1041, 393] width 10 height 10
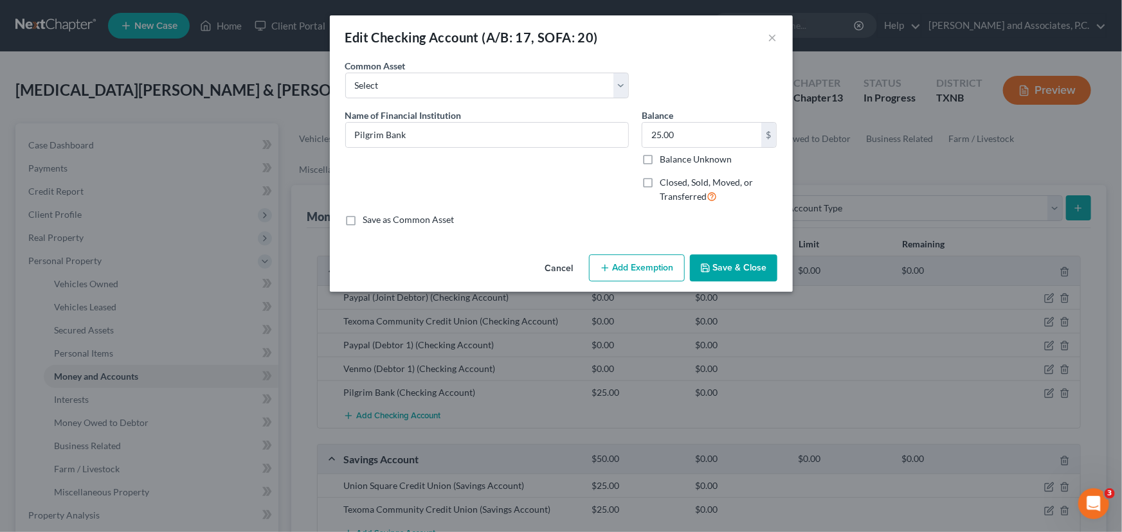
click at [634, 267] on button "Add Exemption" at bounding box center [637, 268] width 96 height 27
select select "2"
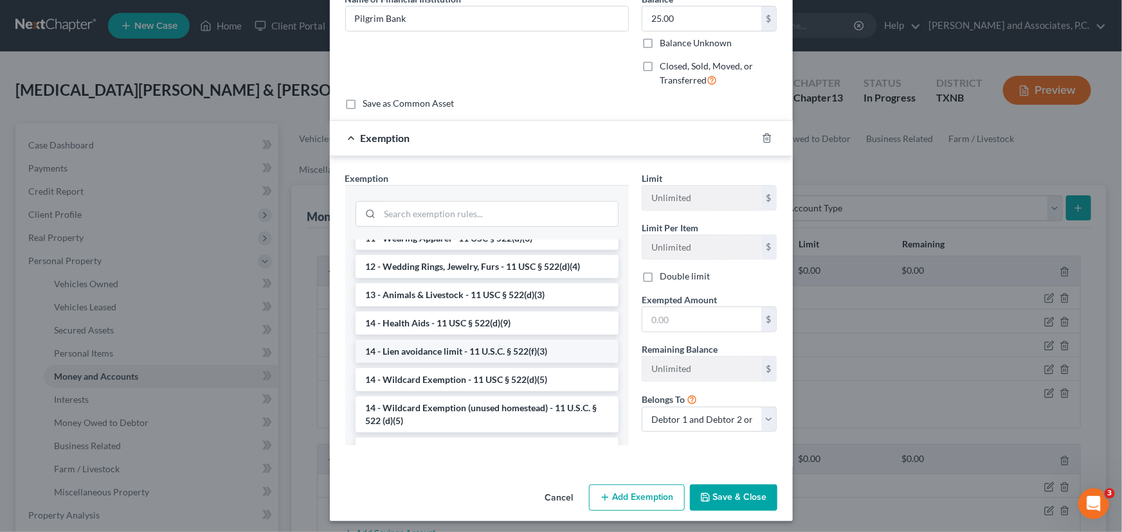
scroll to position [175, 0]
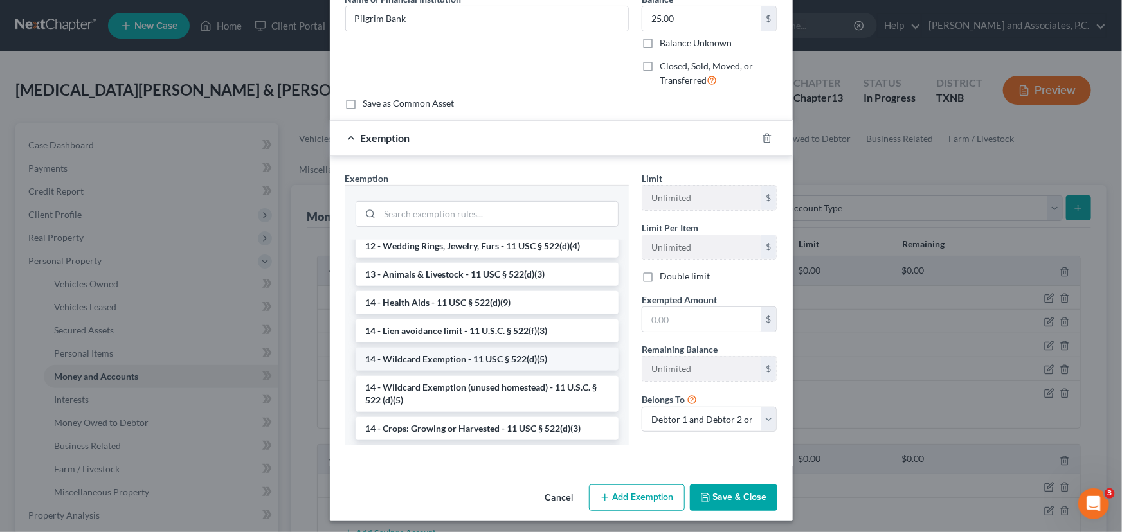
click at [490, 358] on li "14 - Wildcard Exemption - 11 USC § 522(d)(5)" at bounding box center [486, 359] width 263 height 23
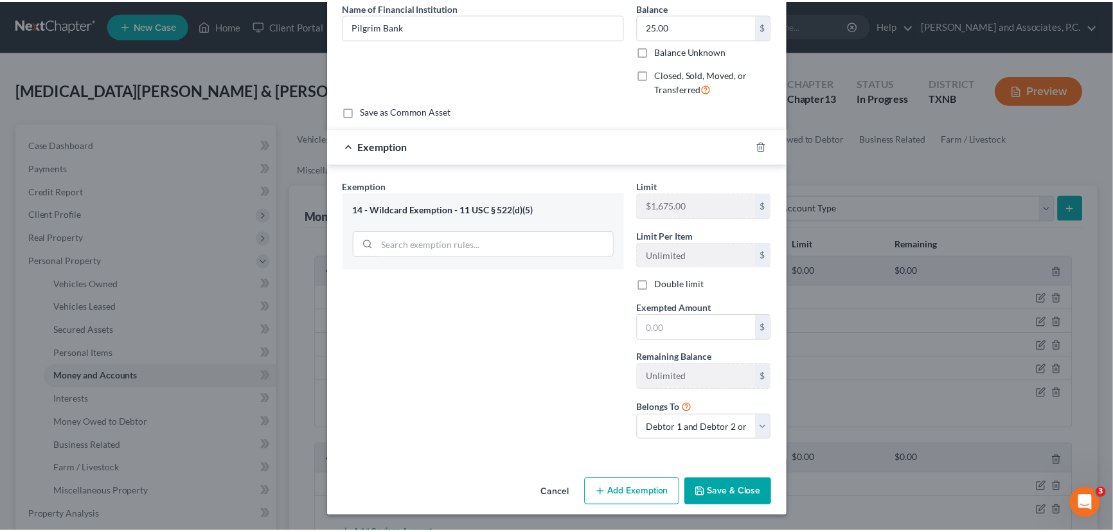
scroll to position [107, 0]
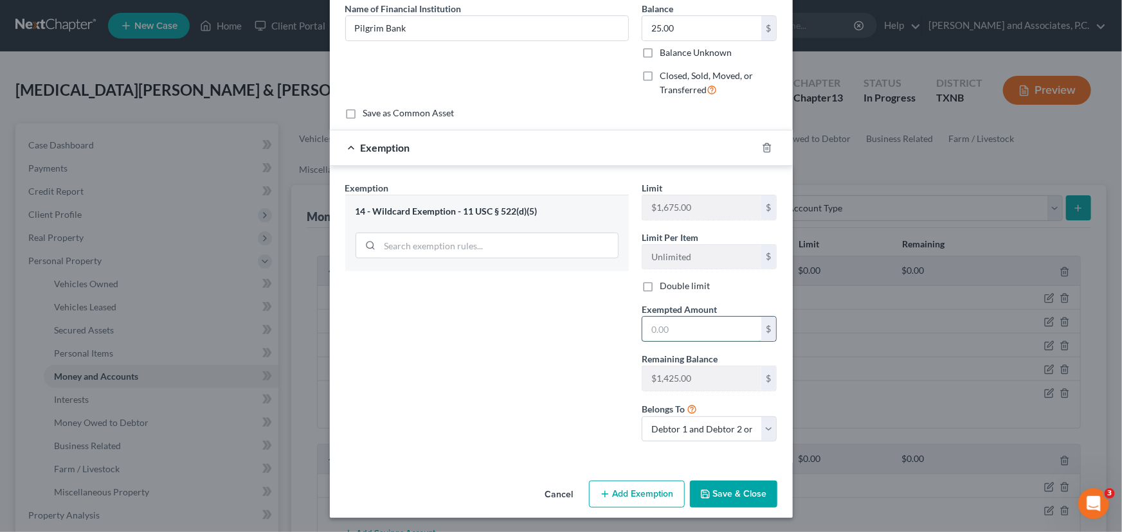
click at [656, 331] on input "text" at bounding box center [701, 329] width 119 height 24
type input "25.00"
click at [724, 498] on button "Save & Close" at bounding box center [733, 494] width 87 height 27
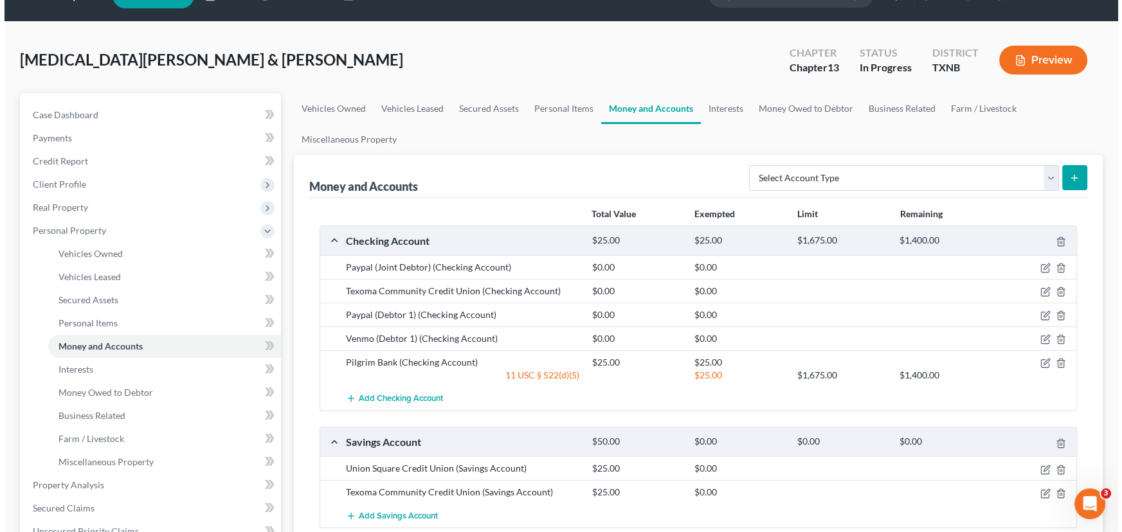
scroll to position [116, 0]
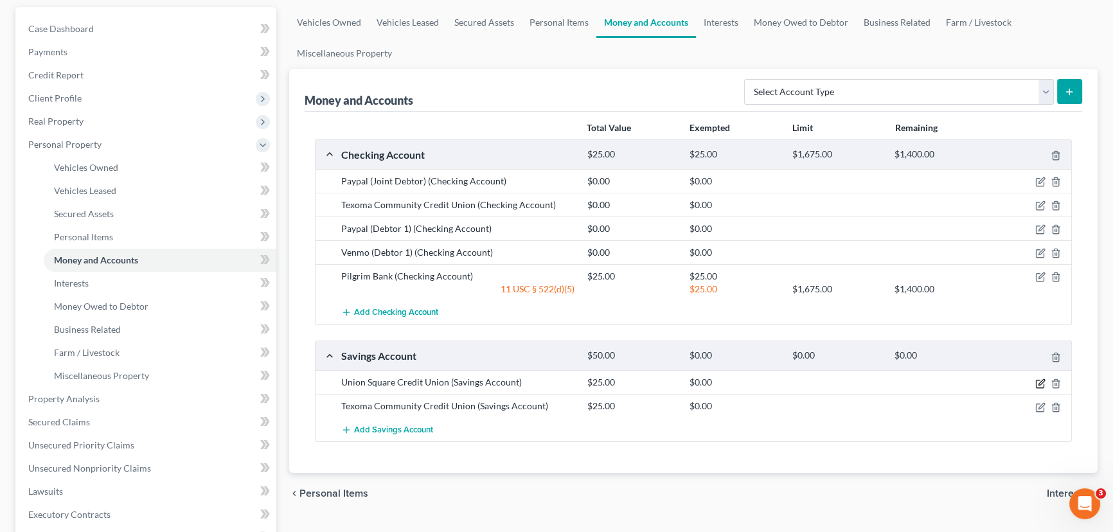
click at [1041, 381] on icon "button" at bounding box center [1042, 382] width 6 height 6
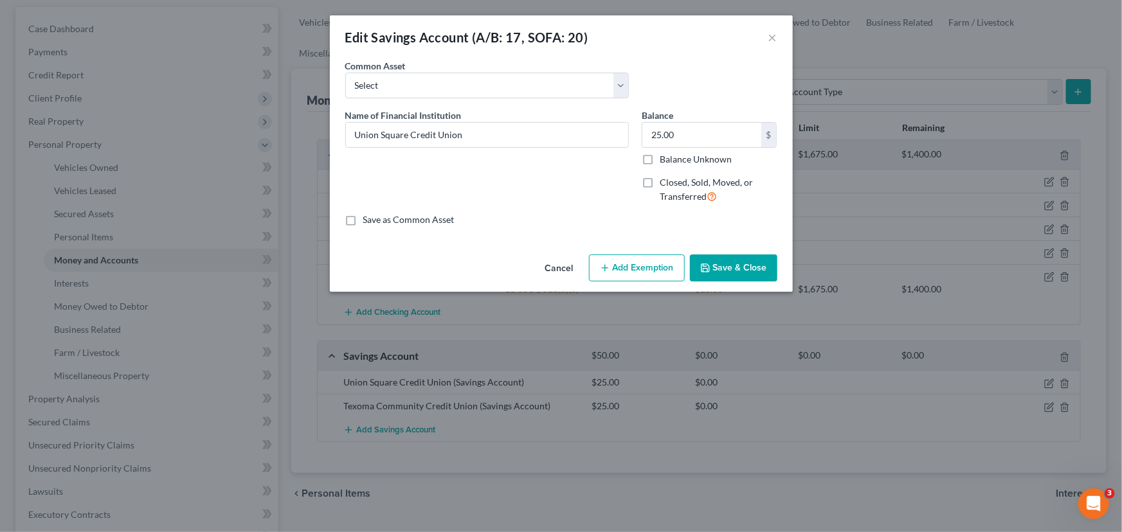
click at [655, 264] on button "Add Exemption" at bounding box center [637, 268] width 96 height 27
select select "2"
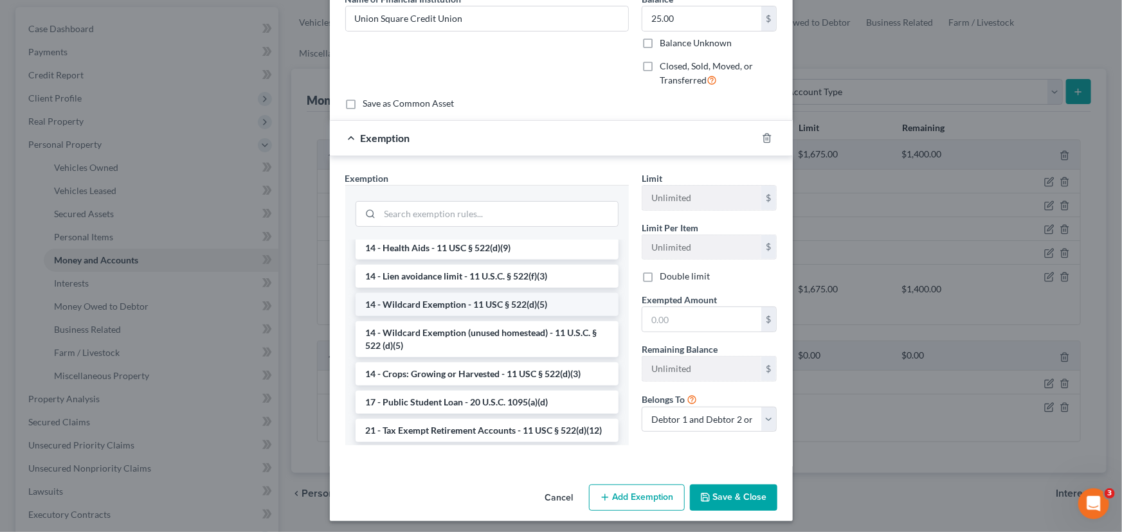
scroll to position [292, 0]
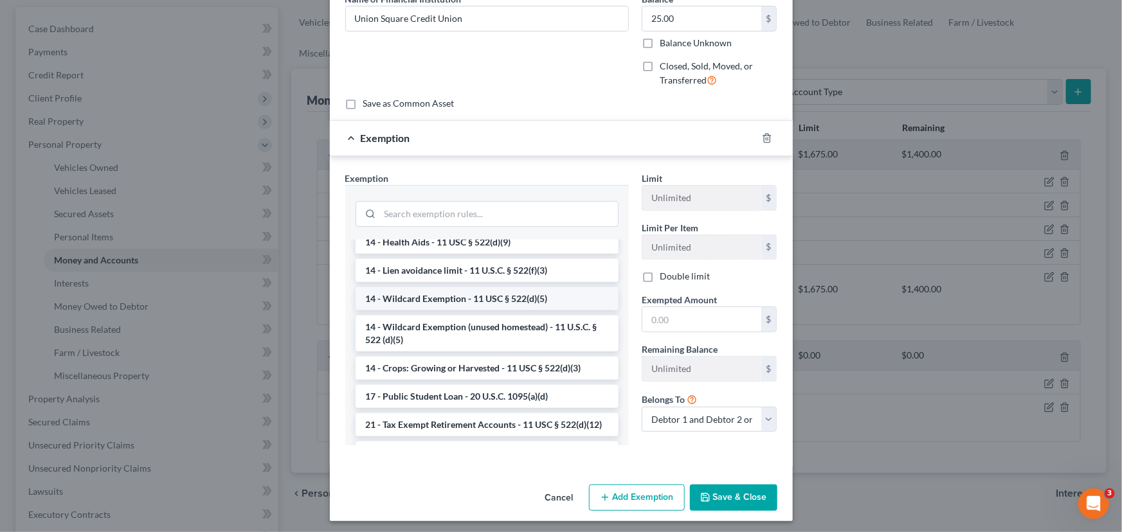
click at [453, 310] on li "14 - Wildcard Exemption - 11 USC § 522(d)(5)" at bounding box center [486, 298] width 263 height 23
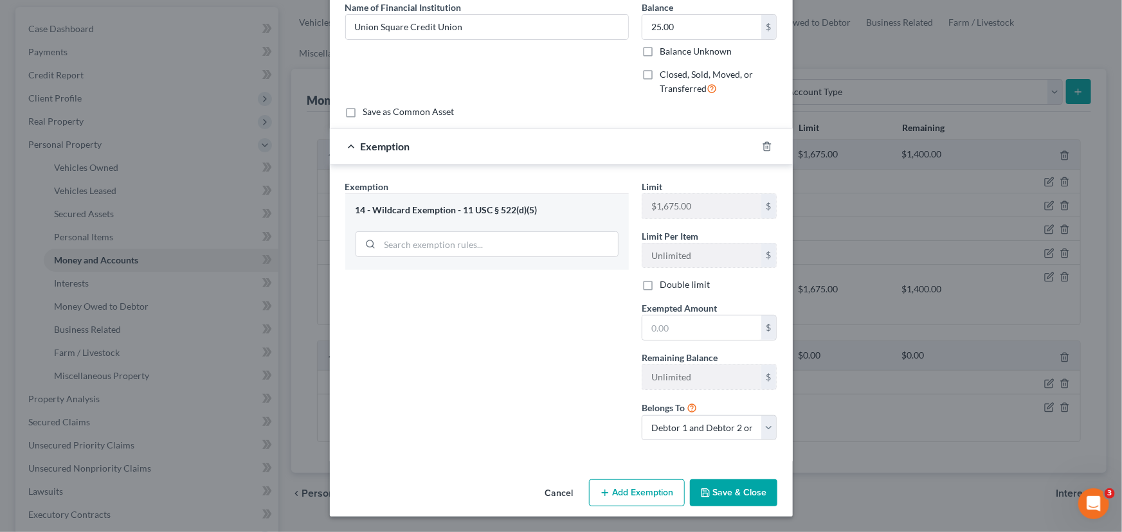
scroll to position [107, 0]
click at [684, 328] on input "text" at bounding box center [701, 329] width 119 height 24
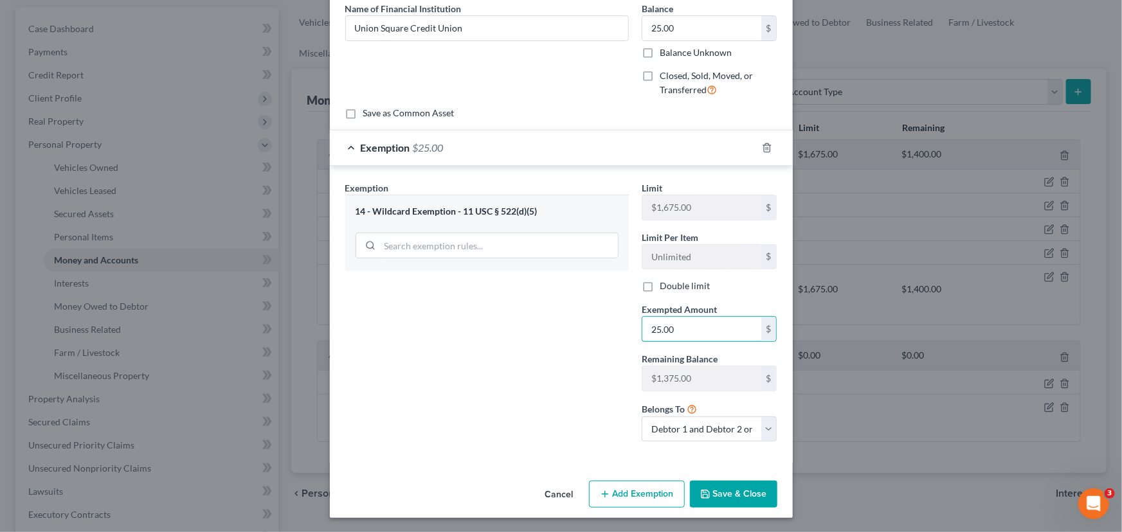
type input "25.00"
click at [741, 492] on button "Save & Close" at bounding box center [733, 494] width 87 height 27
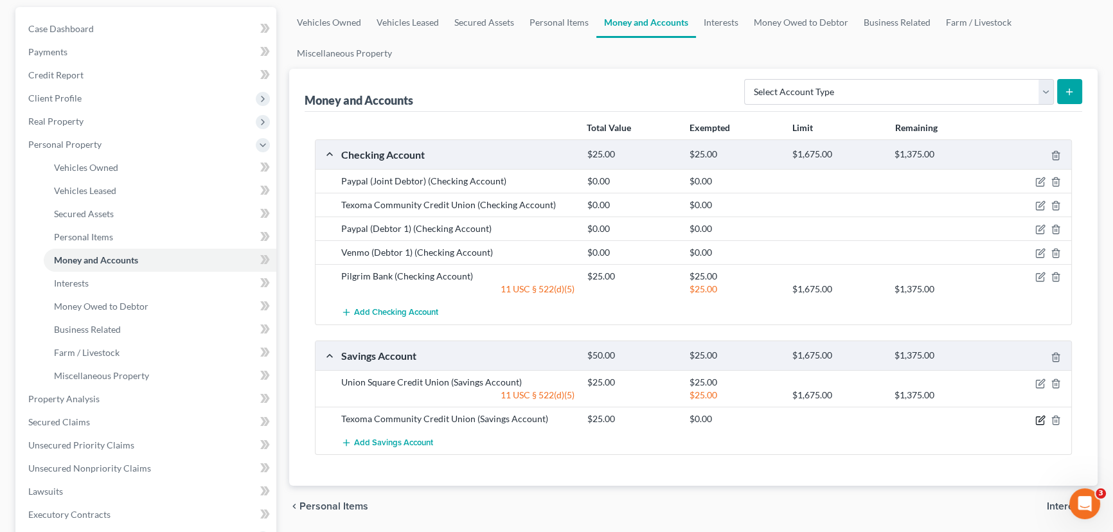
click at [1043, 418] on icon "button" at bounding box center [1041, 420] width 10 height 10
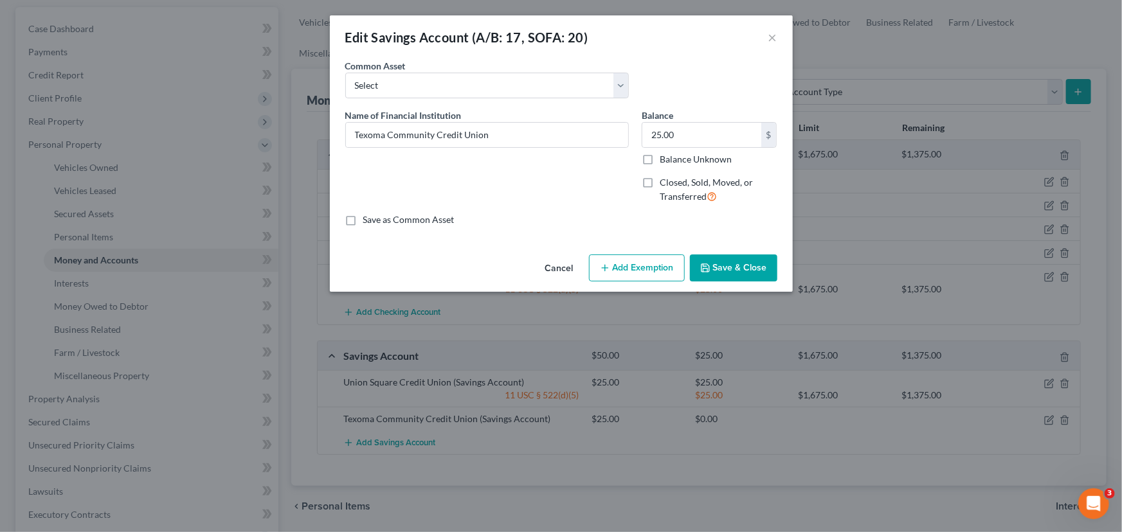
click at [663, 267] on button "Add Exemption" at bounding box center [637, 268] width 96 height 27
select select "2"
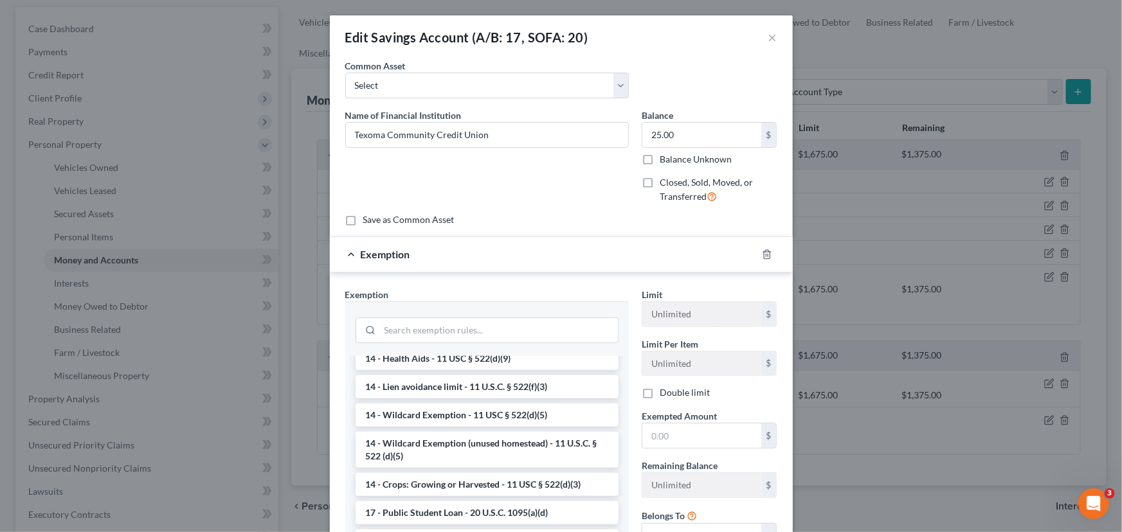
scroll to position [350, 0]
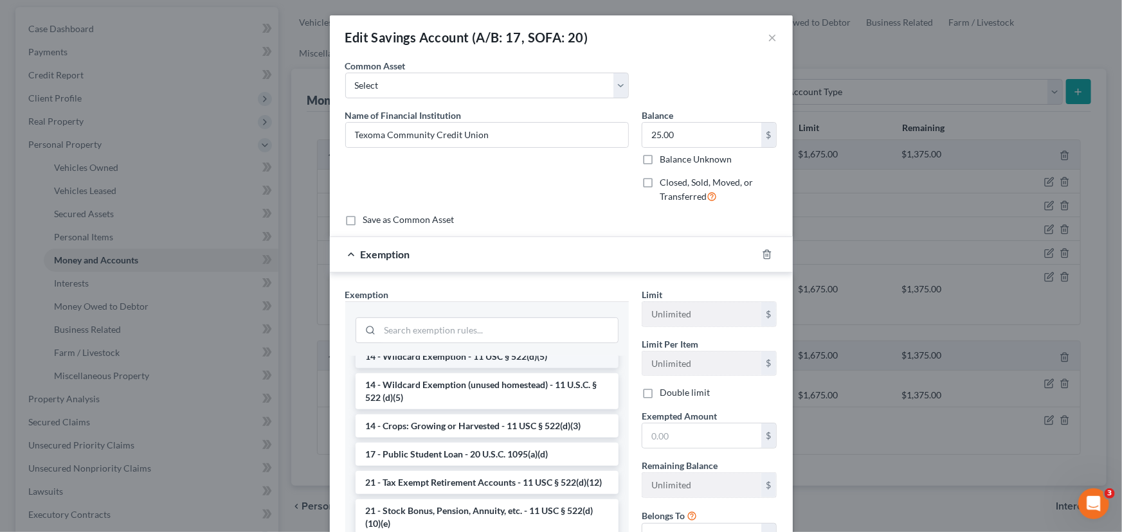
click at [439, 368] on li "14 - Wildcard Exemption - 11 USC § 522(d)(5)" at bounding box center [486, 356] width 263 height 23
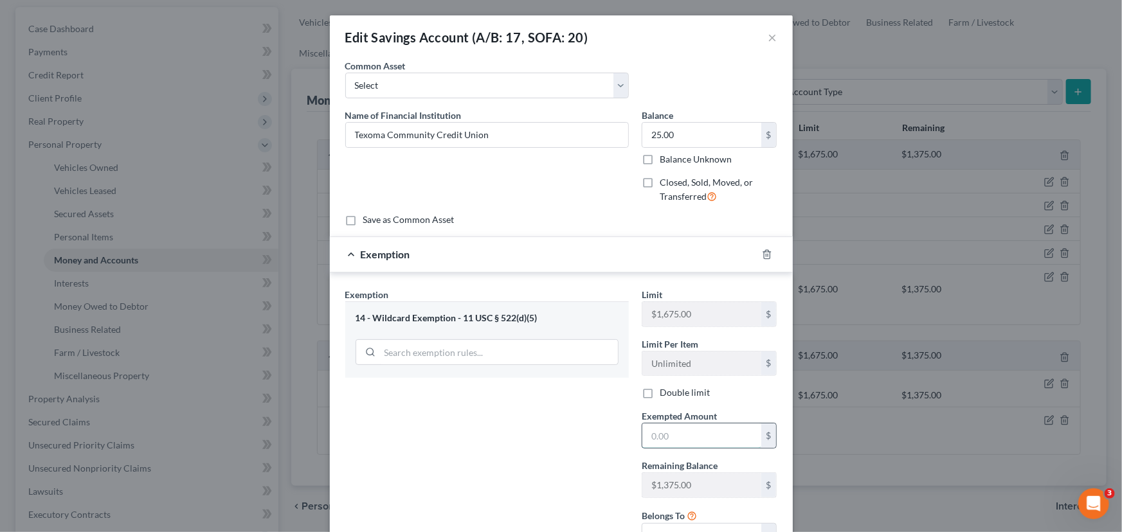
click at [658, 424] on input "text" at bounding box center [701, 436] width 119 height 24
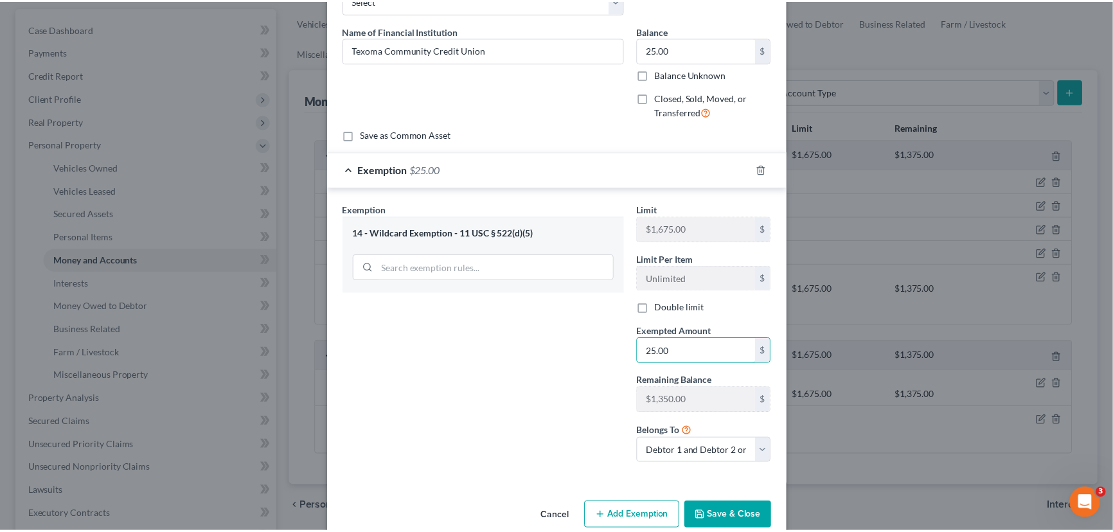
scroll to position [107, 0]
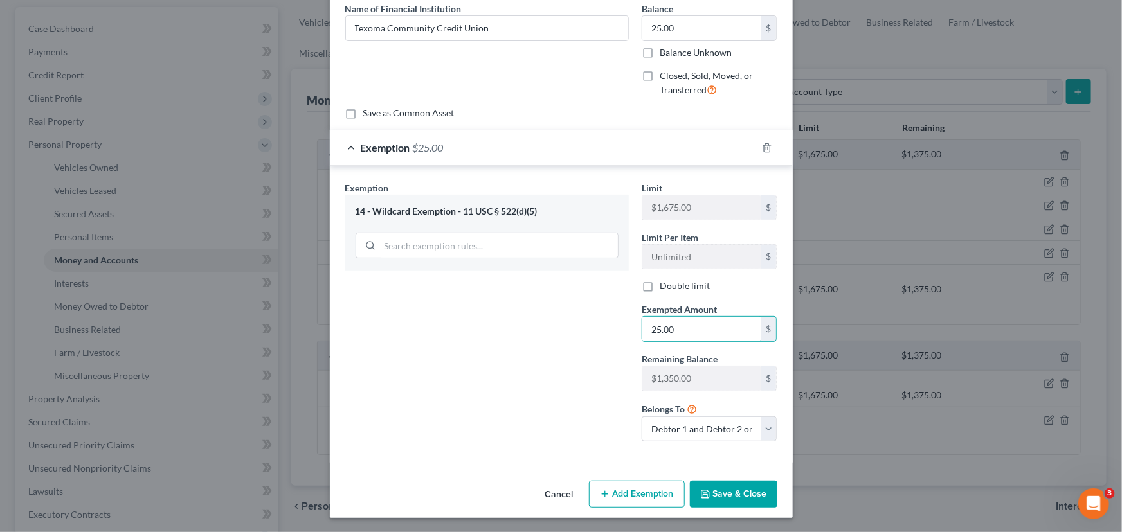
type input "25.00"
click at [742, 484] on button "Save & Close" at bounding box center [733, 494] width 87 height 27
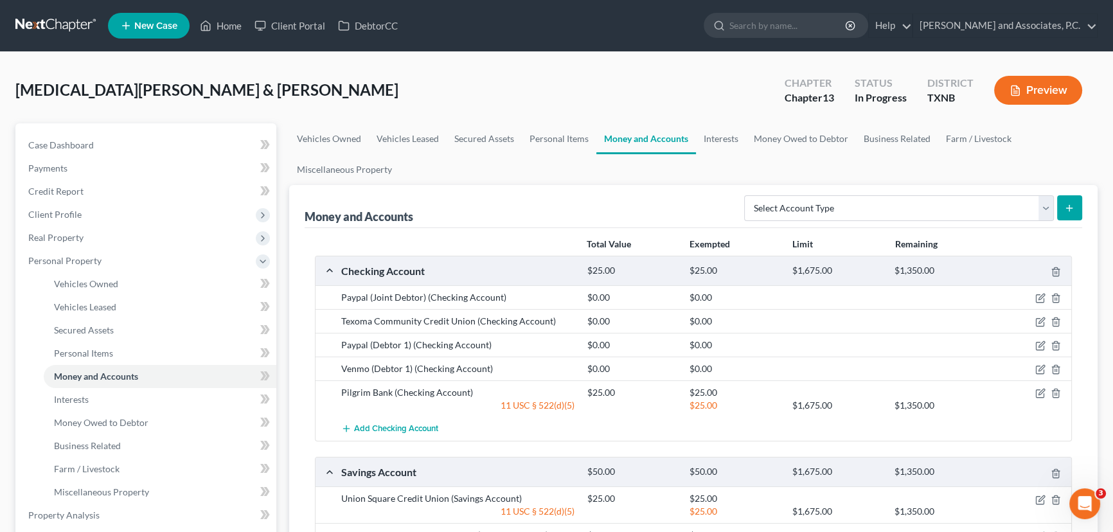
scroll to position [0, 0]
click at [736, 136] on link "Interests" at bounding box center [721, 138] width 50 height 31
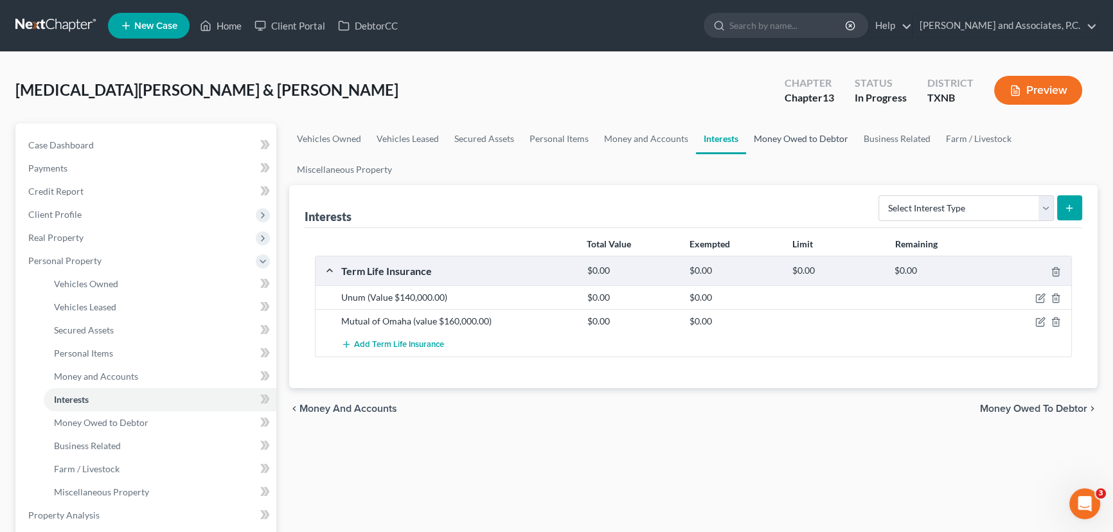
click at [785, 136] on link "Money Owed to Debtor" at bounding box center [801, 138] width 110 height 31
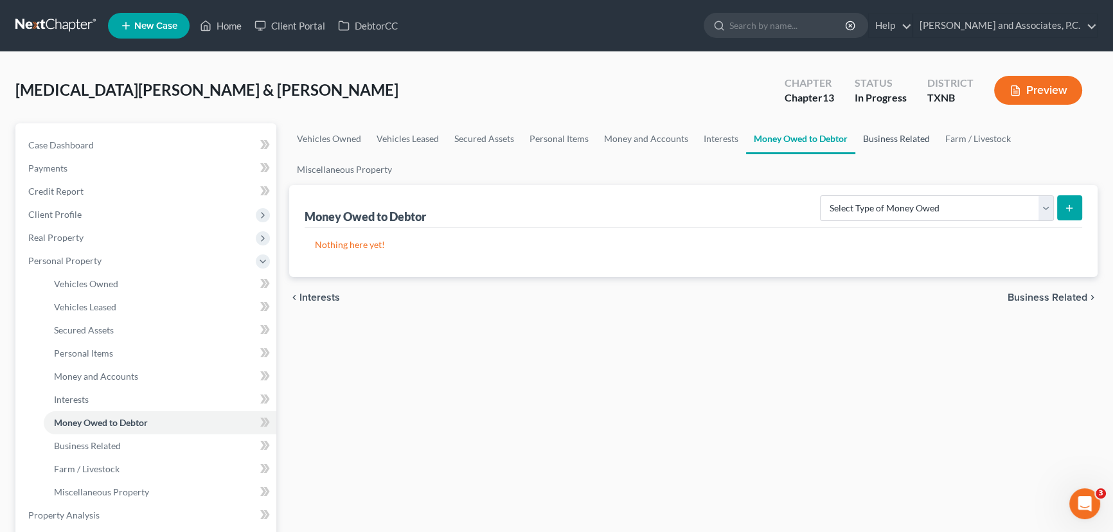
click at [903, 143] on link "Business Related" at bounding box center [897, 138] width 82 height 31
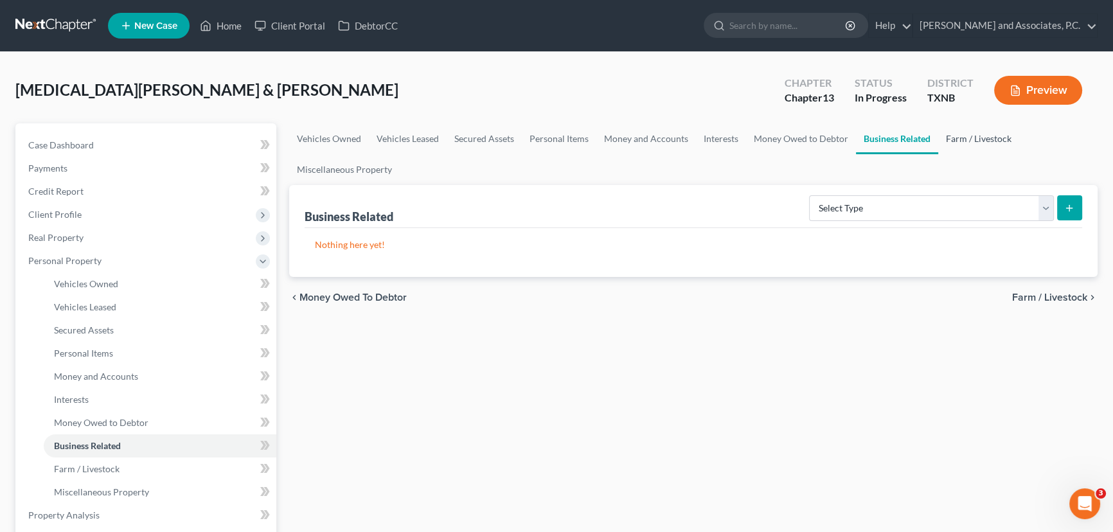
click at [985, 143] on link "Farm / Livestock" at bounding box center [978, 138] width 81 height 31
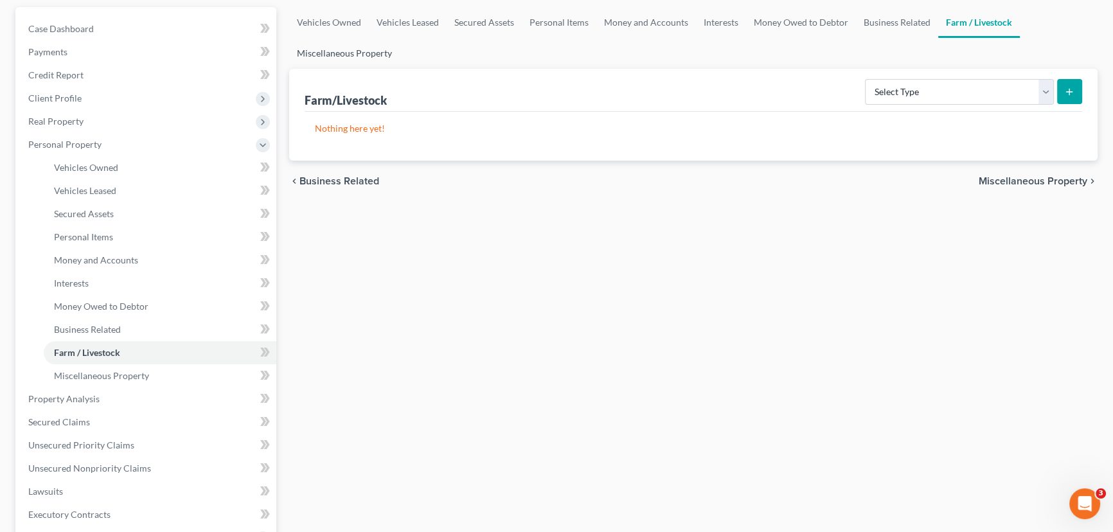
click at [347, 53] on link "Miscellaneous Property" at bounding box center [344, 53] width 111 height 31
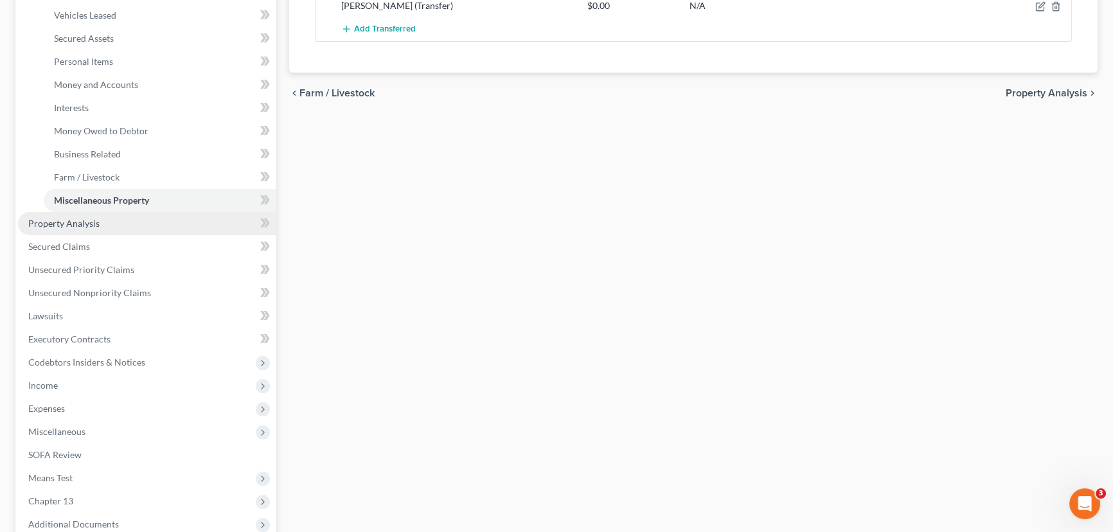
click at [129, 229] on link "Property Analysis" at bounding box center [147, 223] width 258 height 23
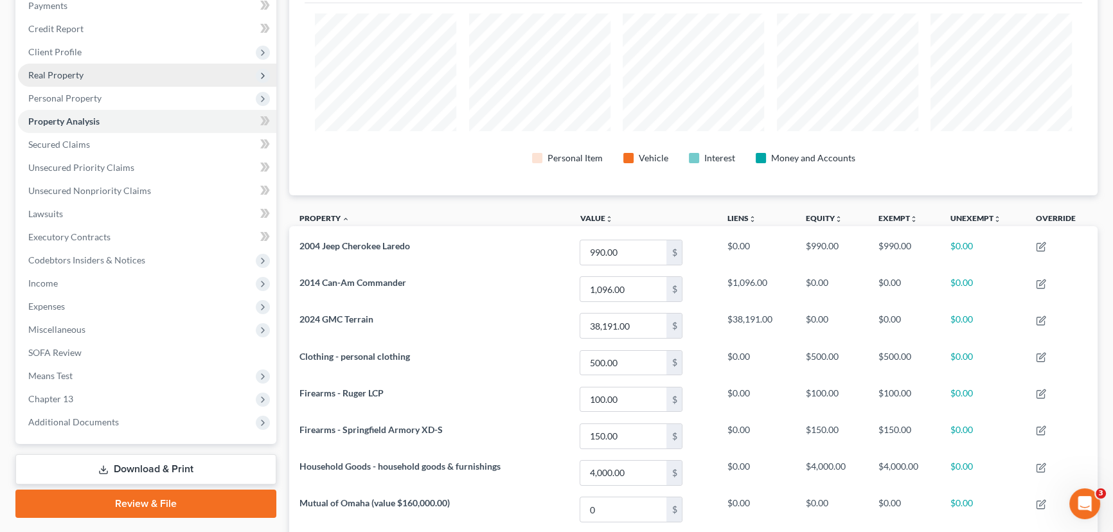
scroll to position [175, 0]
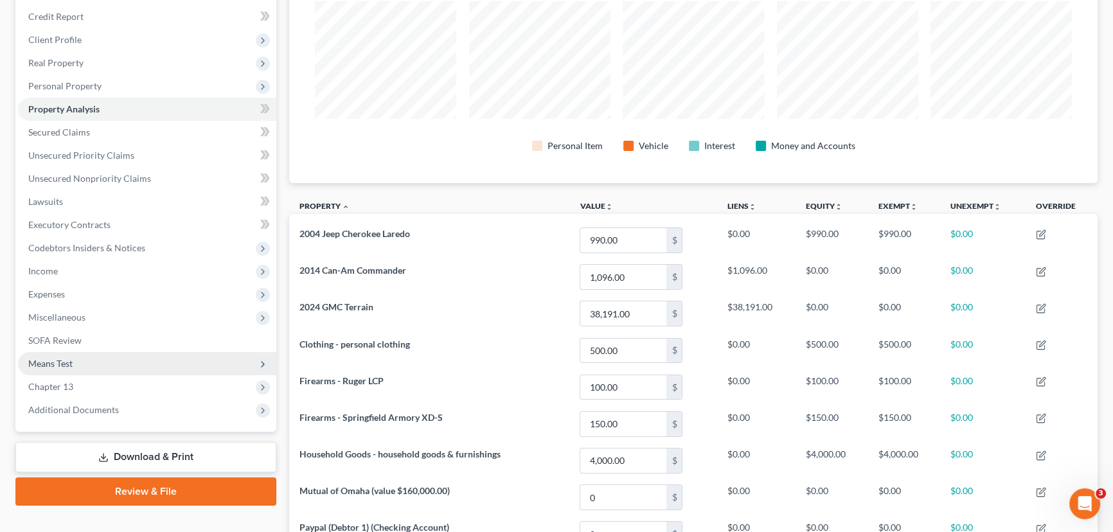
click at [56, 358] on span "Means Test" at bounding box center [50, 363] width 44 height 11
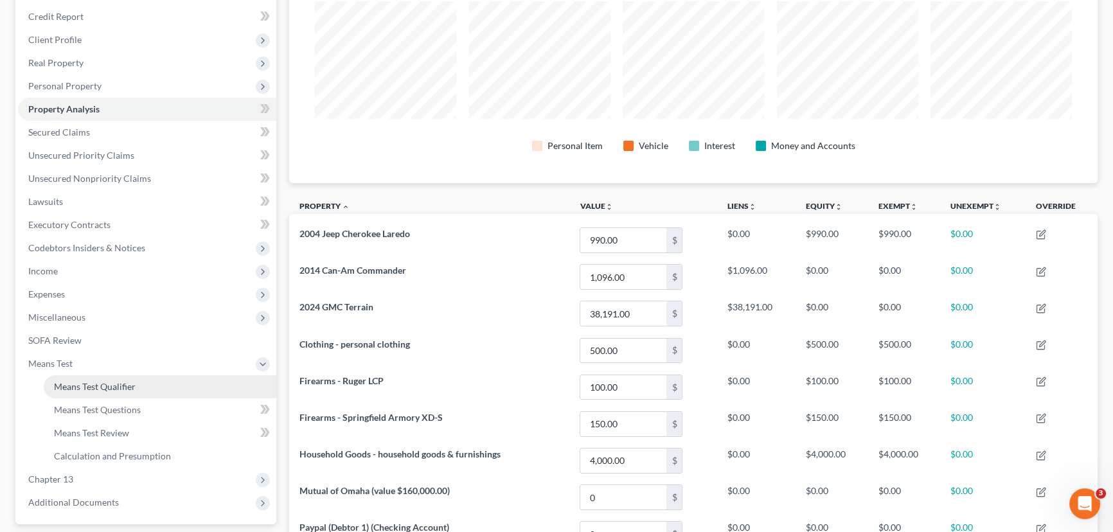
click at [78, 386] on span "Means Test Qualifier" at bounding box center [95, 386] width 82 height 11
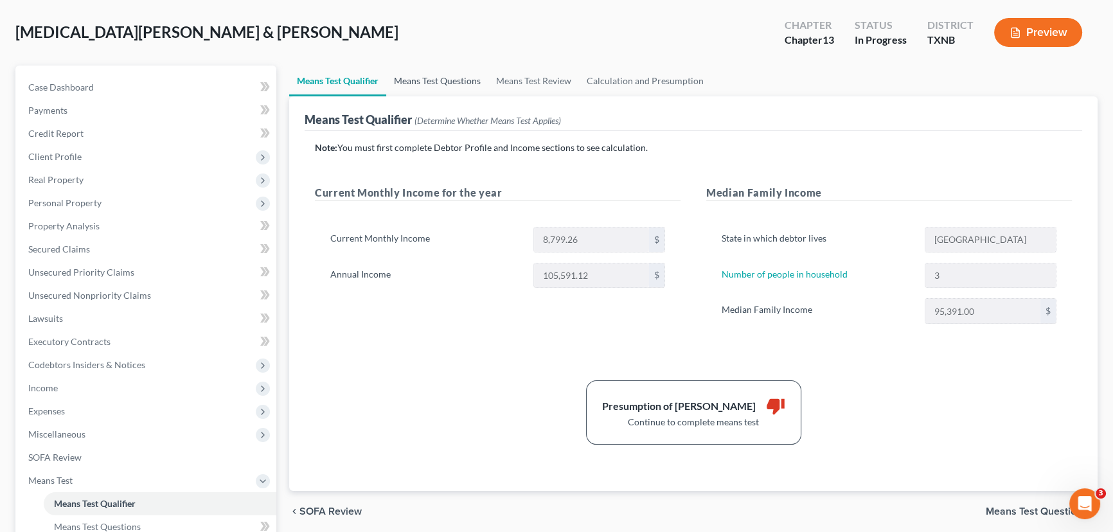
click at [429, 82] on link "Means Test Questions" at bounding box center [437, 81] width 102 height 31
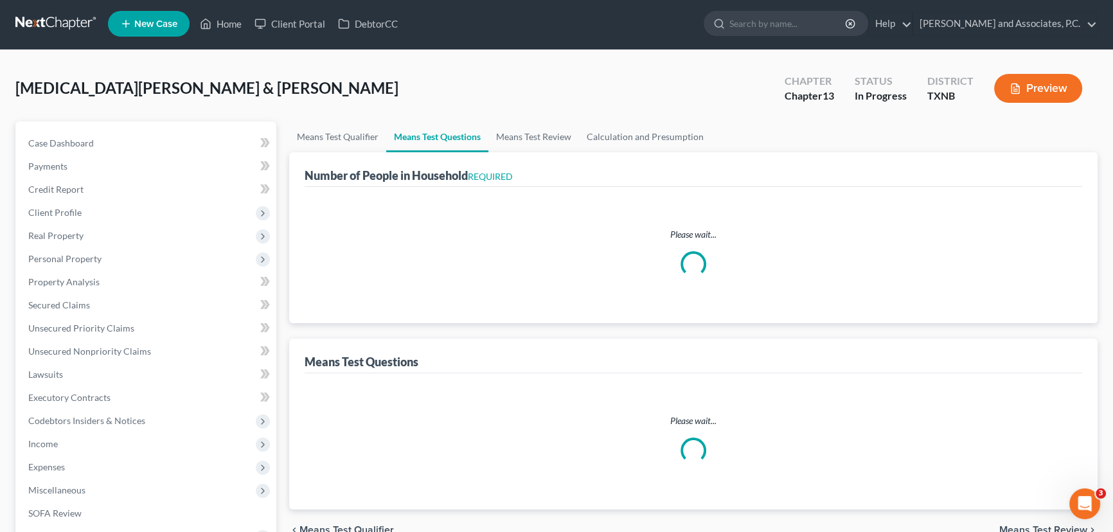
select select "3"
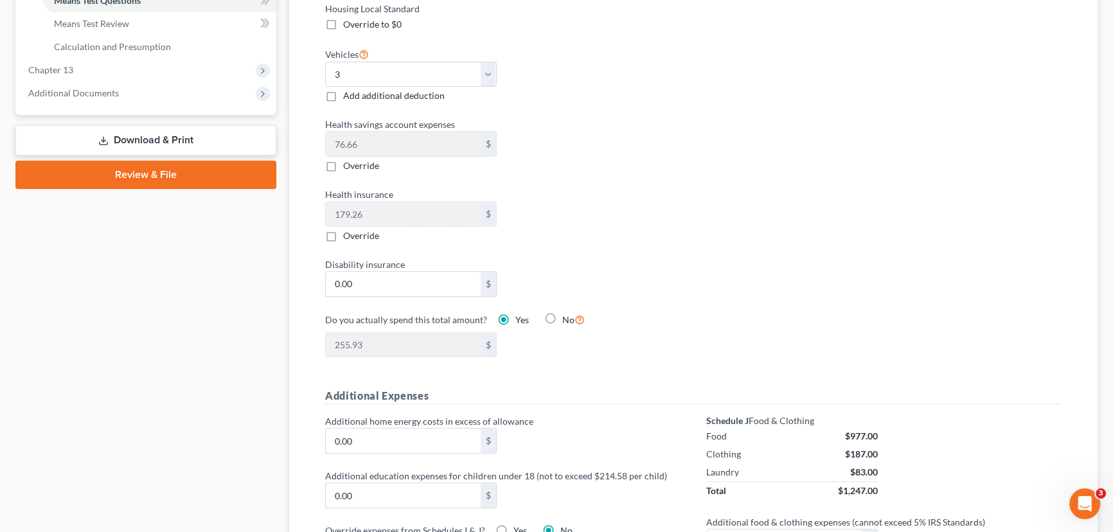
scroll to position [233, 0]
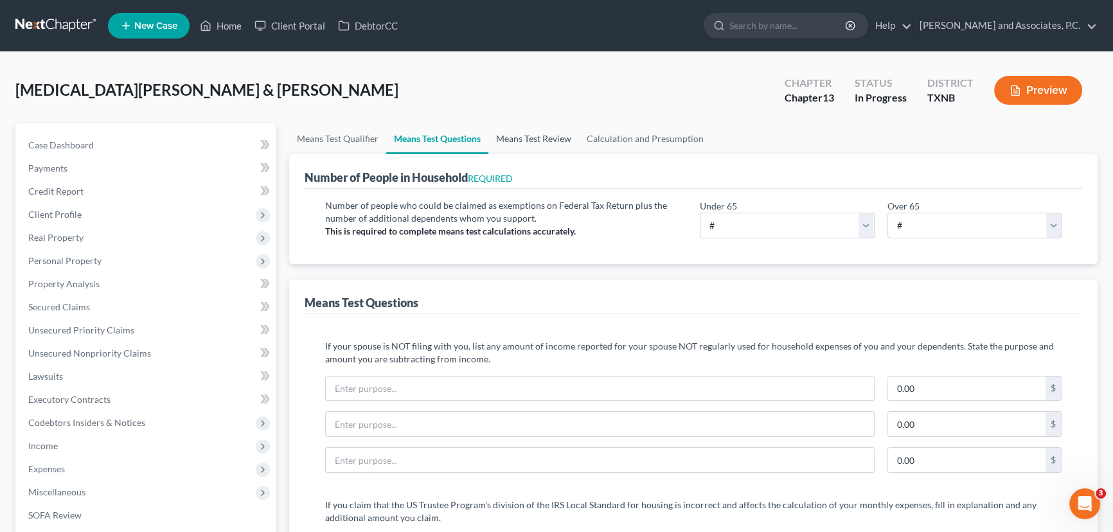
click at [565, 147] on link "Means Test Review" at bounding box center [534, 138] width 91 height 31
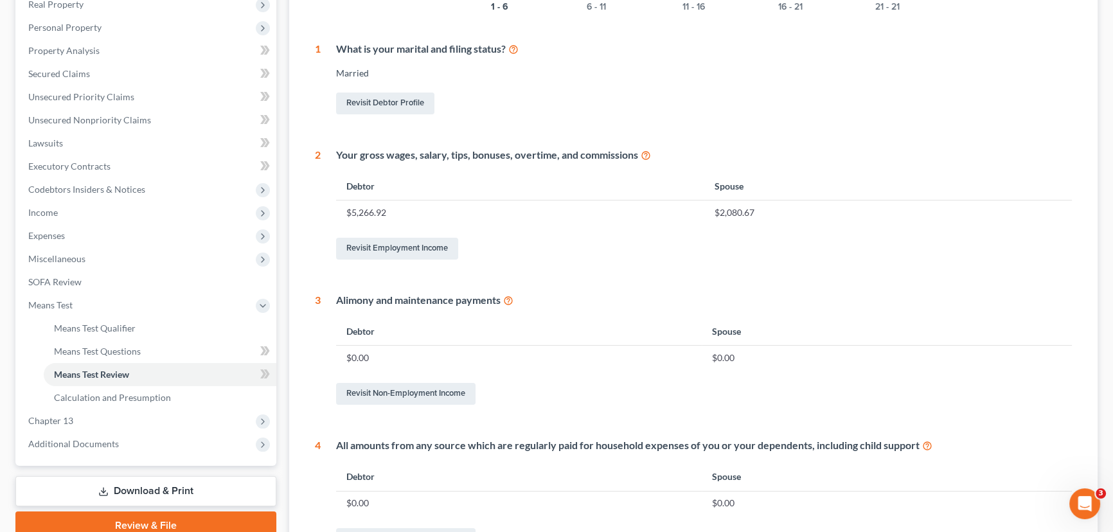
scroll to position [292, 0]
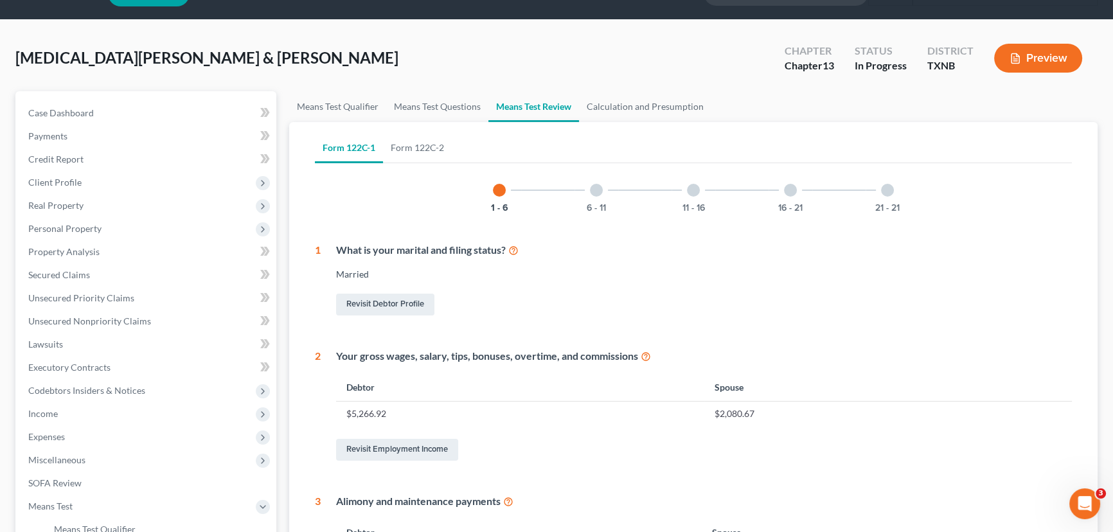
click at [592, 186] on div at bounding box center [596, 190] width 13 height 13
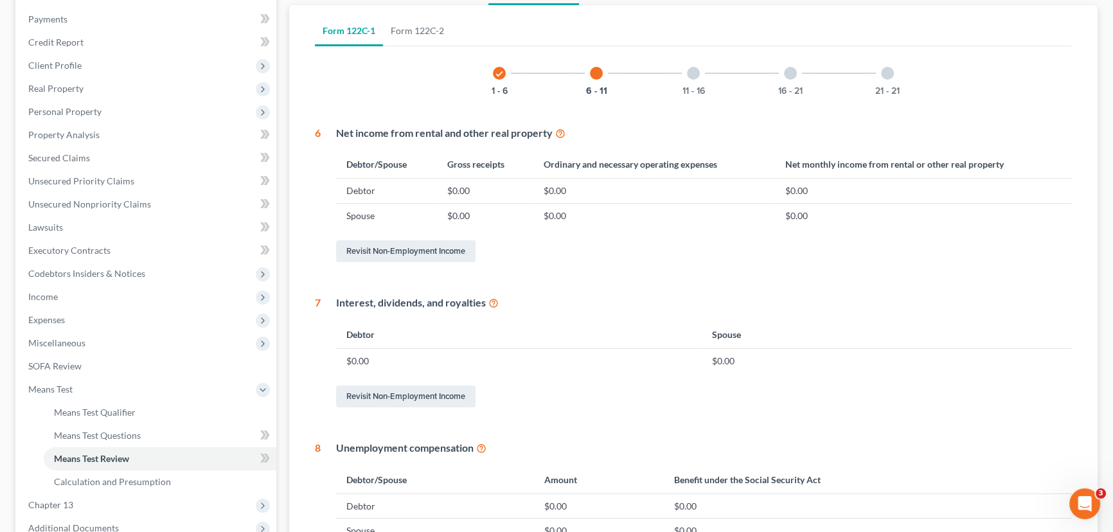
click at [693, 75] on div at bounding box center [693, 73] width 13 height 13
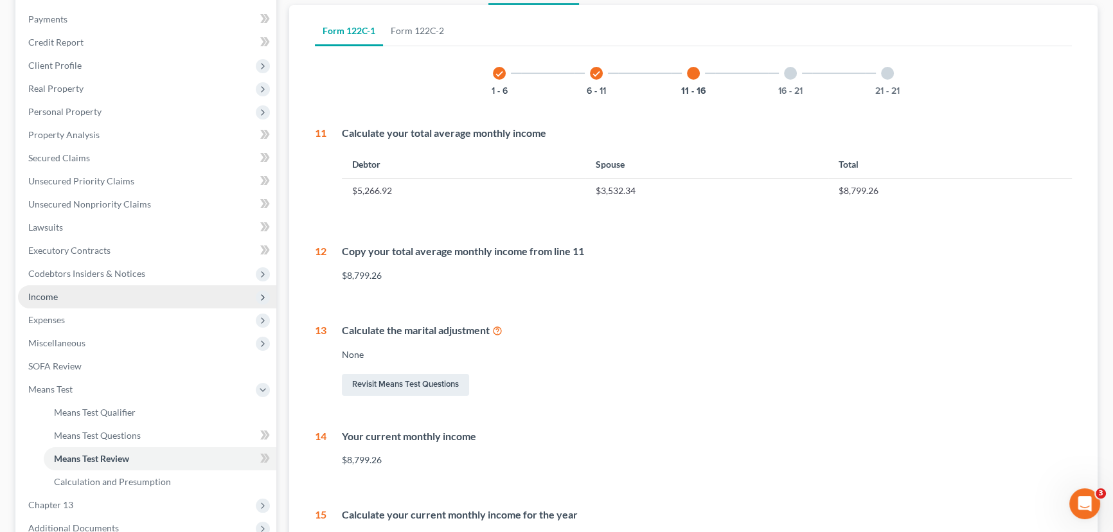
click at [96, 292] on span "Income" at bounding box center [147, 296] width 258 height 23
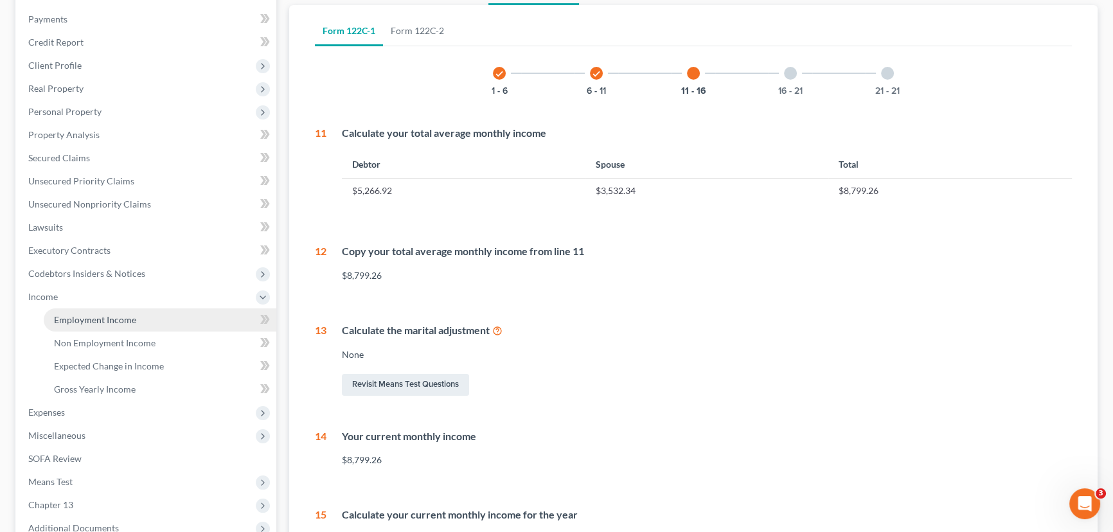
click at [93, 323] on span "Employment Income" at bounding box center [95, 319] width 82 height 11
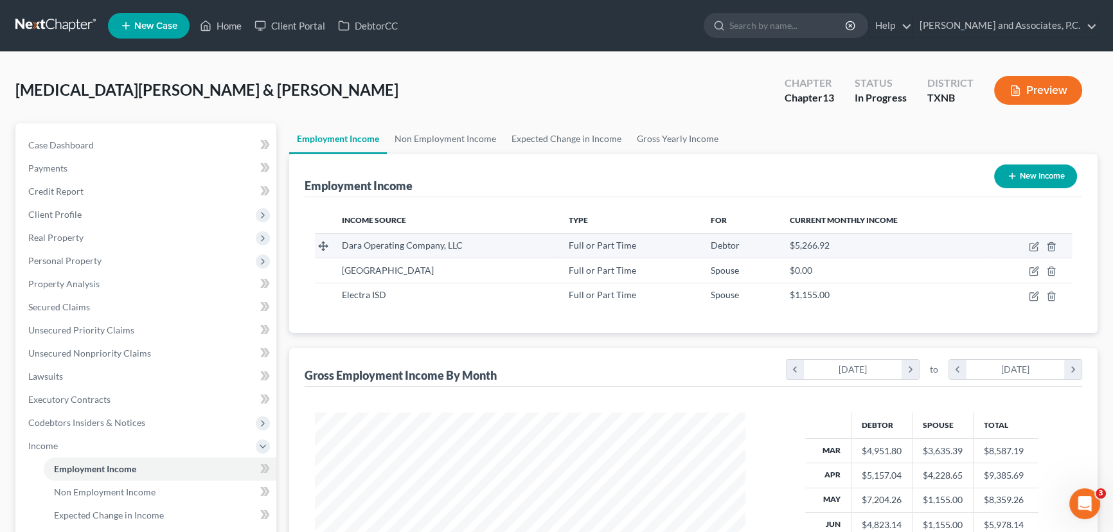
click at [1032, 251] on td at bounding box center [1029, 245] width 85 height 24
click at [1032, 245] on icon "button" at bounding box center [1034, 247] width 10 height 10
select select "0"
select select "18"
select select "2"
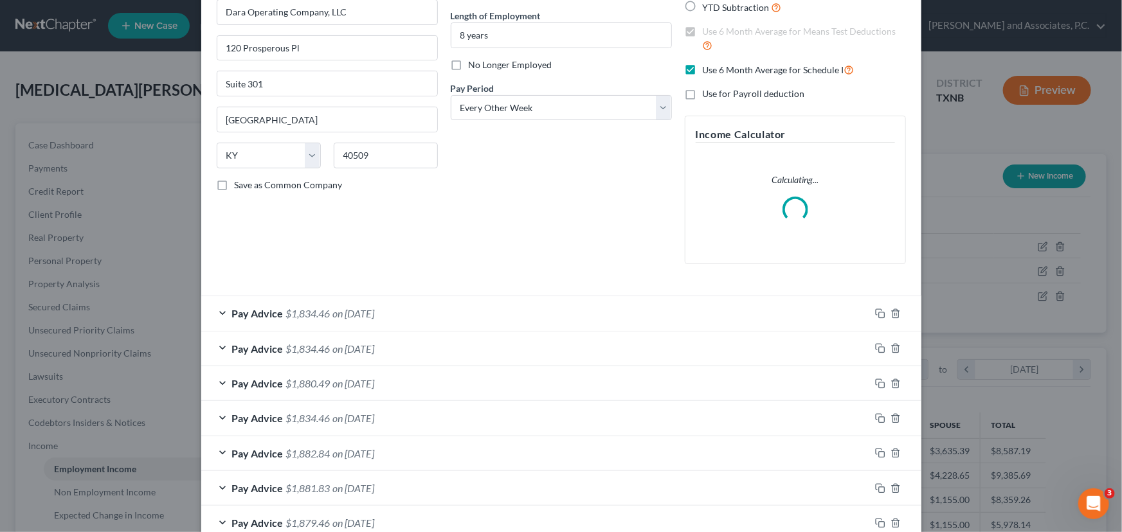
scroll to position [175, 0]
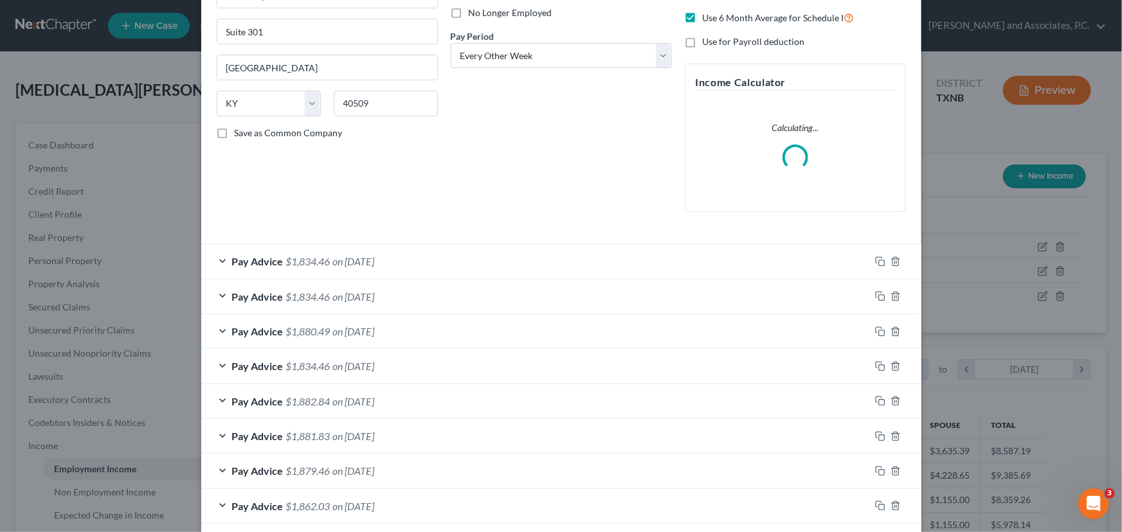
click at [637, 255] on div "Pay Advice $1,834.46 on 08/22/2025" at bounding box center [535, 261] width 669 height 34
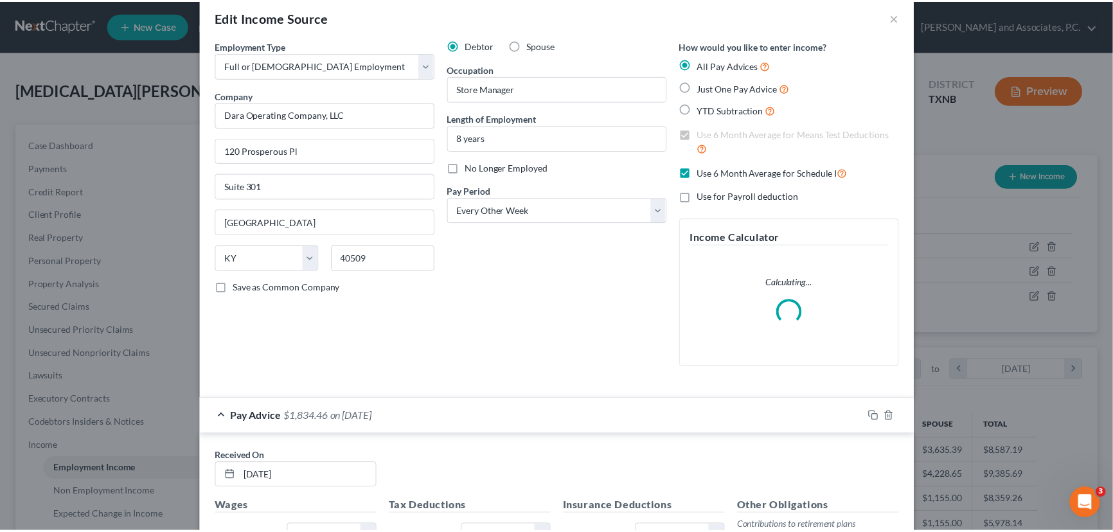
scroll to position [0, 0]
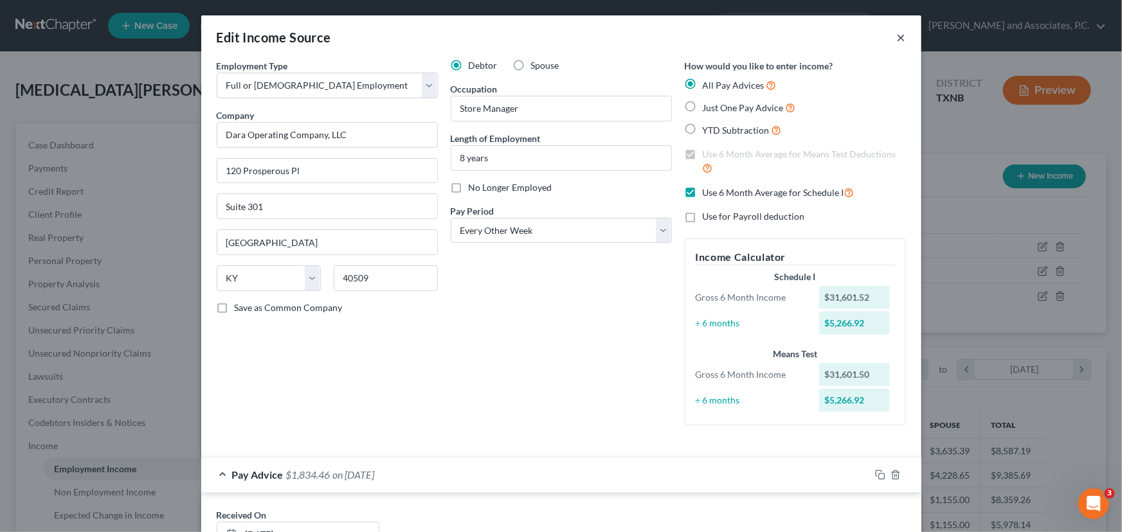
click at [897, 37] on button "×" at bounding box center [901, 37] width 9 height 15
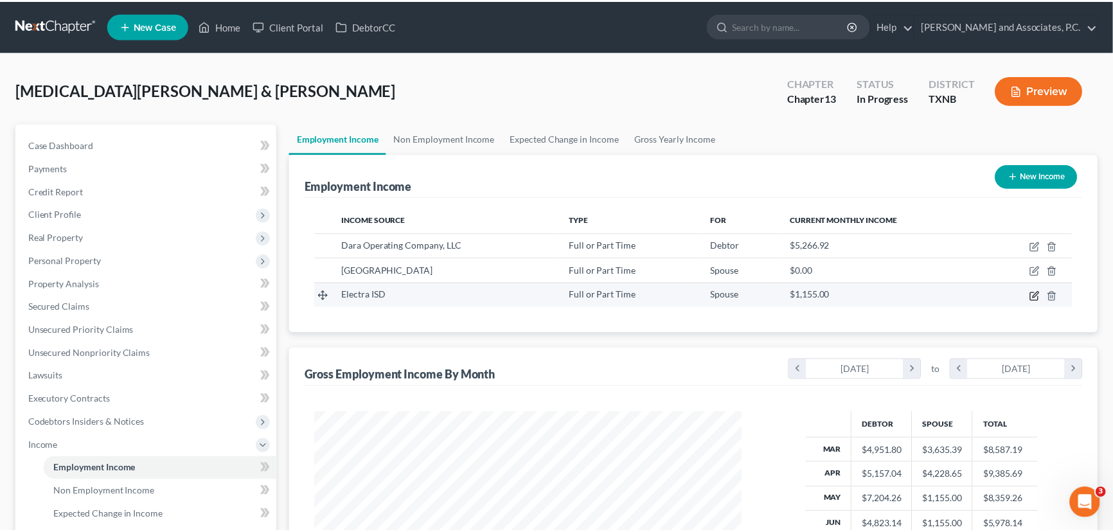
scroll to position [230, 456]
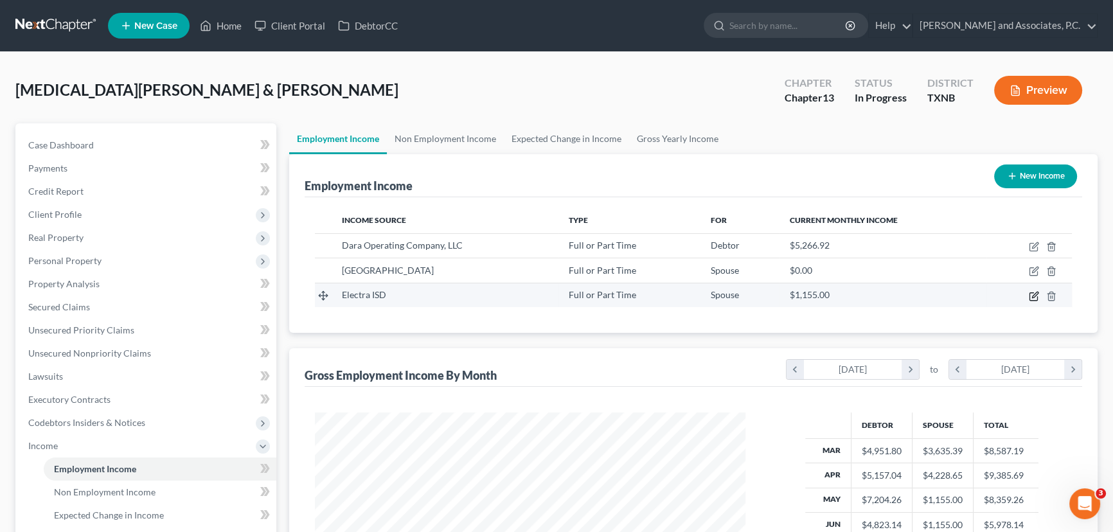
click at [1035, 294] on icon "button" at bounding box center [1035, 295] width 6 height 6
select select "0"
select select "45"
select select "0"
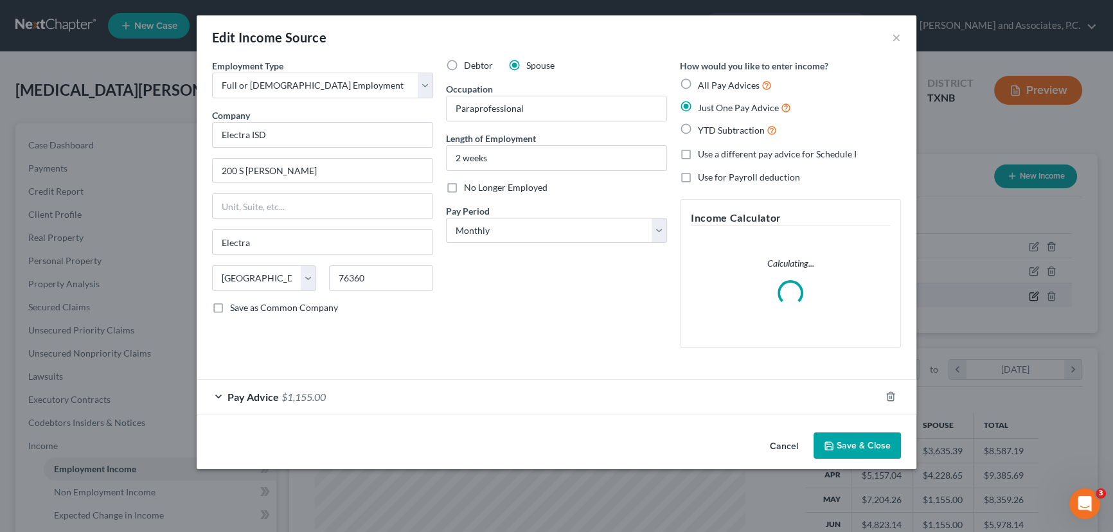
scroll to position [230, 460]
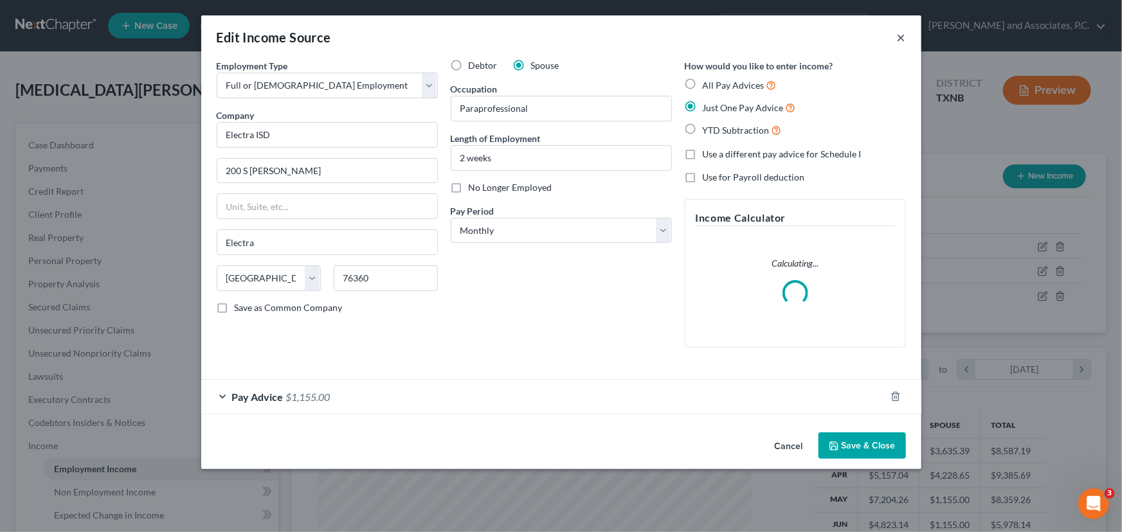
click at [900, 39] on button "×" at bounding box center [901, 37] width 9 height 15
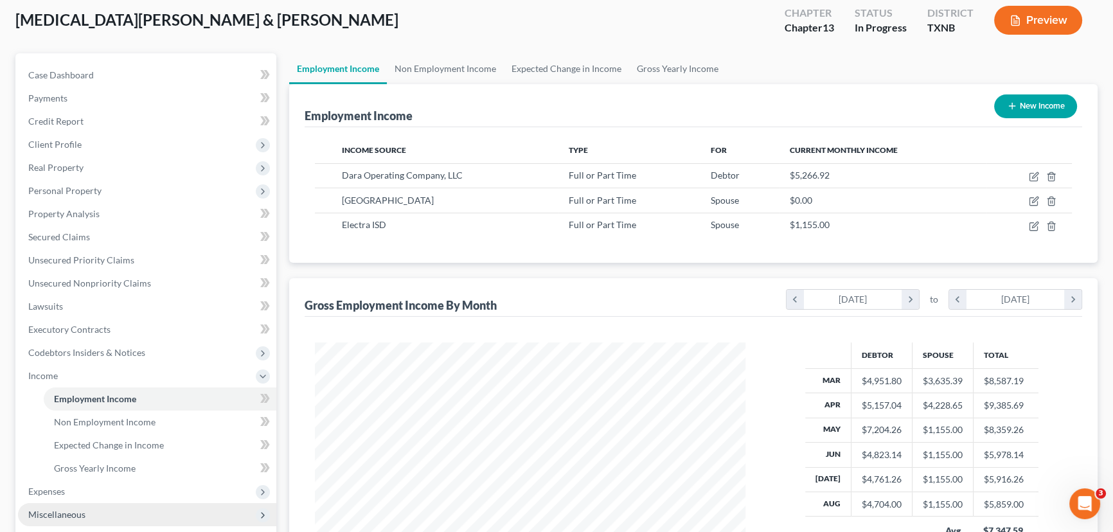
scroll to position [233, 0]
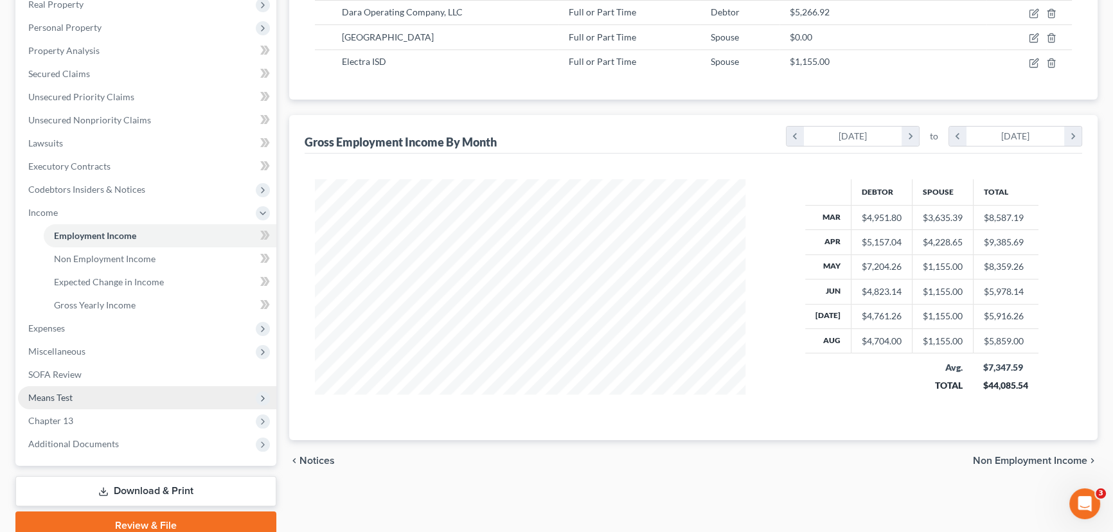
click at [66, 399] on span "Means Test" at bounding box center [50, 397] width 44 height 11
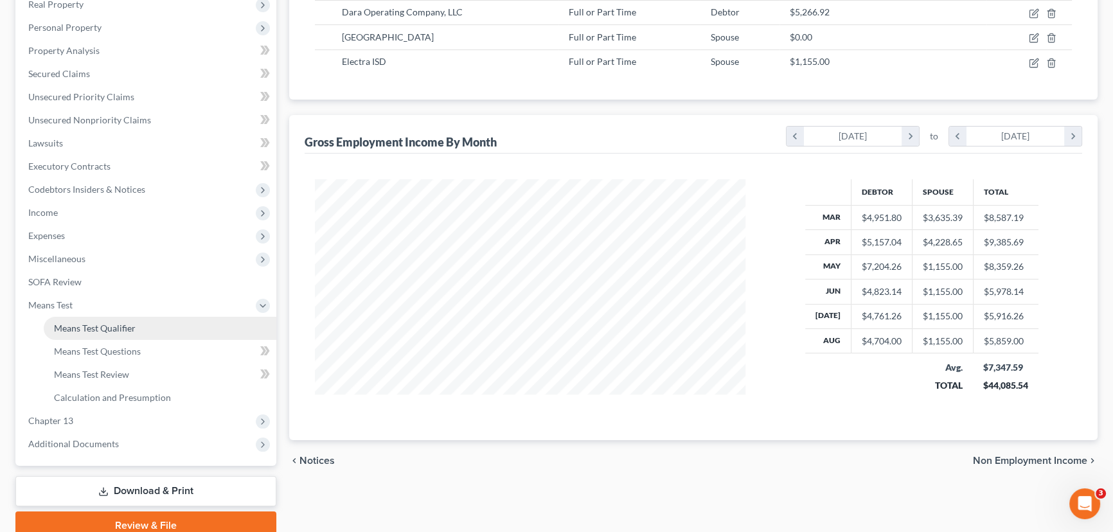
click at [104, 331] on span "Means Test Qualifier" at bounding box center [95, 328] width 82 height 11
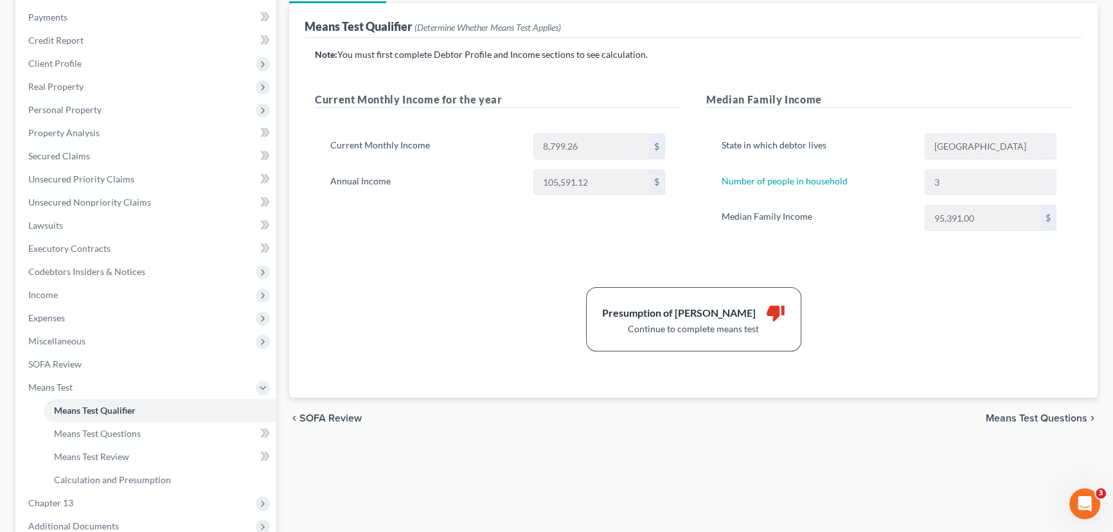
scroll to position [175, 0]
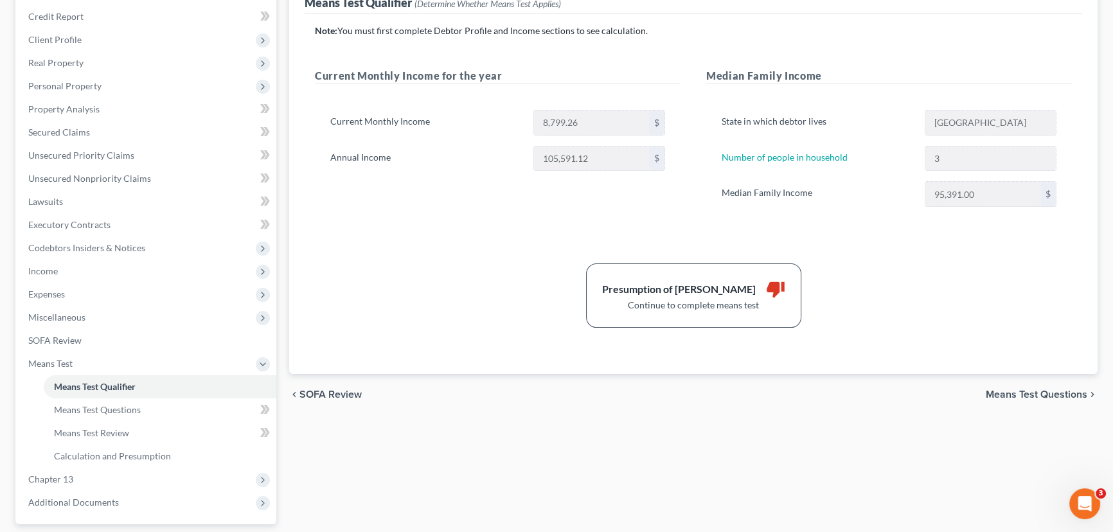
click at [681, 435] on div "Means Test Qualifier Means Test Questions Means Test Review Calculation and Pre…" at bounding box center [693, 274] width 821 height 650
